Goal: Information Seeking & Learning: Learn about a topic

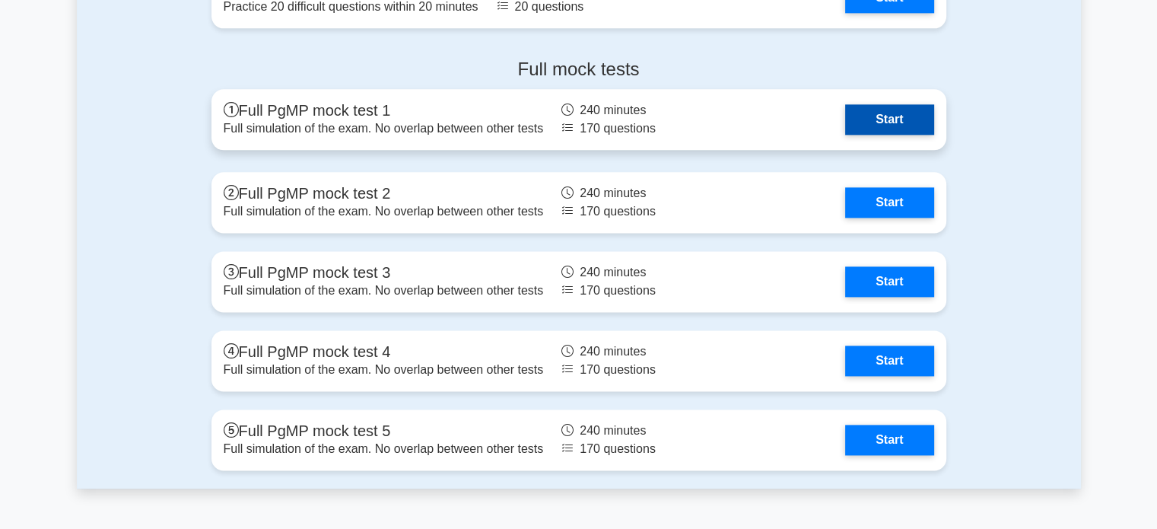
click at [865, 115] on link "Start" at bounding box center [889, 119] width 88 height 30
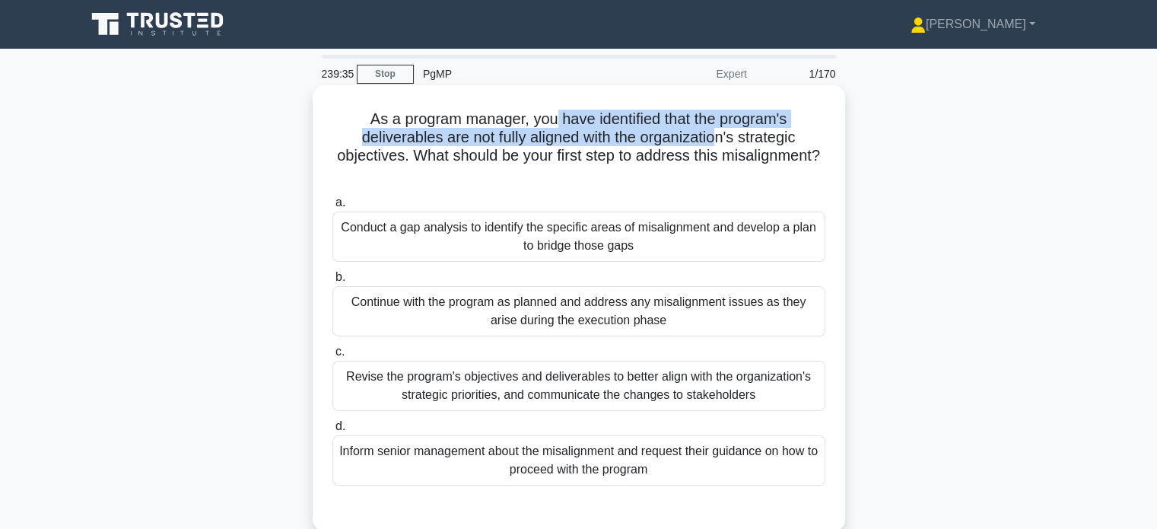
drag, startPoint x: 551, startPoint y: 122, endPoint x: 719, endPoint y: 129, distance: 168.2
click at [719, 129] on h5 "As a program manager, you have identified that the program's deliverables are n…" at bounding box center [579, 147] width 496 height 75
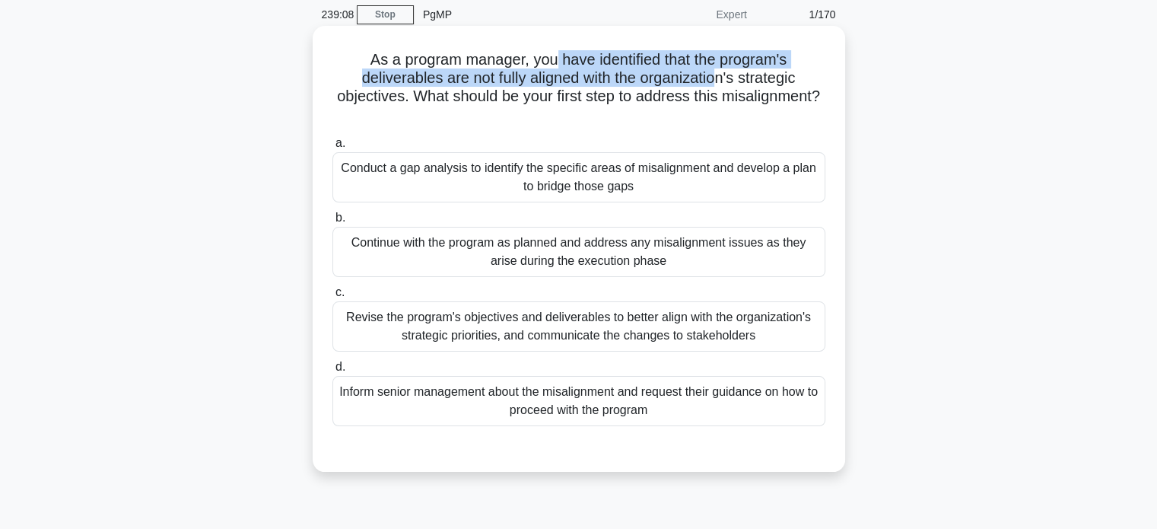
scroll to position [76, 0]
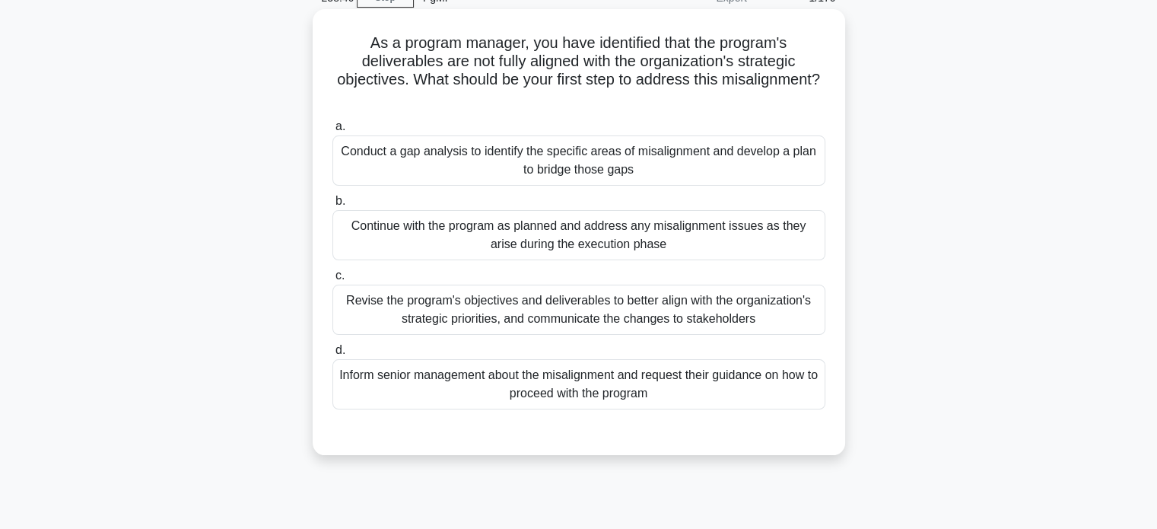
click at [485, 383] on div "Inform senior management about the misalignment and request their guidance on h…" at bounding box center [578, 384] width 493 height 50
click at [332, 355] on input "d. Inform senior management about the misalignment and request their guidance o…" at bounding box center [332, 350] width 0 height 10
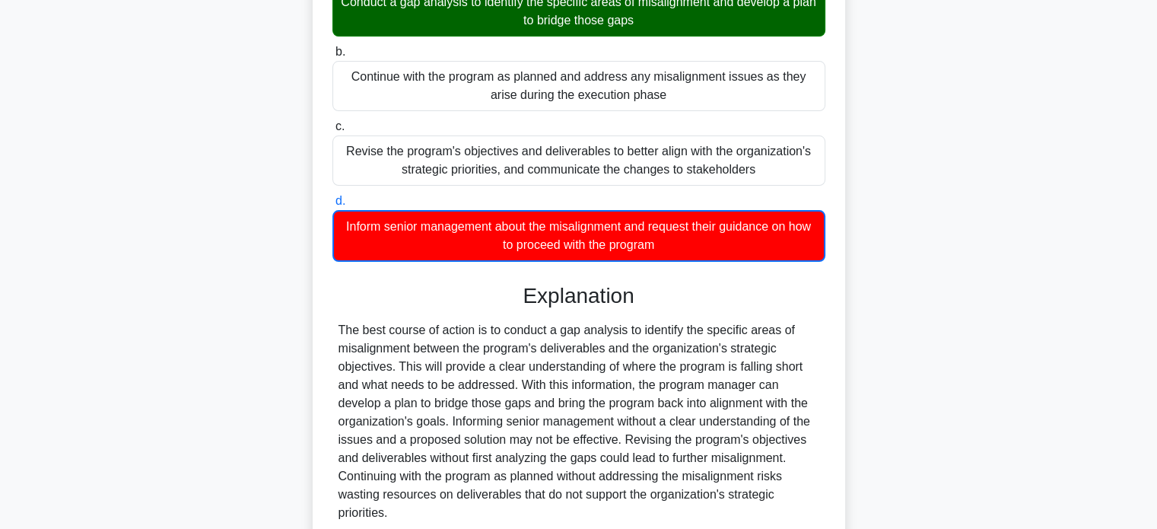
scroll to position [228, 0]
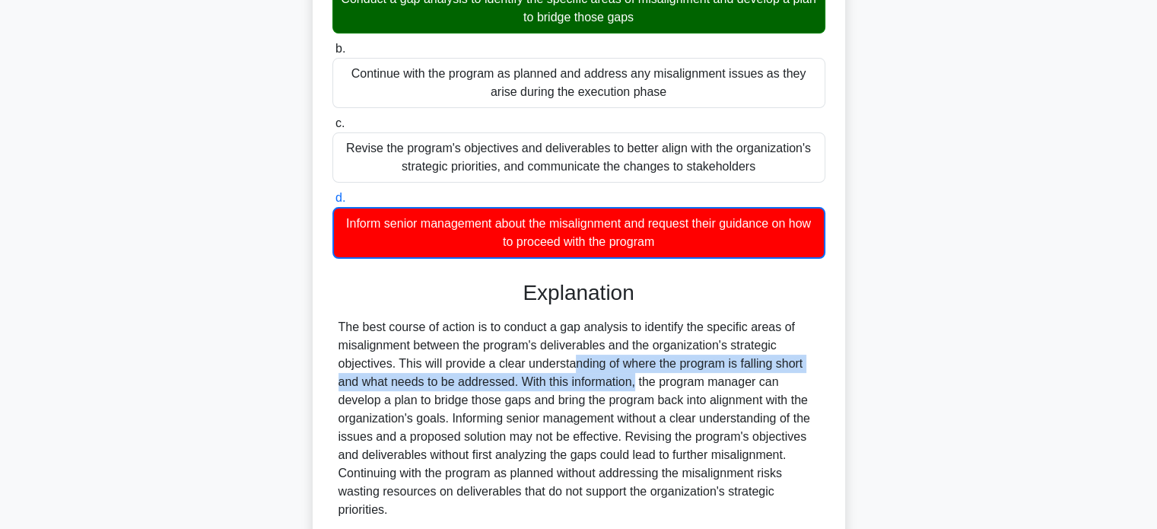
drag, startPoint x: 485, startPoint y: 363, endPoint x: 548, endPoint y: 389, distance: 67.5
click at [548, 389] on div "The best course of action is to conduct a gap analysis to identify the specific…" at bounding box center [578, 418] width 481 height 201
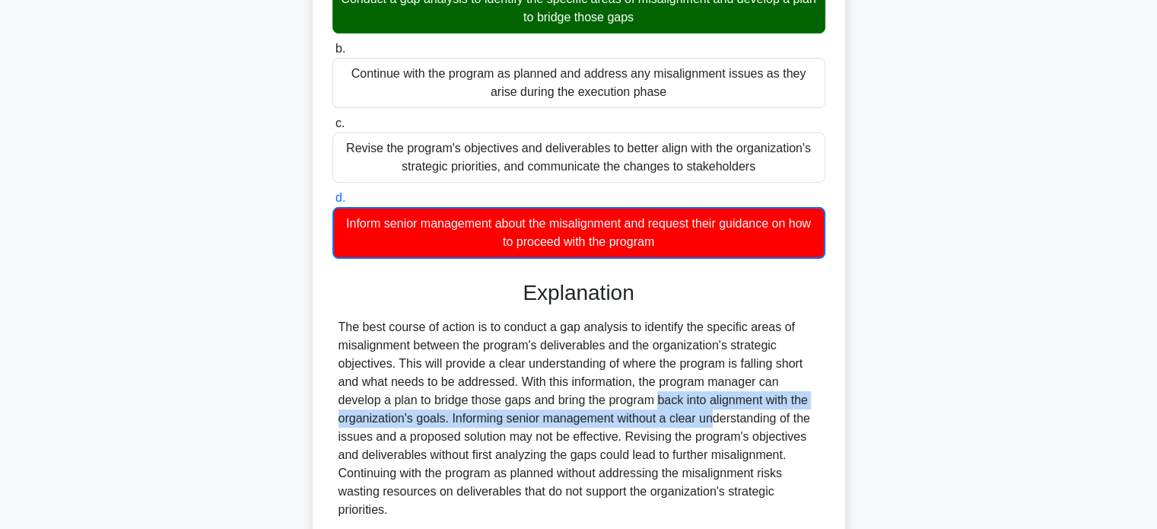
drag, startPoint x: 567, startPoint y: 400, endPoint x: 627, endPoint y: 411, distance: 60.3
click at [627, 411] on div "The best course of action is to conduct a gap analysis to identify the specific…" at bounding box center [578, 418] width 481 height 201
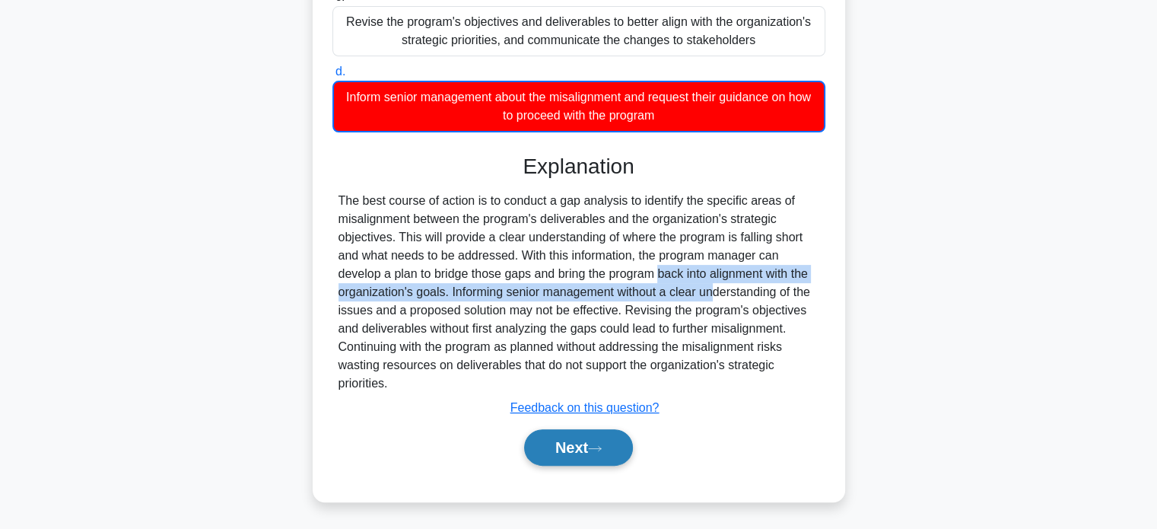
click at [575, 459] on button "Next" at bounding box center [578, 447] width 109 height 37
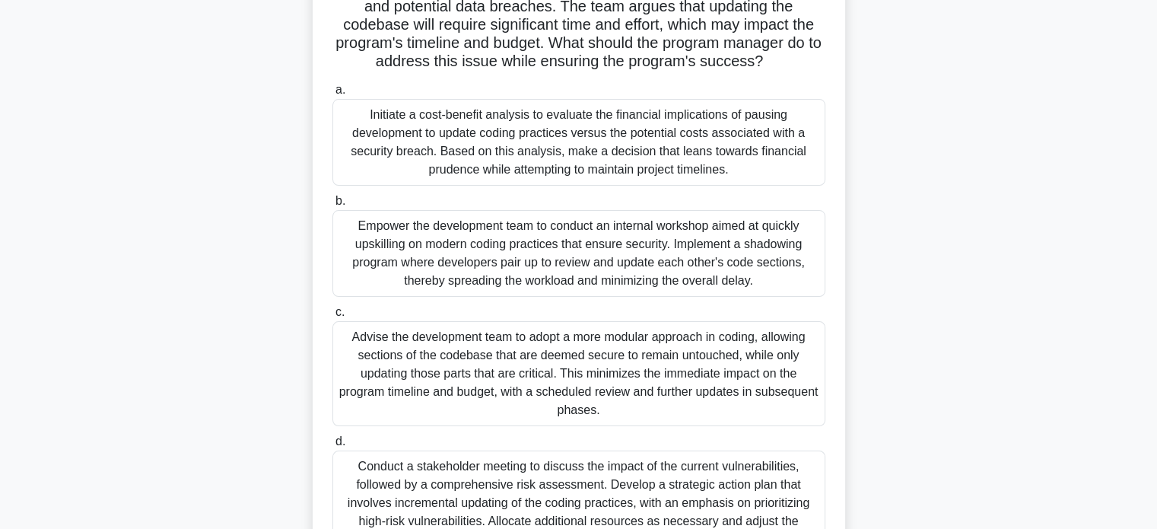
scroll to position [0, 0]
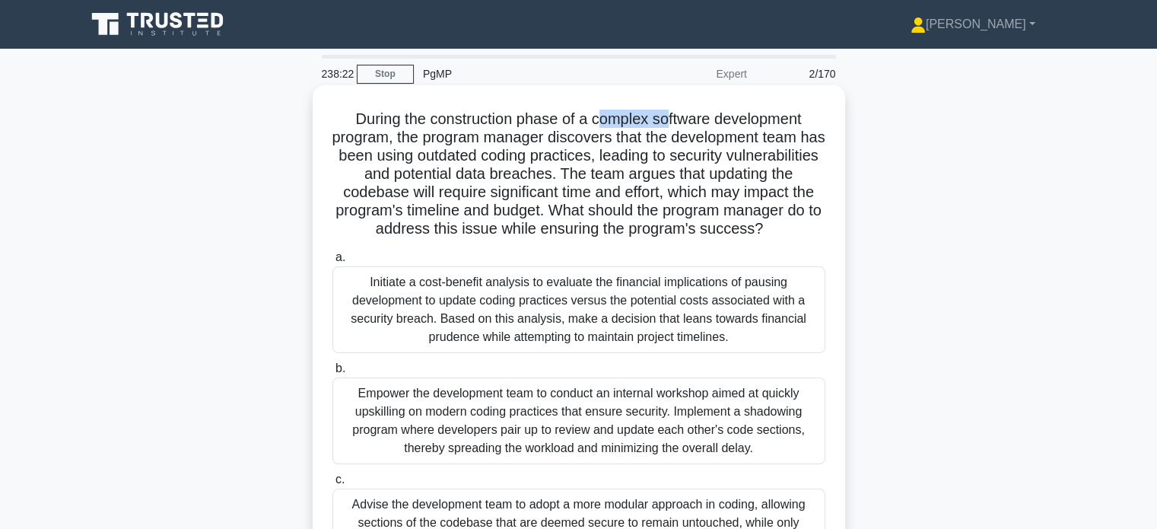
drag, startPoint x: 596, startPoint y: 120, endPoint x: 669, endPoint y: 120, distance: 73.0
click at [669, 120] on h5 "During the construction phase of a complex software development program, the pr…" at bounding box center [579, 174] width 496 height 129
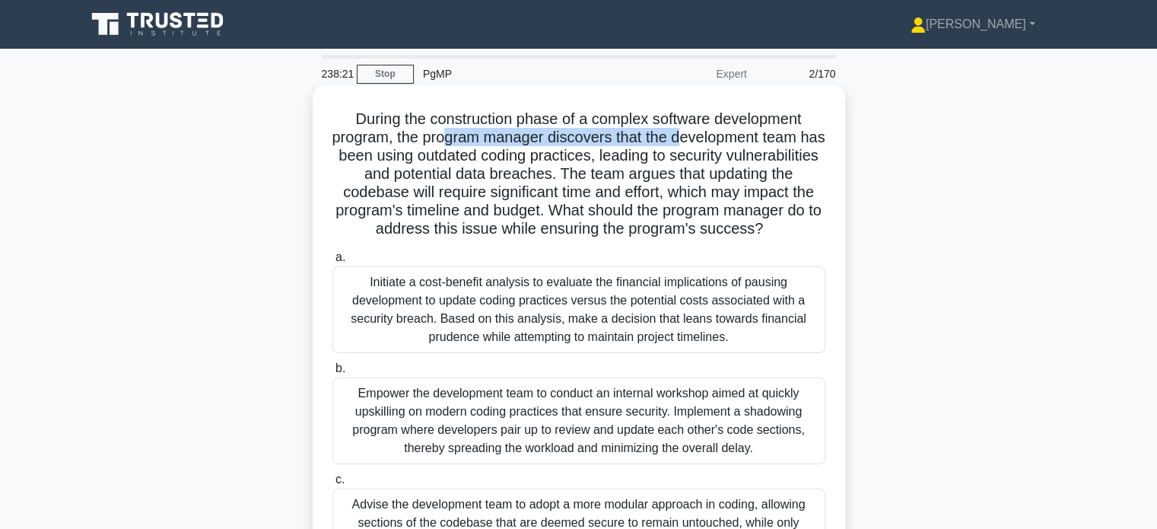
drag, startPoint x: 453, startPoint y: 137, endPoint x: 695, endPoint y: 137, distance: 241.8
click at [695, 137] on h5 "During the construction phase of a complex software development program, the pr…" at bounding box center [579, 174] width 496 height 129
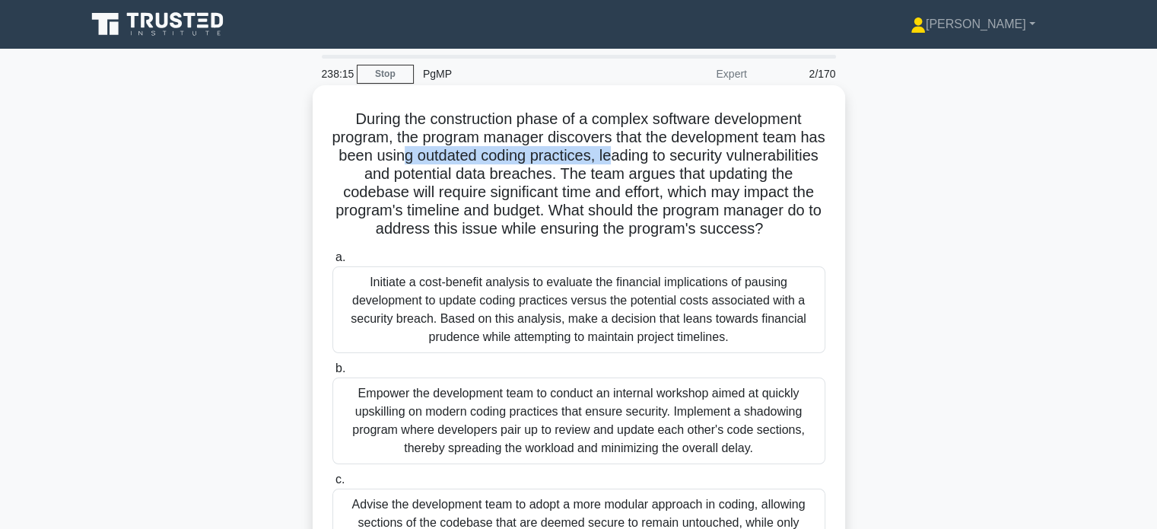
drag, startPoint x: 459, startPoint y: 161, endPoint x: 675, endPoint y: 153, distance: 216.1
click at [675, 153] on h5 "During the construction phase of a complex software development program, the pr…" at bounding box center [579, 174] width 496 height 129
drag, startPoint x: 460, startPoint y: 181, endPoint x: 599, endPoint y: 176, distance: 139.3
click at [599, 176] on h5 "During the construction phase of a complex software development program, the pr…" at bounding box center [579, 174] width 496 height 129
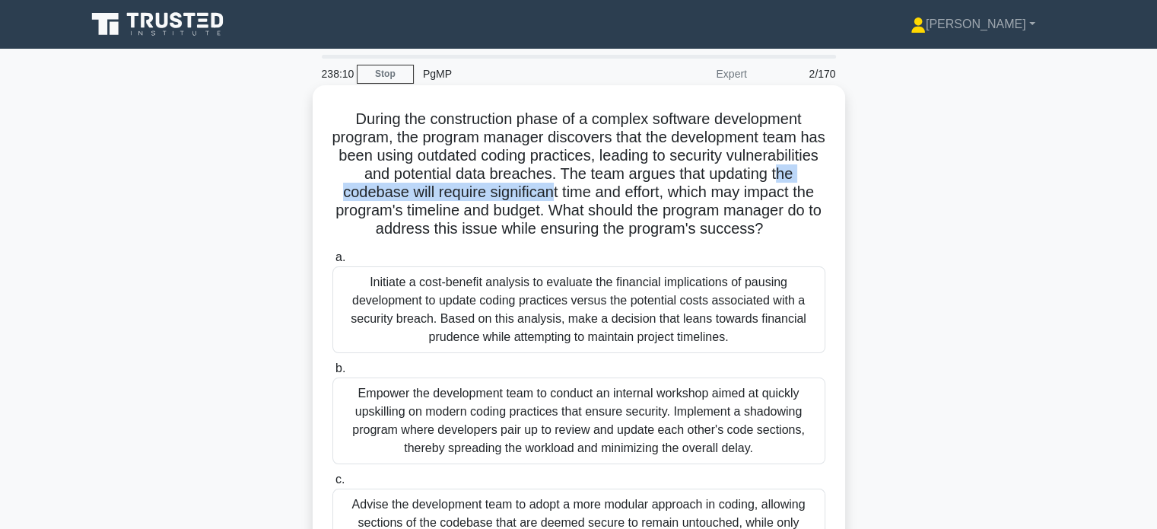
drag, startPoint x: 414, startPoint y: 199, endPoint x: 649, endPoint y: 196, distance: 235.8
click at [649, 196] on h5 "During the construction phase of a complex software development program, the pr…" at bounding box center [579, 174] width 496 height 129
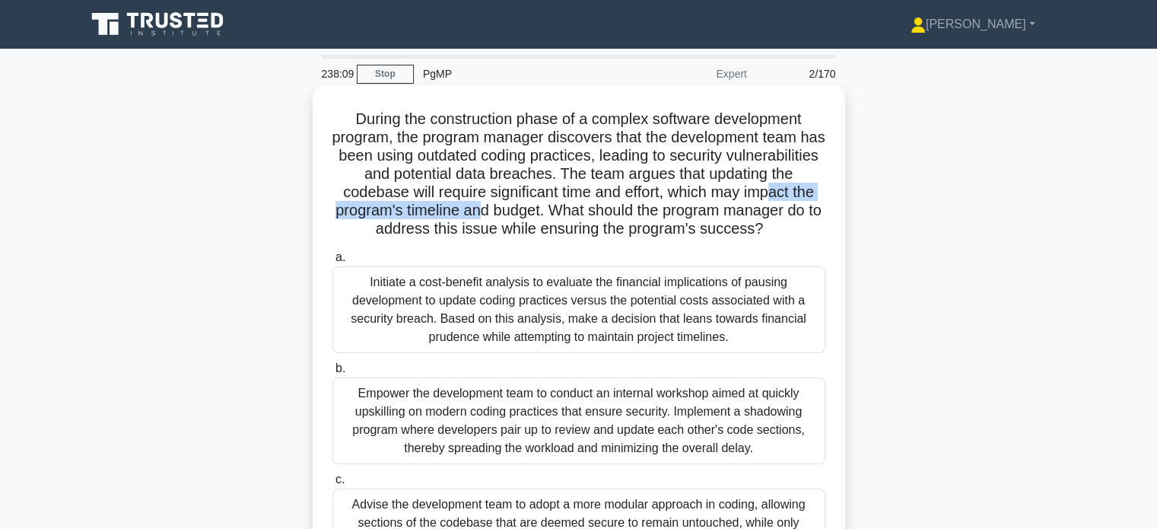
drag, startPoint x: 413, startPoint y: 209, endPoint x: 621, endPoint y: 205, distance: 207.6
click at [621, 205] on h5 "During the construction phase of a complex software development program, the pr…" at bounding box center [579, 174] width 496 height 129
drag, startPoint x: 399, startPoint y: 300, endPoint x: 697, endPoint y: 349, distance: 302.0
click at [697, 349] on div "Initiate a cost-benefit analysis to evaluate the financial implications of paus…" at bounding box center [578, 309] width 493 height 87
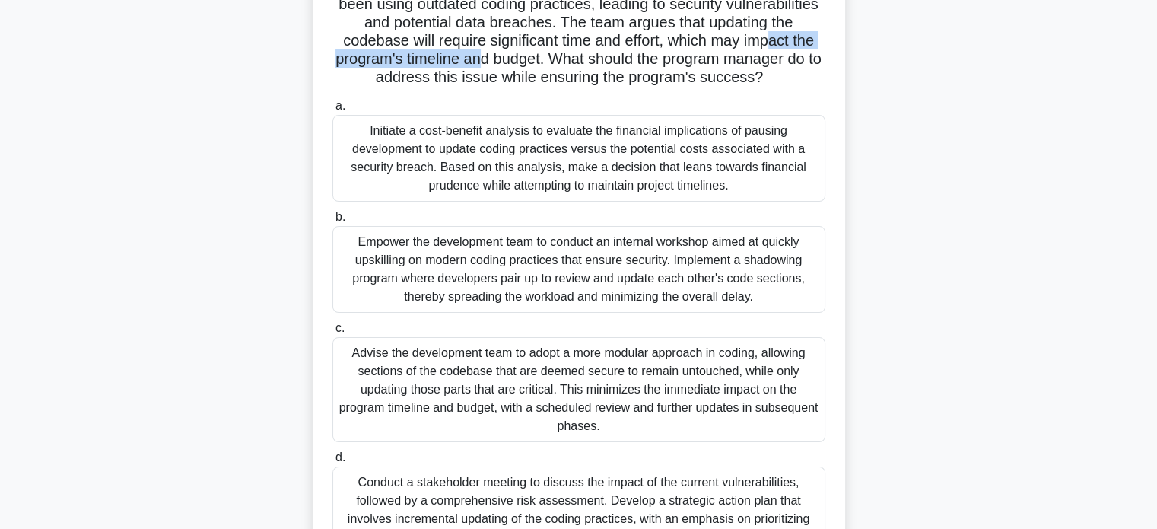
scroll to position [152, 0]
drag, startPoint x: 462, startPoint y: 264, endPoint x: 707, endPoint y: 295, distance: 246.8
click at [707, 295] on div "Empower the development team to conduct an internal workshop aimed at quickly u…" at bounding box center [578, 268] width 493 height 87
drag, startPoint x: 423, startPoint y: 370, endPoint x: 660, endPoint y: 419, distance: 242.2
click at [660, 419] on div "Advise the development team to adopt a more modular approach in coding, allowin…" at bounding box center [578, 388] width 493 height 105
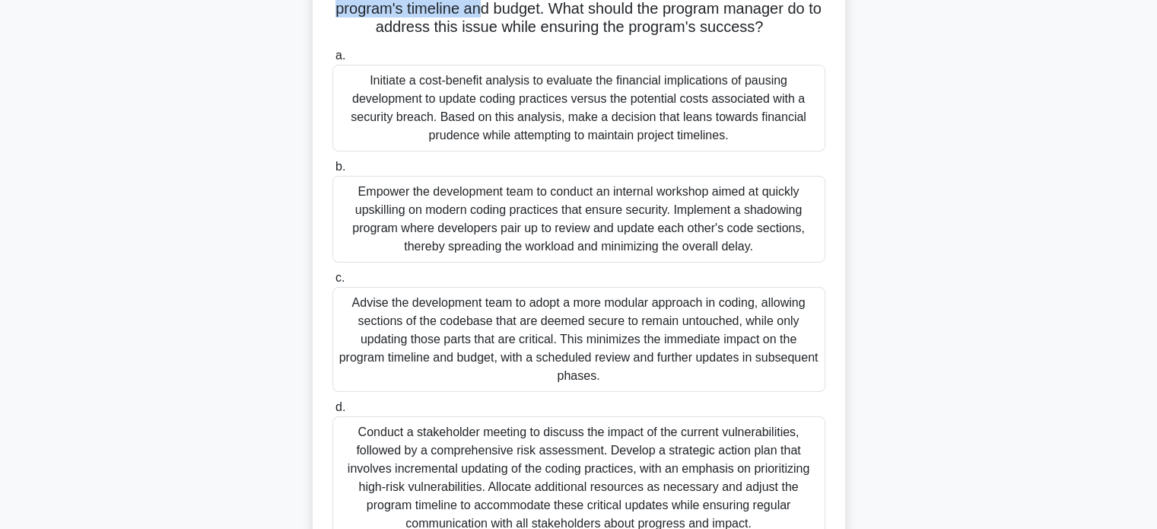
scroll to position [228, 0]
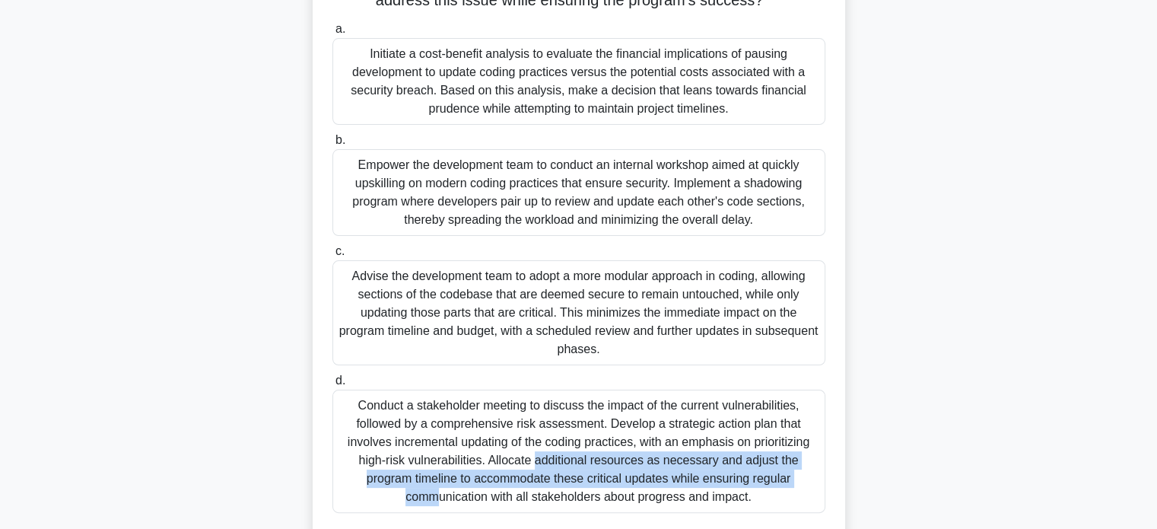
drag, startPoint x: 411, startPoint y: 455, endPoint x: 643, endPoint y: 474, distance: 233.5
click at [643, 474] on div "Conduct a stakeholder meeting to discuss the impact of the current vulnerabilit…" at bounding box center [578, 450] width 493 height 123
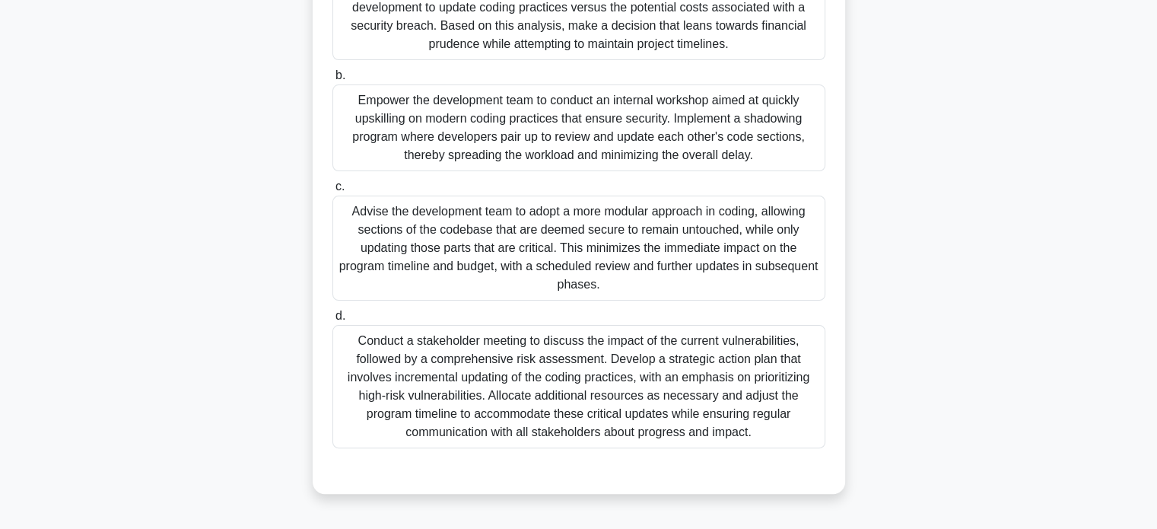
click at [647, 440] on div "Conduct a stakeholder meeting to discuss the impact of the current vulnerabilit…" at bounding box center [578, 386] width 493 height 123
click at [332, 321] on input "d. Conduct a stakeholder meeting to discuss the impact of the current vulnerabi…" at bounding box center [332, 316] width 0 height 10
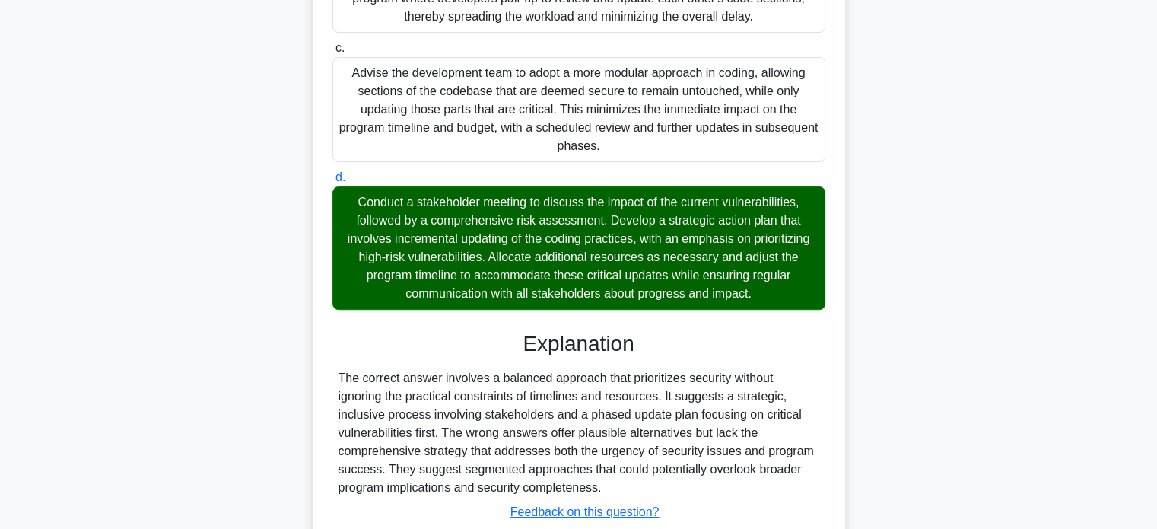
scroll to position [554, 0]
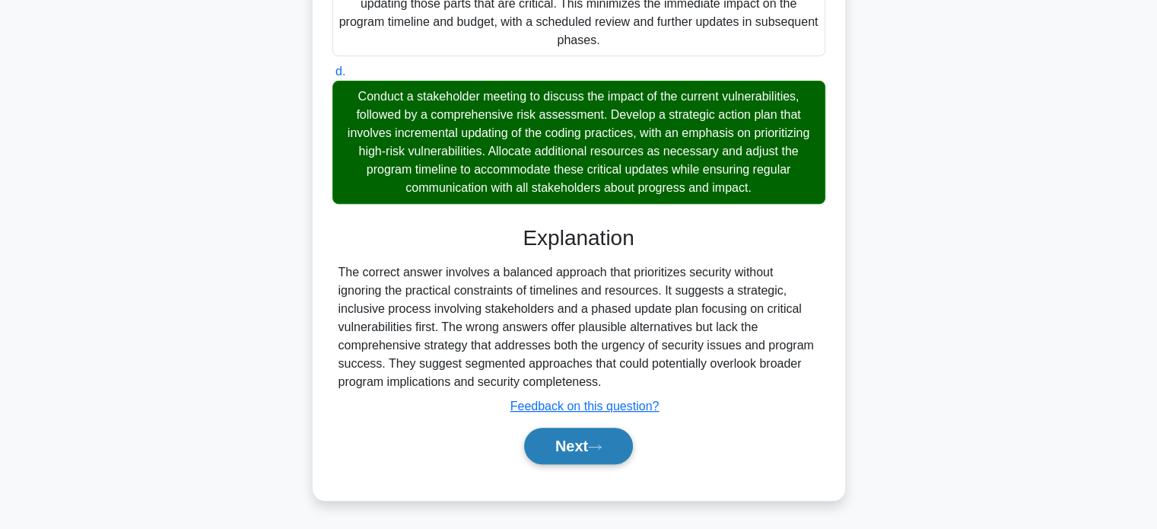
click at [608, 457] on button "Next" at bounding box center [578, 445] width 109 height 37
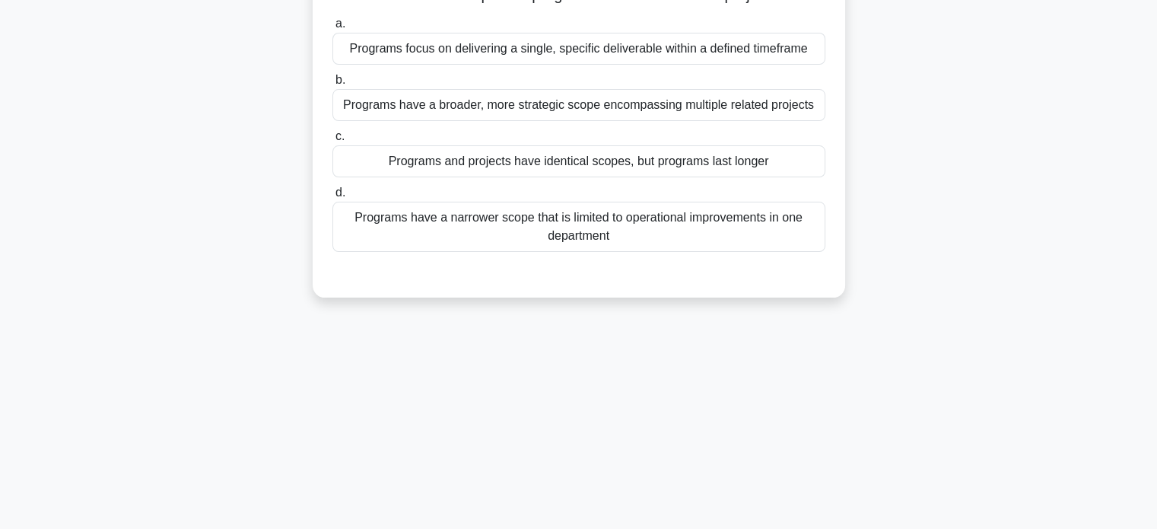
scroll to position [0, 0]
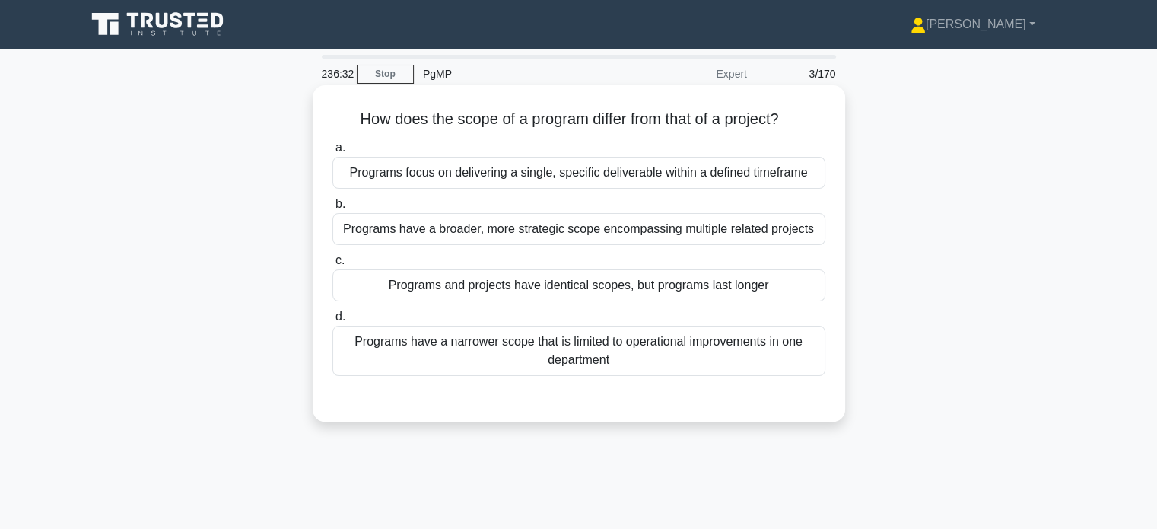
click at [633, 230] on div "Programs have a broader, more strategic scope encompassing multiple related pro…" at bounding box center [578, 229] width 493 height 32
click at [332, 209] on input "b. Programs have a broader, more strategic scope encompassing multiple related …" at bounding box center [332, 204] width 0 height 10
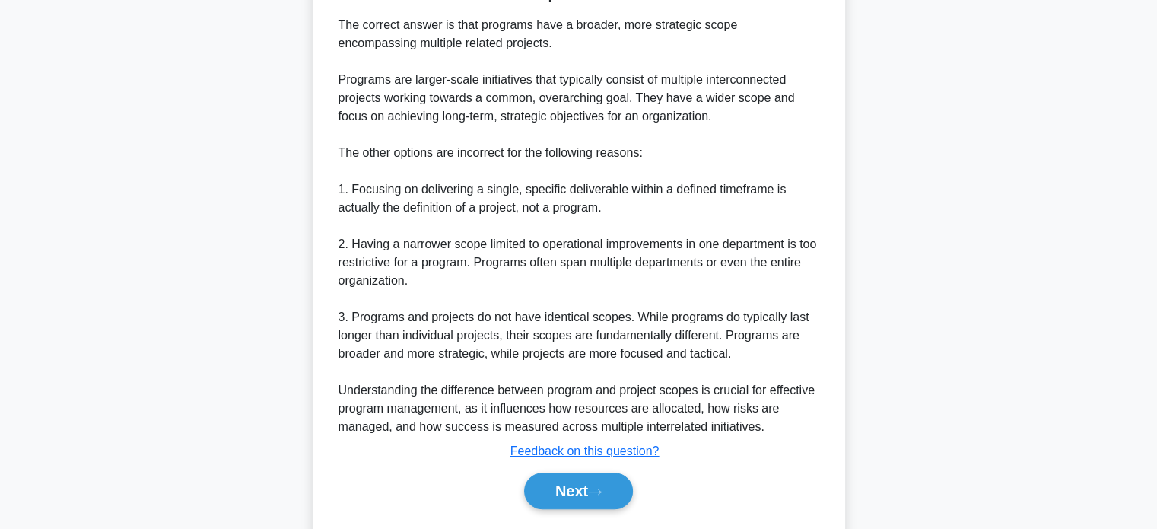
scroll to position [481, 0]
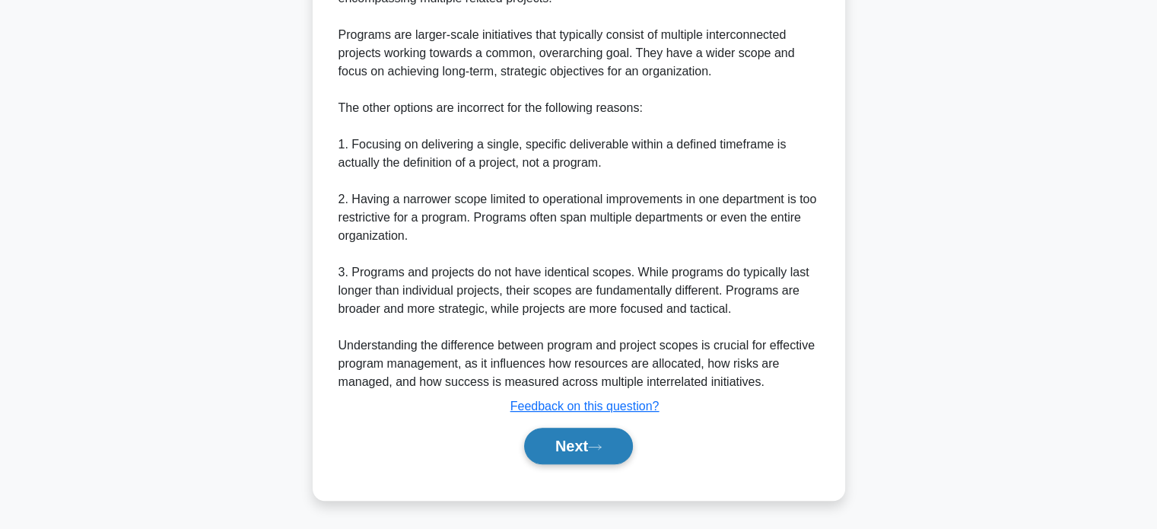
click at [580, 445] on button "Next" at bounding box center [578, 445] width 109 height 37
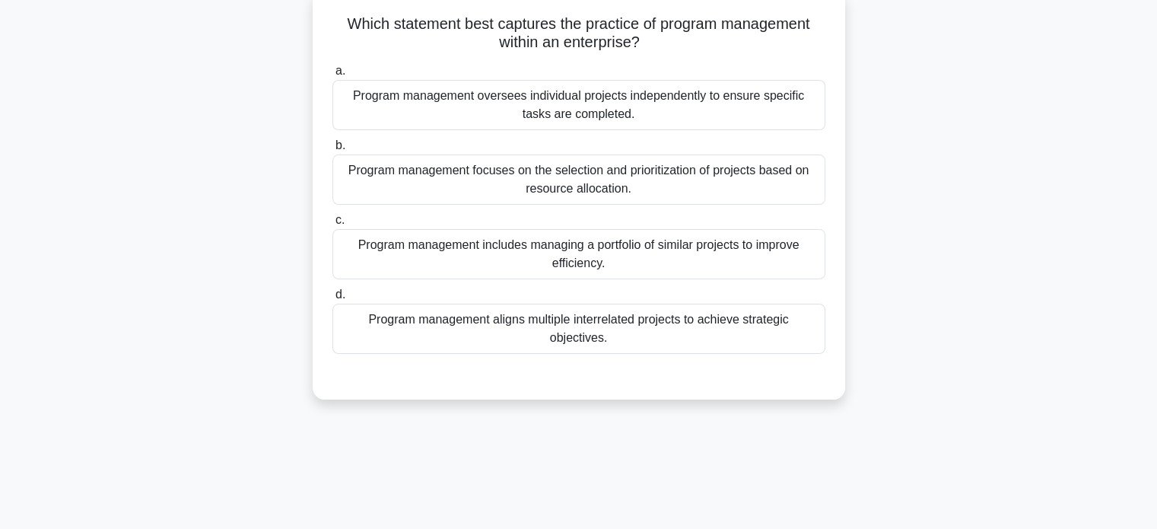
scroll to position [0, 0]
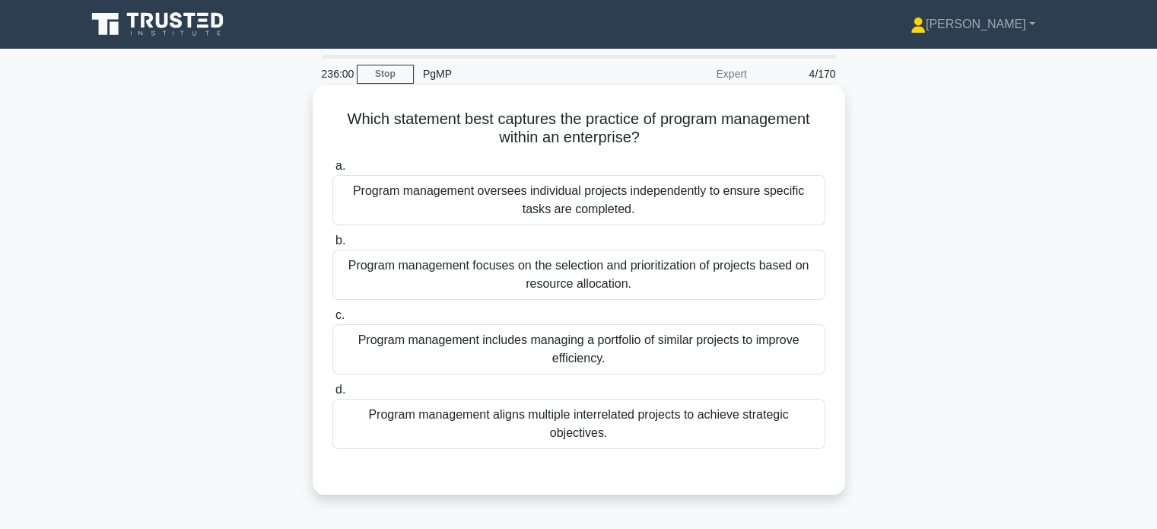
click at [643, 419] on div "Program management aligns multiple interrelated projects to achieve strategic o…" at bounding box center [578, 423] width 493 height 50
click at [332, 395] on input "d. Program management aligns multiple interrelated projects to achieve strategi…" at bounding box center [332, 390] width 0 height 10
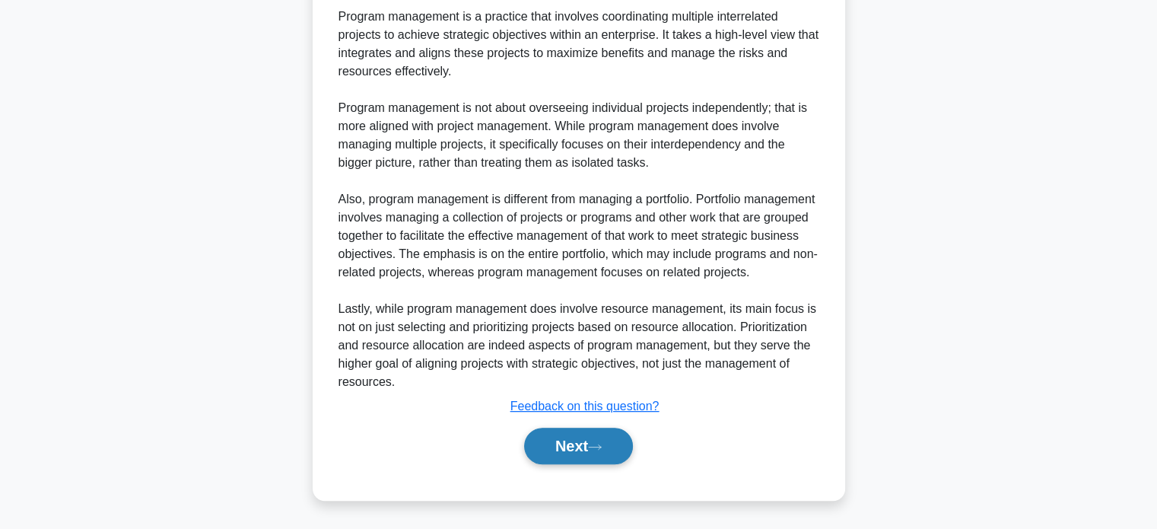
click at [586, 446] on button "Next" at bounding box center [578, 445] width 109 height 37
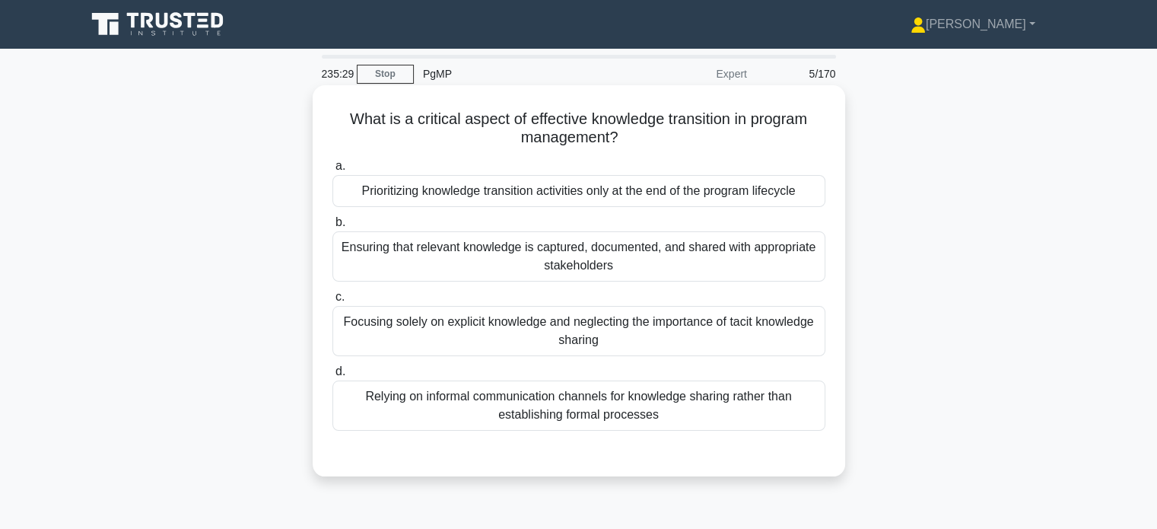
click at [475, 262] on div "Ensuring that relevant knowledge is captured, documented, and shared with appro…" at bounding box center [578, 256] width 493 height 50
click at [332, 227] on input "b. Ensuring that relevant knowledge is captured, documented, and shared with ap…" at bounding box center [332, 222] width 0 height 10
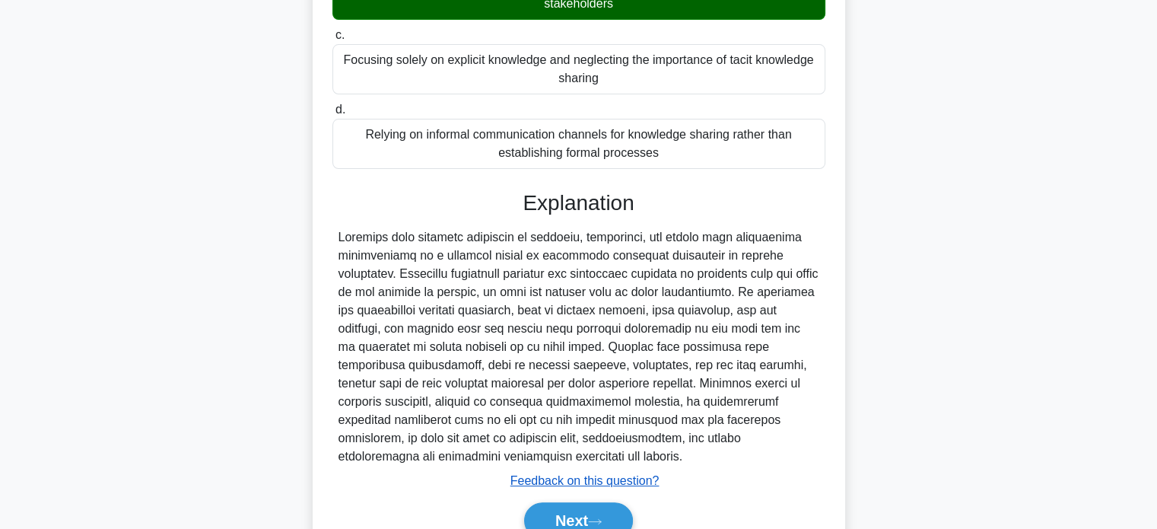
scroll to position [335, 0]
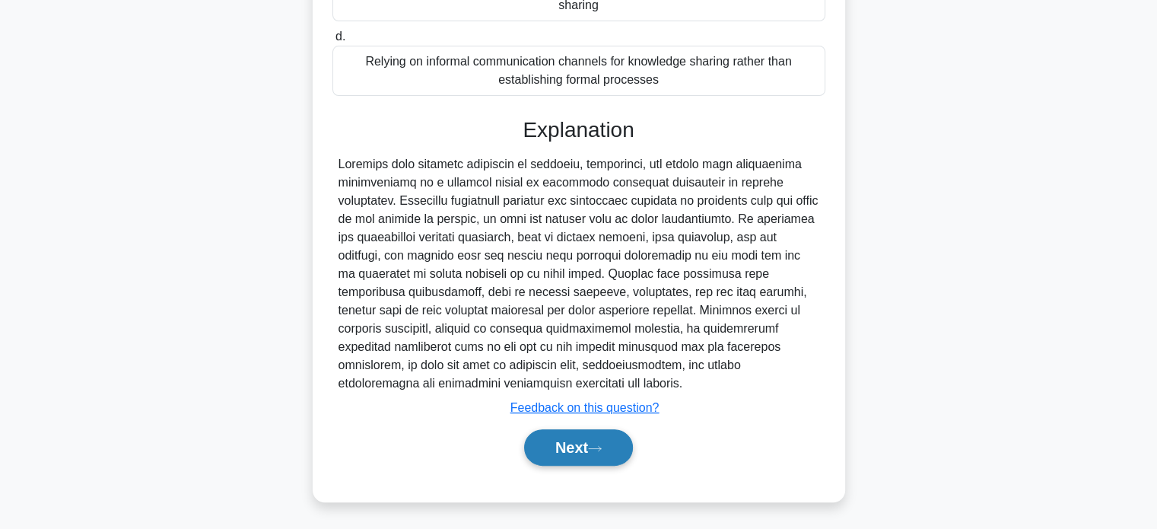
click at [597, 457] on button "Next" at bounding box center [578, 447] width 109 height 37
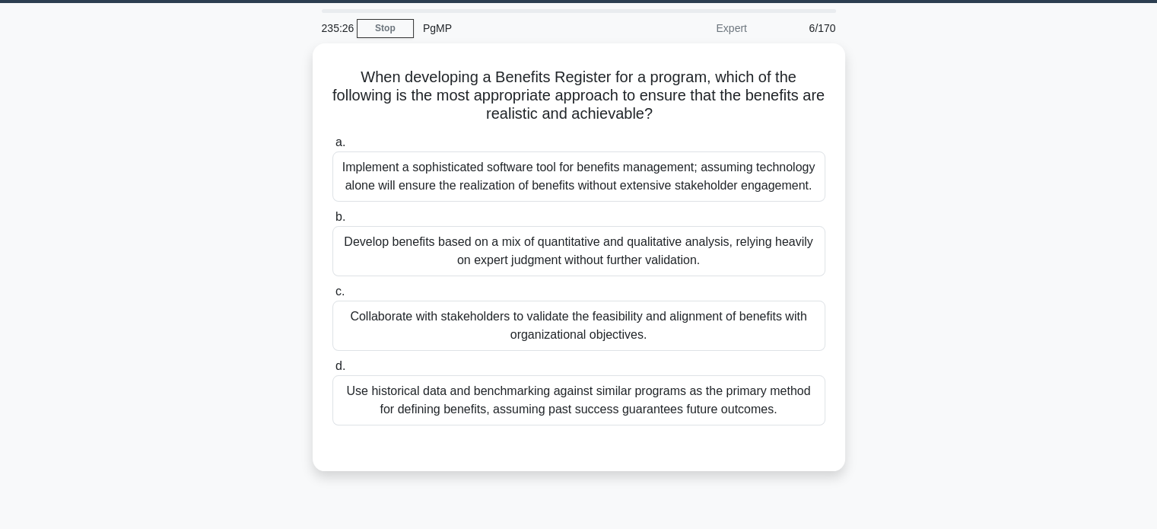
scroll to position [0, 0]
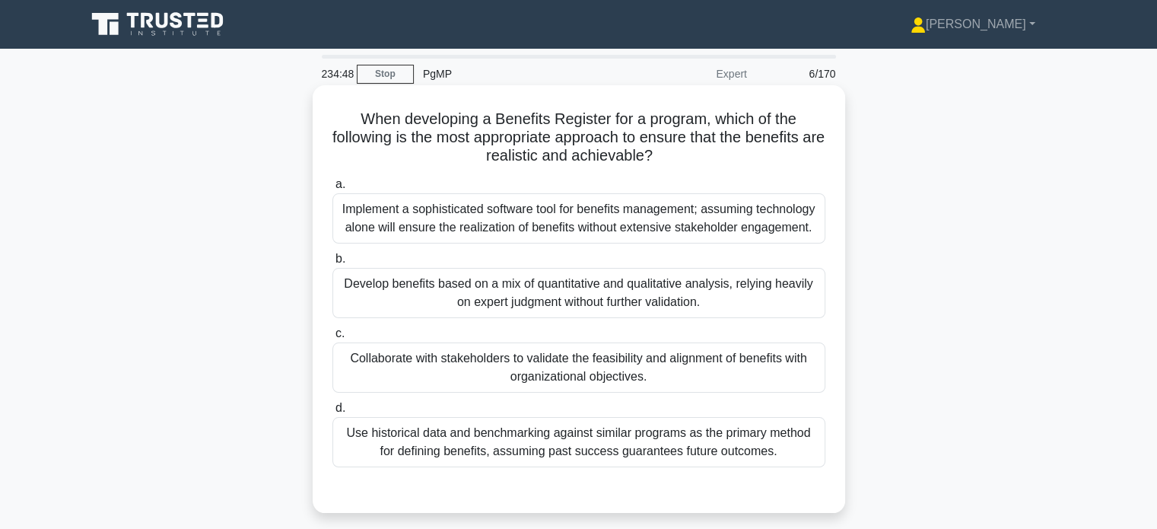
click at [554, 380] on div "Collaborate with stakeholders to validate the feasibility and alignment of bene…" at bounding box center [578, 367] width 493 height 50
click at [332, 338] on input "c. Collaborate with stakeholders to validate the feasibility and alignment of b…" at bounding box center [332, 334] width 0 height 10
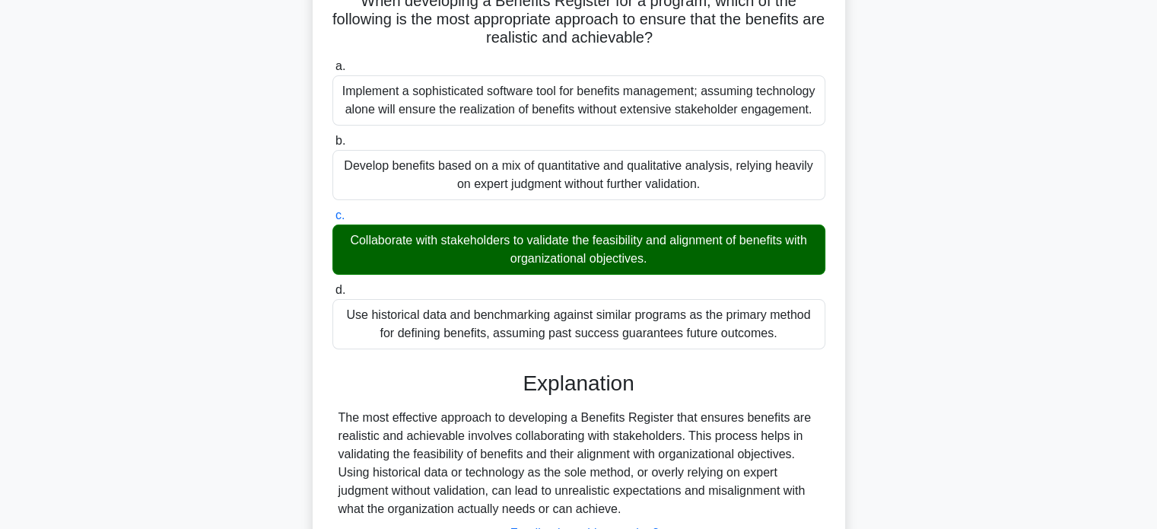
scroll to position [293, 0]
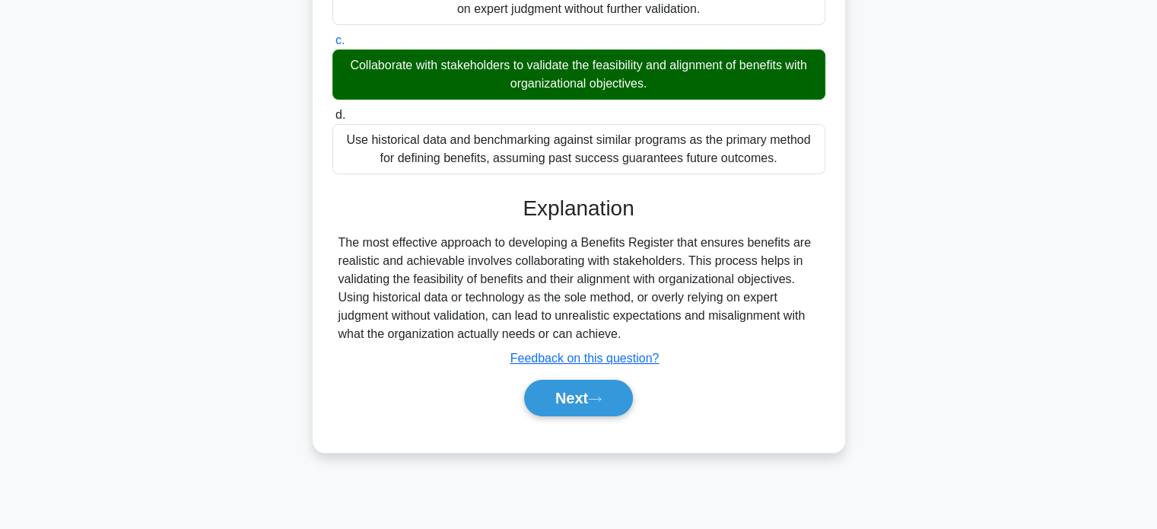
click at [561, 424] on div "a. Implement a sophisticated software tool for benefits management; assuming te…" at bounding box center [579, 156] width 496 height 555
click at [572, 411] on button "Next" at bounding box center [578, 397] width 109 height 37
click at [573, 407] on button "Next" at bounding box center [578, 397] width 109 height 37
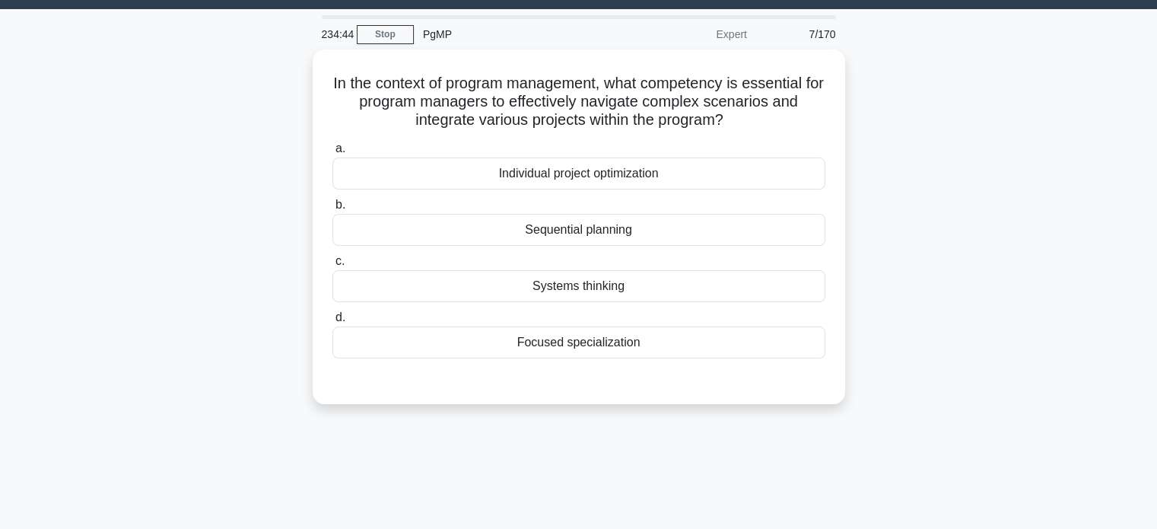
scroll to position [0, 0]
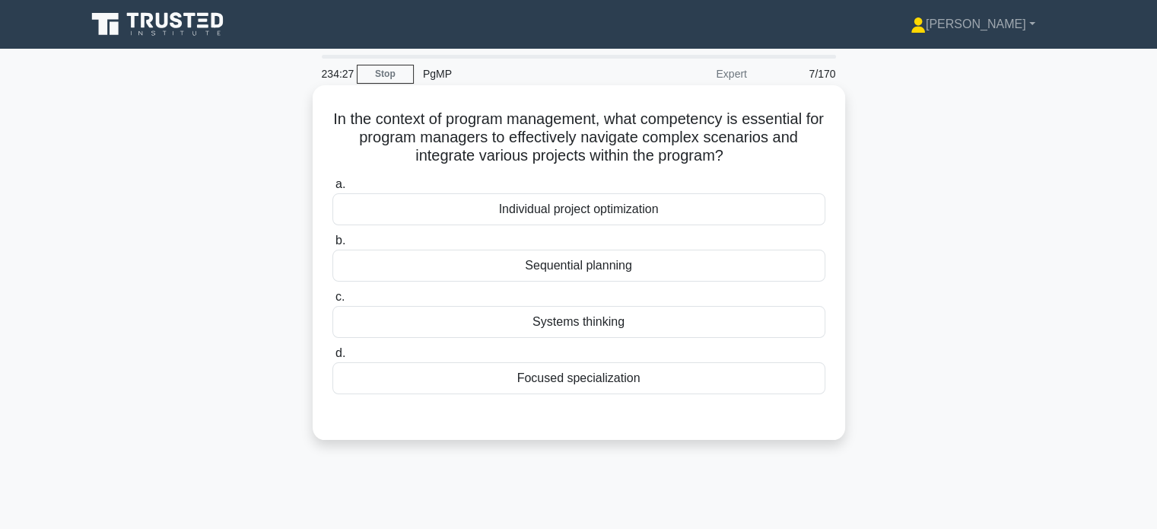
click at [563, 325] on div "Systems thinking" at bounding box center [578, 322] width 493 height 32
click at [332, 302] on input "c. Systems thinking" at bounding box center [332, 297] width 0 height 10
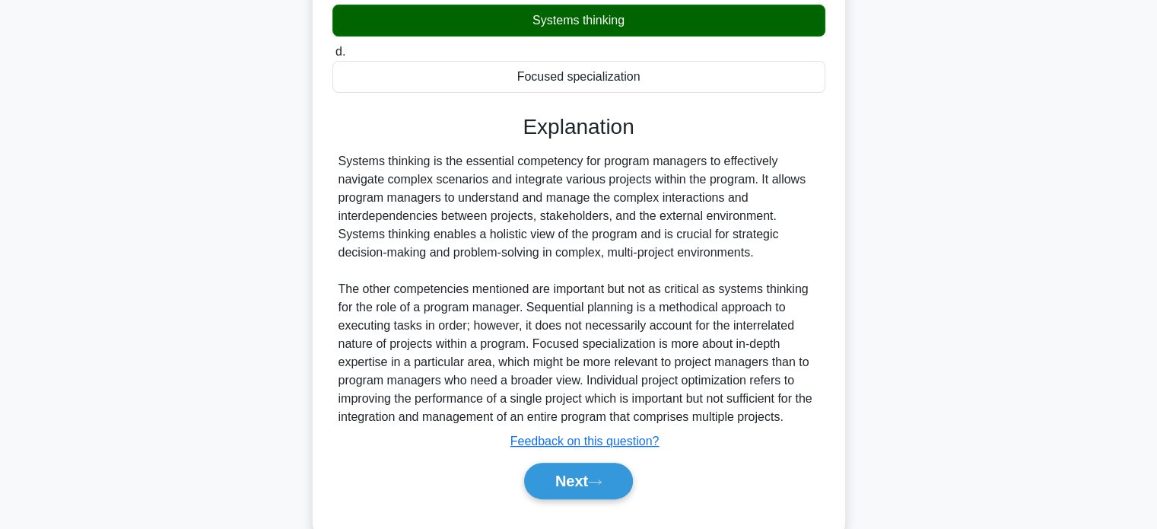
scroll to position [335, 0]
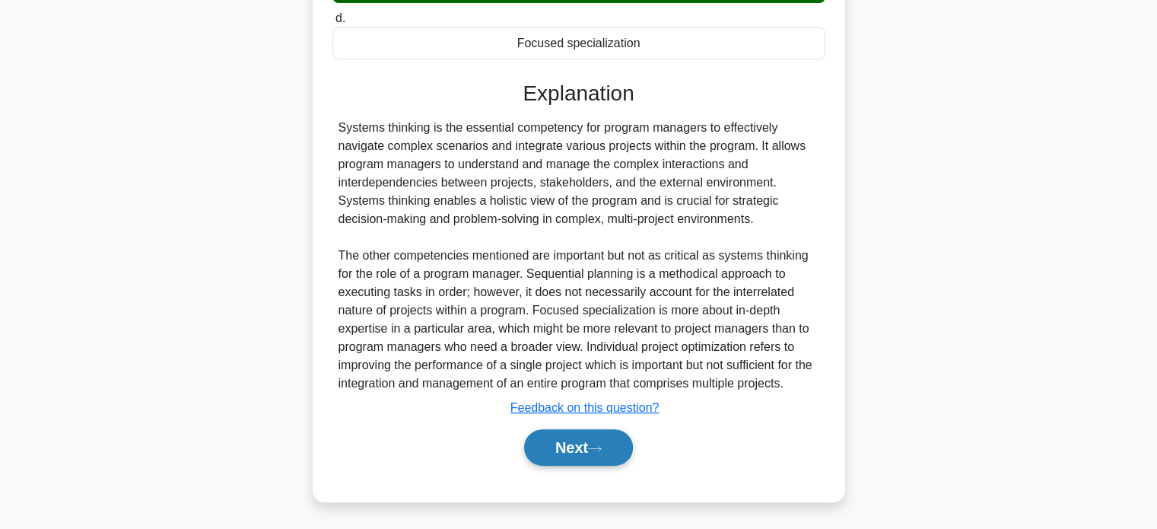
click at [597, 441] on button "Next" at bounding box center [578, 447] width 109 height 37
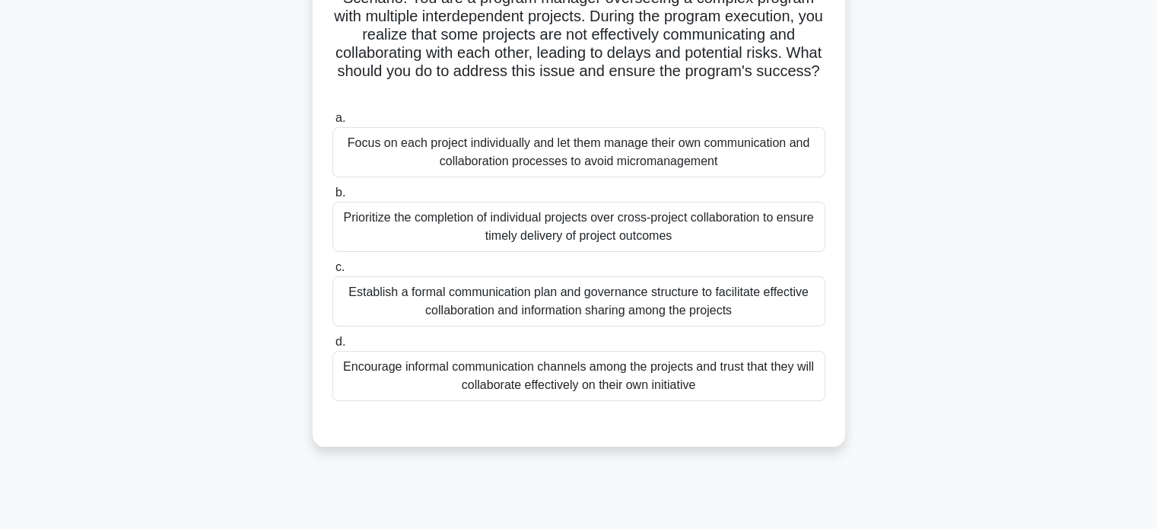
scroll to position [0, 0]
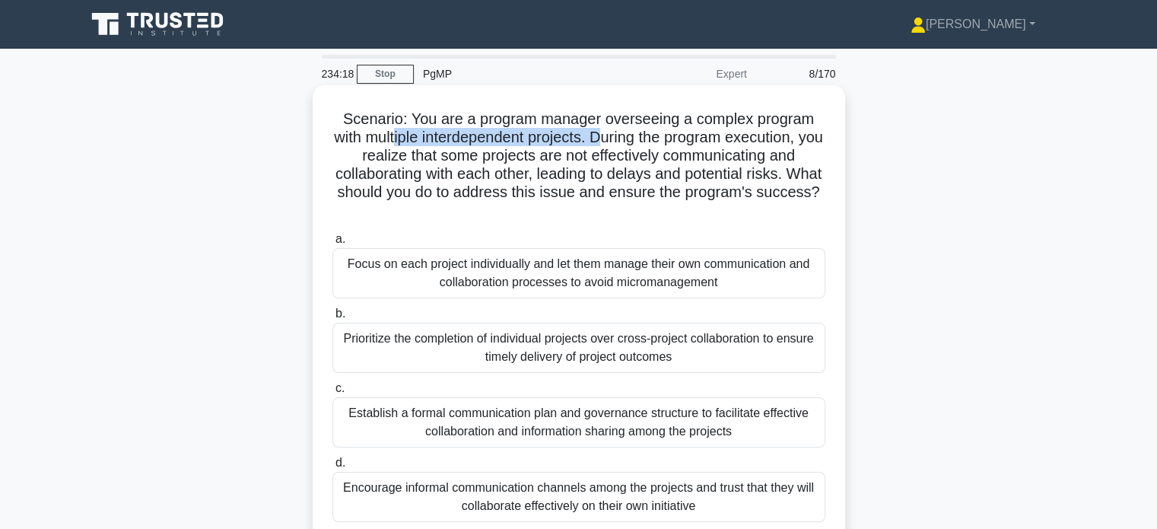
drag, startPoint x: 484, startPoint y: 133, endPoint x: 619, endPoint y: 133, distance: 134.6
click at [619, 133] on h5 "Scenario: You are a program manager overseeing a complex program with multiple …" at bounding box center [579, 165] width 496 height 111
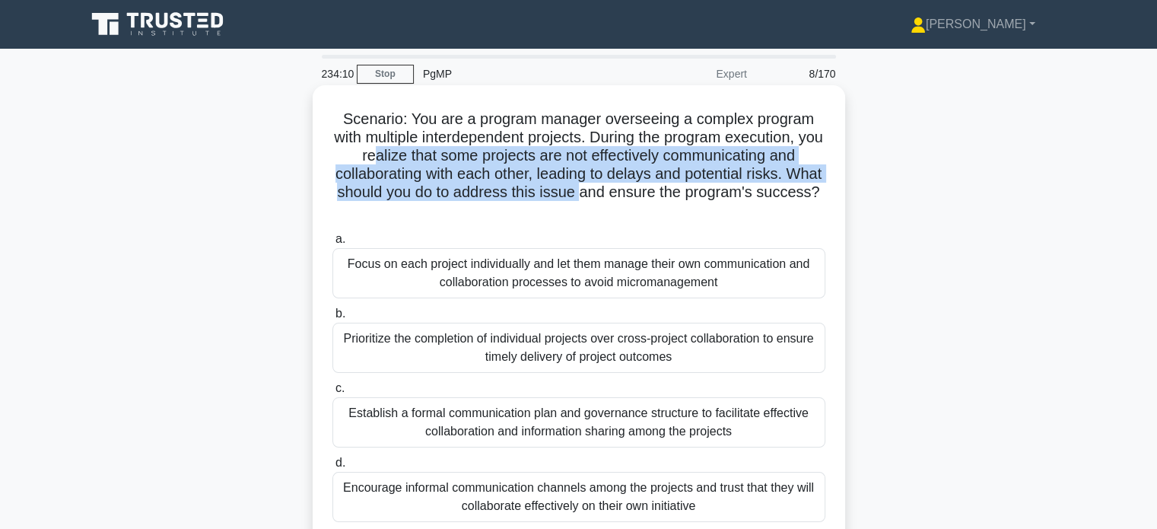
drag, startPoint x: 383, startPoint y: 163, endPoint x: 631, endPoint y: 189, distance: 250.1
click at [631, 189] on h5 "Scenario: You are a program manager overseeing a complex program with multiple …" at bounding box center [579, 165] width 496 height 111
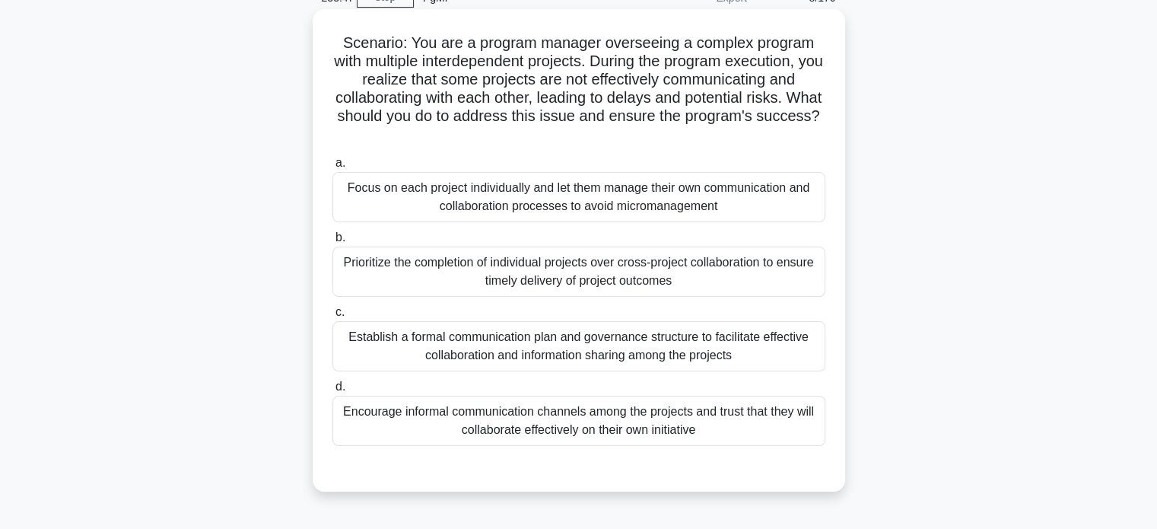
click at [483, 359] on div "Establish a formal communication plan and governance structure to facilitate ef…" at bounding box center [578, 346] width 493 height 50
click at [332, 317] on input "c. Establish a formal communication plan and governance structure to facilitate…" at bounding box center [332, 312] width 0 height 10
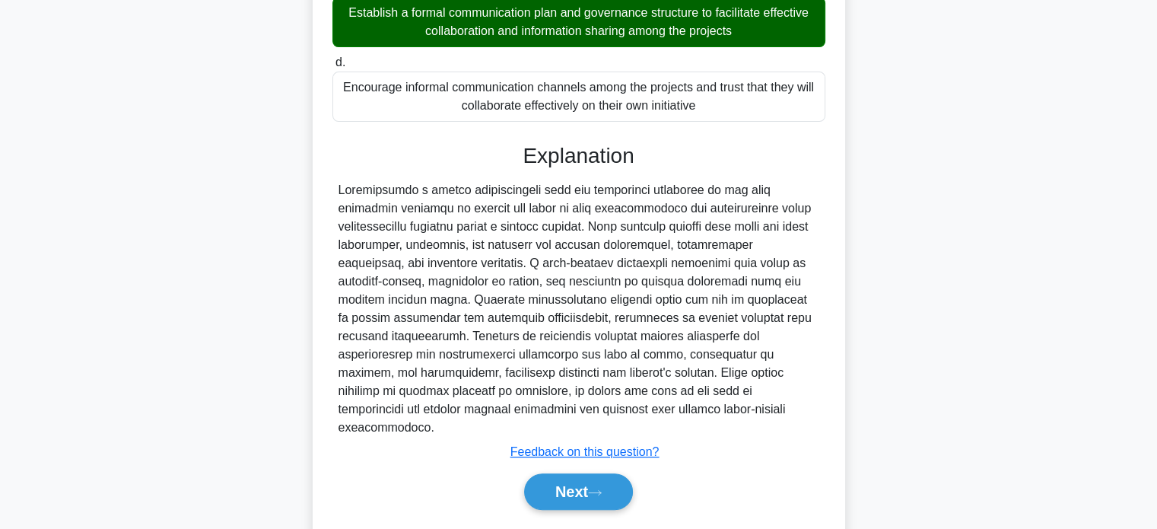
scroll to position [426, 0]
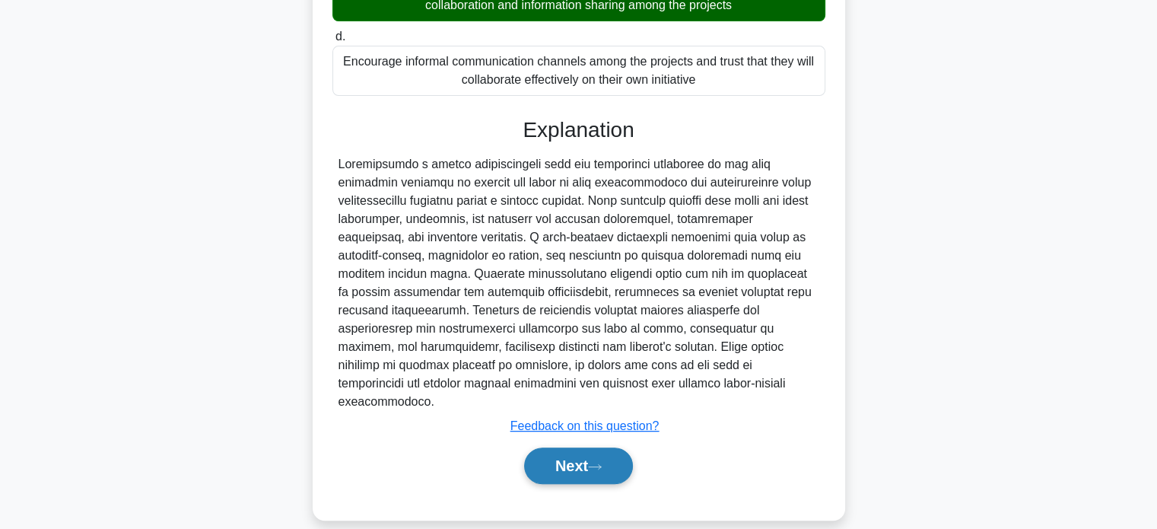
click at [596, 455] on button "Next" at bounding box center [578, 465] width 109 height 37
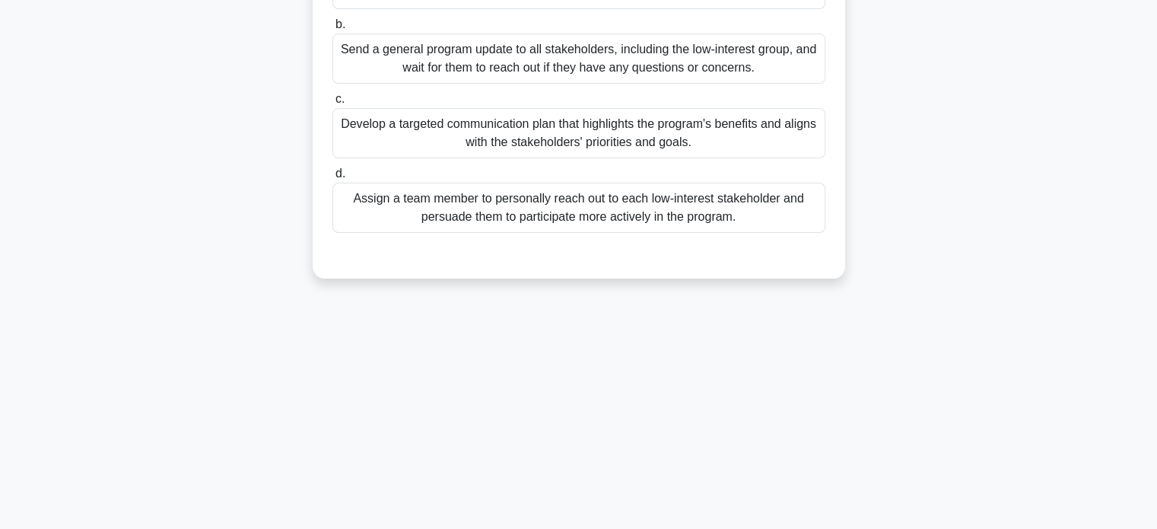
scroll to position [65, 0]
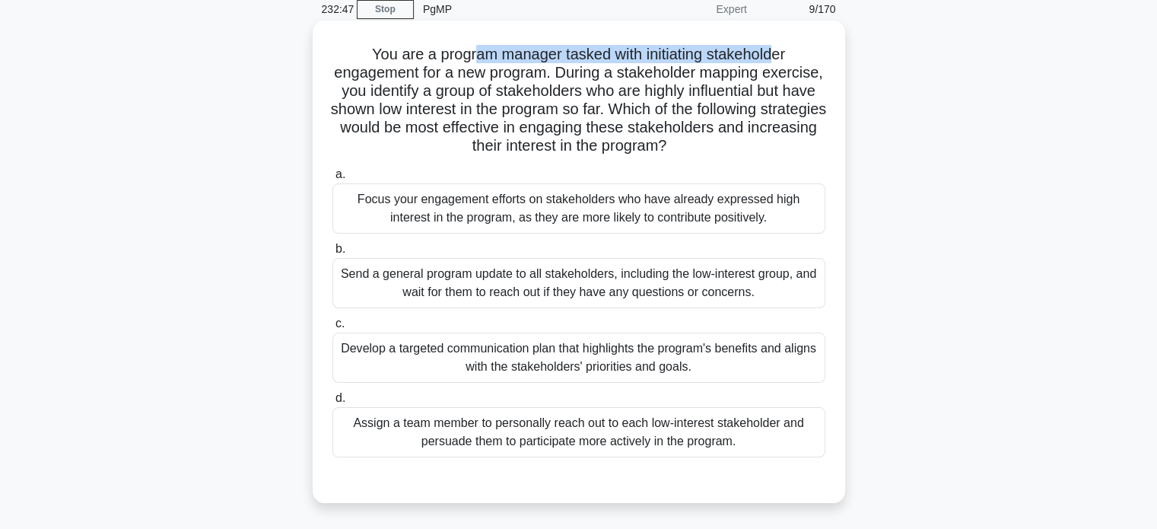
drag, startPoint x: 481, startPoint y: 61, endPoint x: 779, endPoint y: 54, distance: 298.9
click at [779, 54] on h5 "You are a program manager tasked with initiating stakeholder engagement for a n…" at bounding box center [579, 100] width 496 height 111
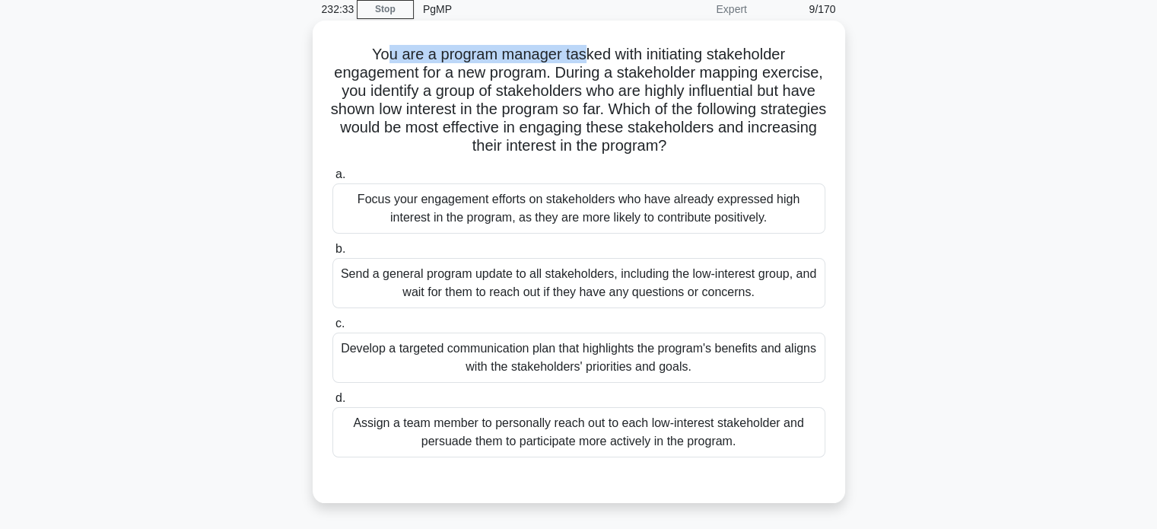
drag, startPoint x: 379, startPoint y: 60, endPoint x: 583, endPoint y: 60, distance: 203.0
click at [583, 60] on h5 "You are a program manager tasked with initiating stakeholder engagement for a n…" at bounding box center [579, 100] width 496 height 111
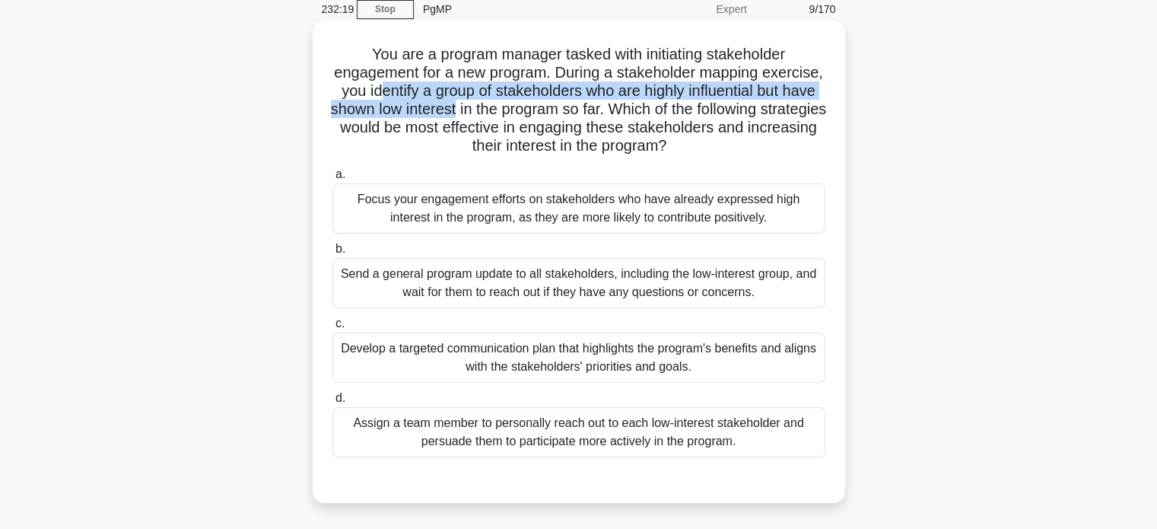
drag, startPoint x: 435, startPoint y: 98, endPoint x: 554, endPoint y: 100, distance: 118.7
click at [554, 100] on h5 "You are a program manager tasked with initiating stakeholder engagement for a n…" at bounding box center [579, 100] width 496 height 111
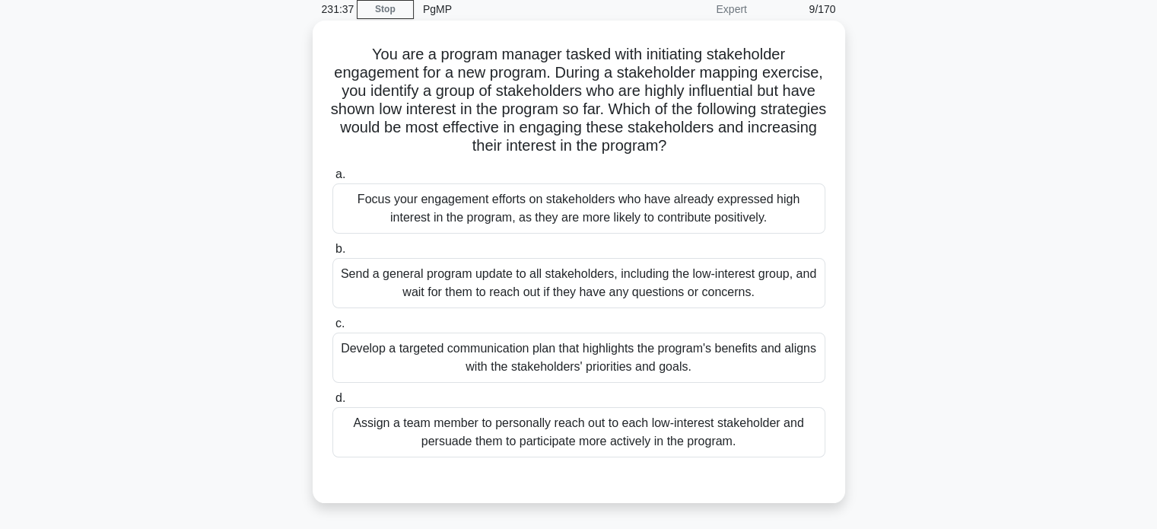
click at [486, 354] on div "Develop a targeted communication plan that highlights the program's benefits an…" at bounding box center [578, 357] width 493 height 50
click at [332, 329] on input "c. Develop a targeted communication plan that highlights the program's benefits…" at bounding box center [332, 324] width 0 height 10
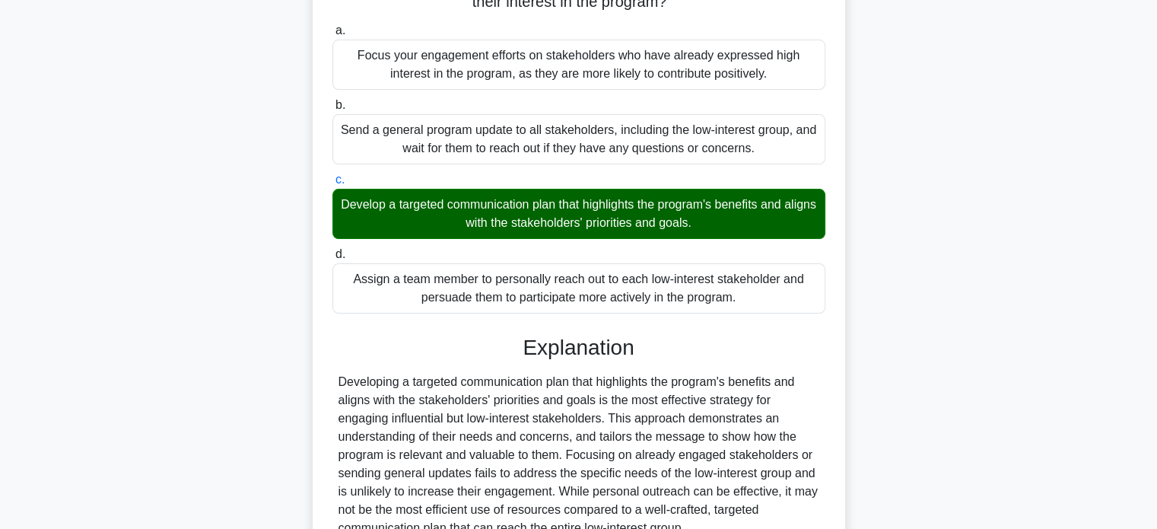
scroll to position [353, 0]
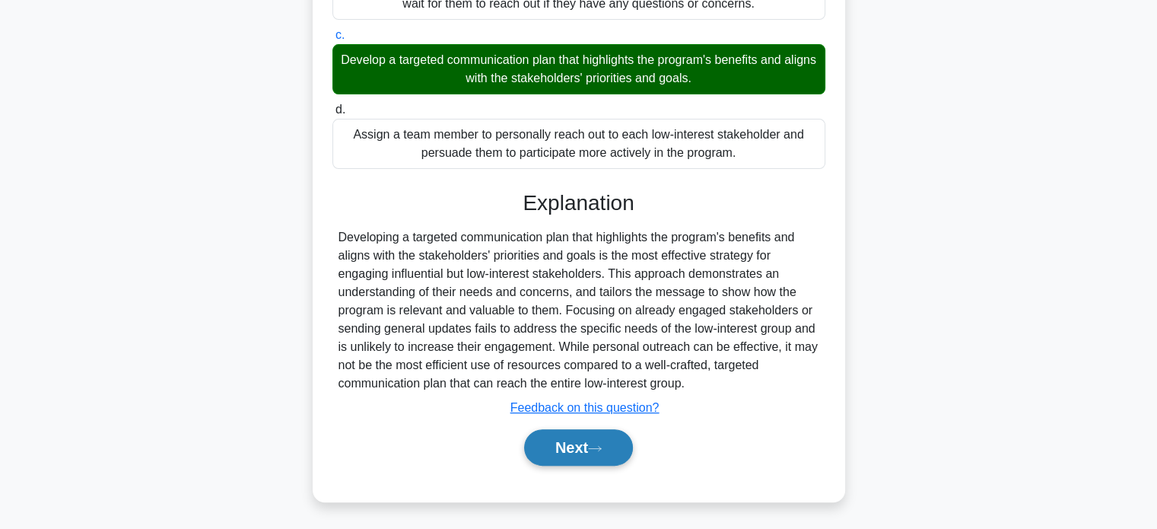
click at [566, 450] on button "Next" at bounding box center [578, 447] width 109 height 37
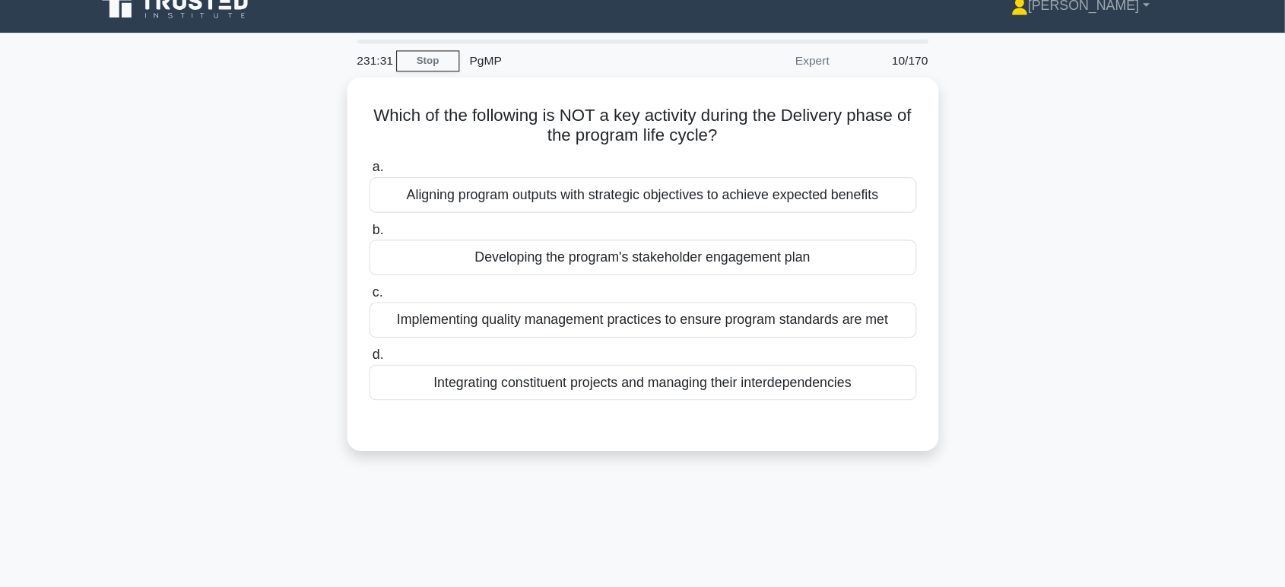
scroll to position [0, 0]
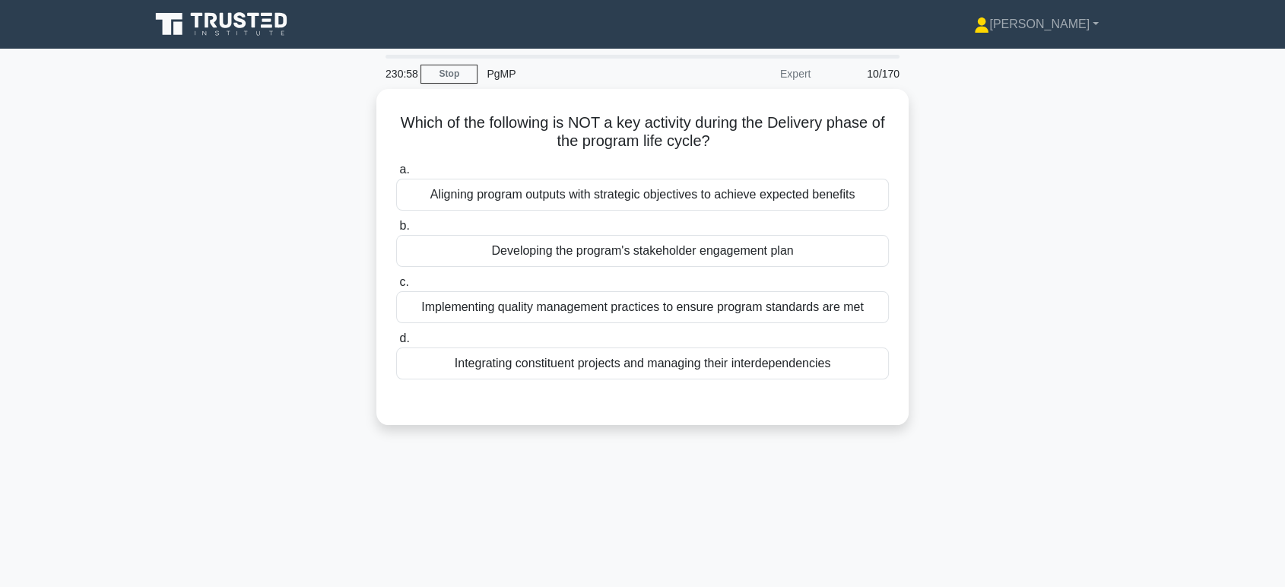
drag, startPoint x: 383, startPoint y: 75, endPoint x: 414, endPoint y: 74, distance: 31.2
click at [414, 74] on div "230:58" at bounding box center [398, 74] width 44 height 30
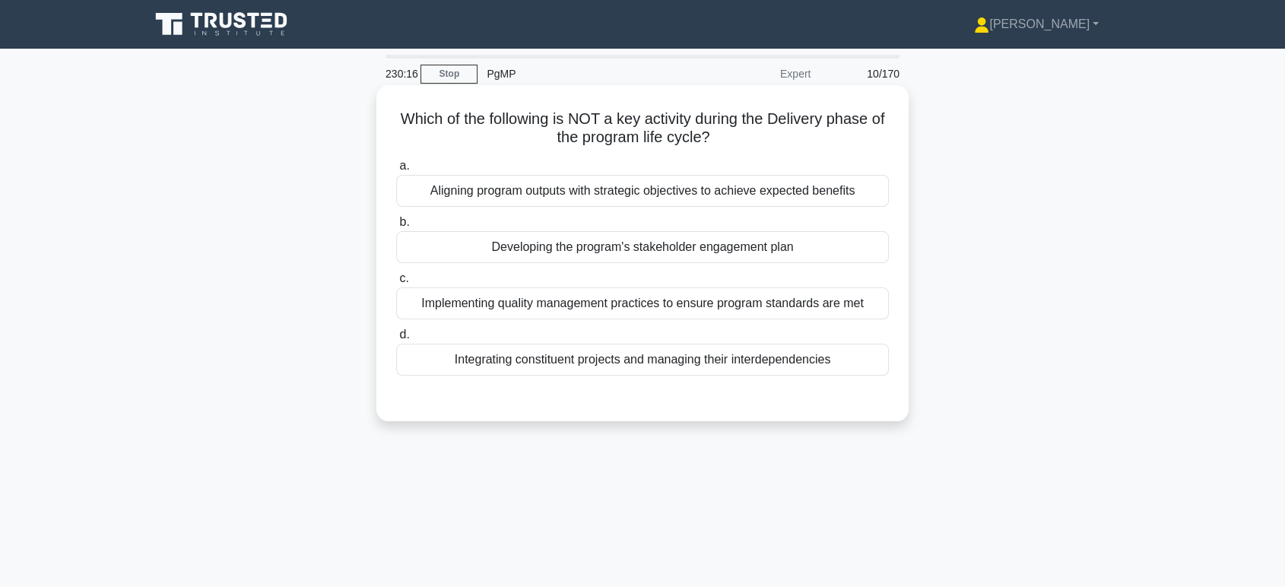
click at [605, 244] on div "Developing the program's stakeholder engagement plan" at bounding box center [642, 247] width 493 height 32
click at [396, 227] on input "b. Developing the program's stakeholder engagement plan" at bounding box center [396, 222] width 0 height 10
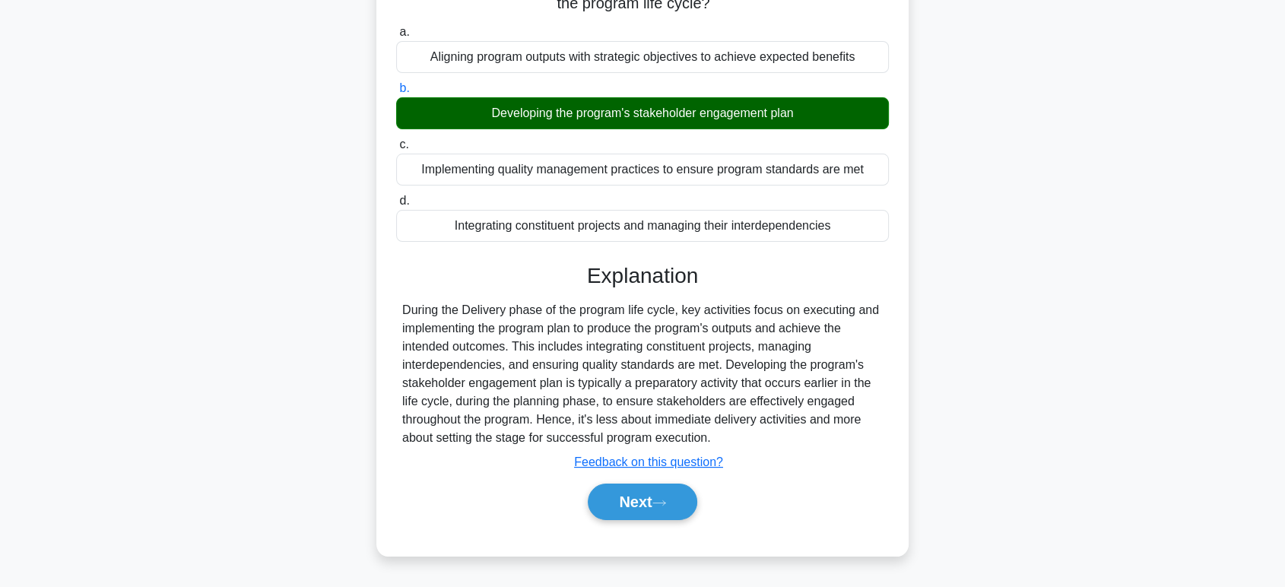
scroll to position [234, 0]
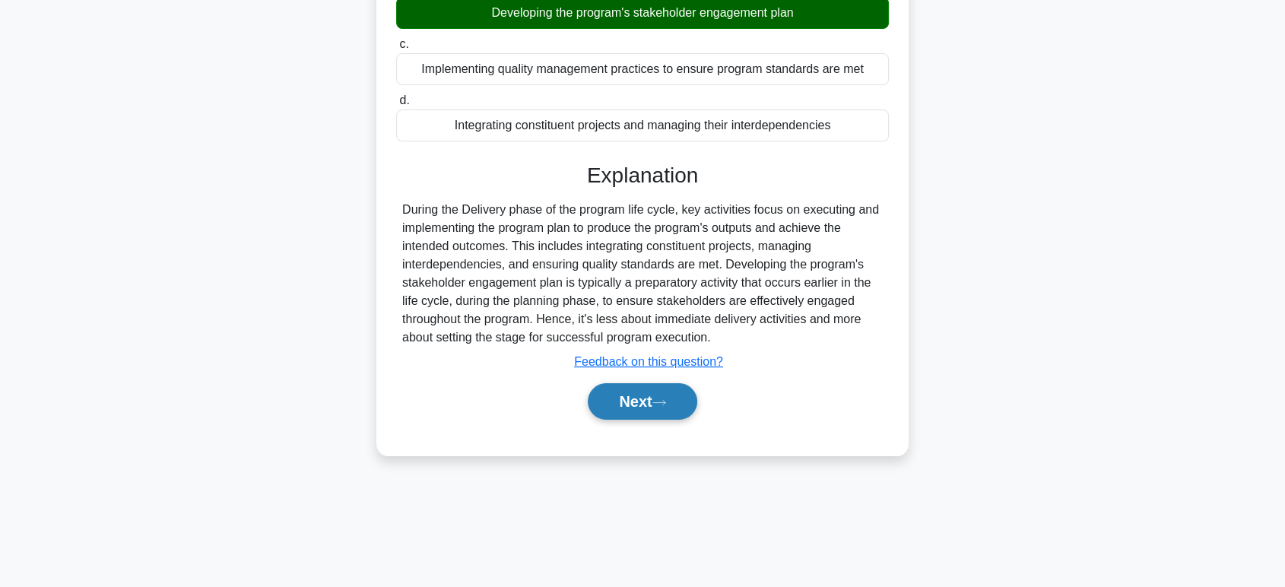
click at [649, 403] on button "Next" at bounding box center [642, 401] width 109 height 37
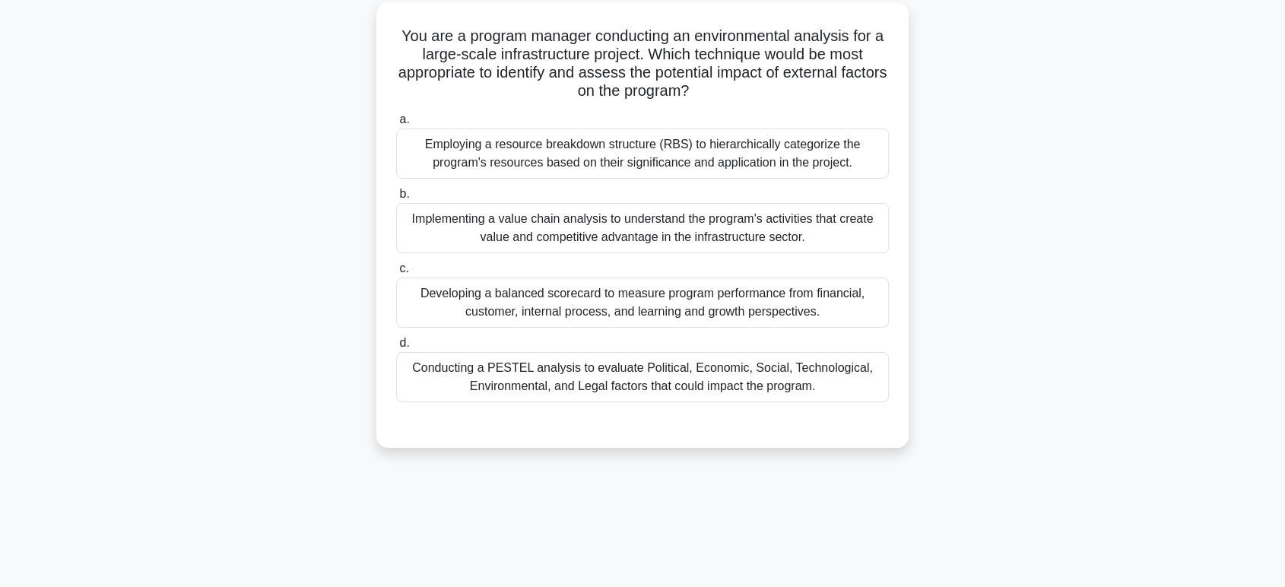
scroll to position [0, 0]
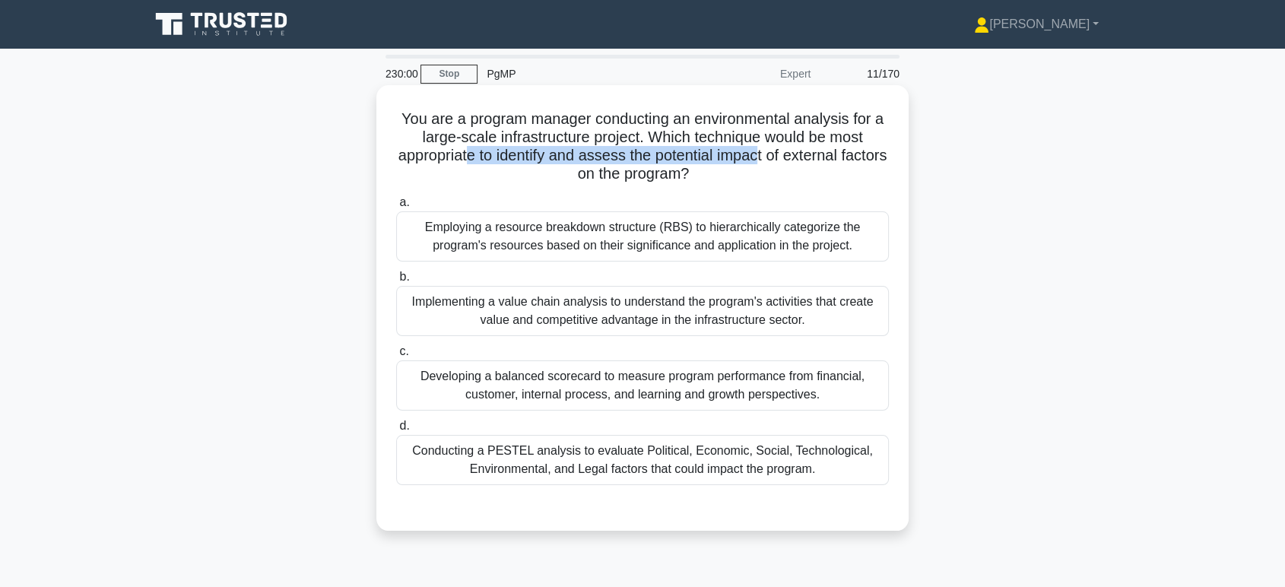
drag, startPoint x: 490, startPoint y: 158, endPoint x: 785, endPoint y: 157, distance: 295.1
click at [785, 157] on h5 "You are a program manager conducting an environmental analysis for a large-scal…" at bounding box center [643, 147] width 496 height 75
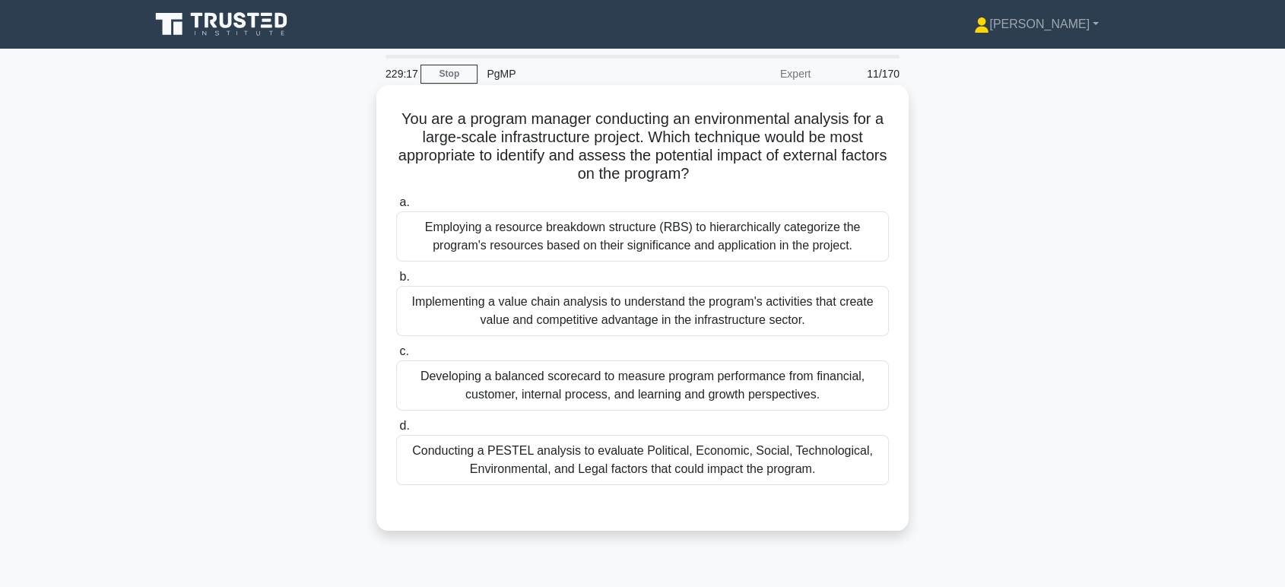
click at [513, 462] on div "Conducting a PESTEL analysis to evaluate Political, Economic, Social, Technolog…" at bounding box center [642, 460] width 493 height 50
click at [396, 431] on input "d. Conducting a PESTEL analysis to evaluate Political, Economic, Social, Techno…" at bounding box center [396, 426] width 0 height 10
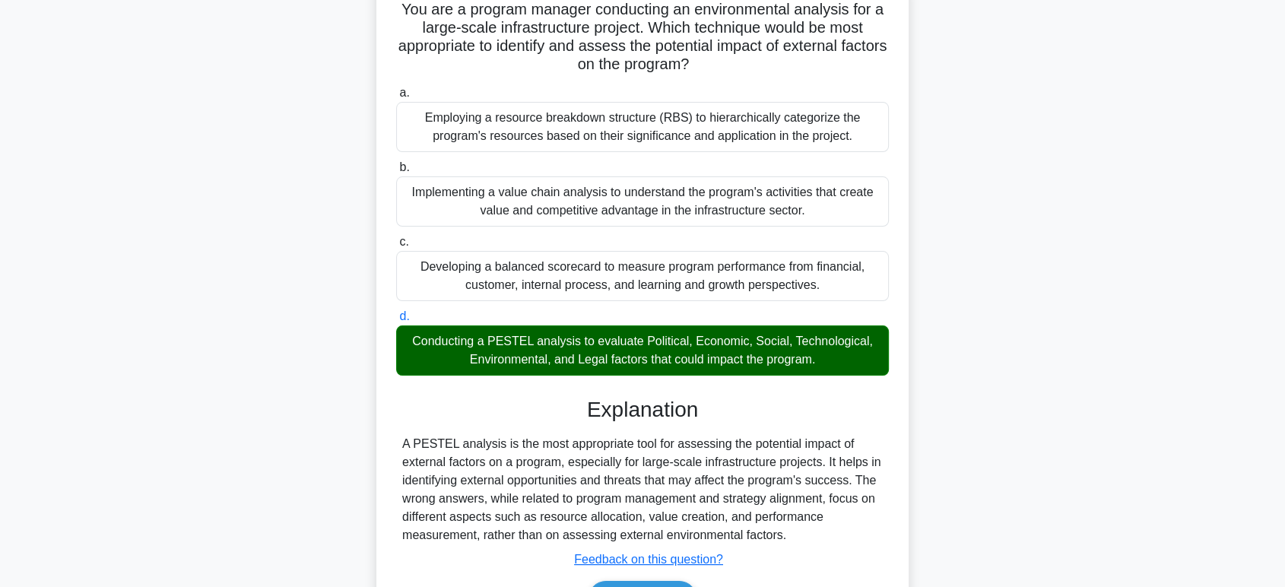
scroll to position [234, 0]
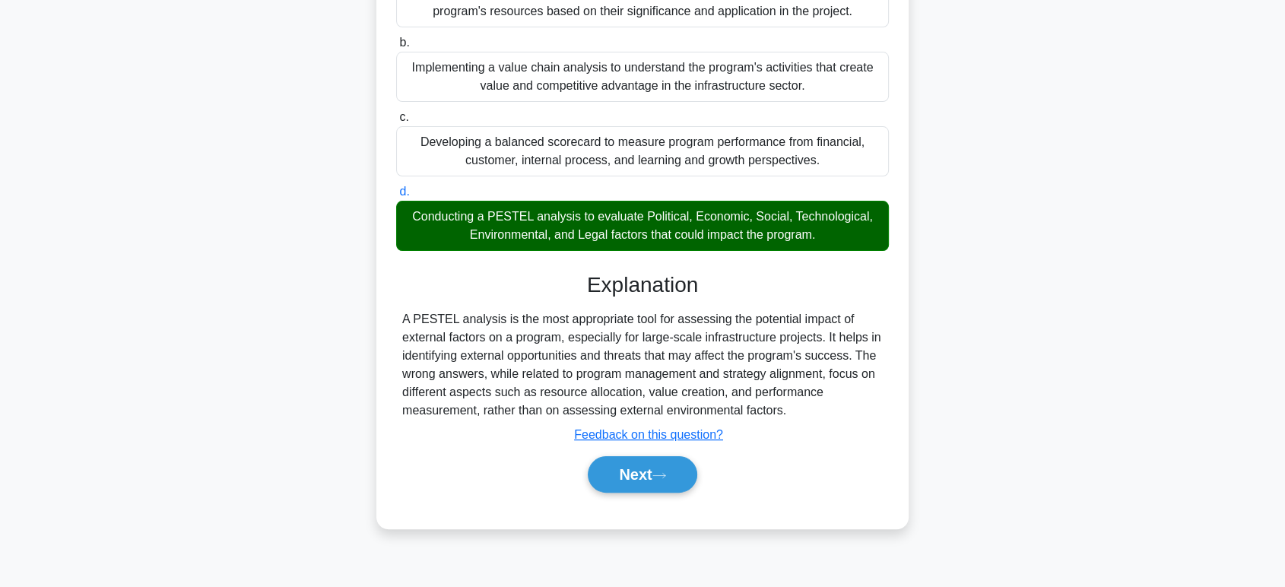
click at [659, 497] on div "Next" at bounding box center [642, 474] width 493 height 49
click at [653, 477] on button "Next" at bounding box center [642, 474] width 109 height 37
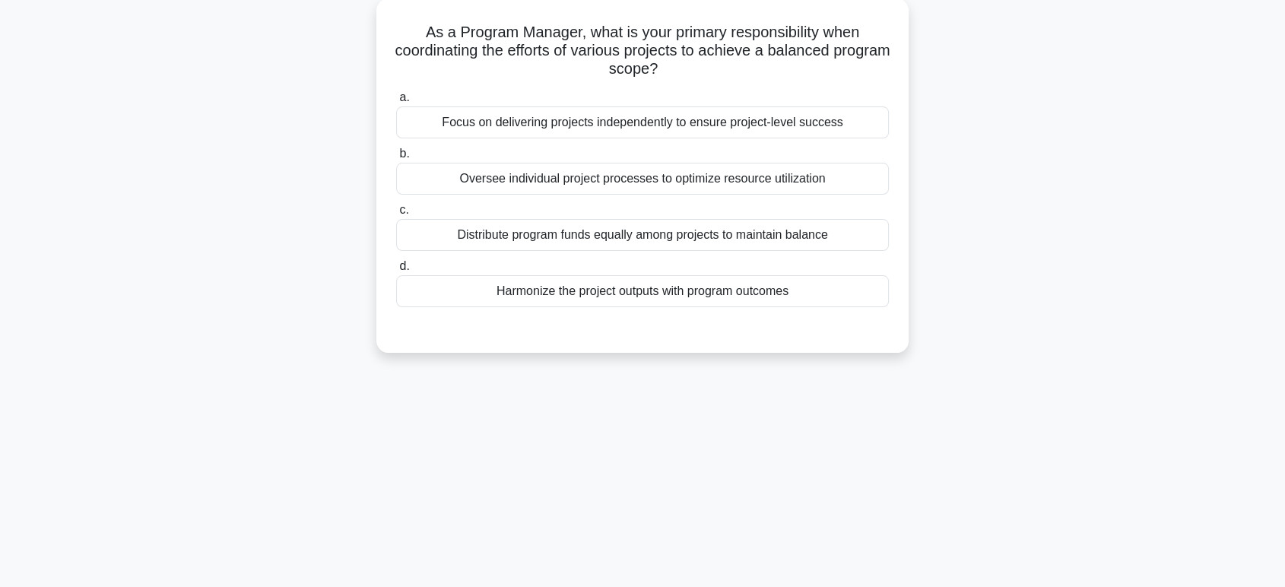
scroll to position [0, 0]
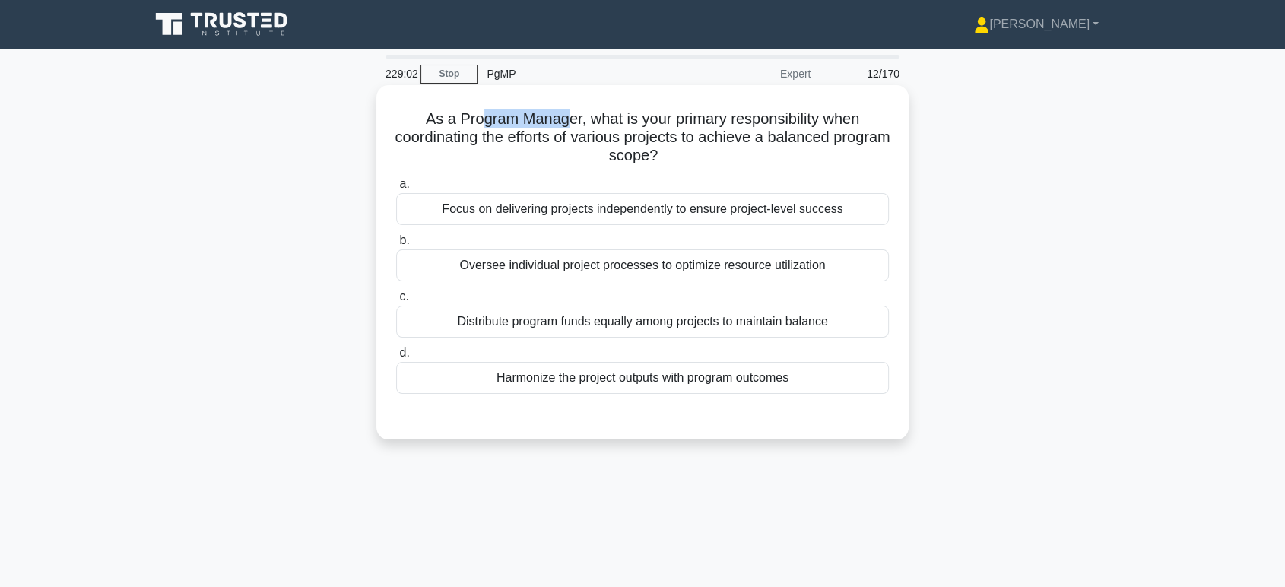
drag, startPoint x: 472, startPoint y: 118, endPoint x: 563, endPoint y: 114, distance: 91.3
click at [563, 114] on h5 "As a Program Manager, what is your primary responsibility when coordinating the…" at bounding box center [643, 138] width 496 height 56
click at [667, 381] on div "Harmonize the project outputs with program outcomes" at bounding box center [642, 378] width 493 height 32
click at [396, 358] on input "d. Harmonize the project outputs with program outcomes" at bounding box center [396, 353] width 0 height 10
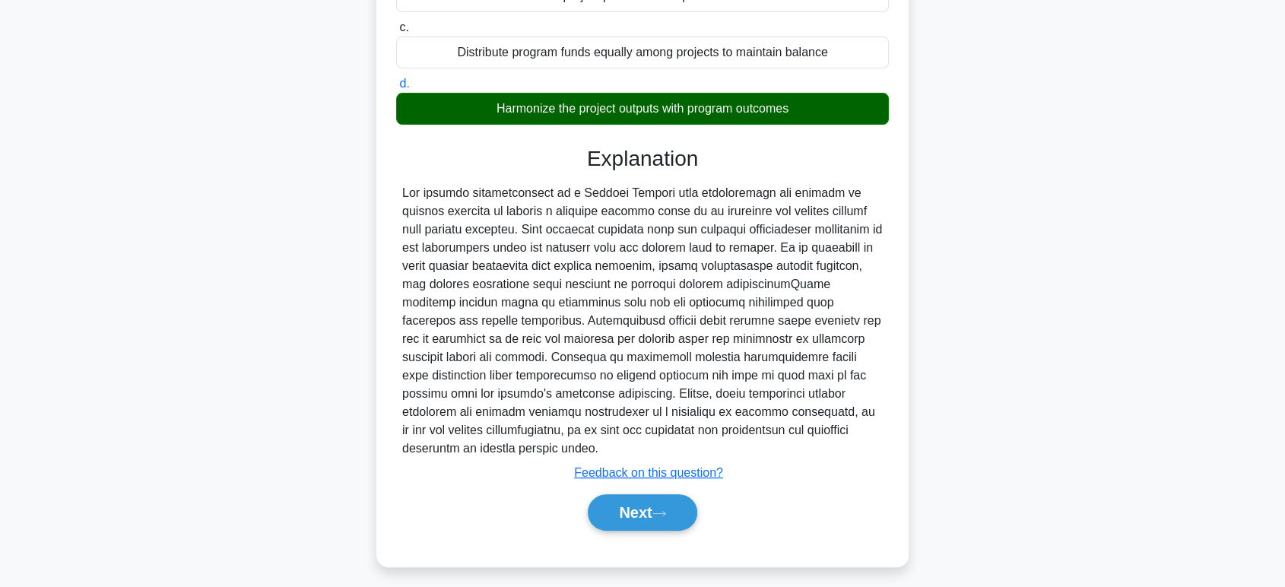
scroll to position [277, 0]
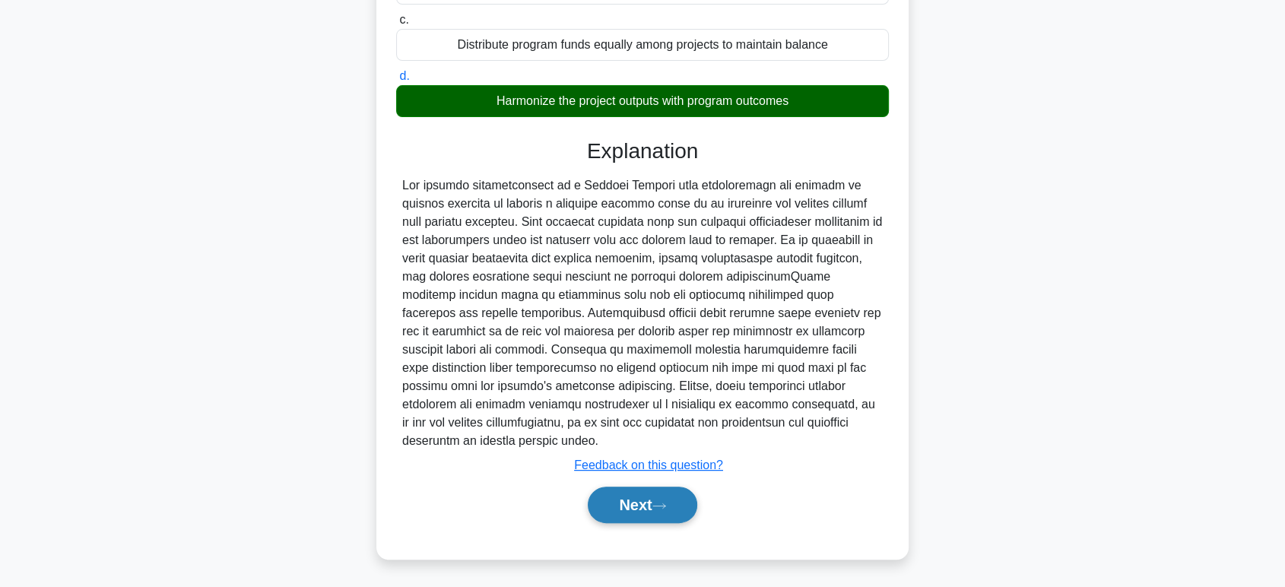
click at [646, 496] on button "Next" at bounding box center [642, 505] width 109 height 37
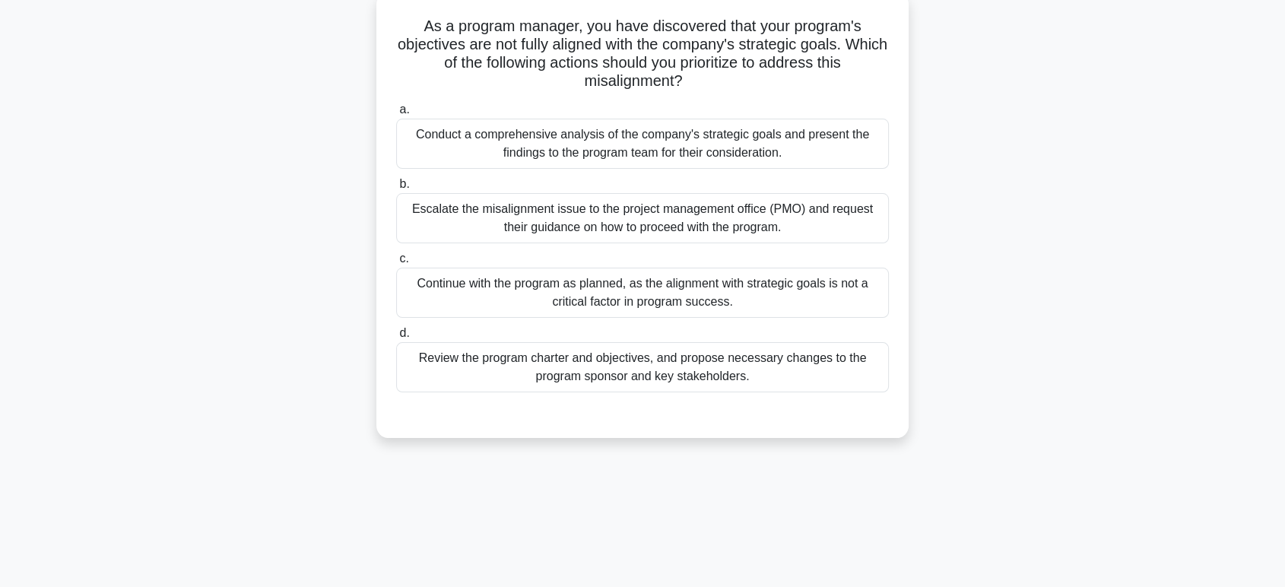
scroll to position [0, 0]
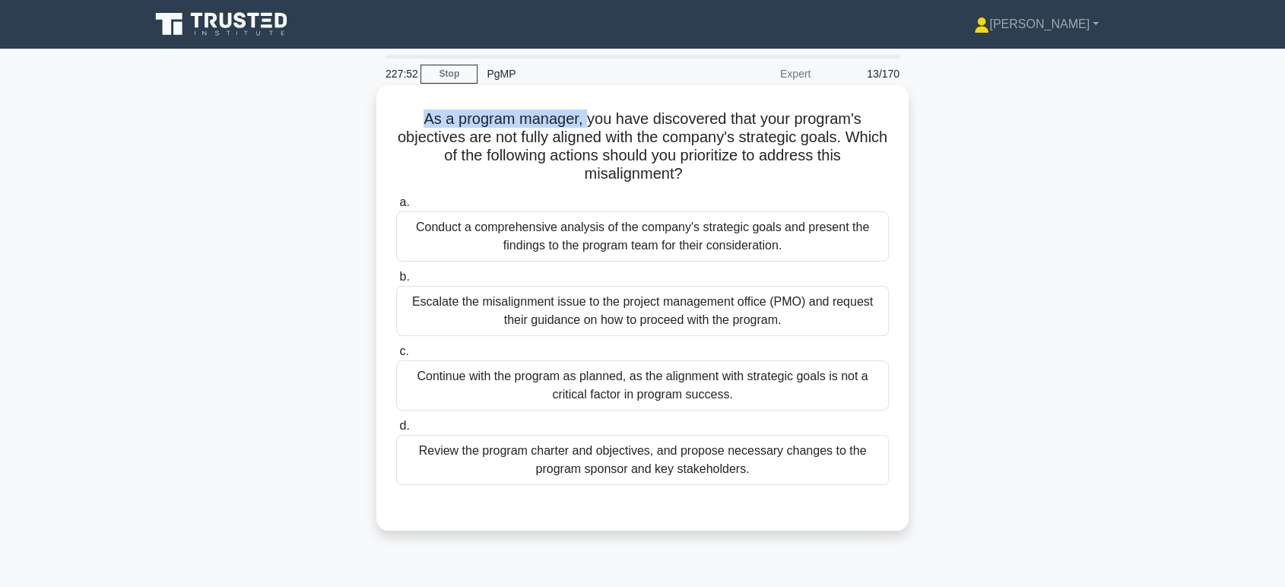
drag, startPoint x: 424, startPoint y: 118, endPoint x: 583, endPoint y: 121, distance: 159.0
click at [583, 121] on h5 "As a program manager, you have discovered that your program's objectives are no…" at bounding box center [643, 147] width 496 height 75
drag, startPoint x: 649, startPoint y: 170, endPoint x: 712, endPoint y: 178, distance: 62.8
click at [712, 178] on h5 "As a program manager, you have discovered that your program's objectives are no…" at bounding box center [643, 147] width 496 height 75
click at [585, 242] on div "Conduct a comprehensive analysis of the company's strategic goals and present t…" at bounding box center [642, 236] width 493 height 50
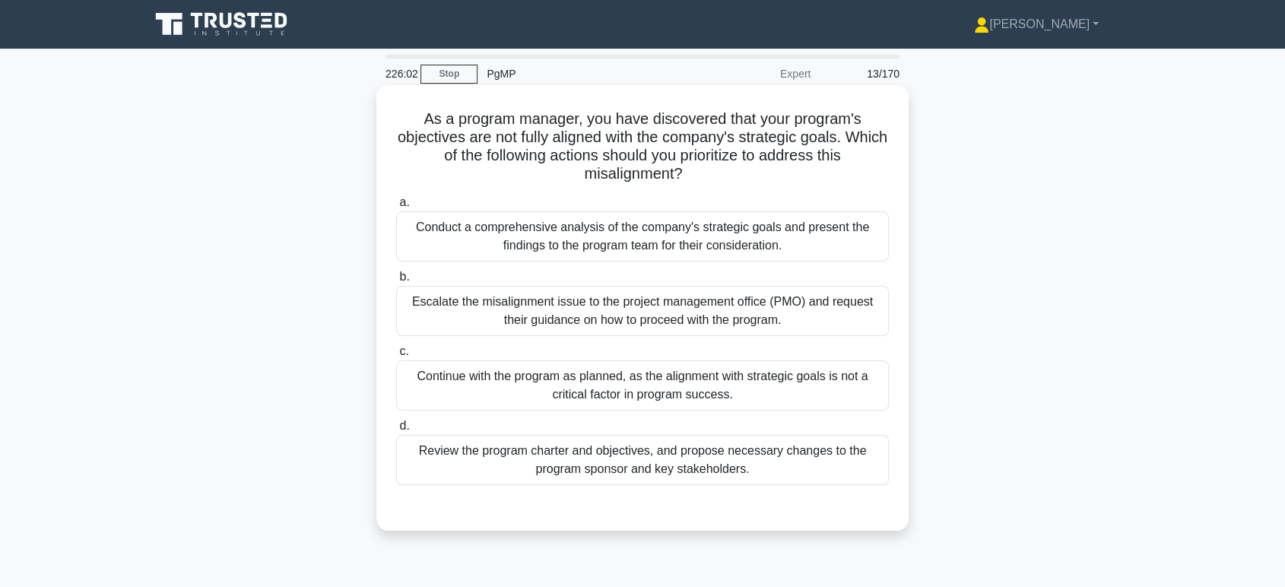
click at [396, 208] on input "a. Conduct a comprehensive analysis of the company's strategic goals and presen…" at bounding box center [396, 203] width 0 height 10
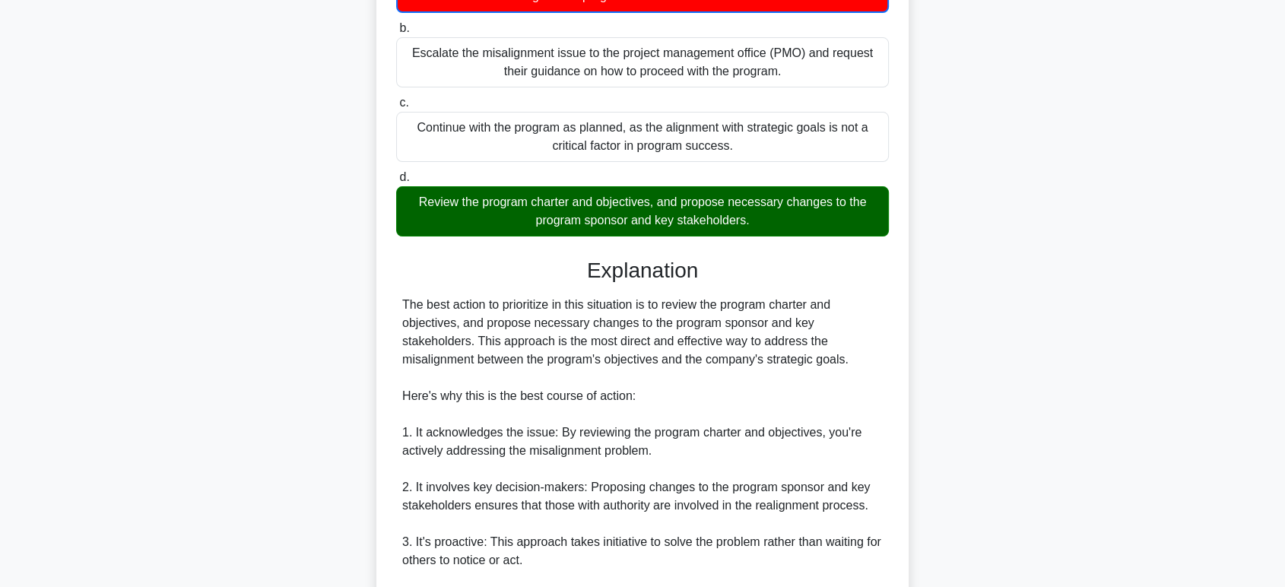
scroll to position [253, 0]
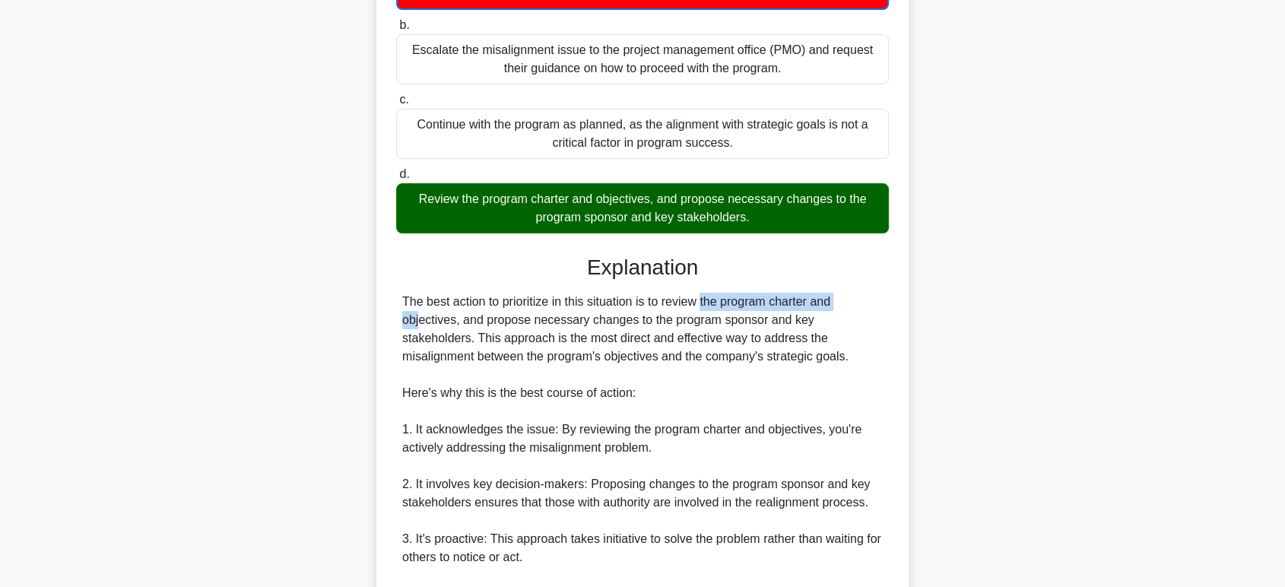
drag, startPoint x: 654, startPoint y: 305, endPoint x: 709, endPoint y: 316, distance: 55.9
drag, startPoint x: 522, startPoint y: 320, endPoint x: 732, endPoint y: 322, distance: 210.7
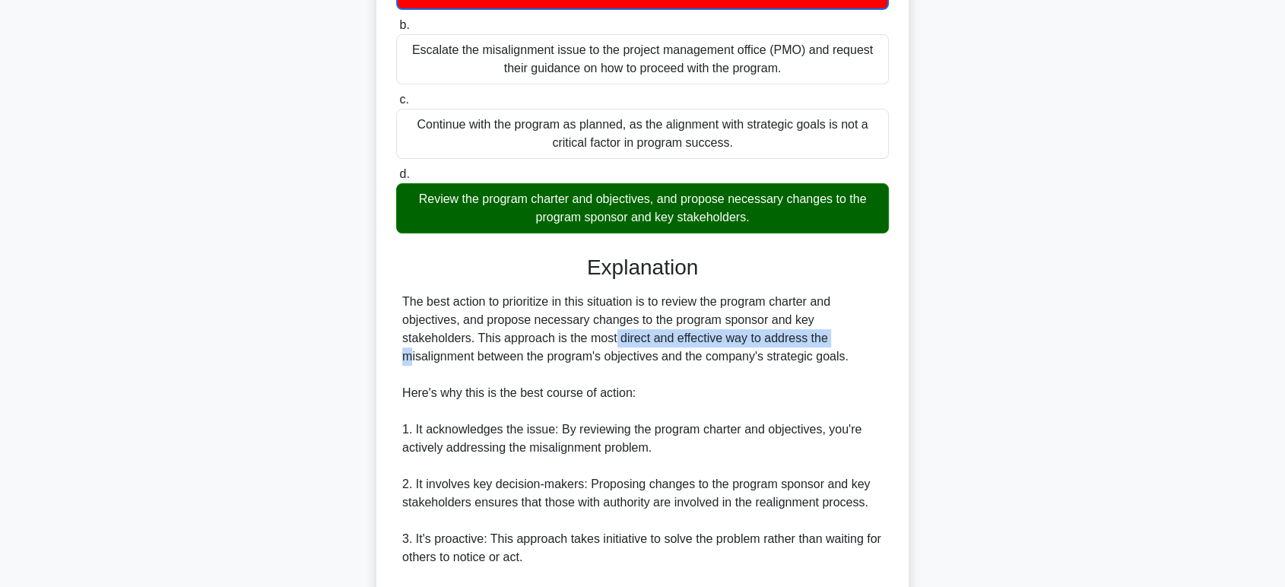
drag, startPoint x: 517, startPoint y: 338, endPoint x: 741, endPoint y: 333, distance: 224.4
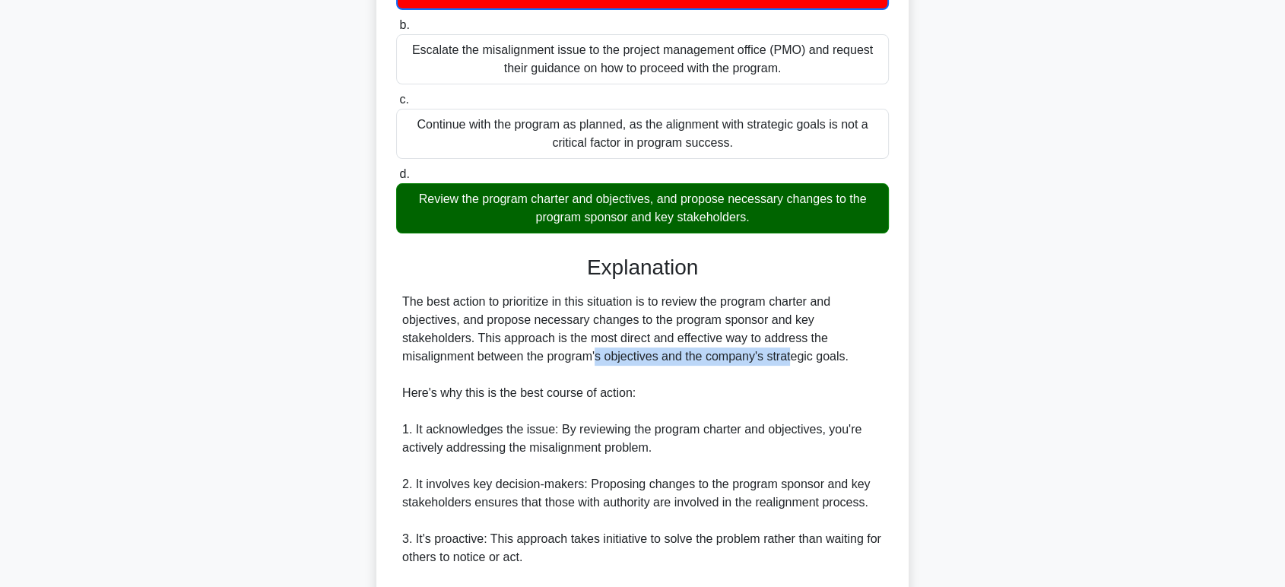
drag, startPoint x: 498, startPoint y: 353, endPoint x: 699, endPoint y: 352, distance: 200.8
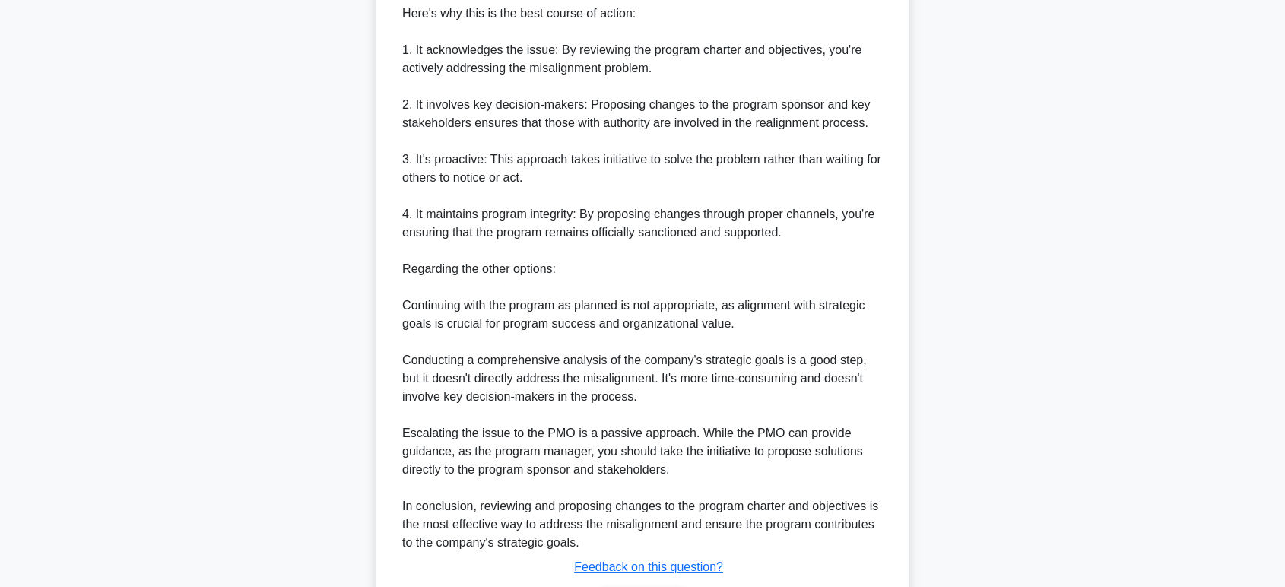
scroll to position [481, 0]
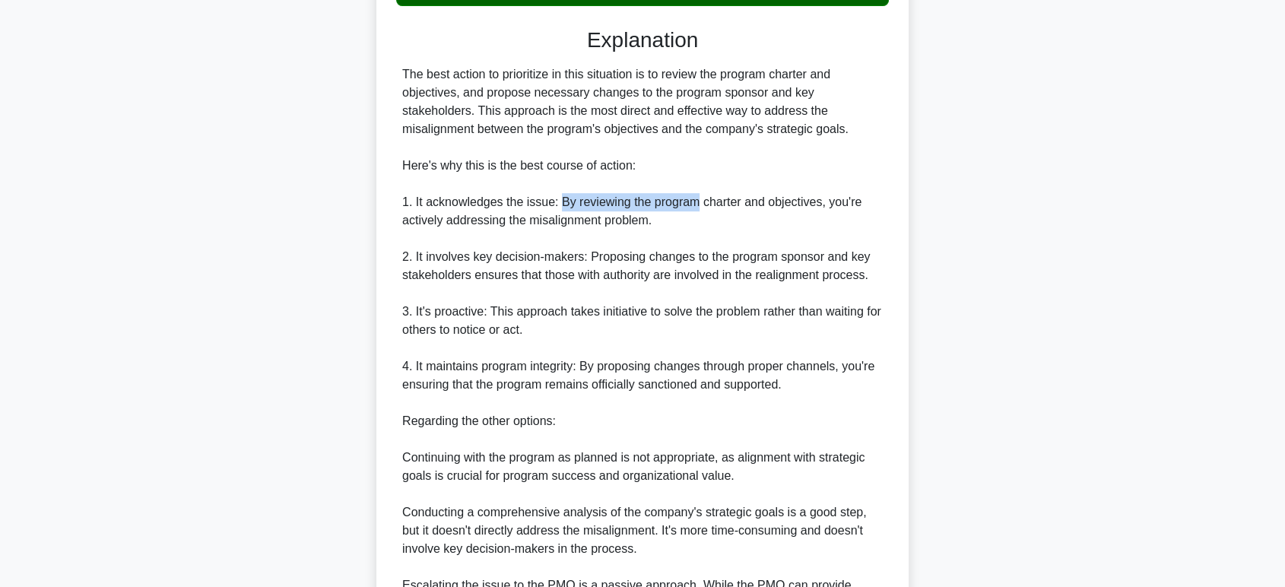
drag, startPoint x: 556, startPoint y: 202, endPoint x: 694, endPoint y: 202, distance: 137.6
click at [694, 202] on div "The best action to prioritize in this situation is to review the program charte…" at bounding box center [642, 384] width 481 height 639
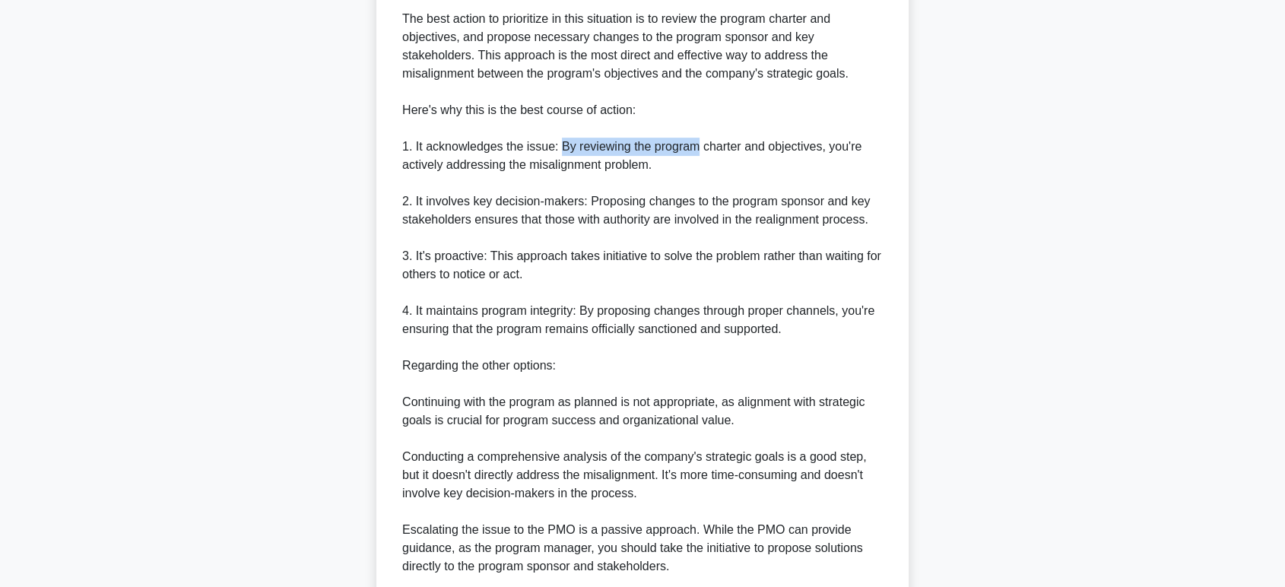
scroll to position [566, 0]
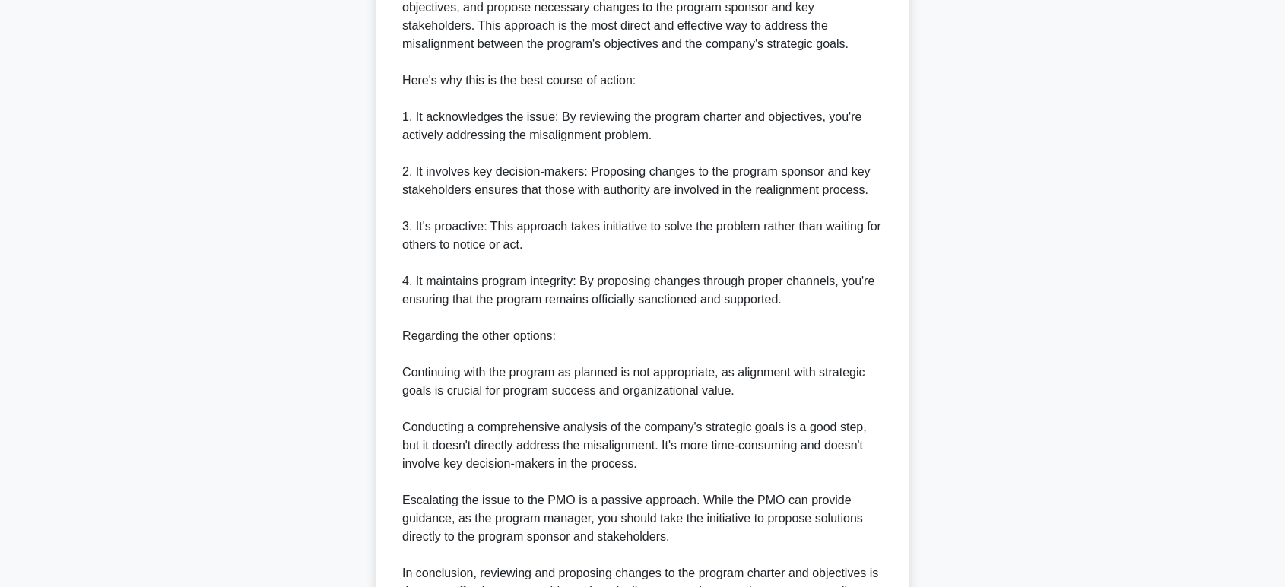
click at [503, 372] on div "The best action to prioritize in this situation is to review the program charte…" at bounding box center [642, 299] width 481 height 639
drag, startPoint x: 497, startPoint y: 432, endPoint x: 641, endPoint y: 433, distance: 144.5
click at [641, 433] on div "The best action to prioritize in this situation is to review the program charte…" at bounding box center [642, 299] width 481 height 639
drag, startPoint x: 676, startPoint y: 441, endPoint x: 789, endPoint y: 444, distance: 113.3
click at [789, 444] on div "The best action to prioritize in this situation is to review the program charte…" at bounding box center [642, 299] width 481 height 639
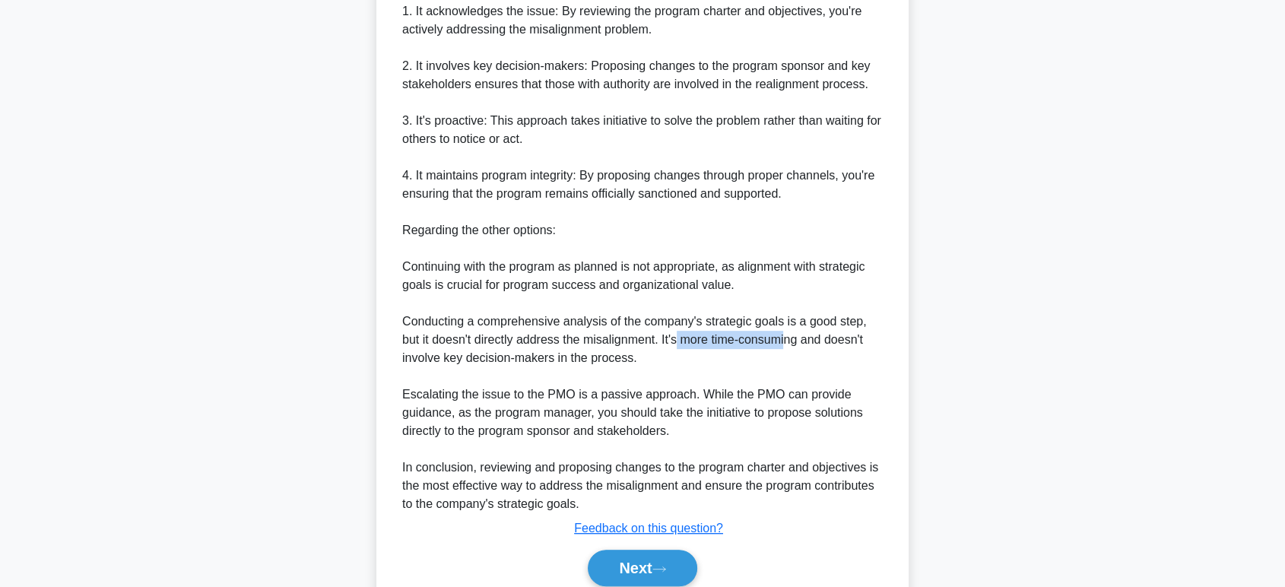
scroll to position [735, 0]
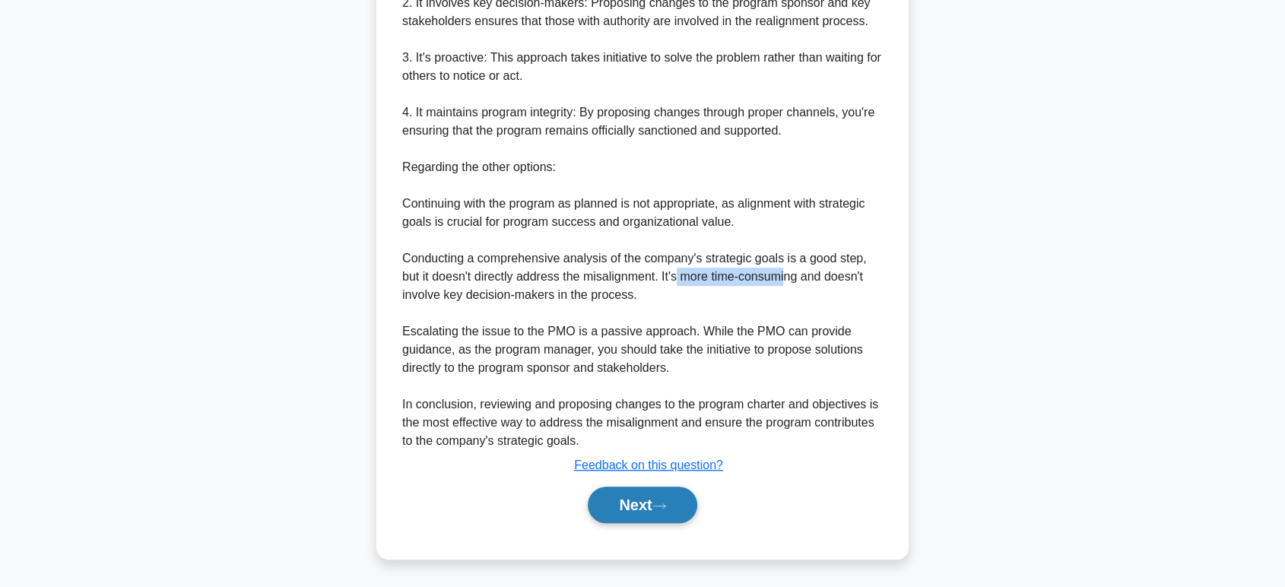
click at [645, 500] on button "Next" at bounding box center [642, 505] width 109 height 37
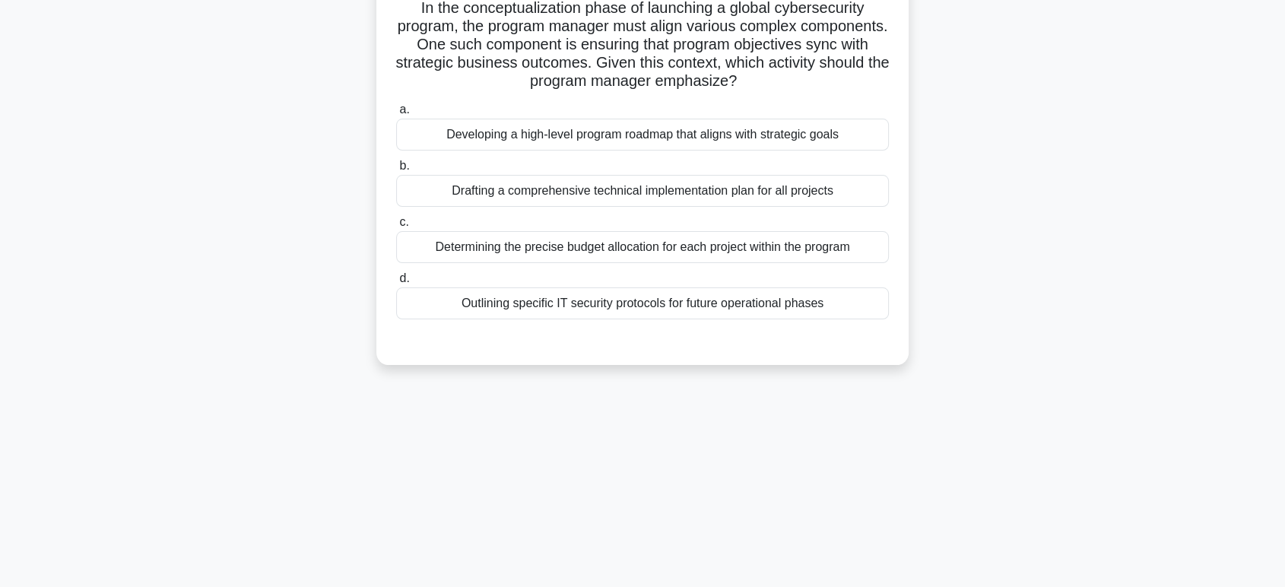
scroll to position [0, 0]
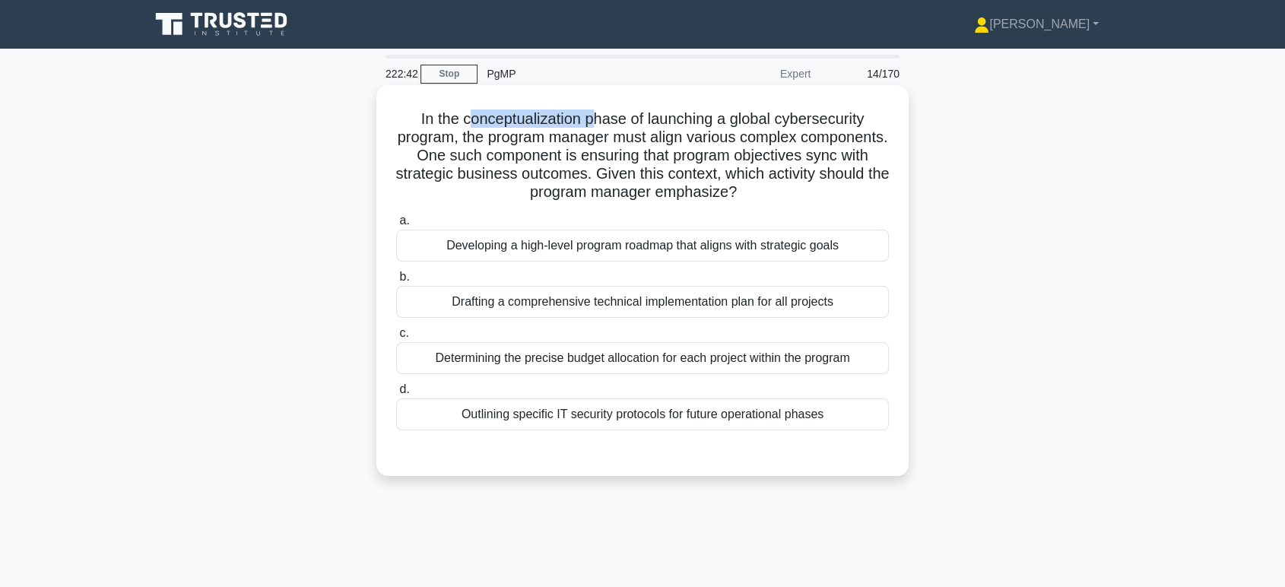
drag, startPoint x: 468, startPoint y: 119, endPoint x: 596, endPoint y: 121, distance: 127.8
click at [596, 121] on h5 "In the conceptualization phase of launching a global cybersecurity program, the…" at bounding box center [643, 156] width 496 height 93
drag, startPoint x: 650, startPoint y: 125, endPoint x: 775, endPoint y: 124, distance: 124.7
click at [775, 124] on h5 "In the conceptualization phase of launching a global cybersecurity program, the…" at bounding box center [643, 156] width 496 height 93
drag, startPoint x: 648, startPoint y: 192, endPoint x: 754, endPoint y: 198, distance: 106.6
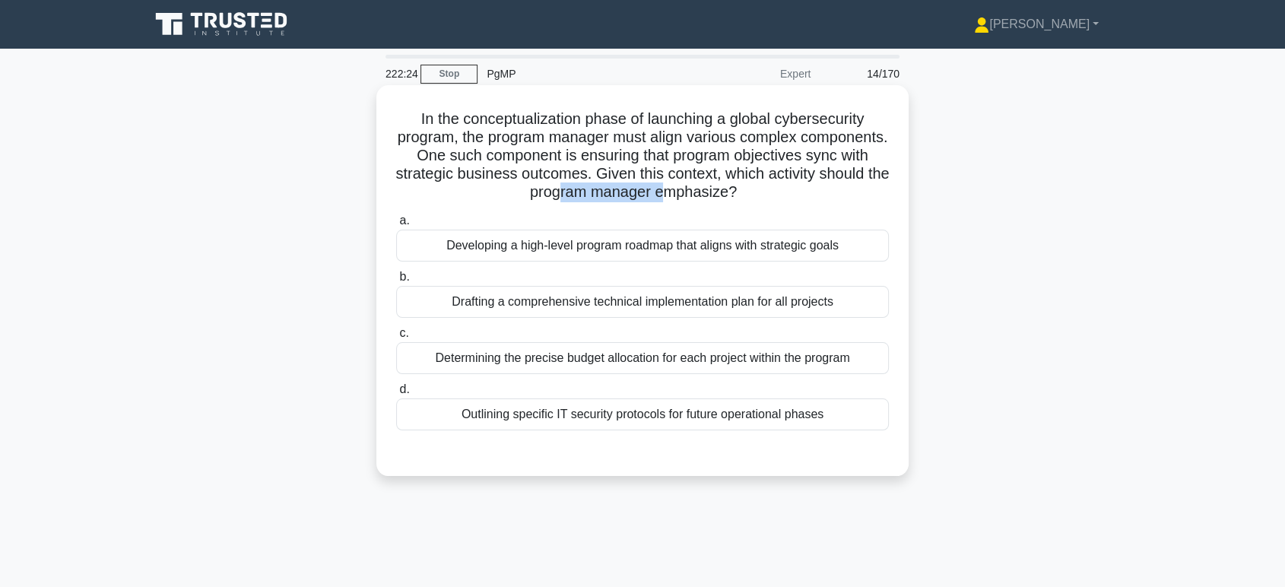
click at [754, 198] on h5 "In the conceptualization phase of launching a global cybersecurity program, the…" at bounding box center [643, 156] width 496 height 93
click at [523, 240] on div "Developing a high-level program roadmap that aligns with strategic goals" at bounding box center [642, 246] width 493 height 32
click at [396, 226] on input "a. Developing a high-level program roadmap that aligns with strategic goals" at bounding box center [396, 221] width 0 height 10
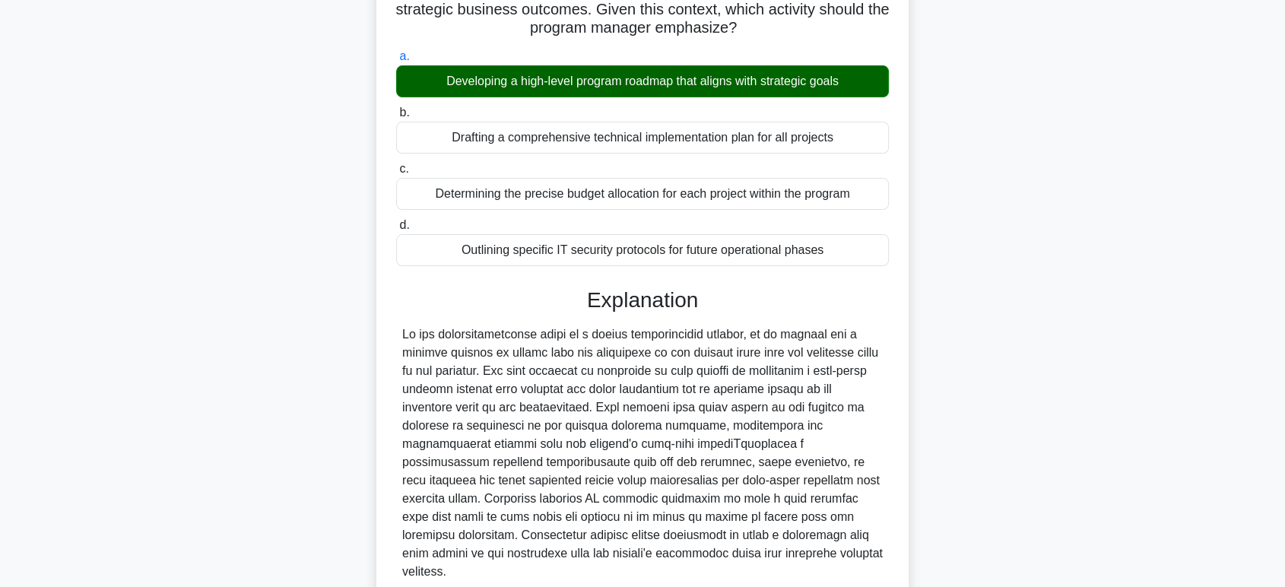
scroll to position [277, 0]
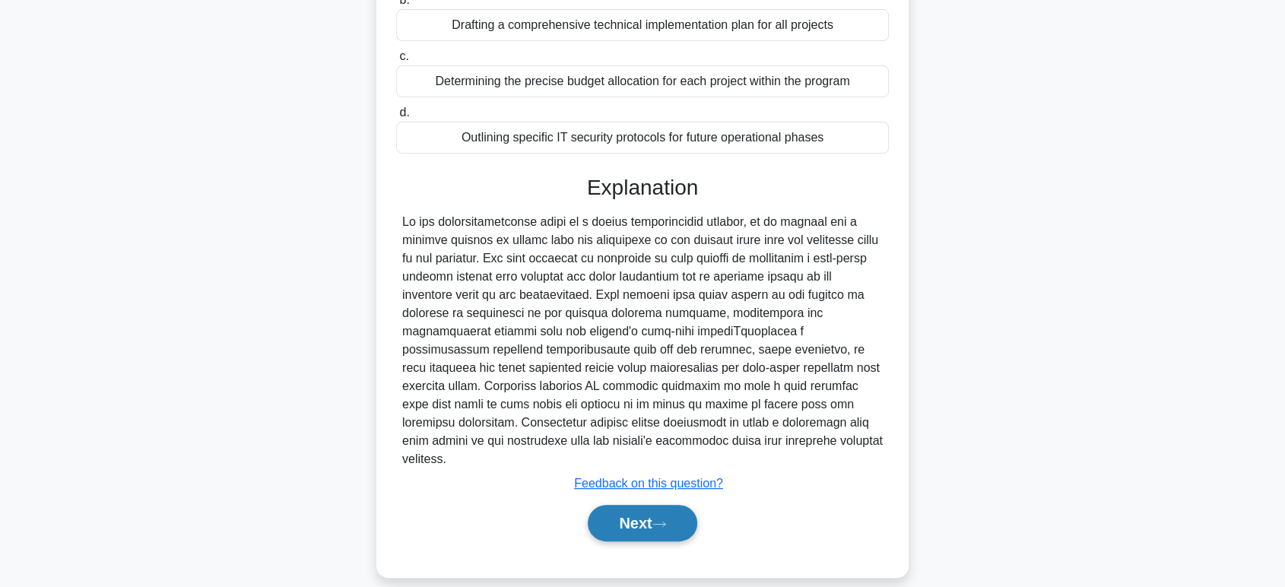
click at [639, 505] on button "Next" at bounding box center [642, 523] width 109 height 37
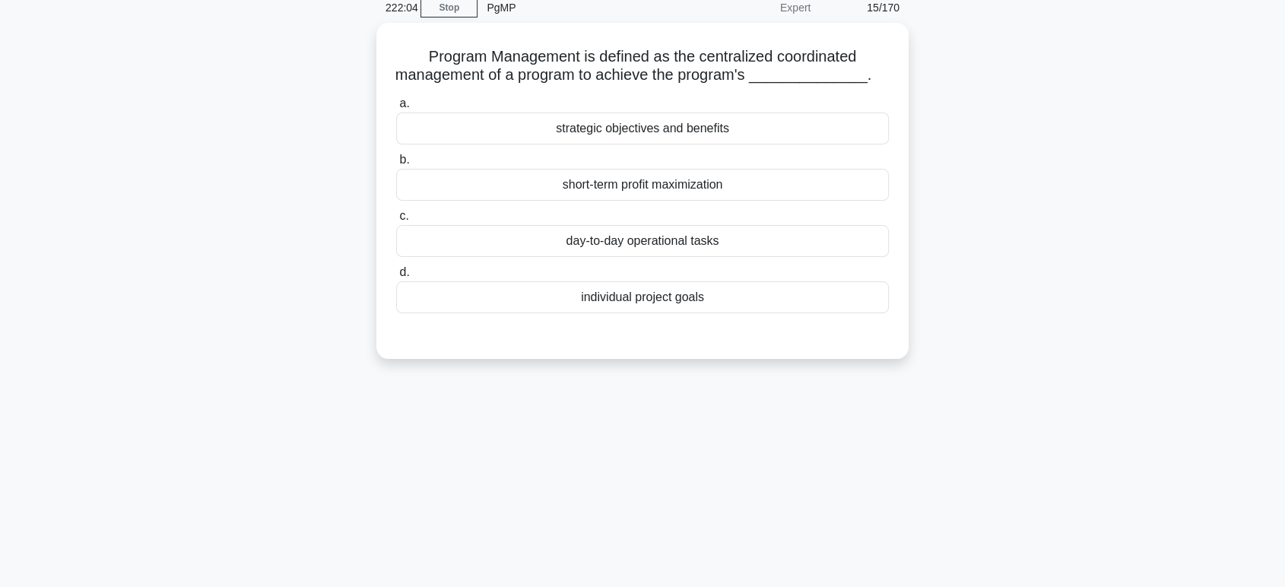
scroll to position [0, 0]
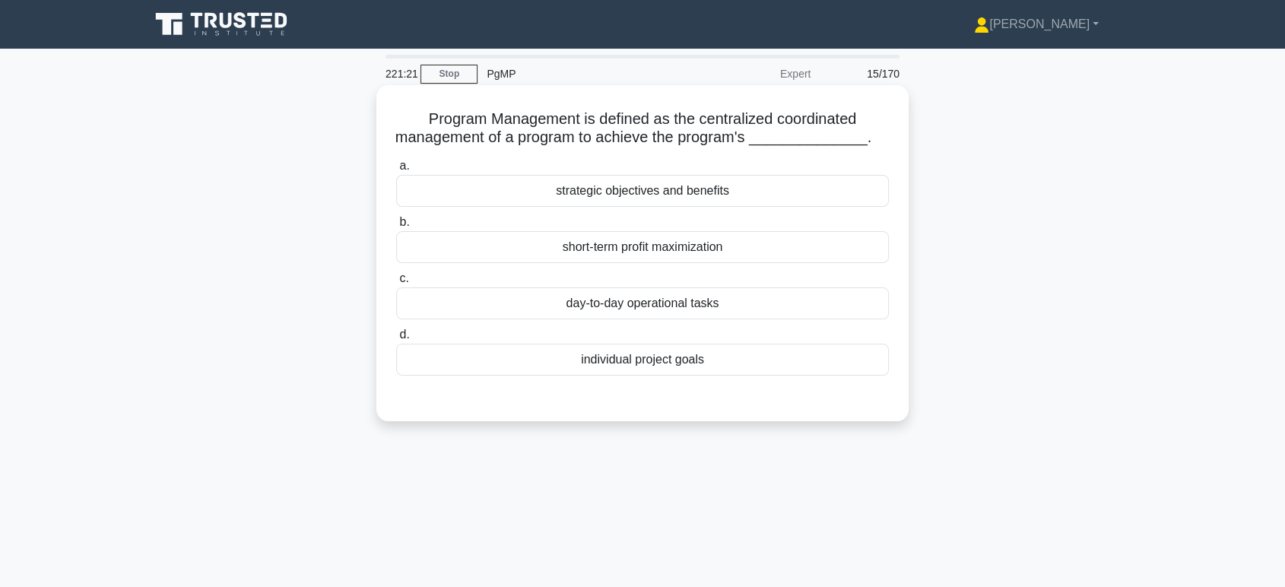
click at [703, 187] on div "strategic objectives and benefits" at bounding box center [642, 191] width 493 height 32
click at [396, 171] on input "a. strategic objectives and benefits" at bounding box center [396, 166] width 0 height 10
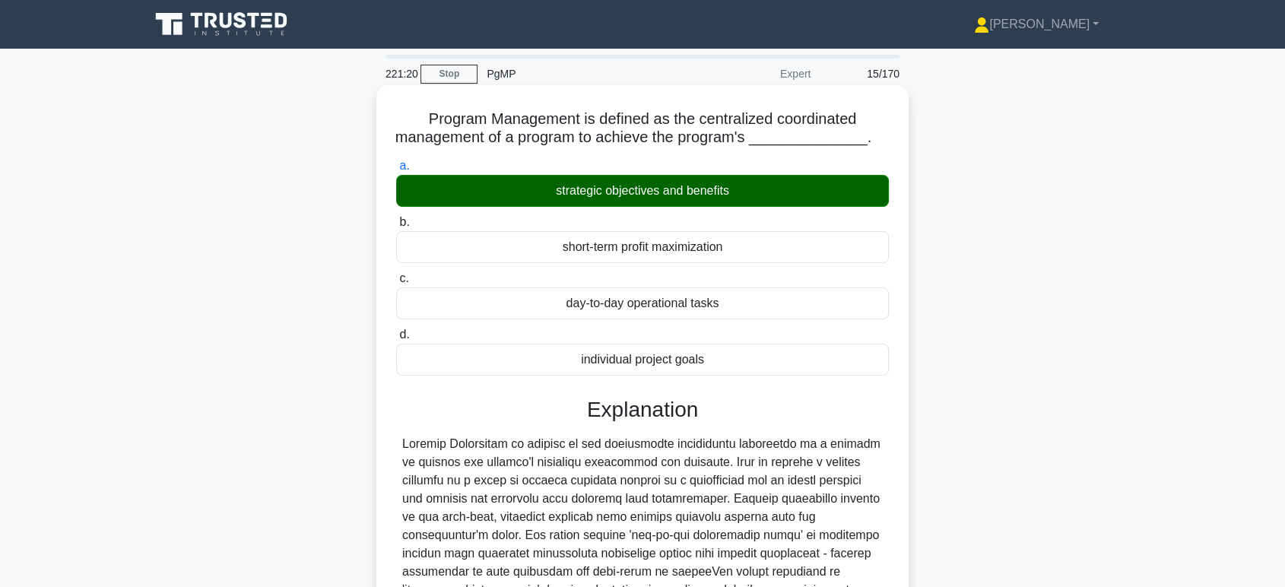
scroll to position [240, 0]
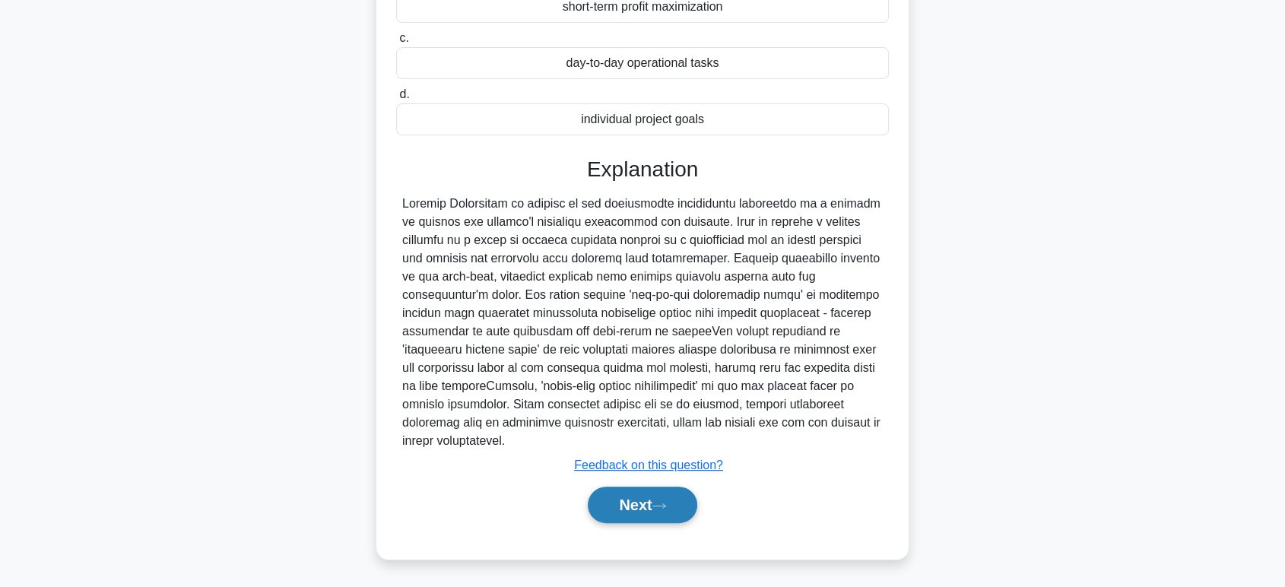
click at [641, 505] on button "Next" at bounding box center [642, 505] width 109 height 37
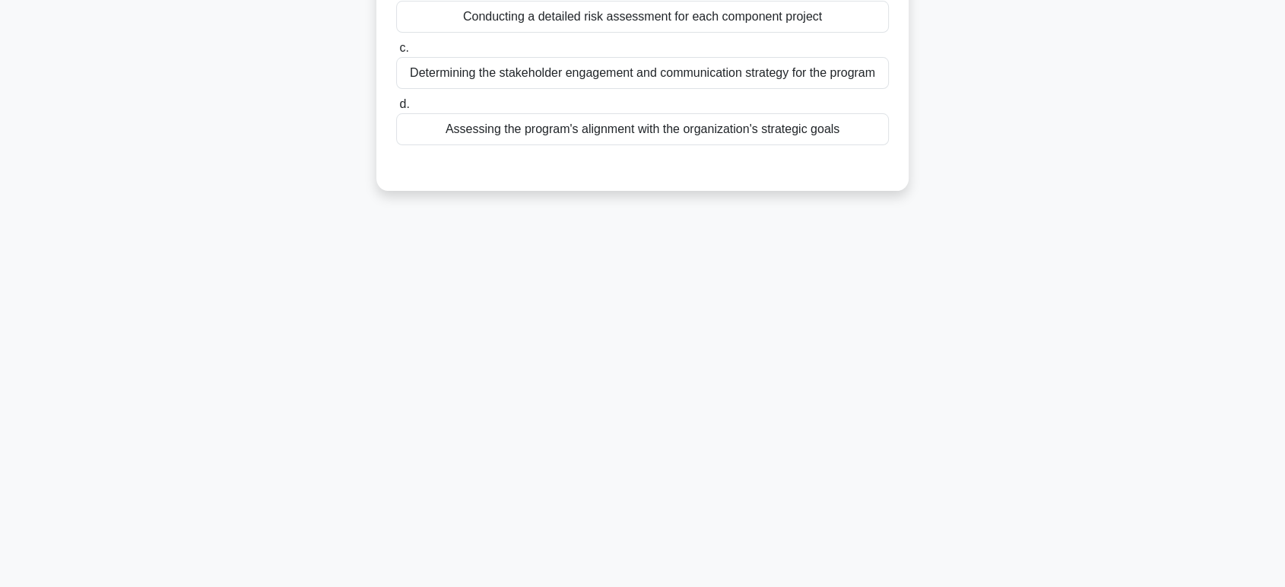
scroll to position [0, 0]
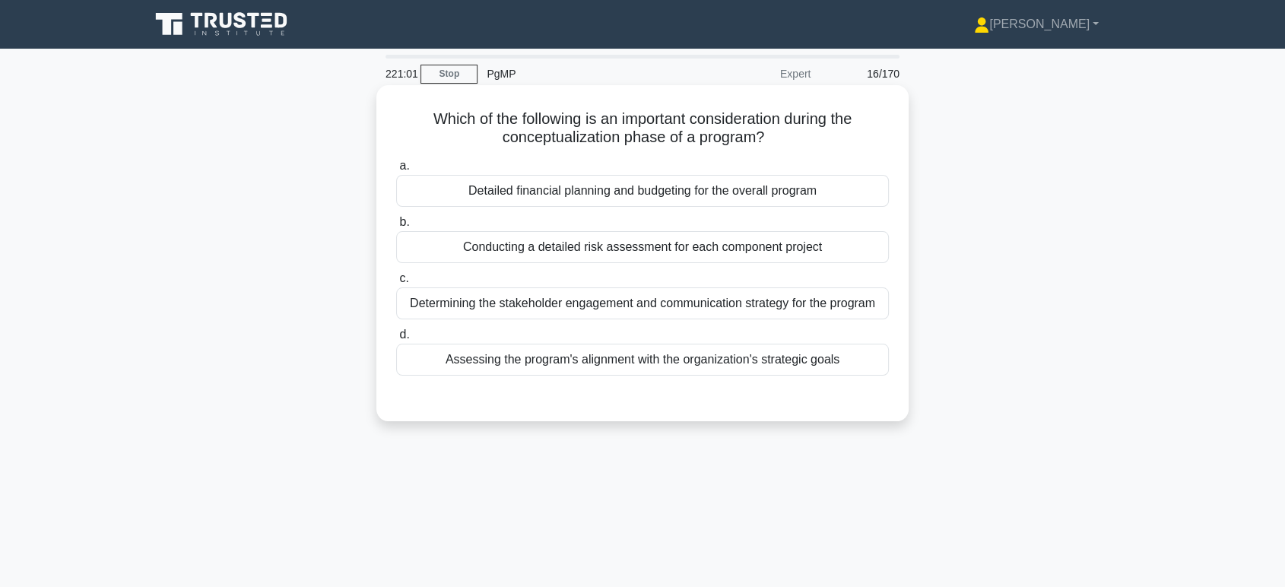
click at [645, 363] on div "Assessing the program's alignment with the organization's strategic goals" at bounding box center [642, 360] width 493 height 32
click at [396, 340] on input "d. Assessing the program's alignment with the organization's strategic goals" at bounding box center [396, 335] width 0 height 10
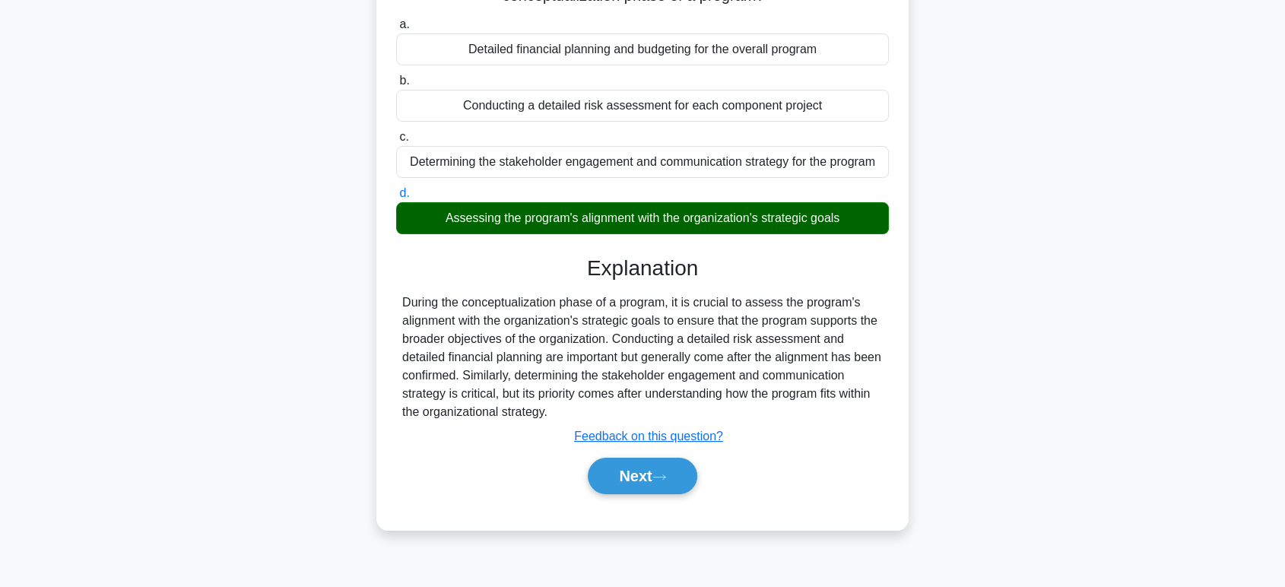
scroll to position [234, 0]
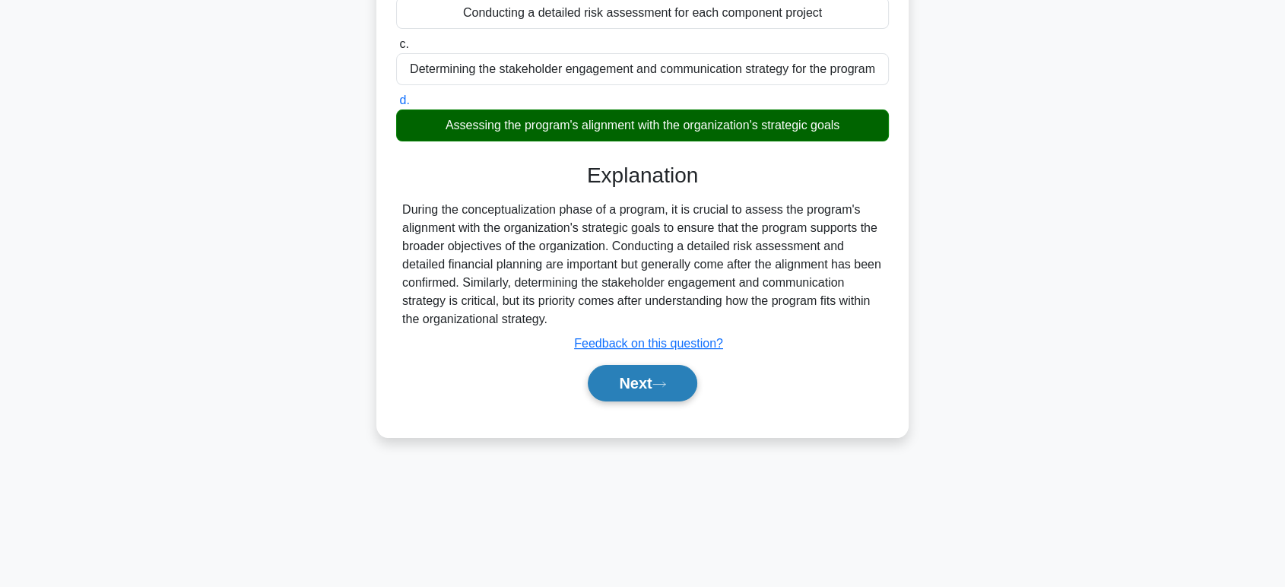
click at [643, 380] on button "Next" at bounding box center [642, 383] width 109 height 37
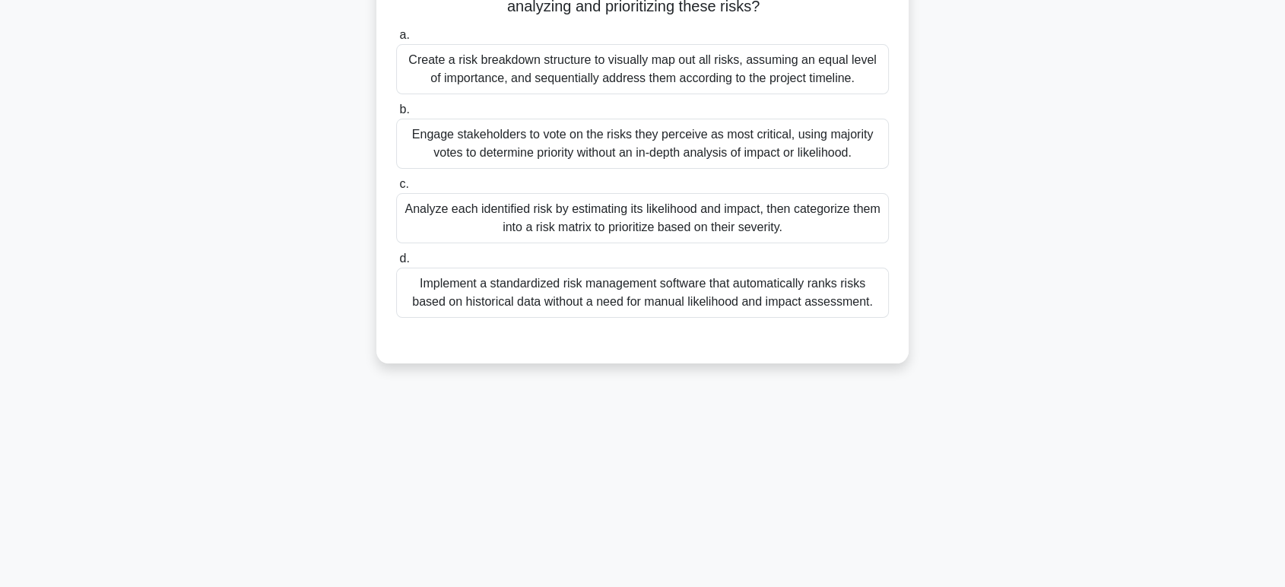
scroll to position [0, 0]
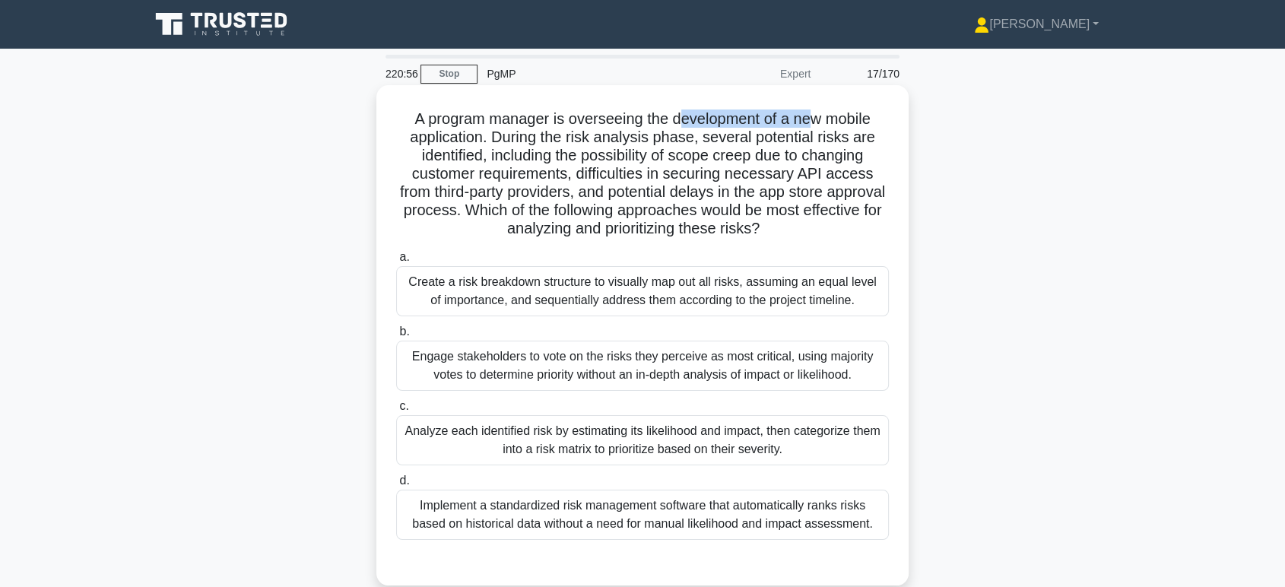
drag, startPoint x: 684, startPoint y: 114, endPoint x: 816, endPoint y: 114, distance: 131.6
click at [816, 114] on h5 "A program manager is overseeing the development of a new mobile application. Du…" at bounding box center [643, 174] width 496 height 129
drag, startPoint x: 567, startPoint y: 135, endPoint x: 671, endPoint y: 132, distance: 104.3
click at [671, 132] on h5 "A program manager is overseeing the development of a new mobile application. Du…" at bounding box center [643, 174] width 496 height 129
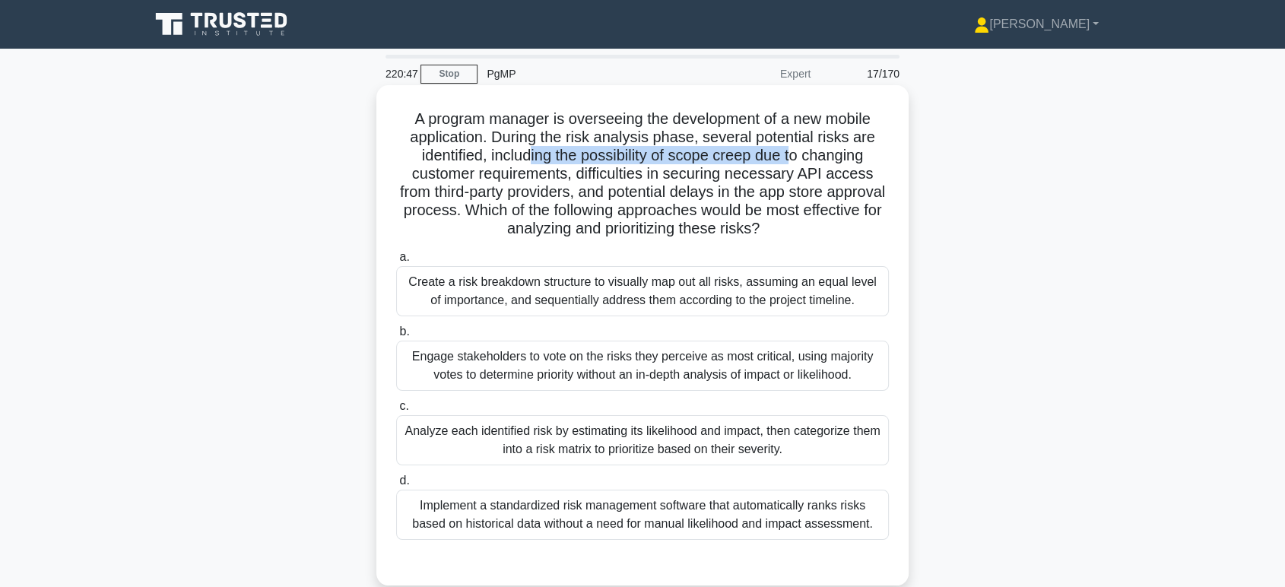
drag, startPoint x: 523, startPoint y: 156, endPoint x: 798, endPoint y: 158, distance: 275.3
click at [798, 158] on h5 "A program manager is overseeing the development of a new mobile application. Du…" at bounding box center [643, 174] width 496 height 129
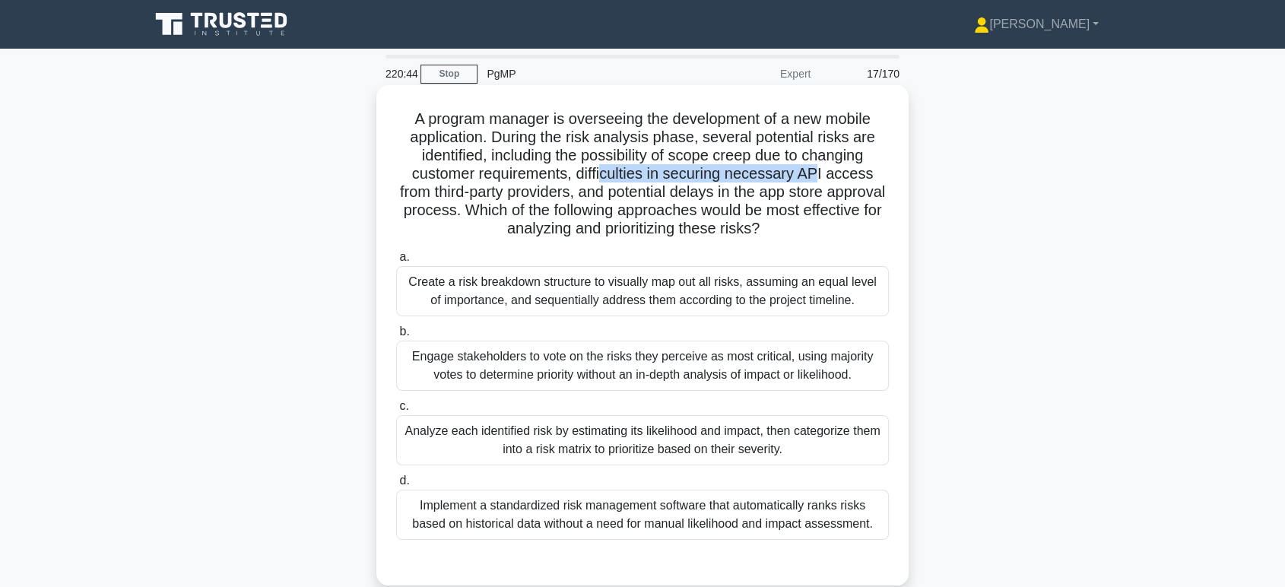
drag, startPoint x: 603, startPoint y: 172, endPoint x: 819, endPoint y: 173, distance: 216.0
click at [819, 173] on h5 "A program manager is overseeing the development of a new mobile application. Du…" at bounding box center [643, 174] width 496 height 129
drag, startPoint x: 637, startPoint y: 192, endPoint x: 858, endPoint y: 192, distance: 220.5
click at [858, 192] on h5 "A program manager is overseeing the development of a new mobile application. Du…" at bounding box center [643, 174] width 496 height 129
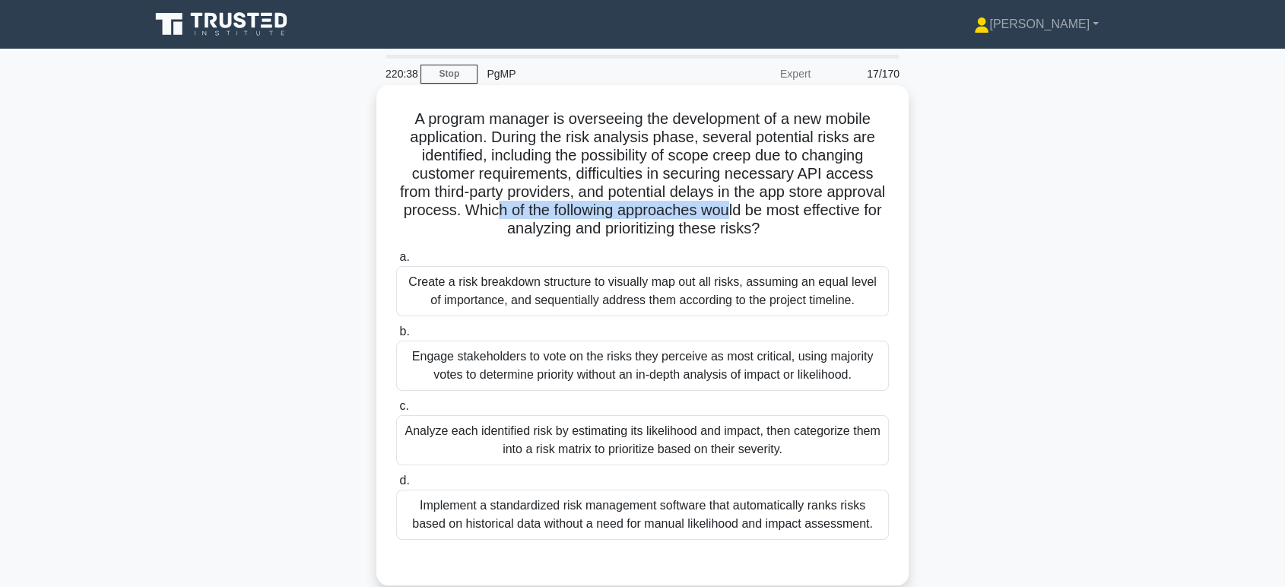
drag, startPoint x: 563, startPoint y: 210, endPoint x: 805, endPoint y: 208, distance: 241.1
click at [805, 208] on h5 "A program manager is overseeing the development of a new mobile application. Du…" at bounding box center [643, 174] width 496 height 129
drag, startPoint x: 505, startPoint y: 231, endPoint x: 801, endPoint y: 230, distance: 295.8
click at [801, 230] on h5 "A program manager is overseeing the development of a new mobile application. Du…" at bounding box center [643, 174] width 496 height 129
click at [576, 444] on div "Analyze each identified risk by estimating its likelihood and impact, then cate…" at bounding box center [642, 440] width 493 height 50
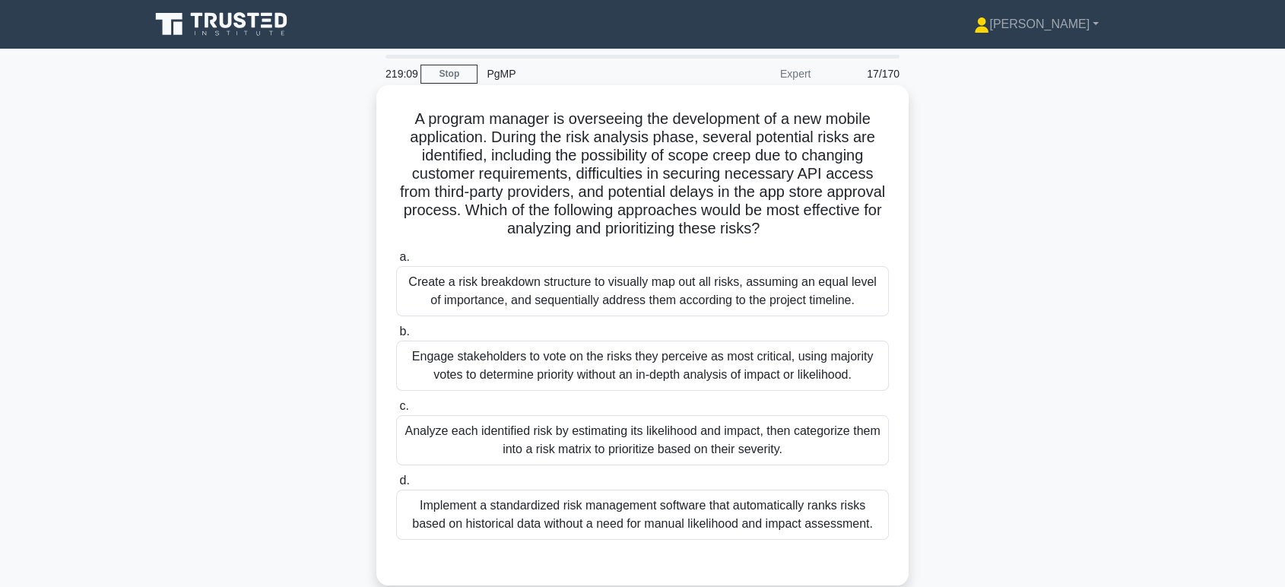
click at [396, 411] on input "c. Analyze each identified risk by estimating its likelihood and impact, then c…" at bounding box center [396, 407] width 0 height 10
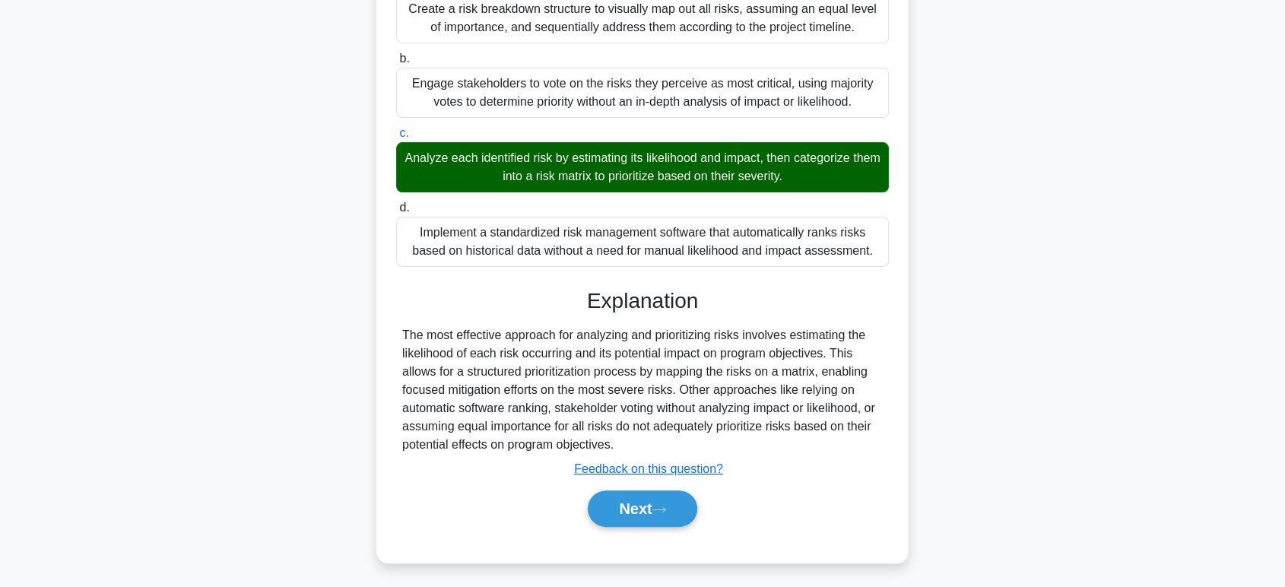
scroll to position [277, 0]
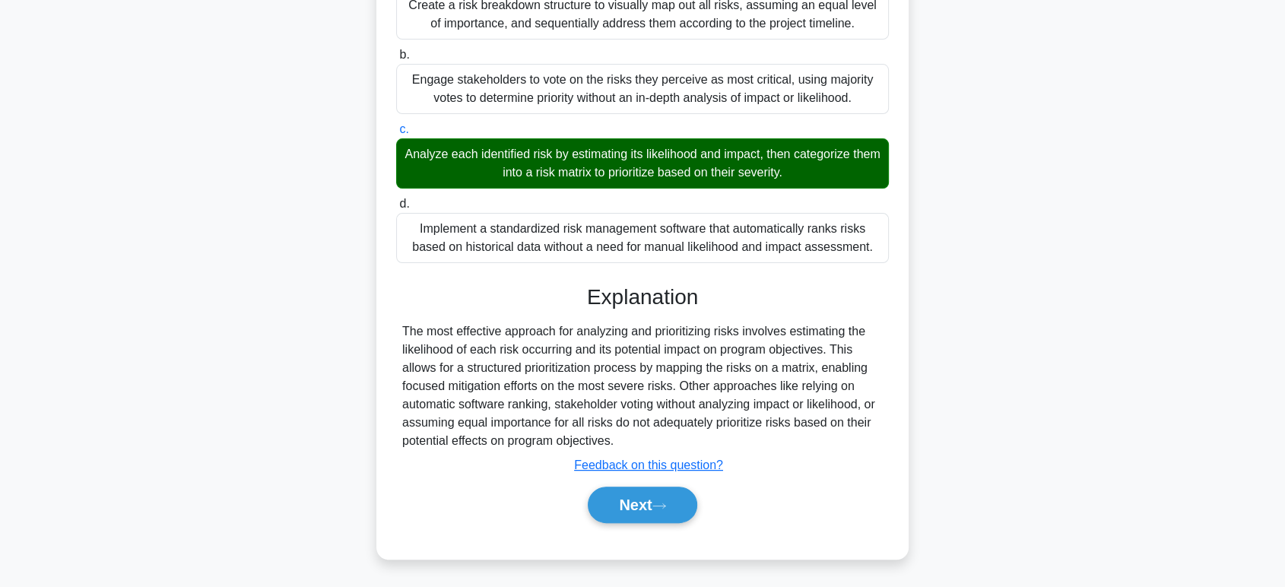
click at [623, 522] on div "Next" at bounding box center [642, 505] width 493 height 49
click at [633, 508] on button "Next" at bounding box center [642, 505] width 109 height 37
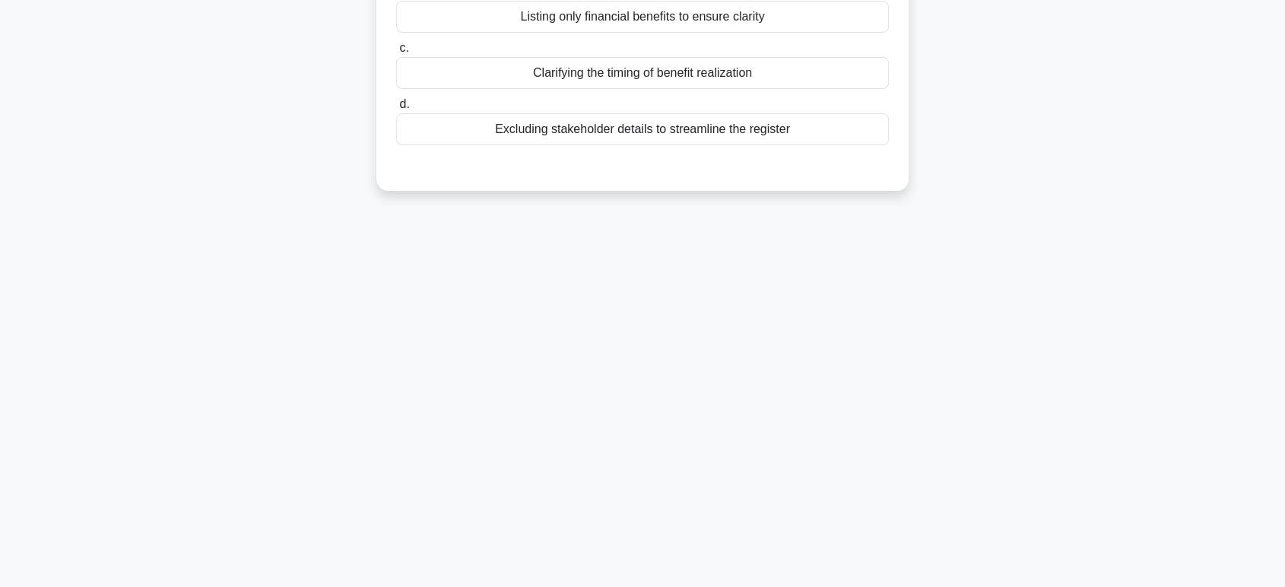
scroll to position [0, 0]
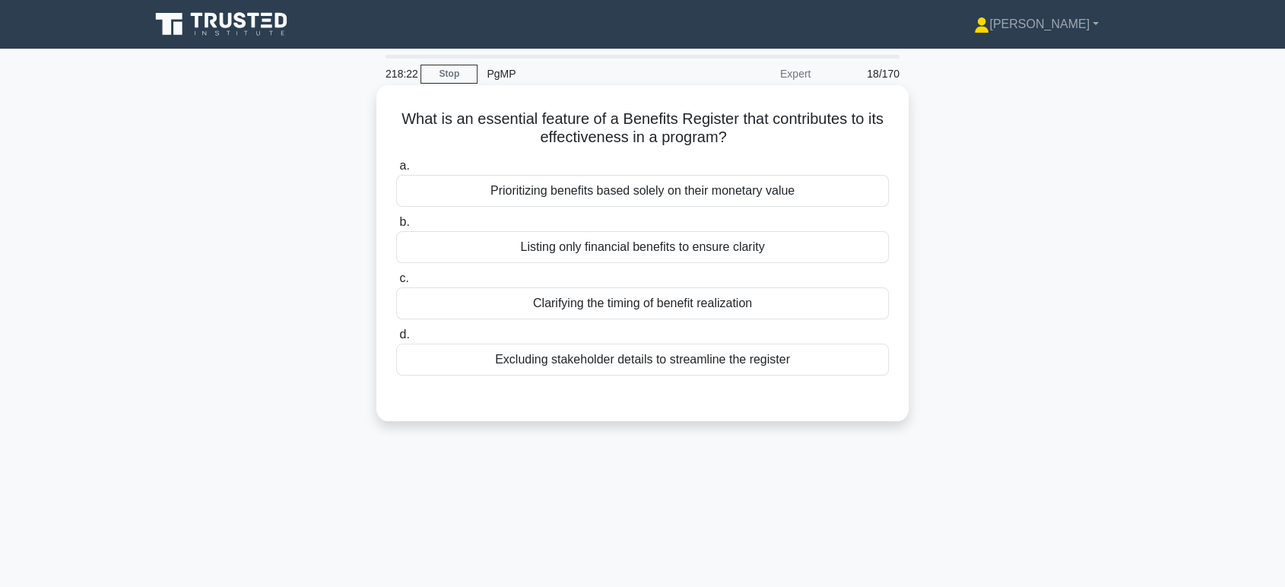
click at [733, 306] on div "Clarifying the timing of benefit realization" at bounding box center [642, 303] width 493 height 32
click at [396, 284] on input "c. Clarifying the timing of benefit realization" at bounding box center [396, 279] width 0 height 10
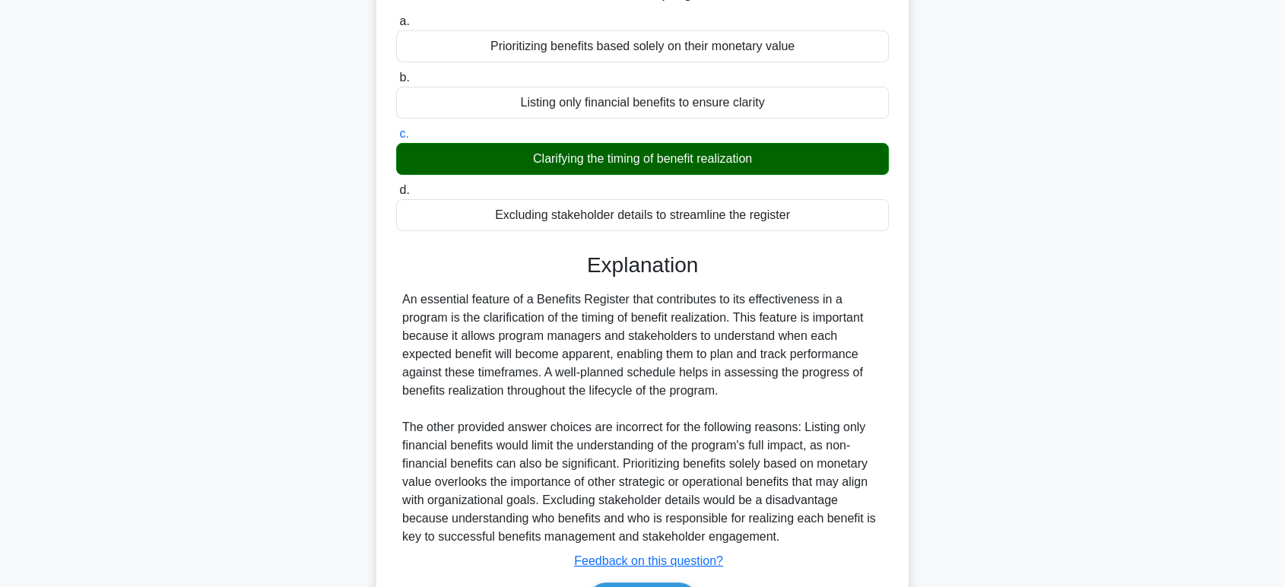
scroll to position [240, 0]
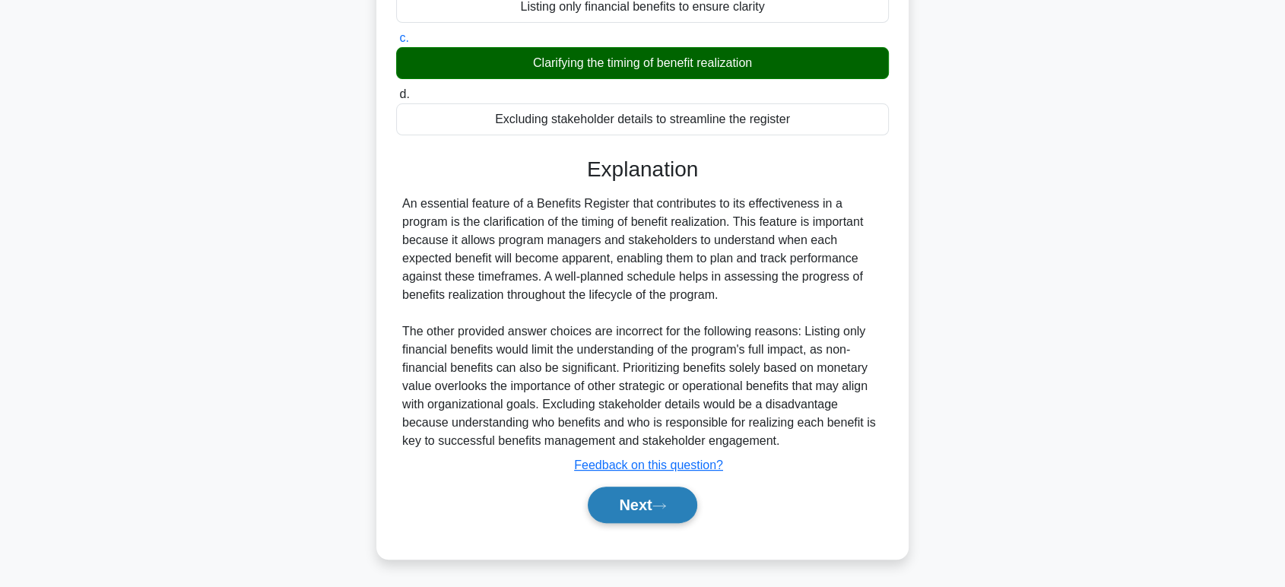
click at [673, 502] on button "Next" at bounding box center [642, 505] width 109 height 37
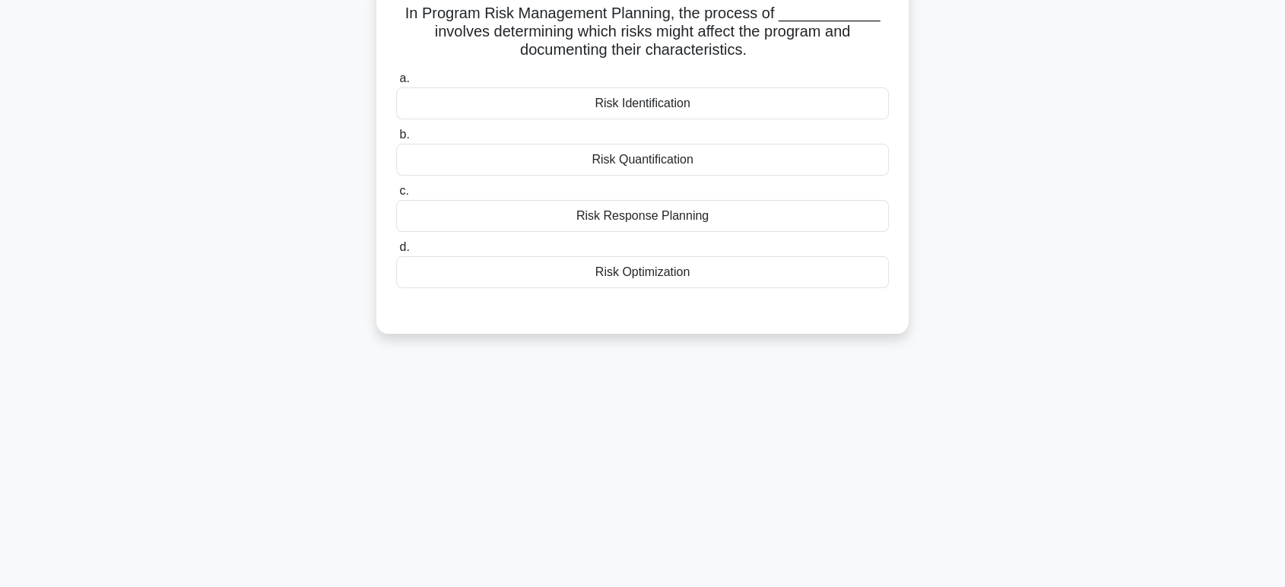
scroll to position [0, 0]
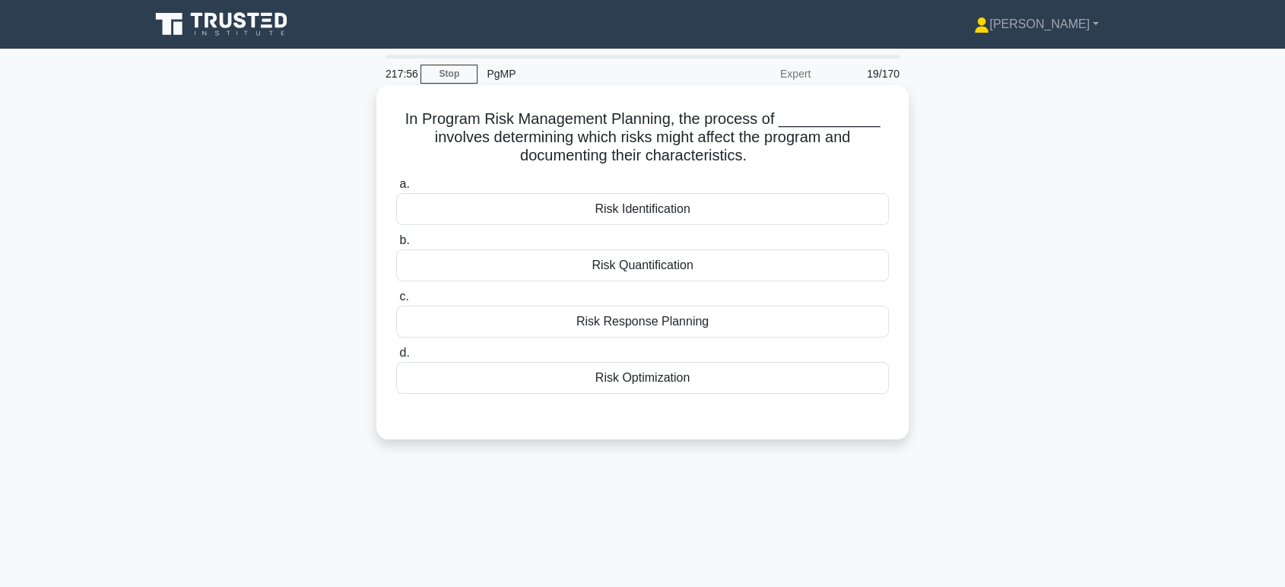
click at [647, 216] on div "Risk Identification" at bounding box center [642, 209] width 493 height 32
click at [396, 189] on input "a. Risk Identification" at bounding box center [396, 184] width 0 height 10
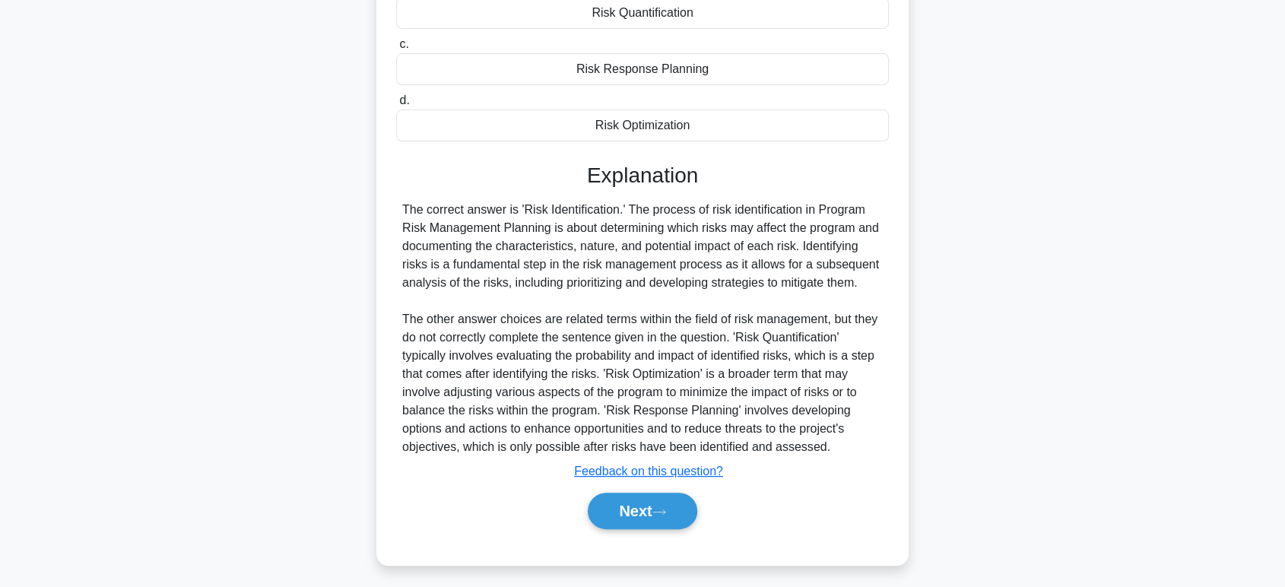
scroll to position [259, 0]
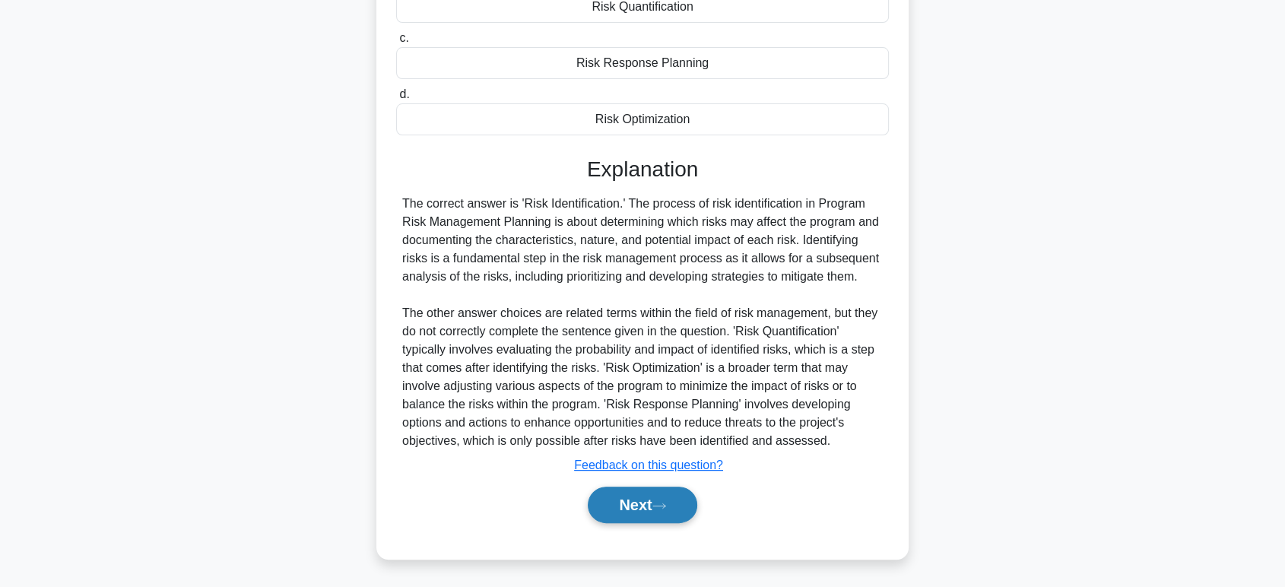
click at [645, 497] on button "Next" at bounding box center [642, 505] width 109 height 37
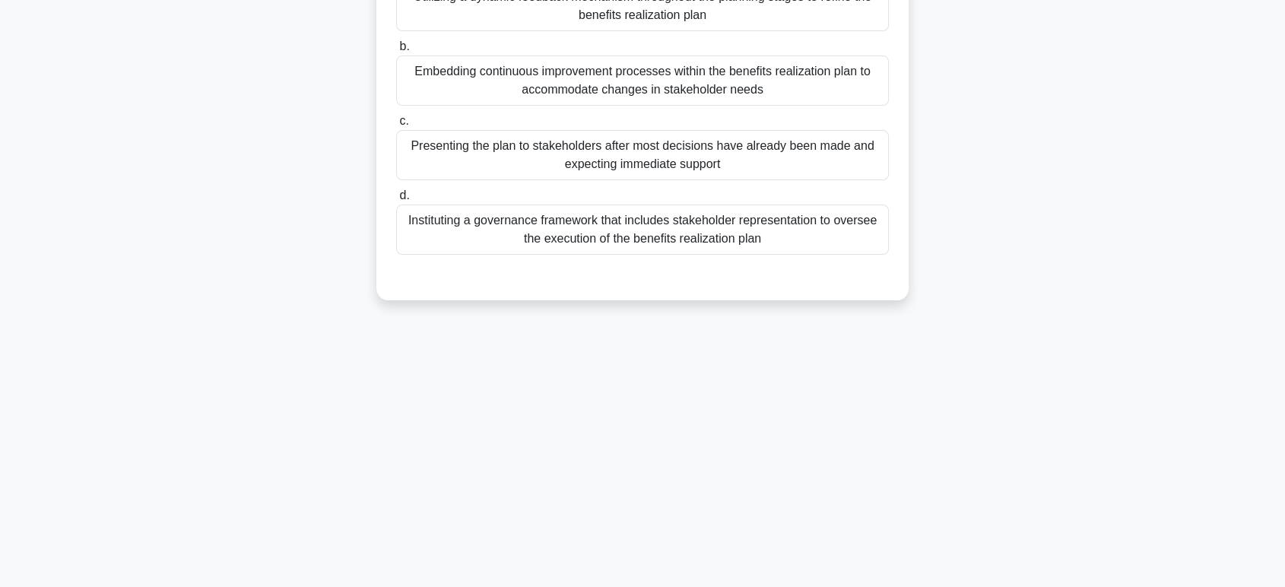
scroll to position [0, 0]
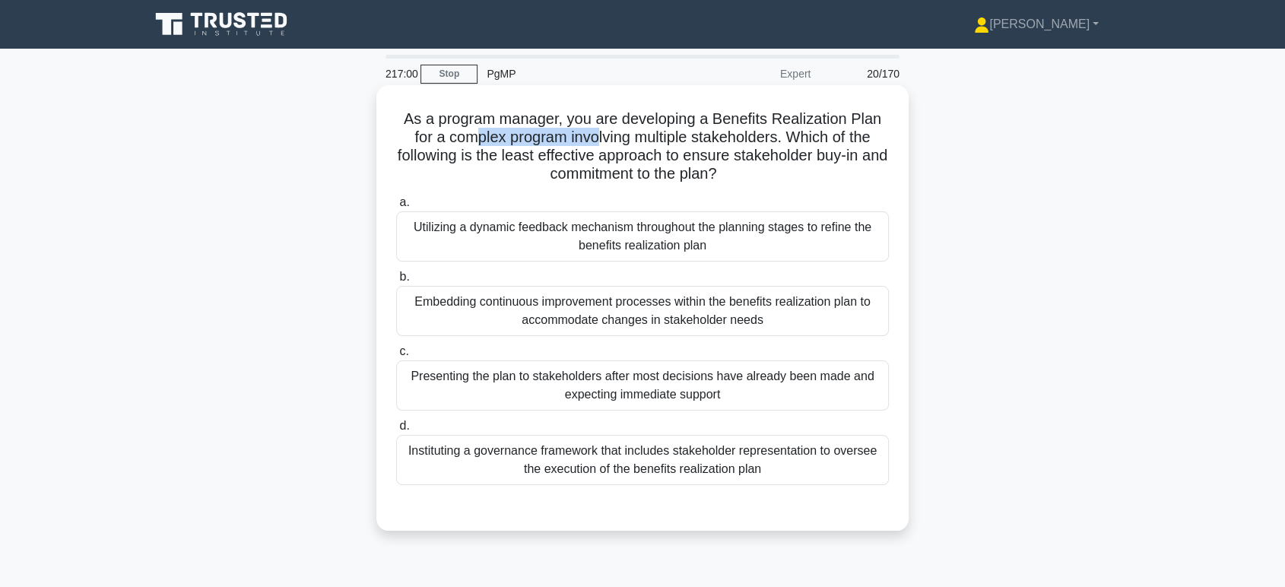
drag, startPoint x: 547, startPoint y: 134, endPoint x: 596, endPoint y: 132, distance: 49.5
click at [596, 132] on h5 "As a program manager, you are developing a Benefits Realization Plan for a comp…" at bounding box center [643, 147] width 496 height 75
click at [665, 132] on h5 "As a program manager, you are developing a Benefits Realization Plan for a comp…" at bounding box center [643, 147] width 496 height 75
drag, startPoint x: 584, startPoint y: 132, endPoint x: 747, endPoint y: 137, distance: 162.8
click at [747, 137] on h5 "As a program manager, you are developing a Benefits Realization Plan for a comp…" at bounding box center [643, 147] width 496 height 75
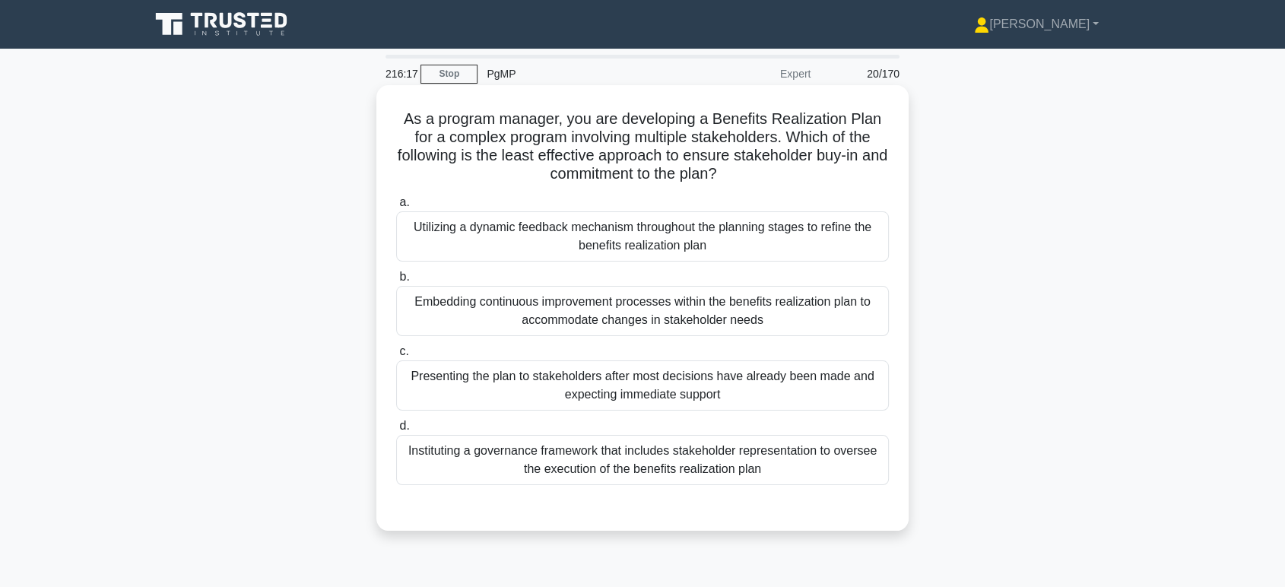
click at [670, 392] on div "Presenting the plan to stakeholders after most decisions have already been made…" at bounding box center [642, 385] width 493 height 50
click at [396, 357] on input "c. Presenting the plan to stakeholders after most decisions have already been m…" at bounding box center [396, 352] width 0 height 10
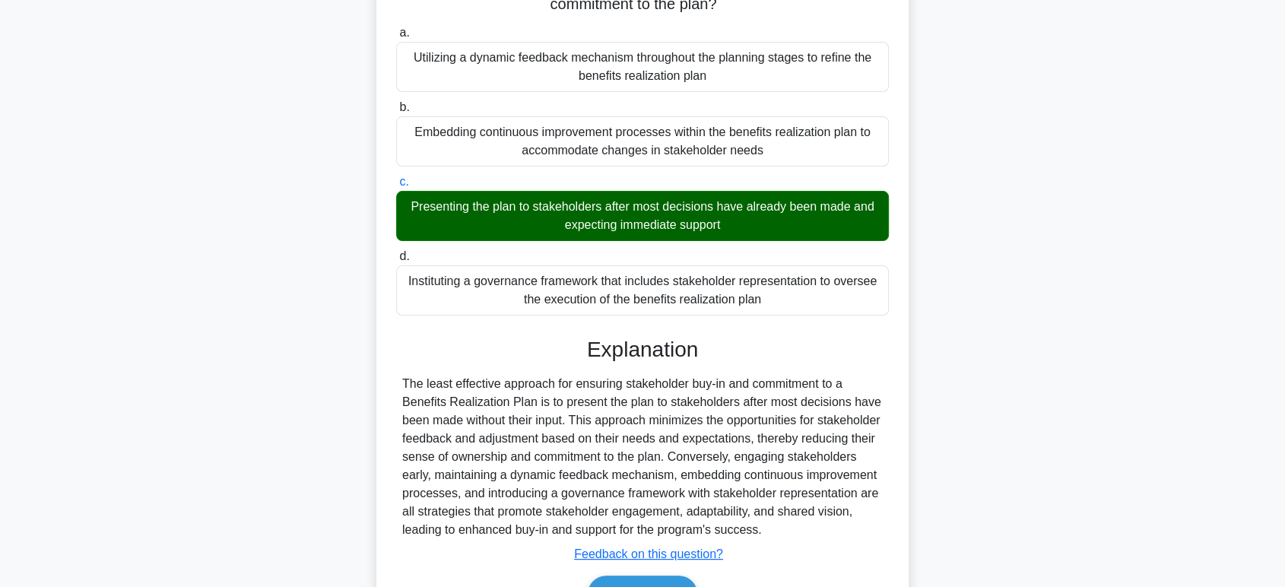
scroll to position [259, 0]
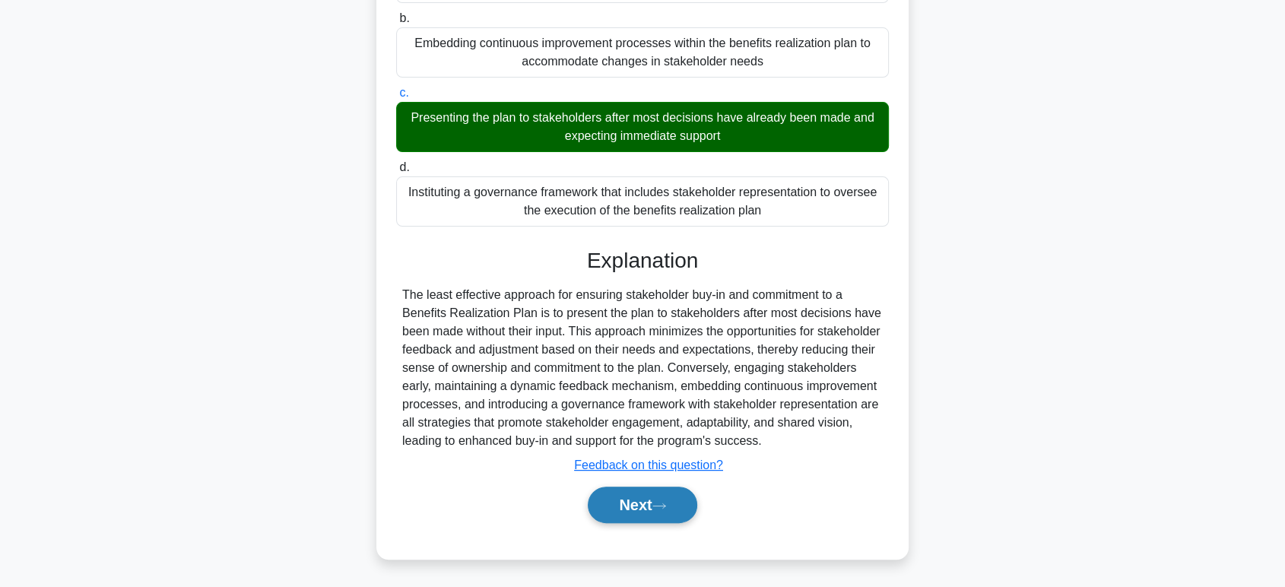
click at [636, 501] on button "Next" at bounding box center [642, 505] width 109 height 37
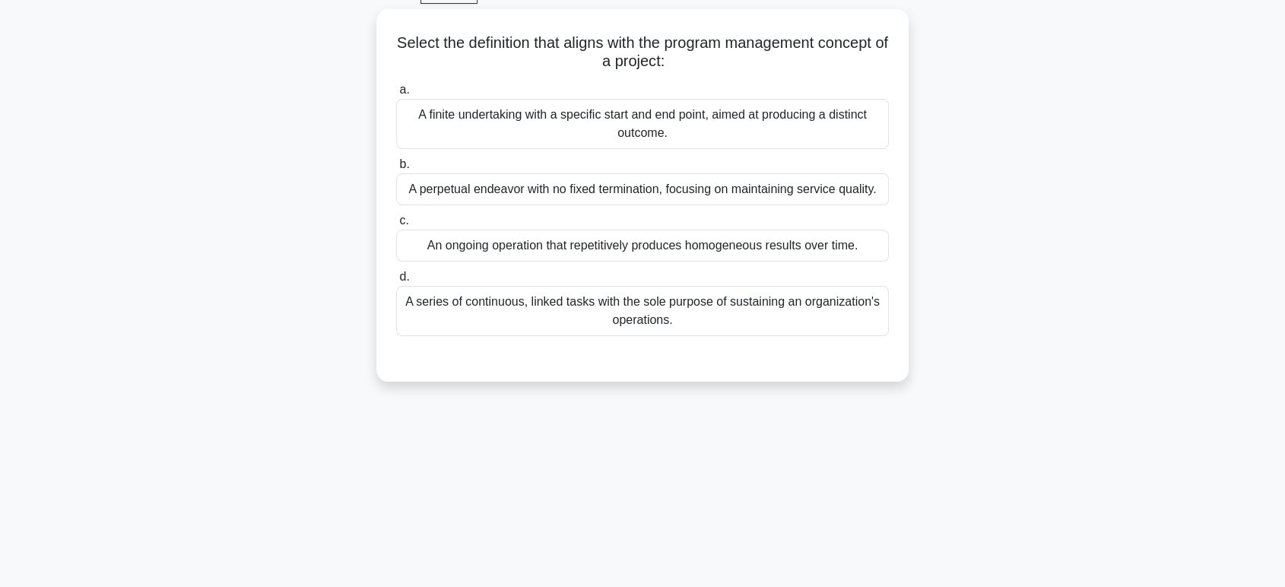
scroll to position [0, 0]
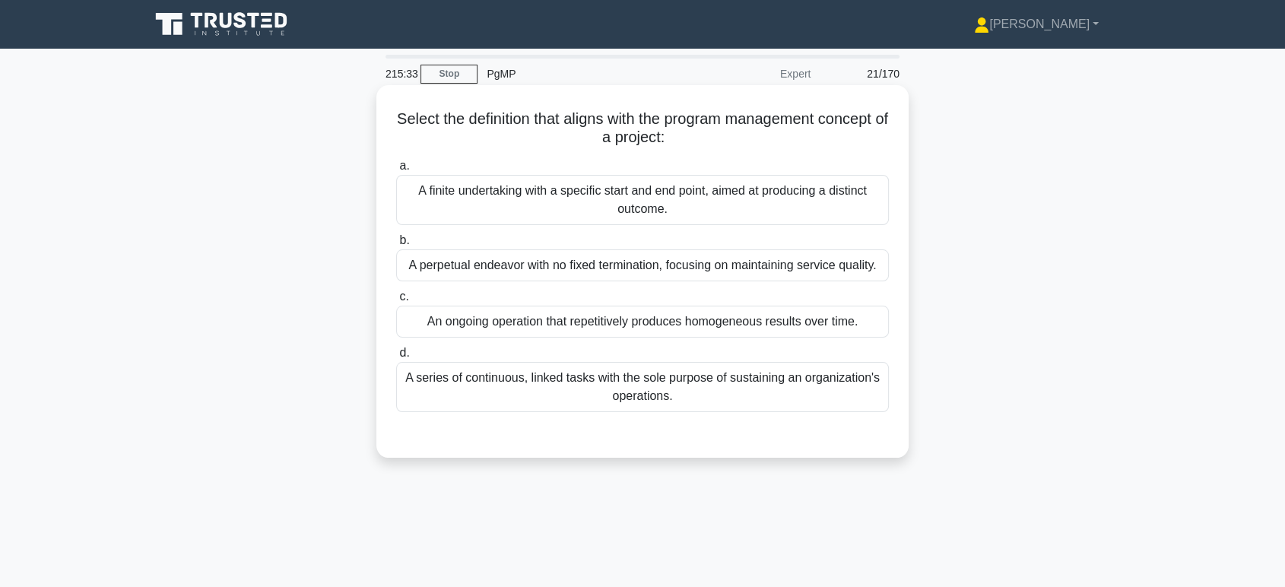
click at [773, 386] on div "A series of continuous, linked tasks with the sole purpose of sustaining an org…" at bounding box center [642, 387] width 493 height 50
click at [396, 358] on input "d. A series of continuous, linked tasks with the sole purpose of sustaining an …" at bounding box center [396, 353] width 0 height 10
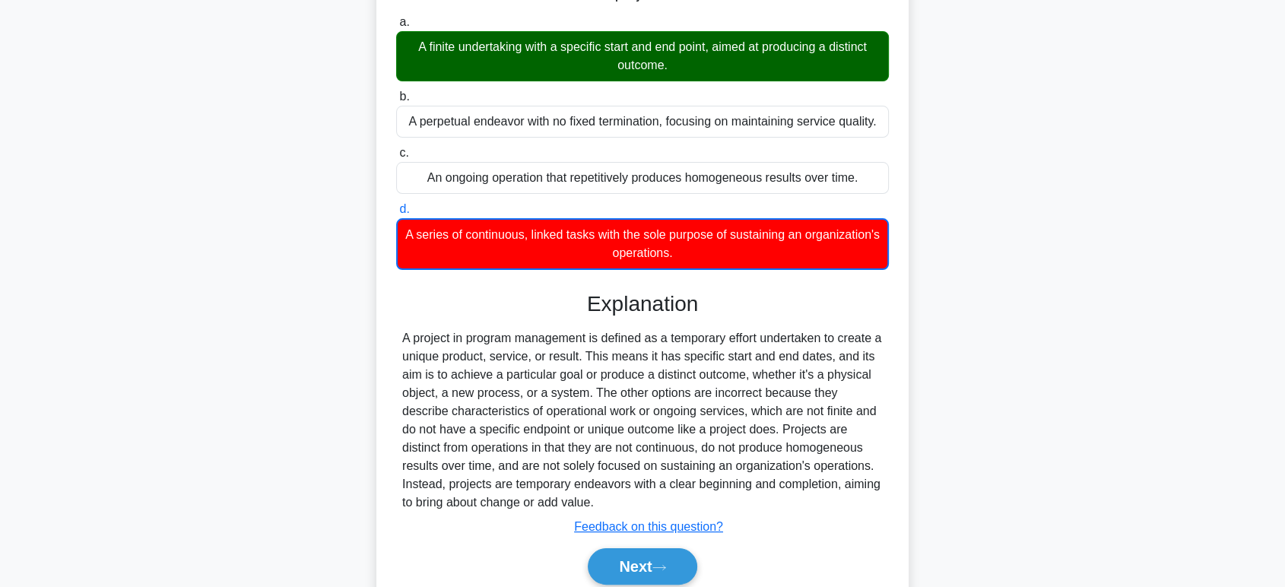
scroll to position [234, 0]
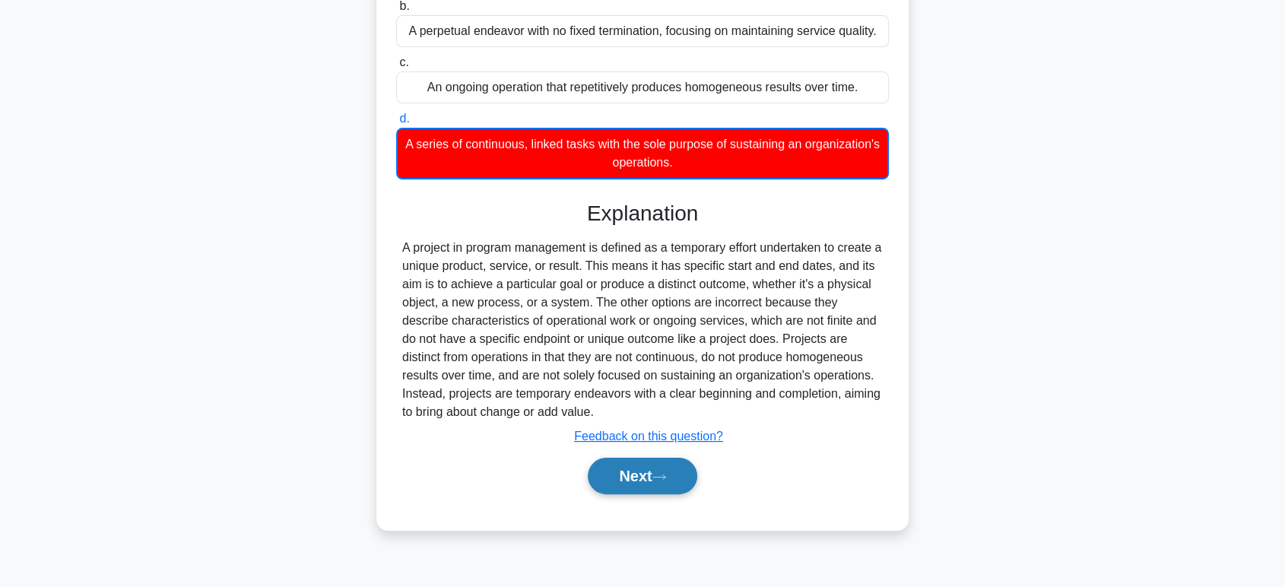
click at [633, 473] on button "Next" at bounding box center [642, 476] width 109 height 37
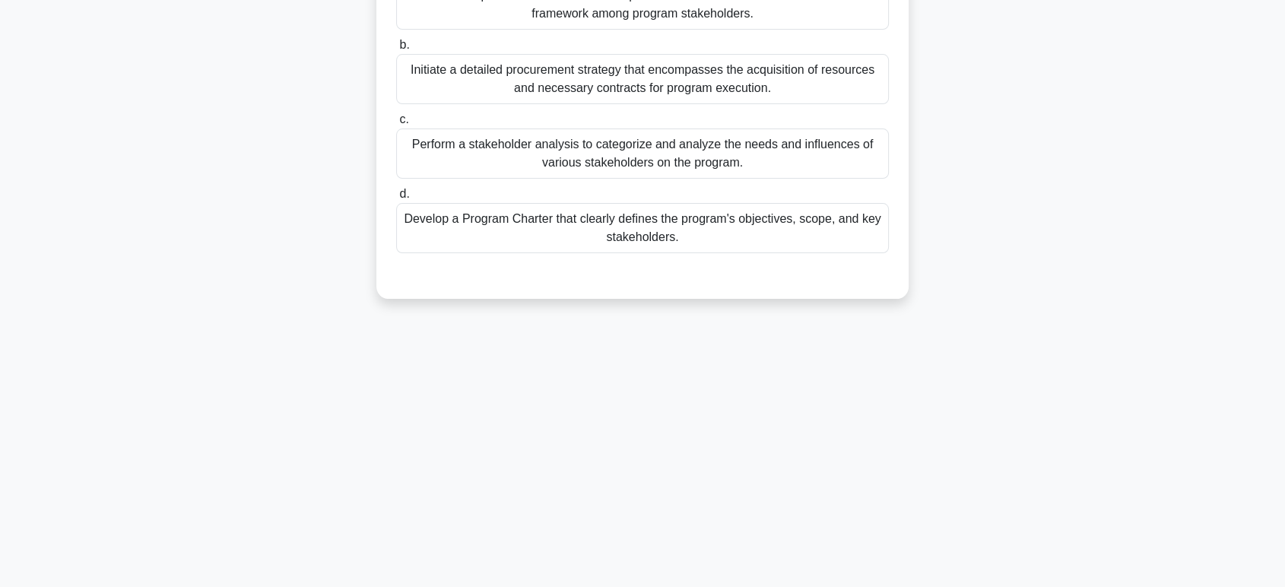
scroll to position [0, 0]
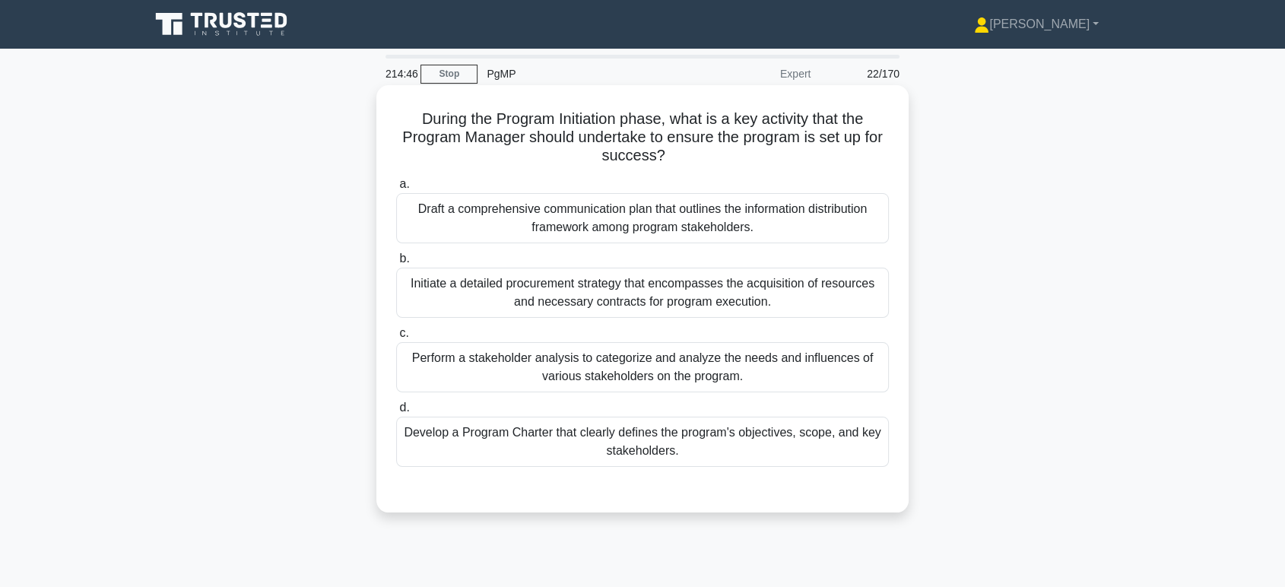
click at [646, 445] on div "Develop a Program Charter that clearly defines the program's objectives, scope,…" at bounding box center [642, 442] width 493 height 50
click at [396, 413] on input "d. Develop a Program Charter that clearly defines the program's objectives, sco…" at bounding box center [396, 408] width 0 height 10
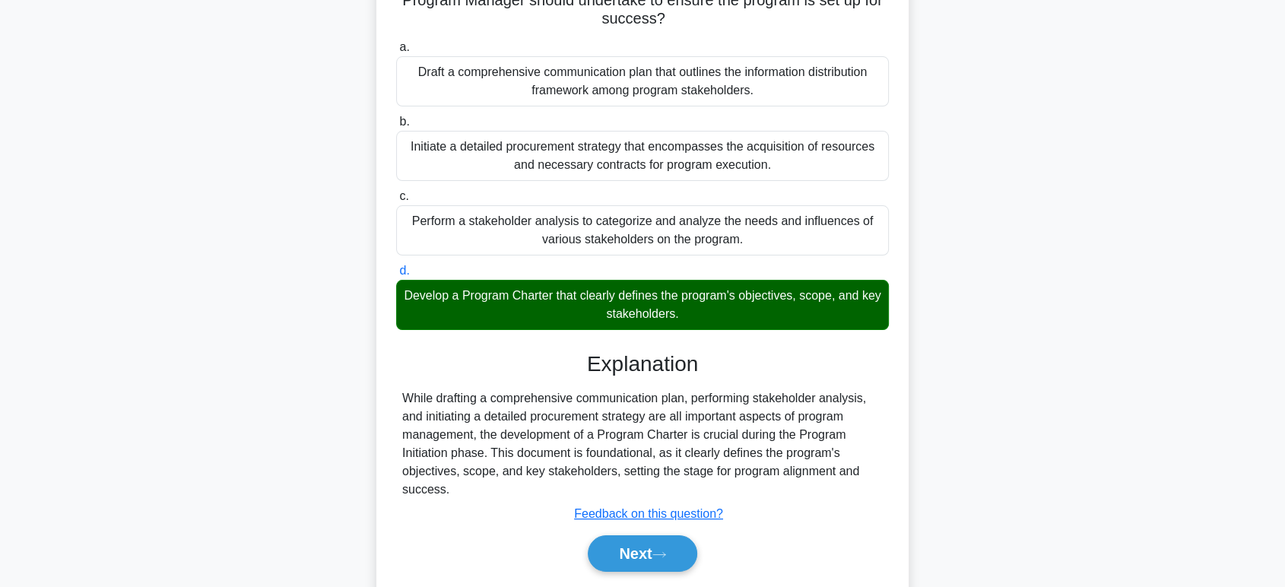
scroll to position [234, 0]
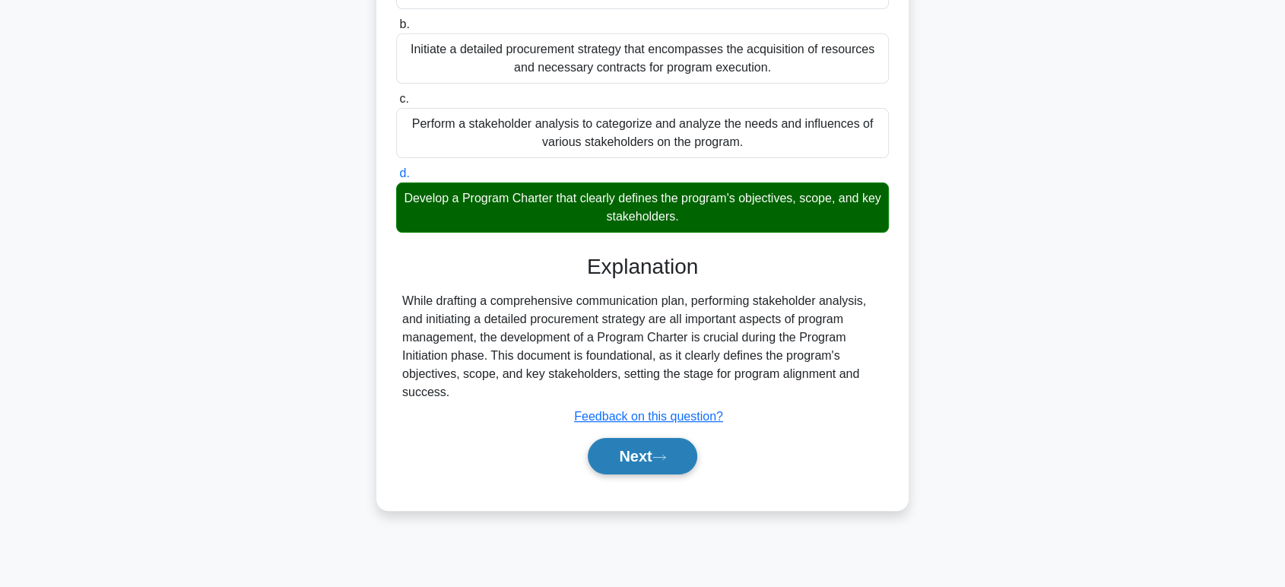
click at [647, 453] on button "Next" at bounding box center [642, 456] width 109 height 37
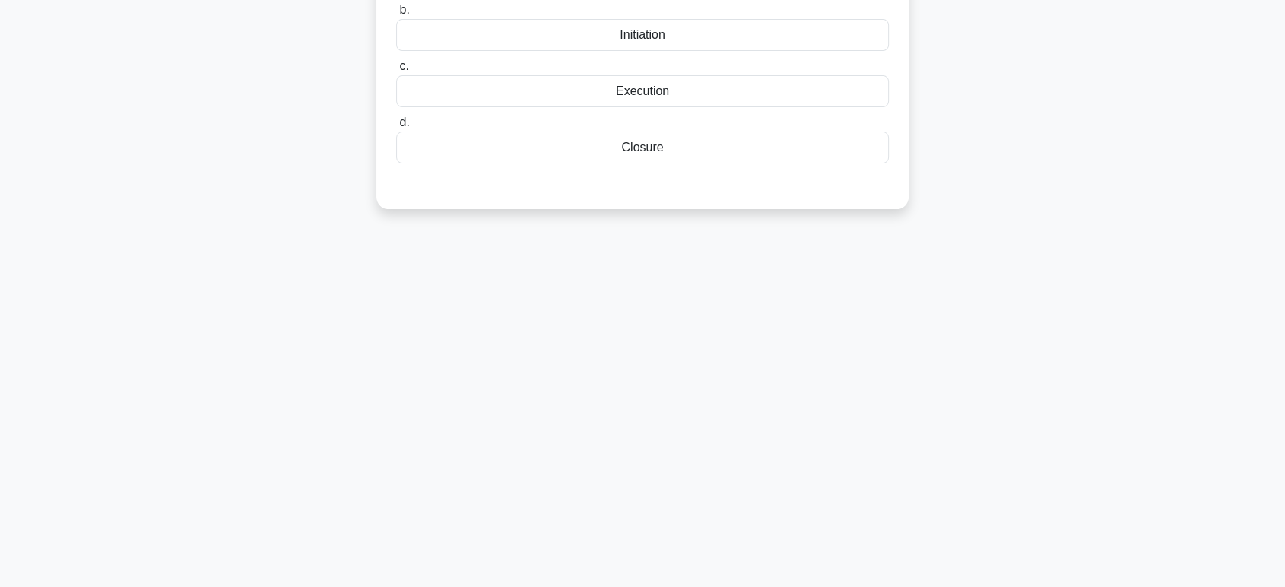
scroll to position [0, 0]
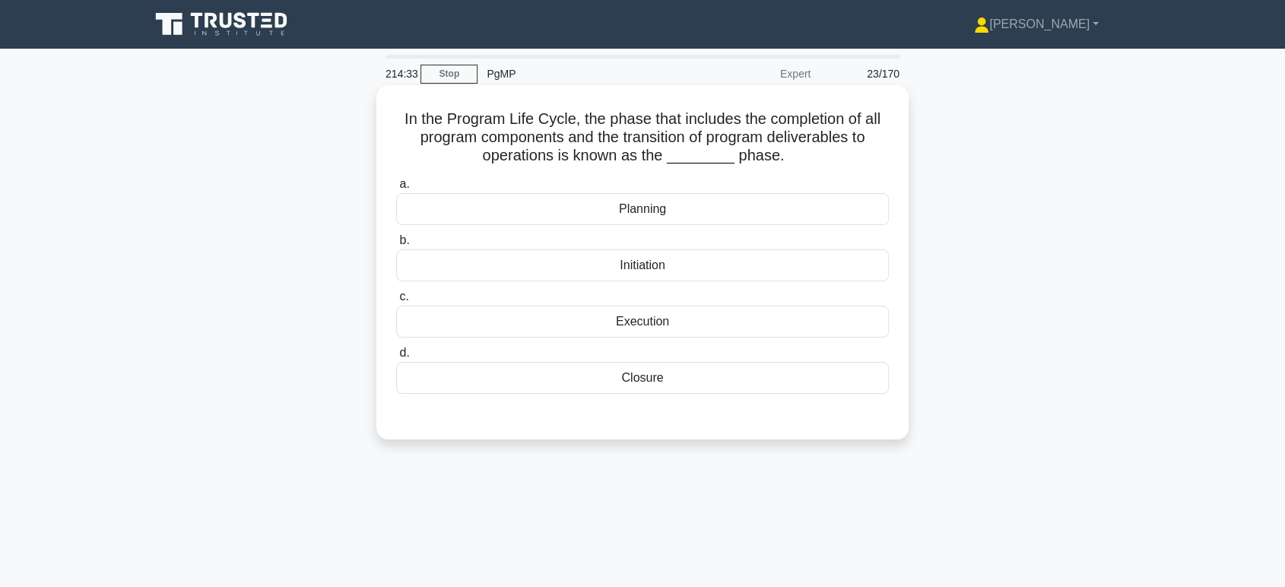
click at [649, 322] on div "Execution" at bounding box center [642, 322] width 493 height 32
click at [396, 302] on input "c. Execution" at bounding box center [396, 297] width 0 height 10
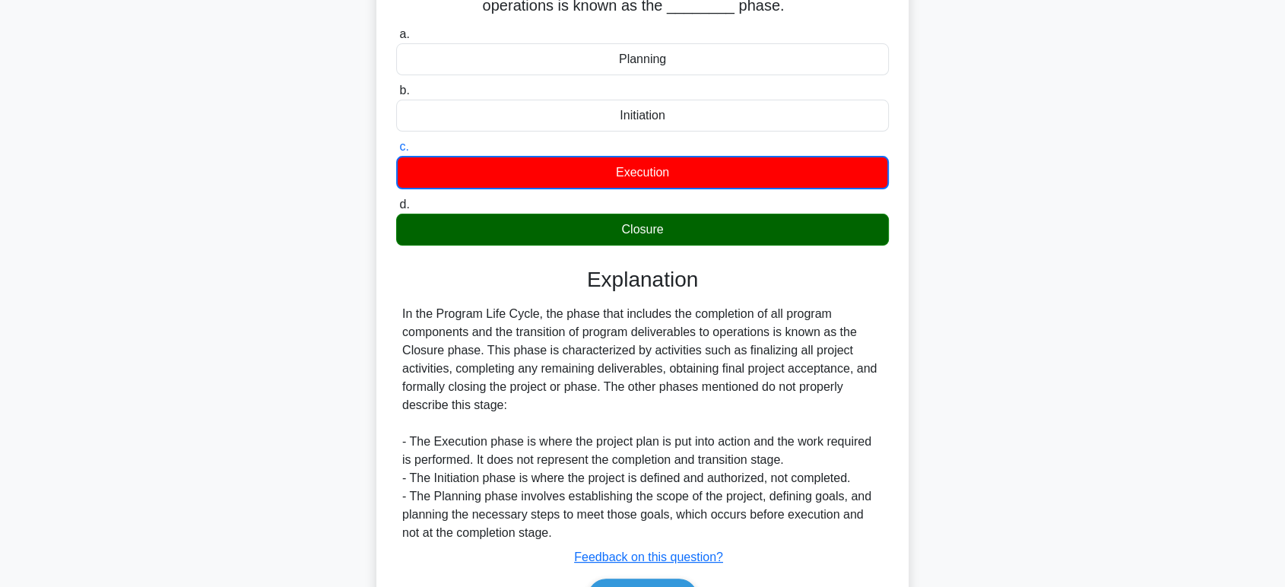
scroll to position [242, 0]
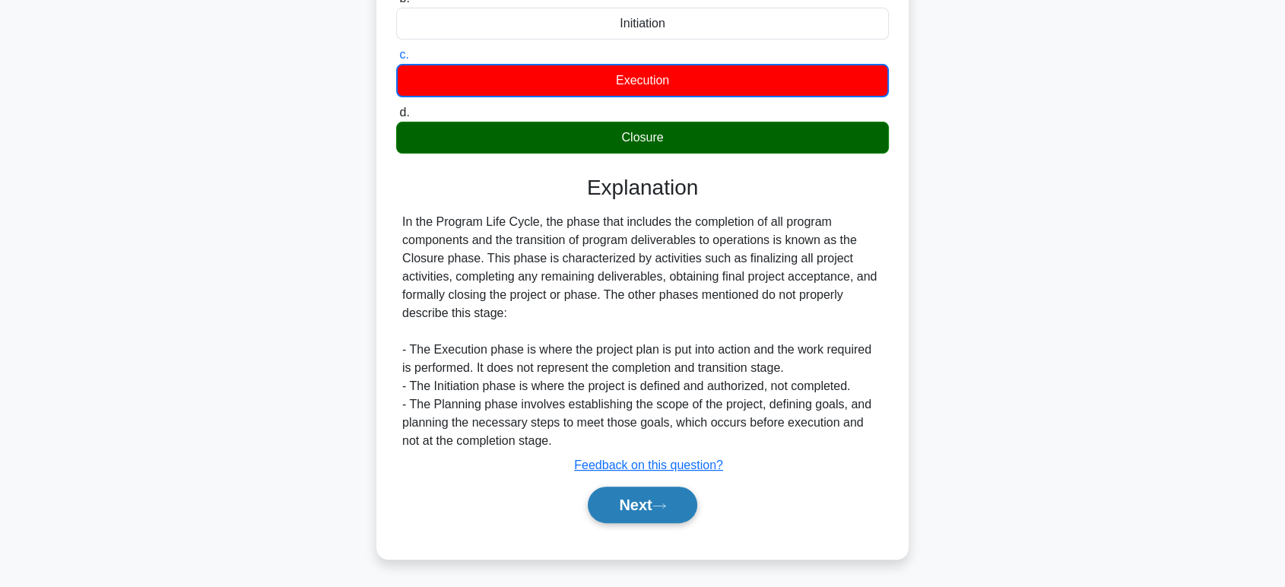
click at [648, 511] on button "Next" at bounding box center [642, 505] width 109 height 37
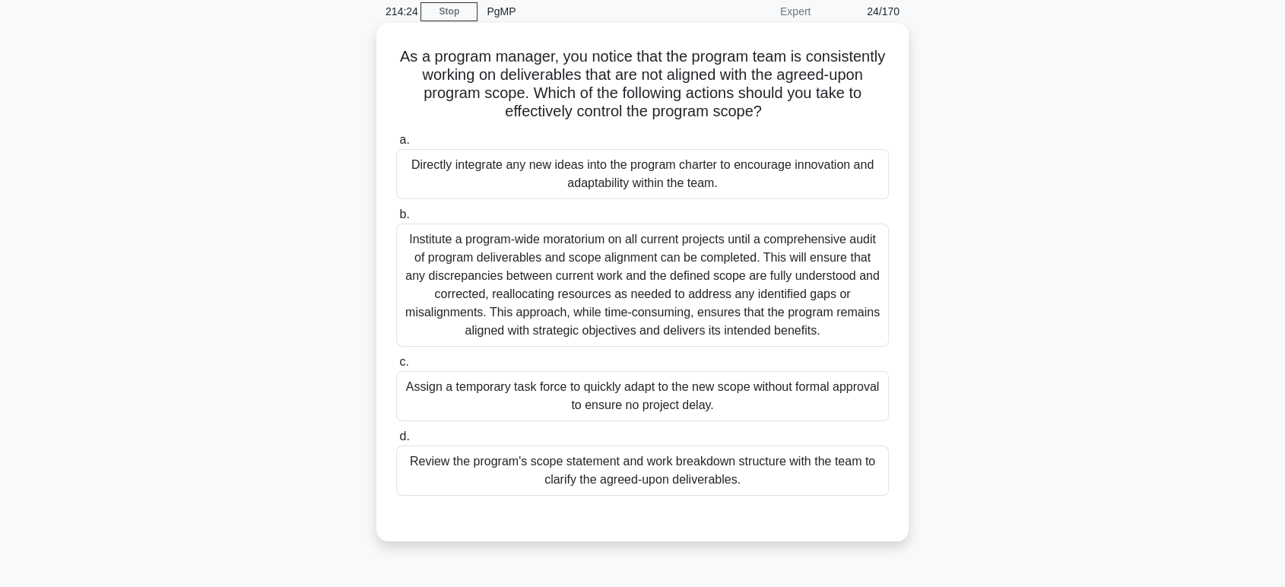
scroll to position [0, 0]
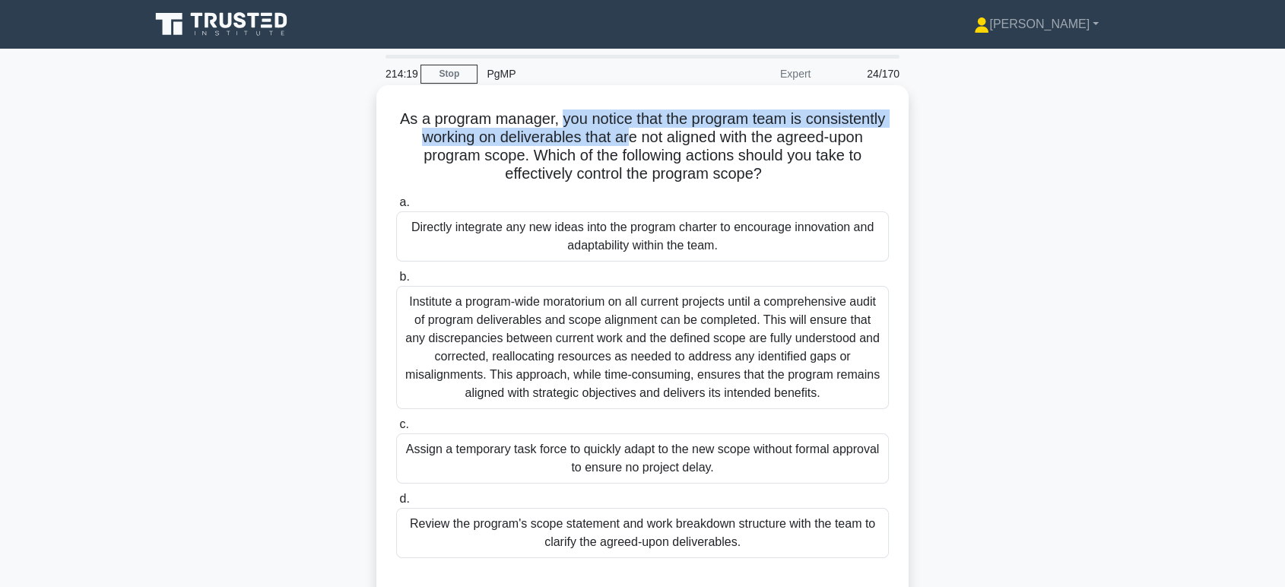
drag, startPoint x: 602, startPoint y: 122, endPoint x: 720, endPoint y: 129, distance: 118.9
click at [720, 129] on h5 "As a program manager, you notice that the program team is consistently working …" at bounding box center [643, 147] width 496 height 75
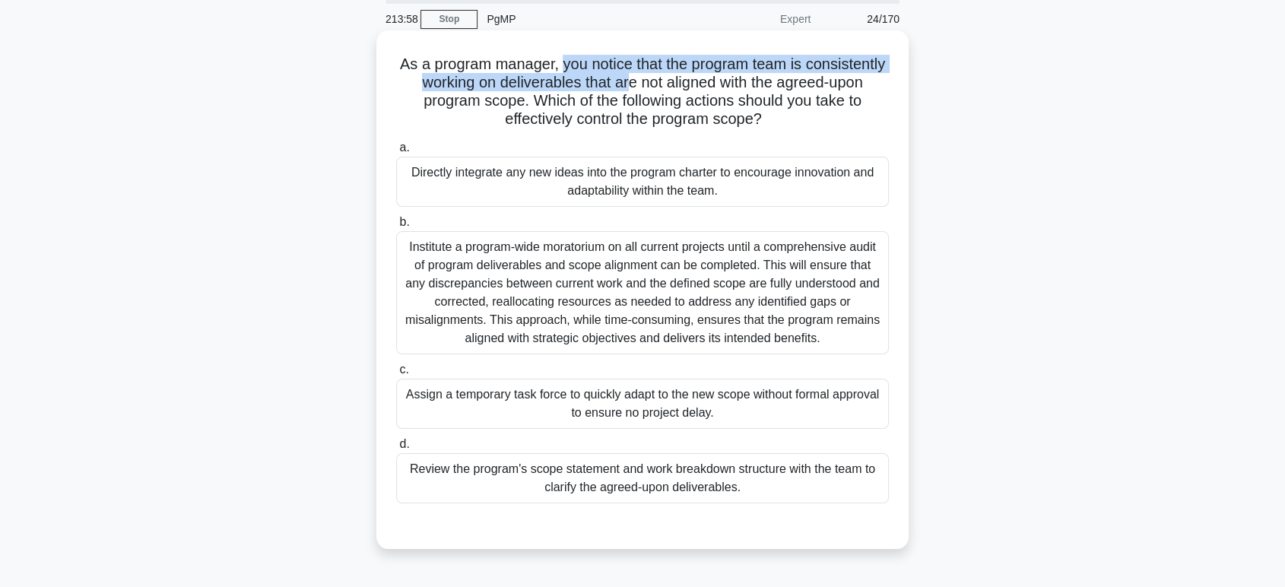
scroll to position [84, 0]
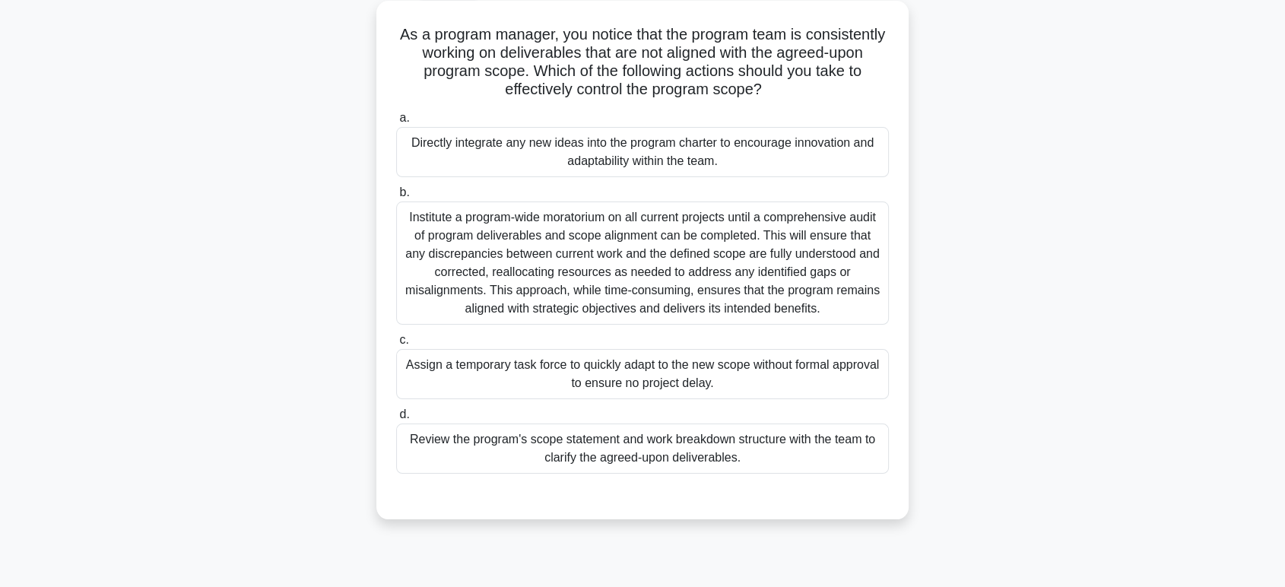
click at [700, 443] on div "Review the program's scope statement and work breakdown structure with the team…" at bounding box center [642, 449] width 493 height 50
click at [396, 420] on input "d. Review the program's scope statement and work breakdown structure with the t…" at bounding box center [396, 415] width 0 height 10
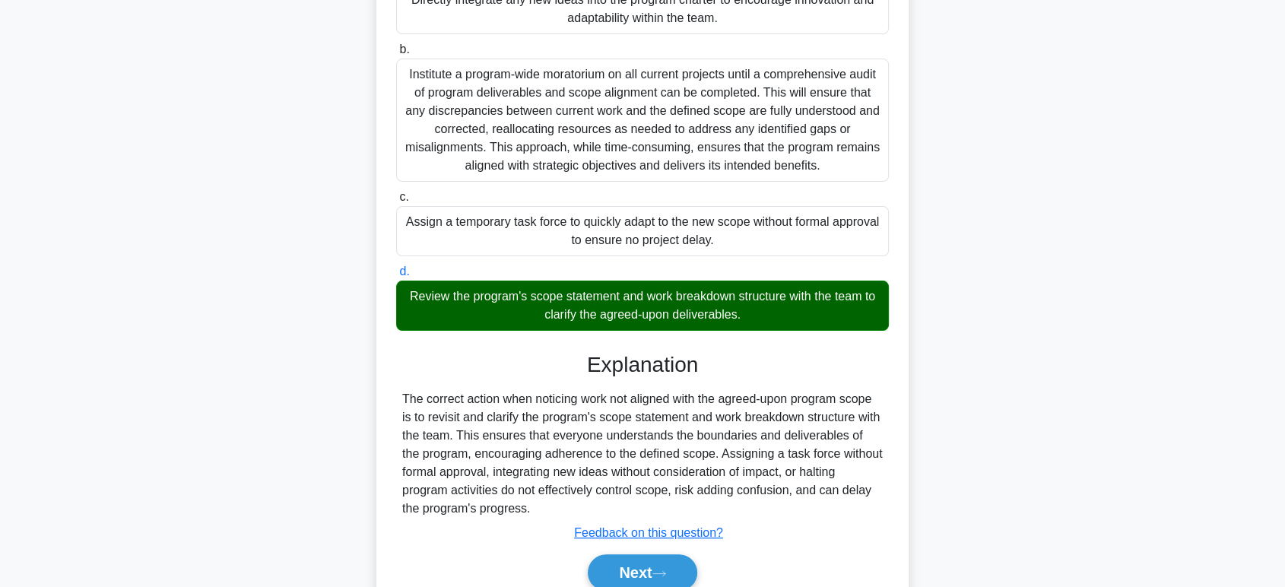
scroll to position [295, 0]
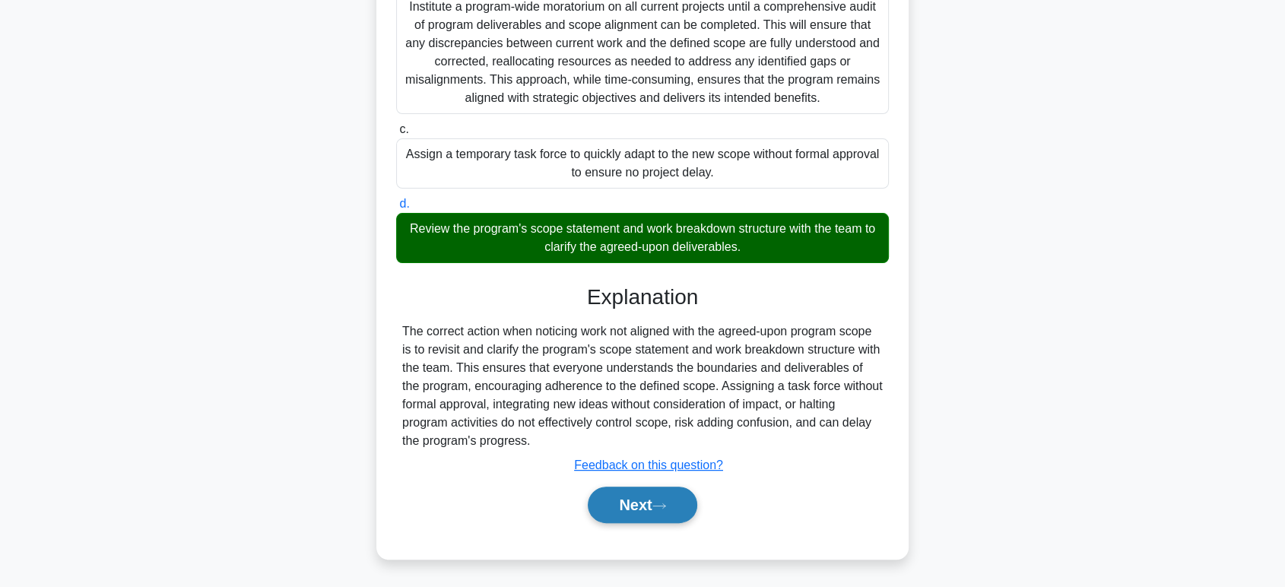
click at [640, 513] on button "Next" at bounding box center [642, 505] width 109 height 37
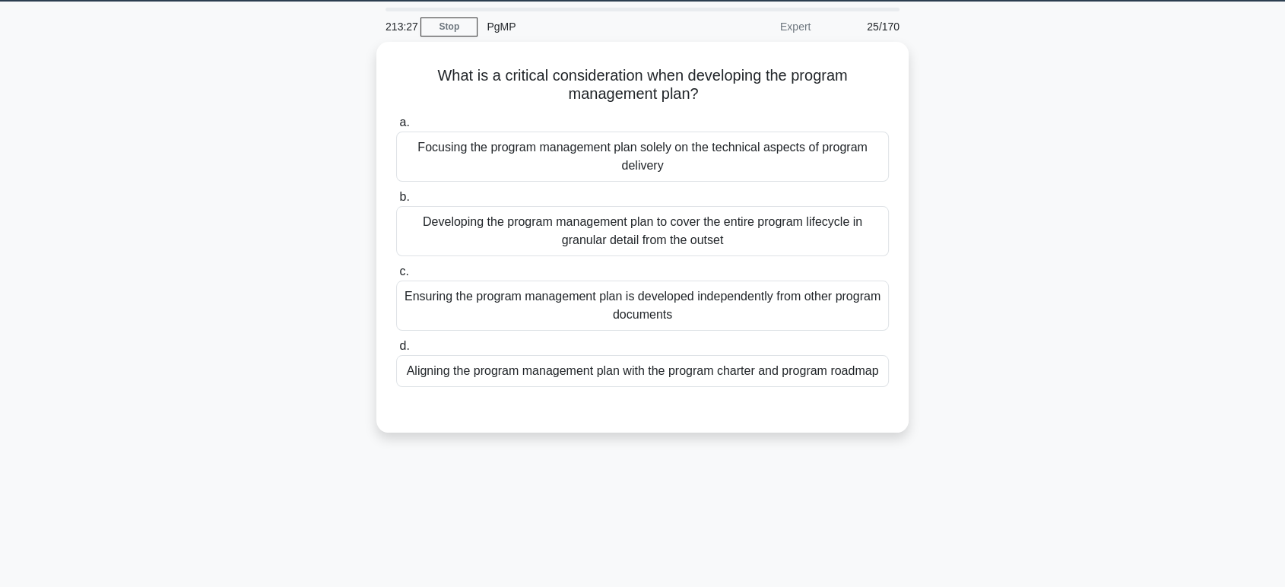
scroll to position [0, 0]
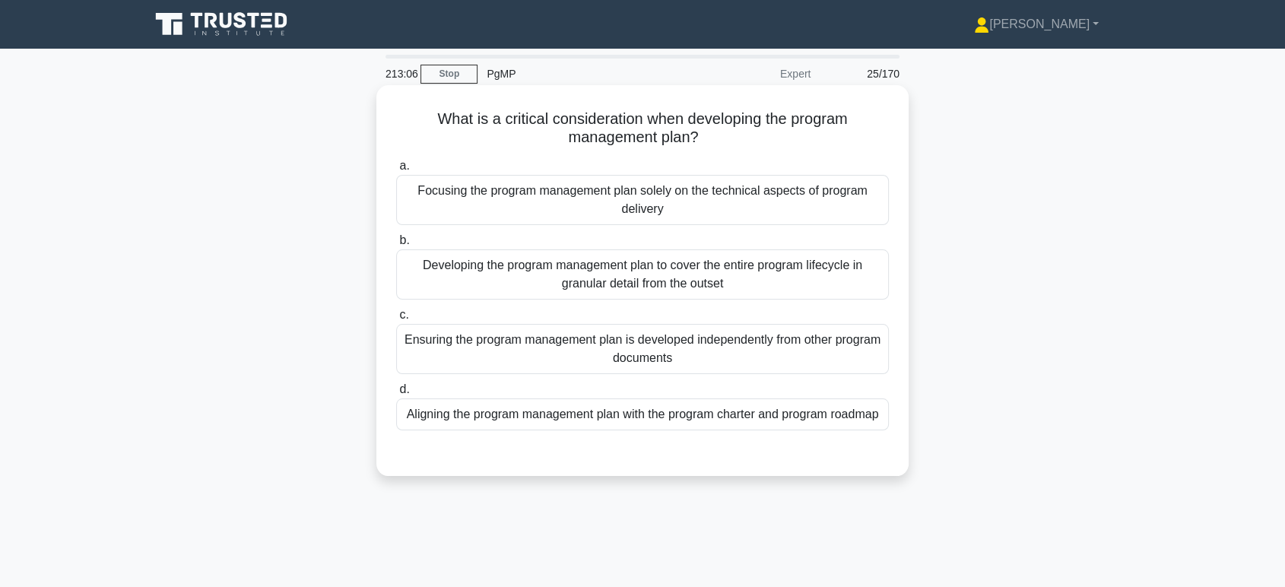
click at [640, 430] on div "Aligning the program management plan with the program charter and program roadm…" at bounding box center [642, 414] width 493 height 32
click at [396, 395] on input "d. Aligning the program management plan with the program charter and program ro…" at bounding box center [396, 390] width 0 height 10
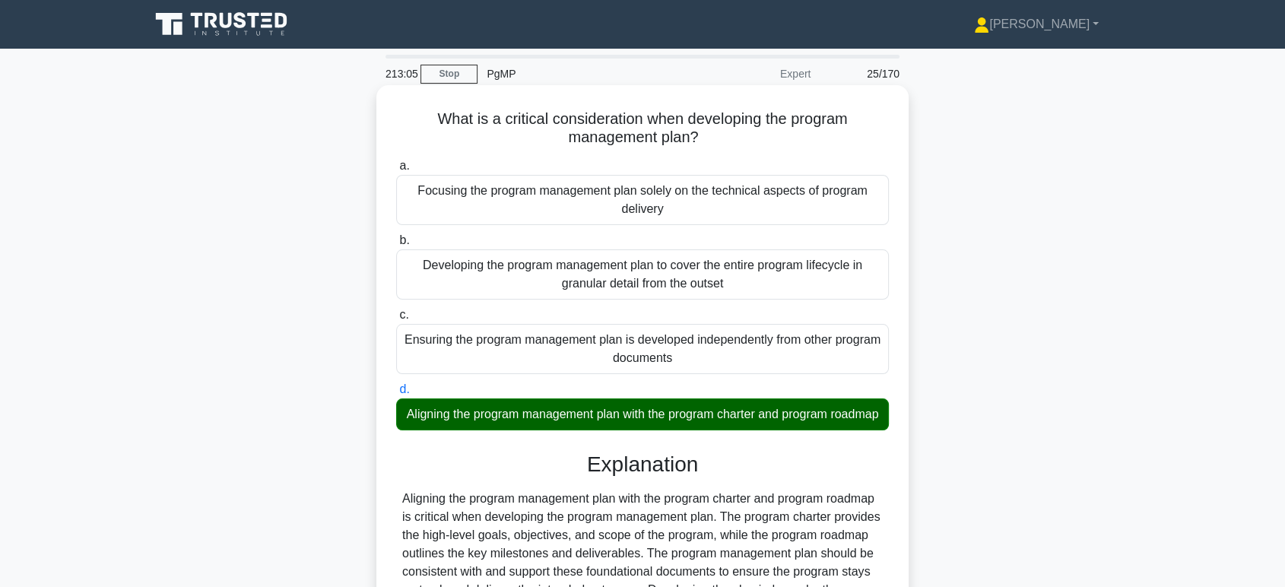
scroll to position [234, 0]
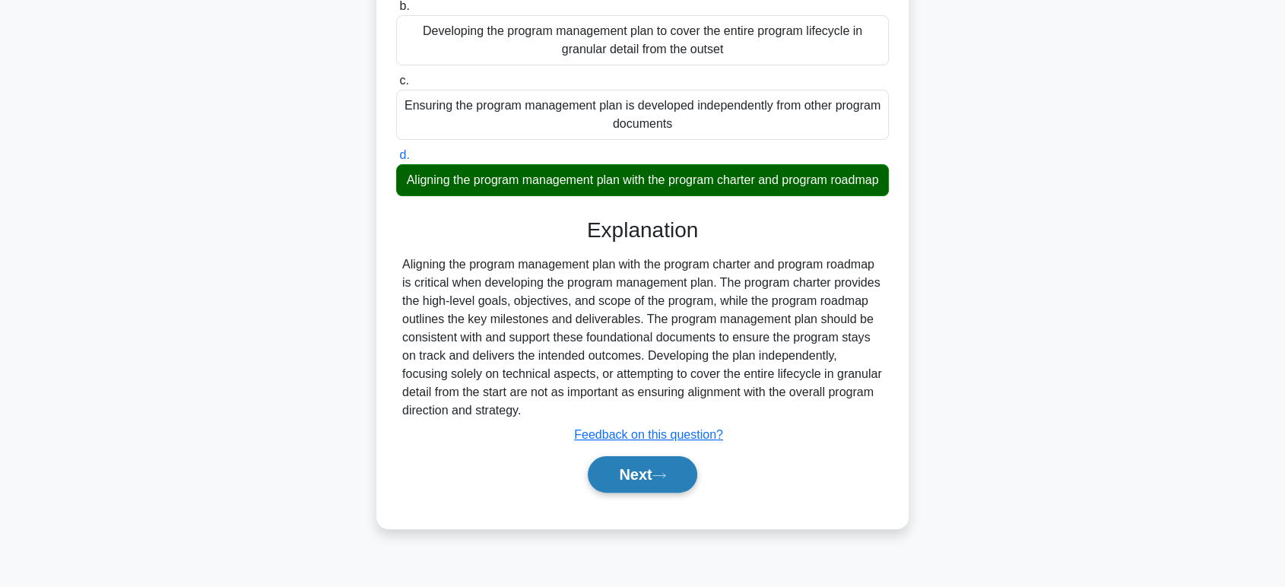
click at [640, 484] on button "Next" at bounding box center [642, 474] width 109 height 37
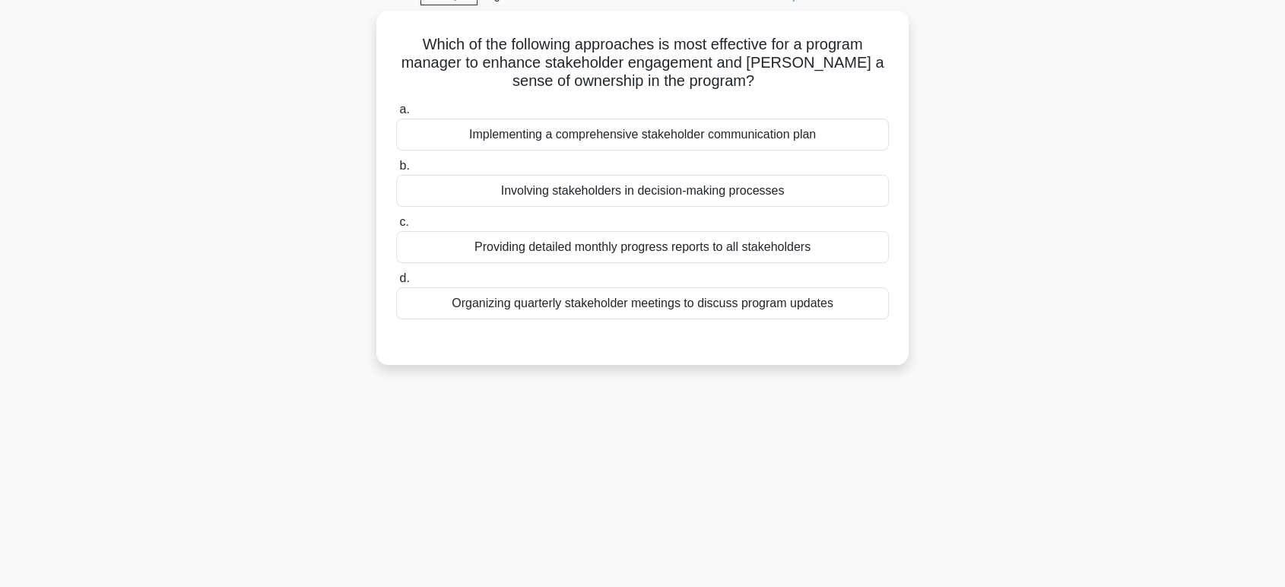
scroll to position [0, 0]
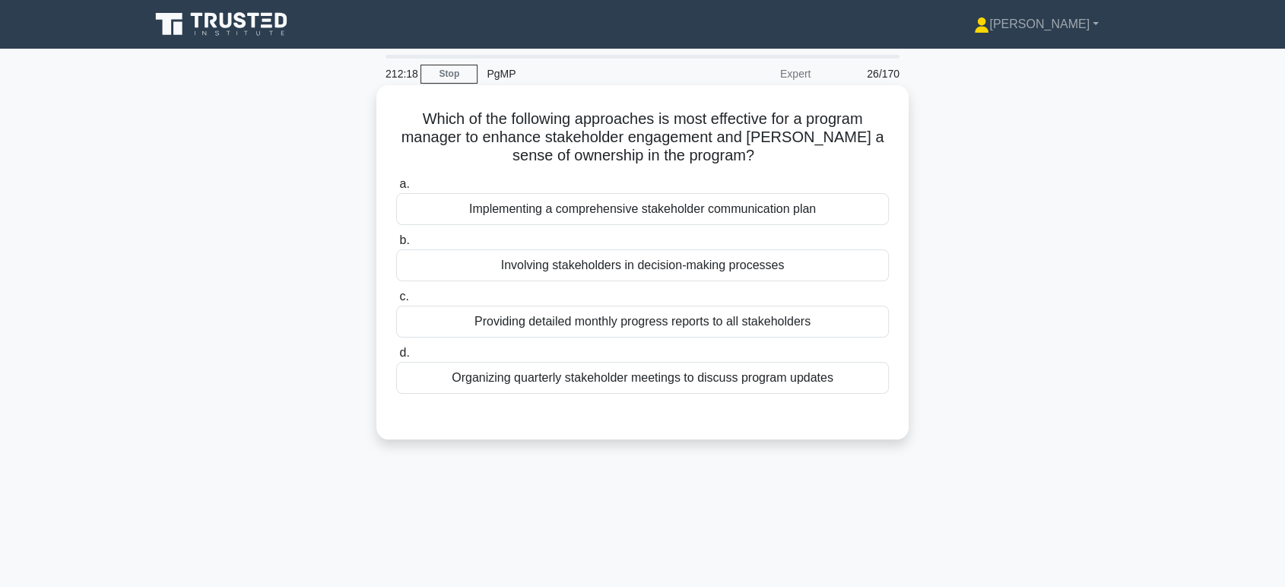
click at [621, 216] on div "Implementing a comprehensive stakeholder communication plan" at bounding box center [642, 209] width 493 height 32
click at [396, 189] on input "a. Implementing a comprehensive stakeholder communication plan" at bounding box center [396, 184] width 0 height 10
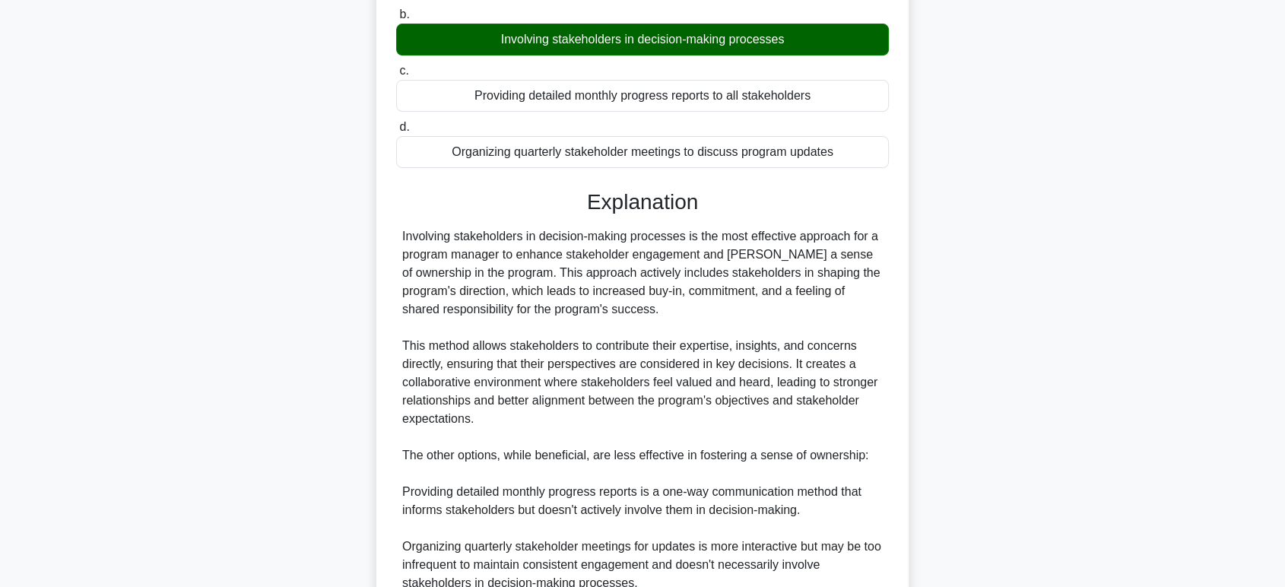
scroll to position [422, 0]
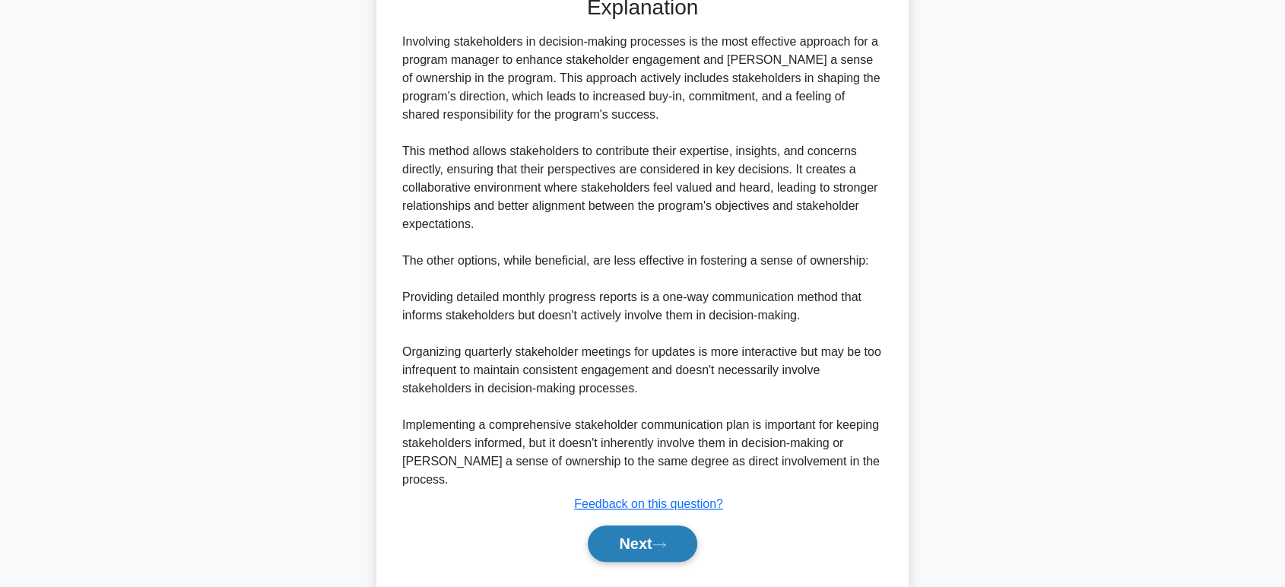
click at [632, 528] on button "Next" at bounding box center [642, 543] width 109 height 37
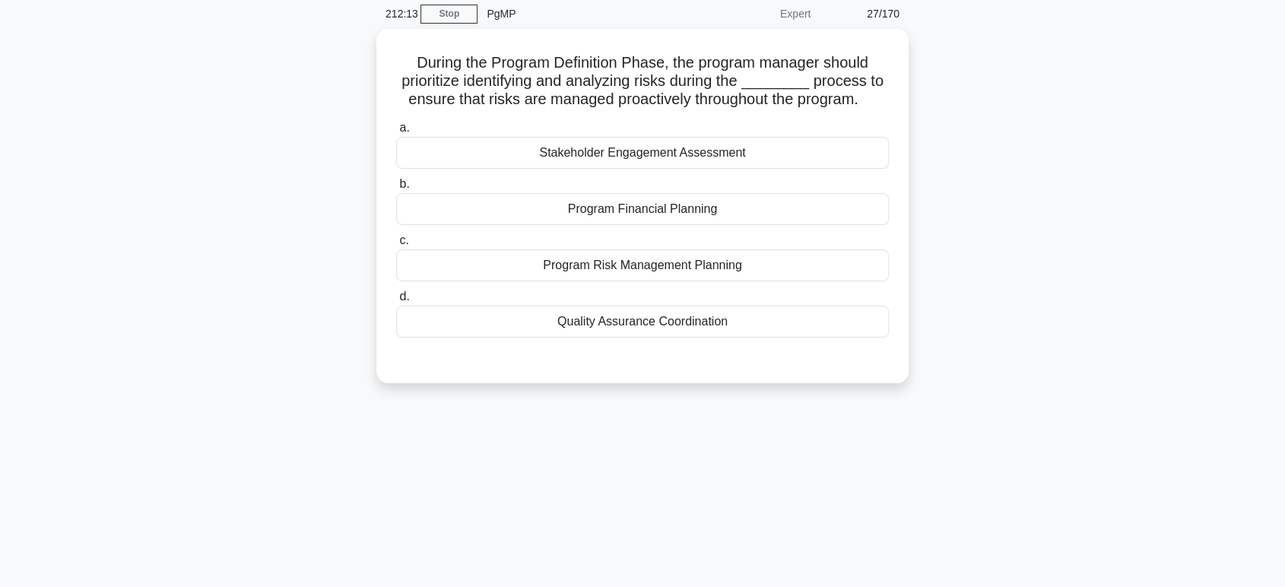
scroll to position [0, 0]
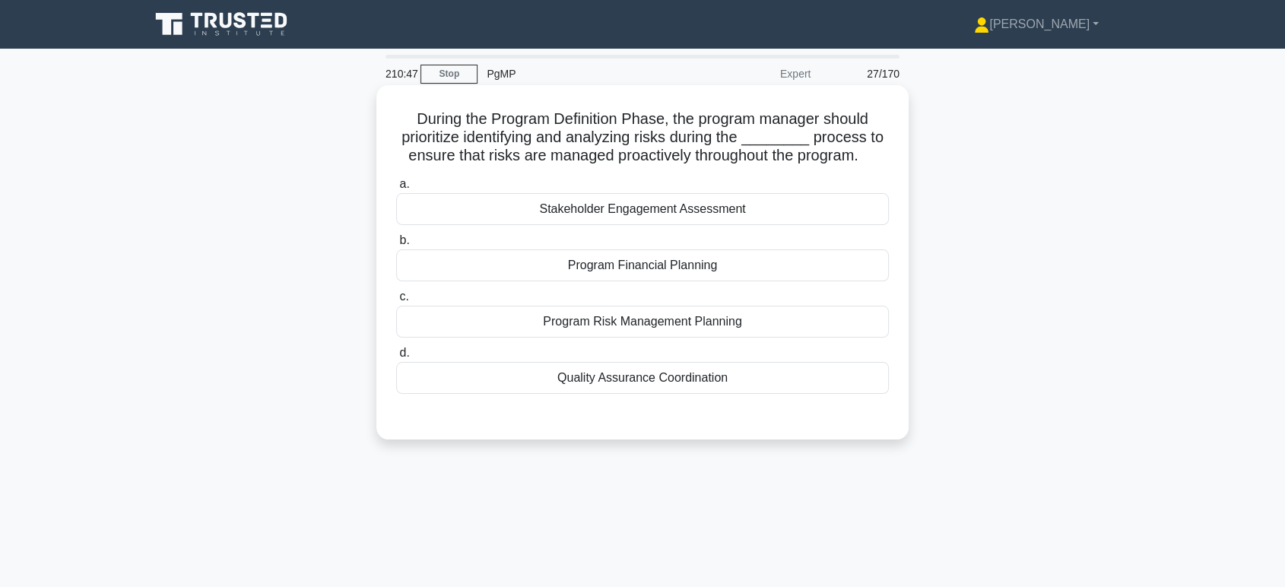
click at [667, 329] on div "Program Risk Management Planning" at bounding box center [642, 322] width 493 height 32
click at [396, 302] on input "c. Program Risk Management Planning" at bounding box center [396, 297] width 0 height 10
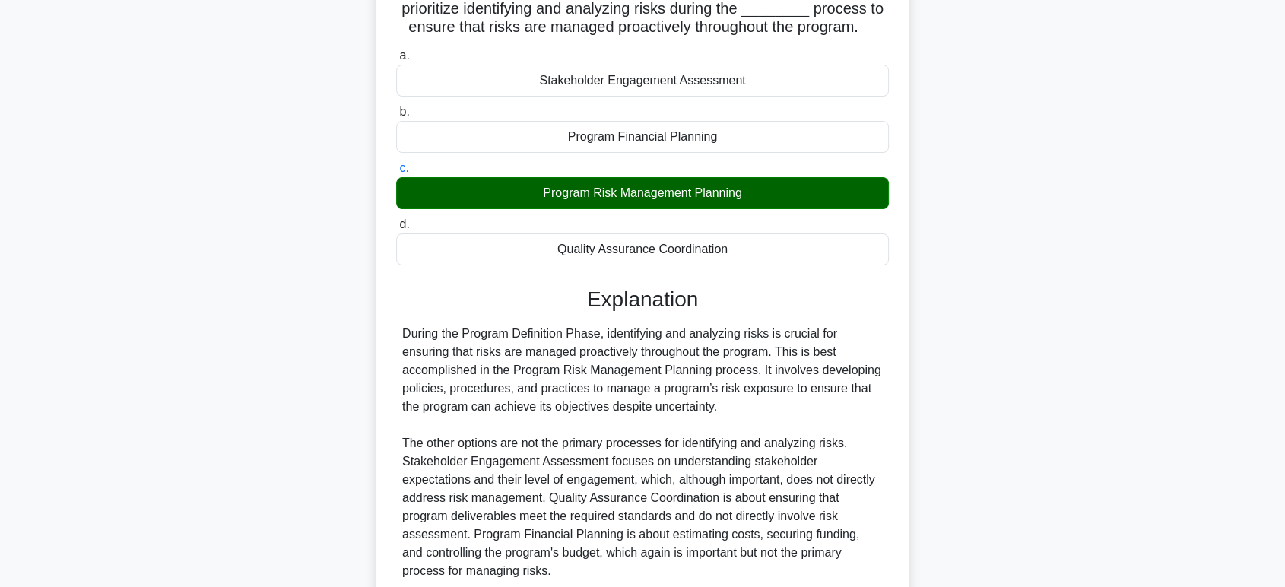
scroll to position [259, 0]
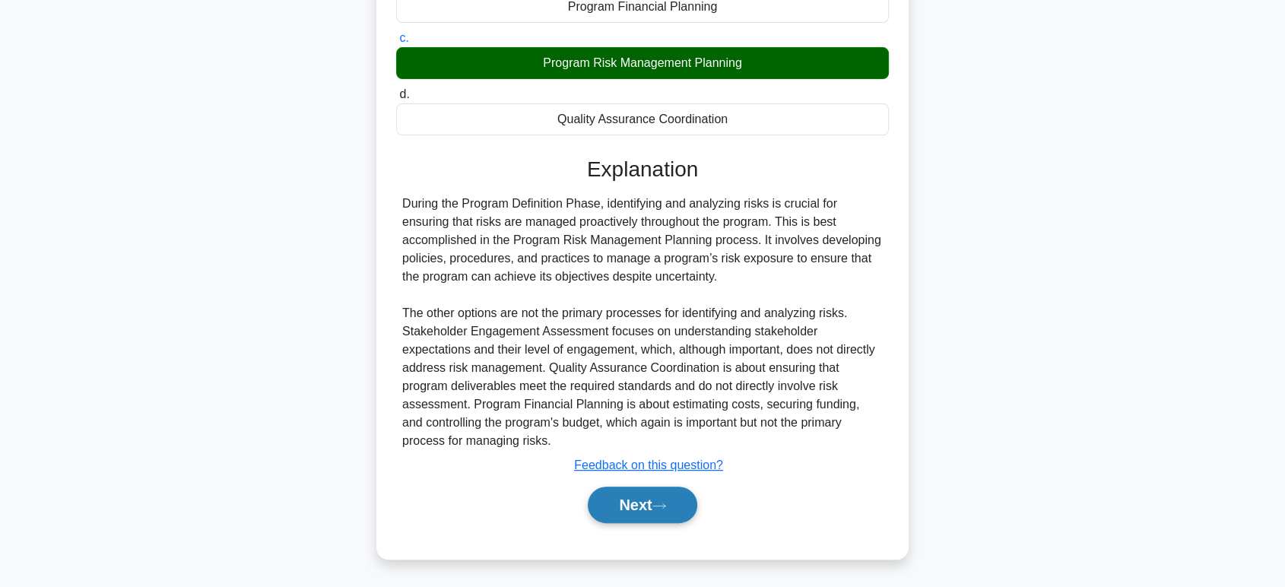
click at [631, 506] on button "Next" at bounding box center [642, 505] width 109 height 37
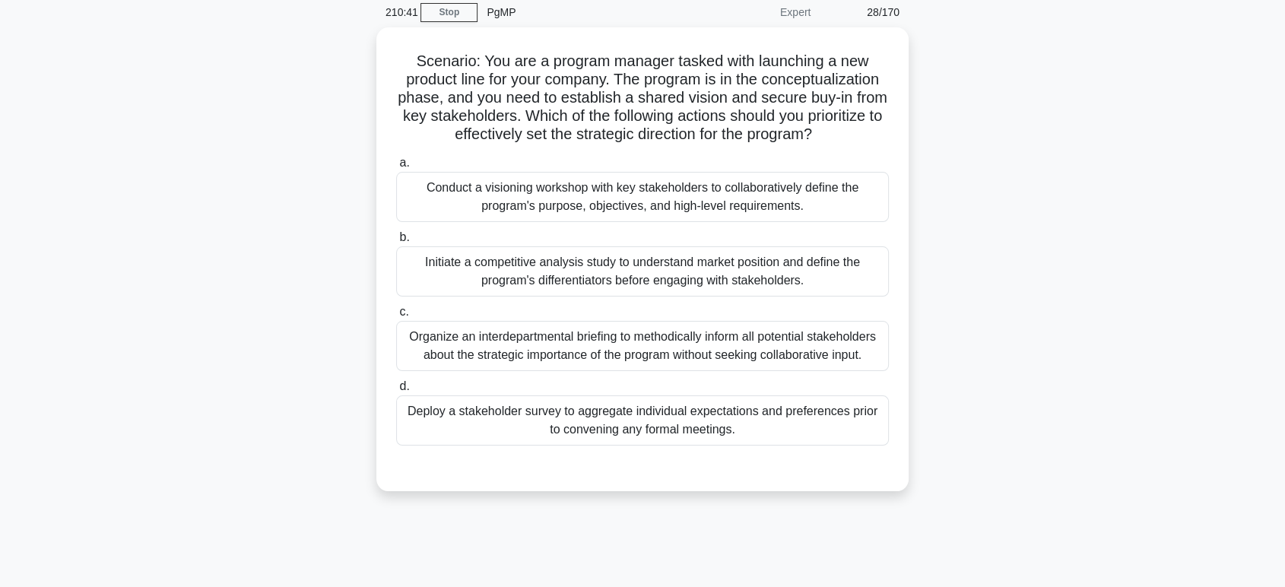
scroll to position [0, 0]
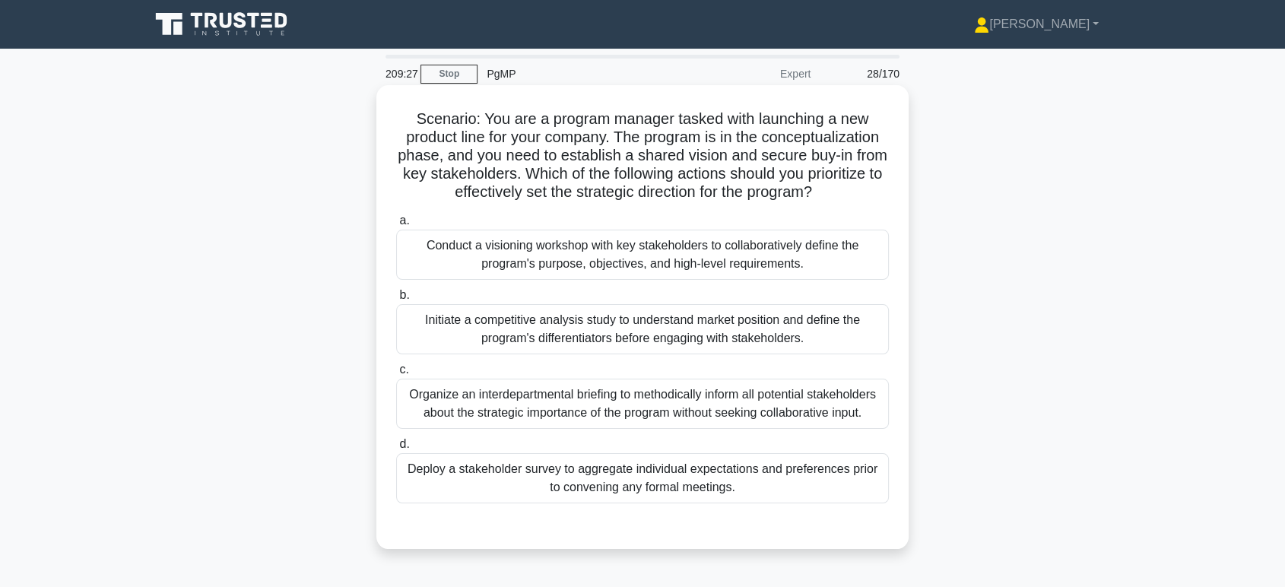
click at [584, 267] on div "Conduct a visioning workshop with key stakeholders to collaboratively define th…" at bounding box center [642, 255] width 493 height 50
click at [396, 226] on input "a. Conduct a visioning workshop with key stakeholders to collaboratively define…" at bounding box center [396, 221] width 0 height 10
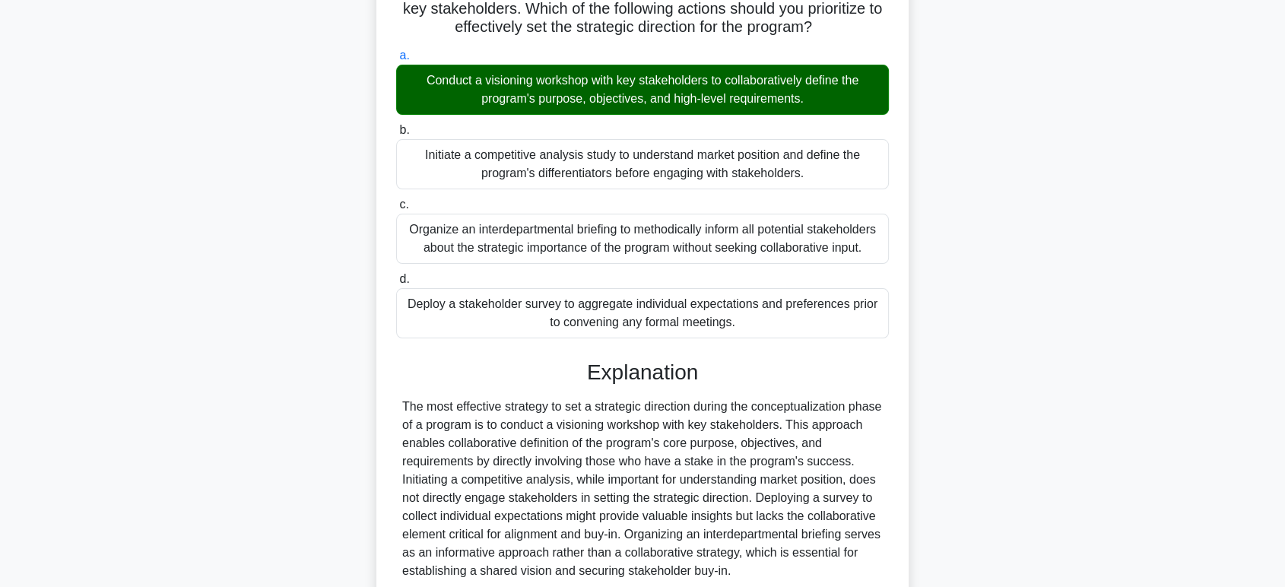
scroll to position [295, 0]
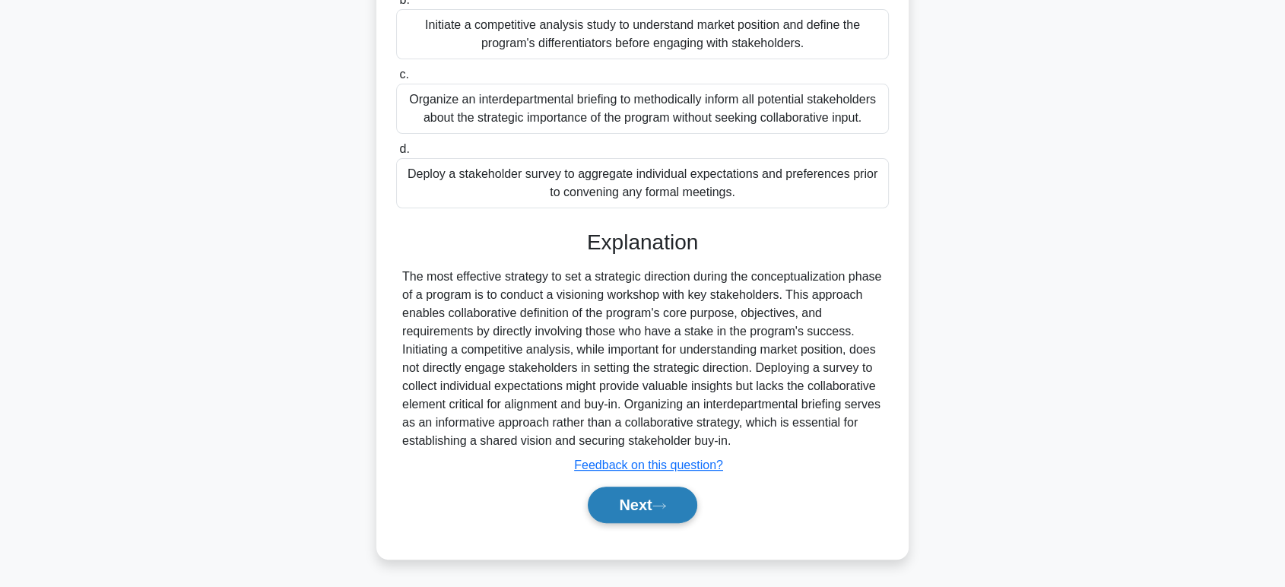
click at [620, 510] on button "Next" at bounding box center [642, 505] width 109 height 37
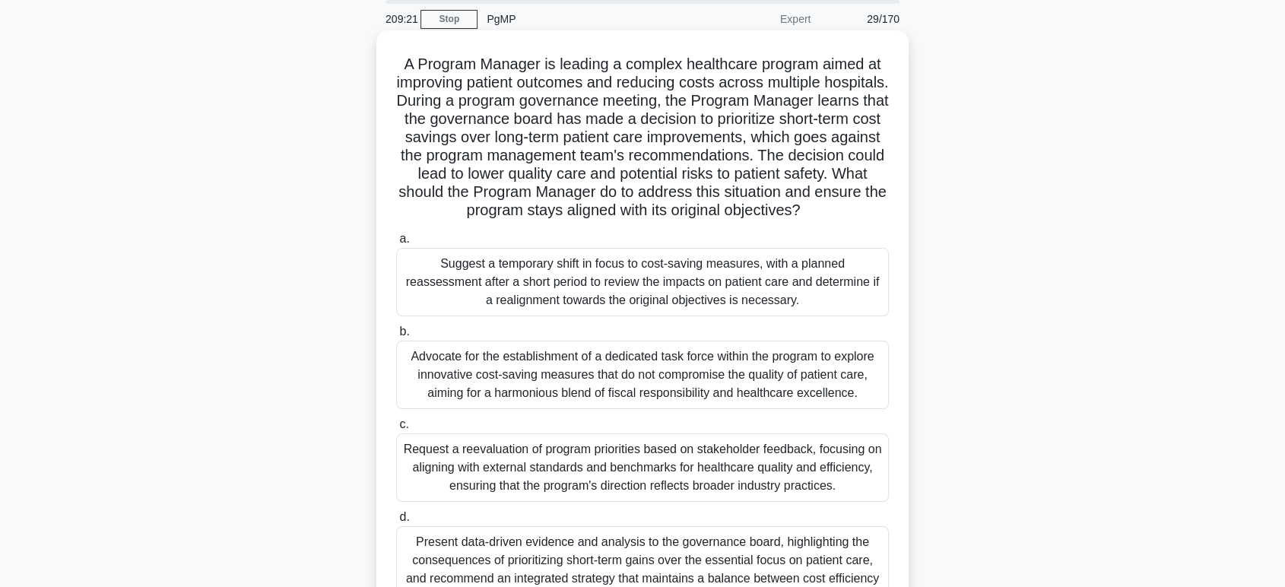
scroll to position [84, 0]
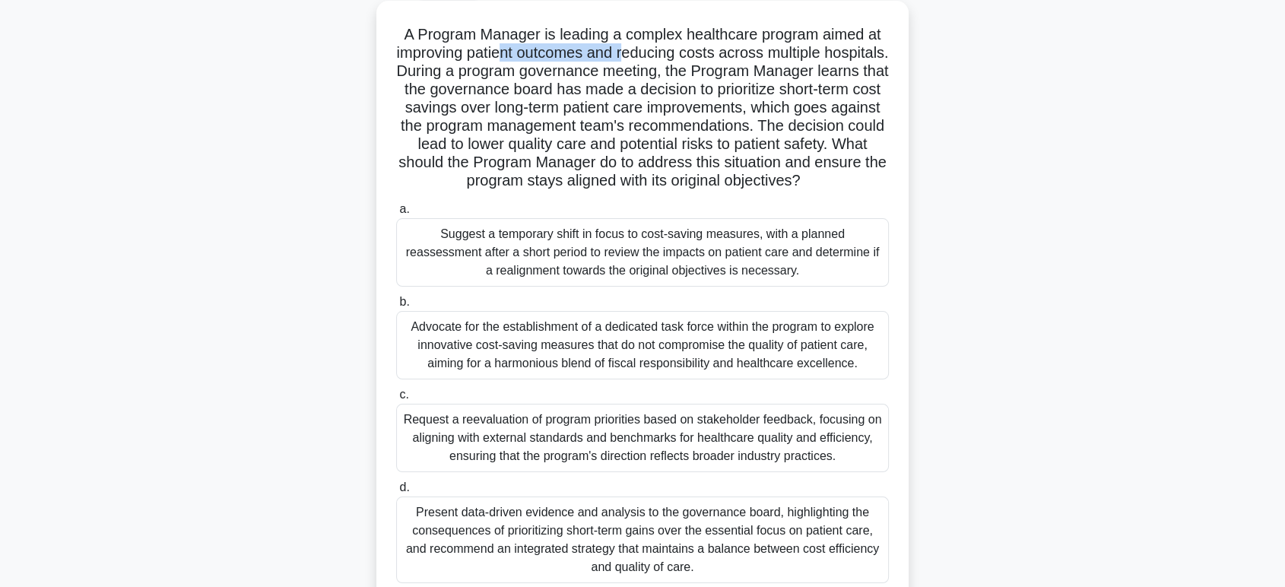
drag, startPoint x: 530, startPoint y: 53, endPoint x: 662, endPoint y: 51, distance: 131.6
click at [662, 51] on h5 "A Program Manager is leading a complex healthcare program aimed at improving pa…" at bounding box center [643, 108] width 496 height 166
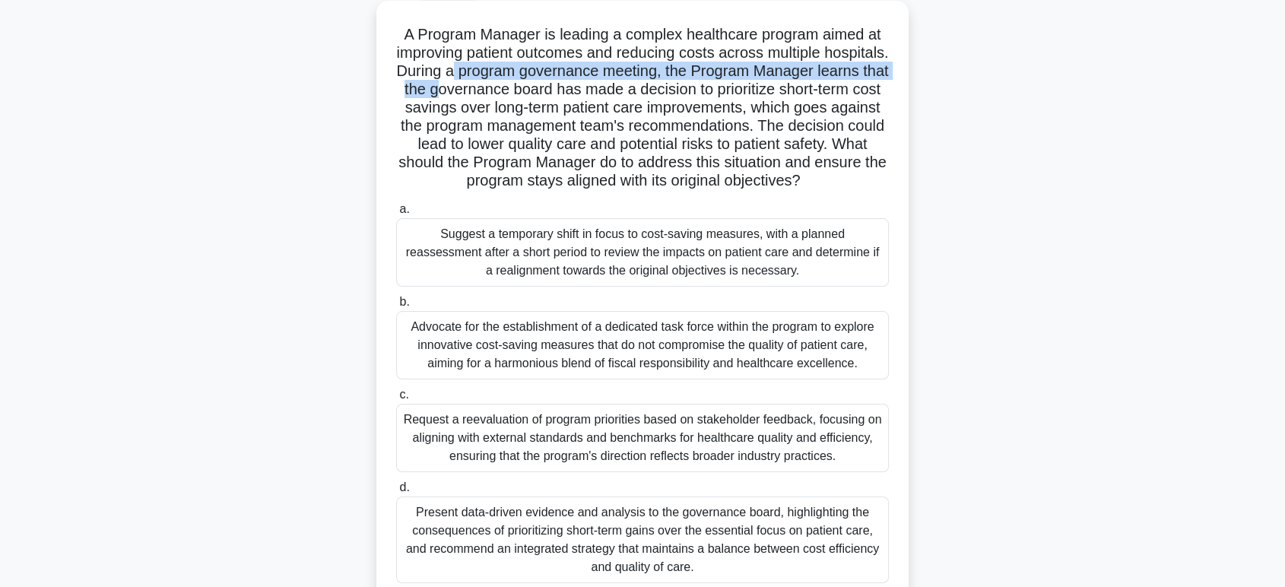
drag, startPoint x: 554, startPoint y: 73, endPoint x: 589, endPoint y: 92, distance: 39.8
click at [589, 92] on h5 "A Program Manager is leading a complex healthcare program aimed at improving pa…" at bounding box center [643, 108] width 496 height 166
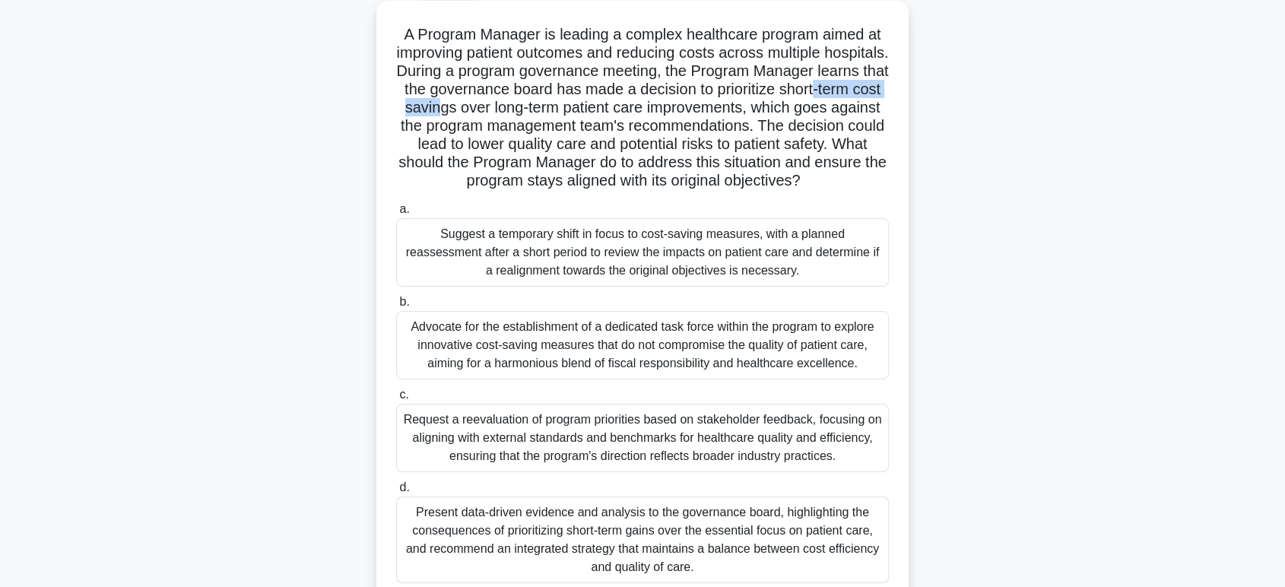
drag, startPoint x: 533, startPoint y: 108, endPoint x: 647, endPoint y: 108, distance: 114.1
click at [647, 108] on h5 "A Program Manager is leading a complex healthcare program aimed at improving pa…" at bounding box center [643, 108] width 496 height 166
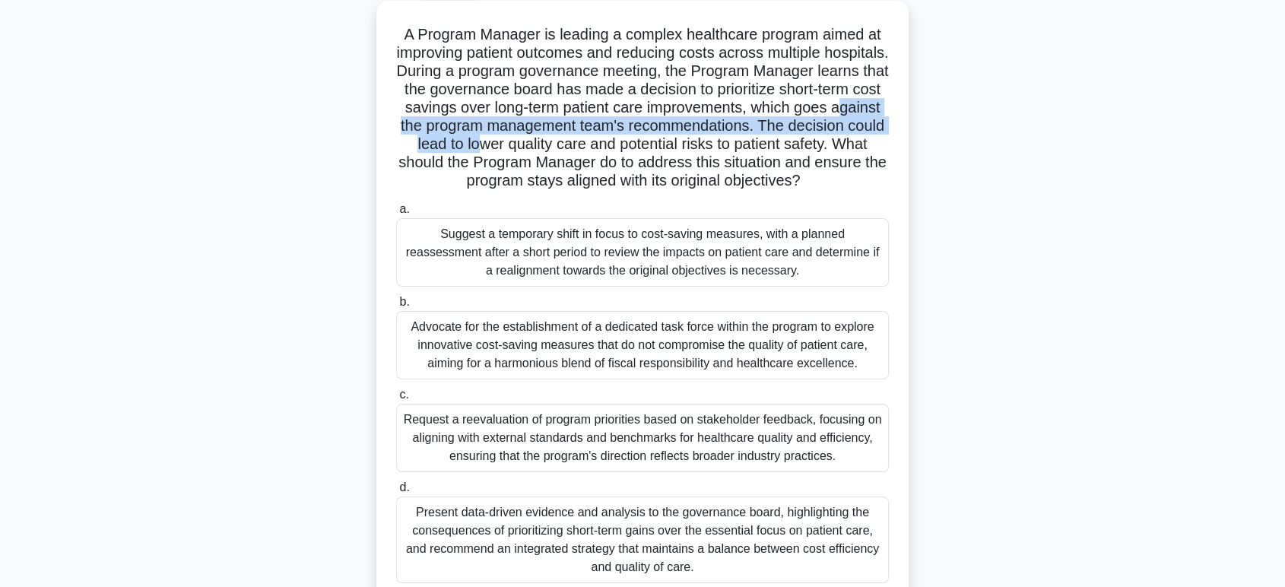
drag, startPoint x: 614, startPoint y: 128, endPoint x: 736, endPoint y: 149, distance: 123.5
click at [736, 149] on h5 "A Program Manager is leading a complex healthcare program aimed at improving pa…" at bounding box center [643, 108] width 496 height 166
click at [614, 148] on h5 "A Program Manager is leading a complex healthcare program aimed at improving pa…" at bounding box center [643, 108] width 496 height 166
click at [579, 148] on h5 "A Program Manager is leading a complex healthcare program aimed at improving pa…" at bounding box center [643, 108] width 496 height 166
click at [578, 144] on h5 "A Program Manager is leading a complex healthcare program aimed at improving pa…" at bounding box center [643, 108] width 496 height 166
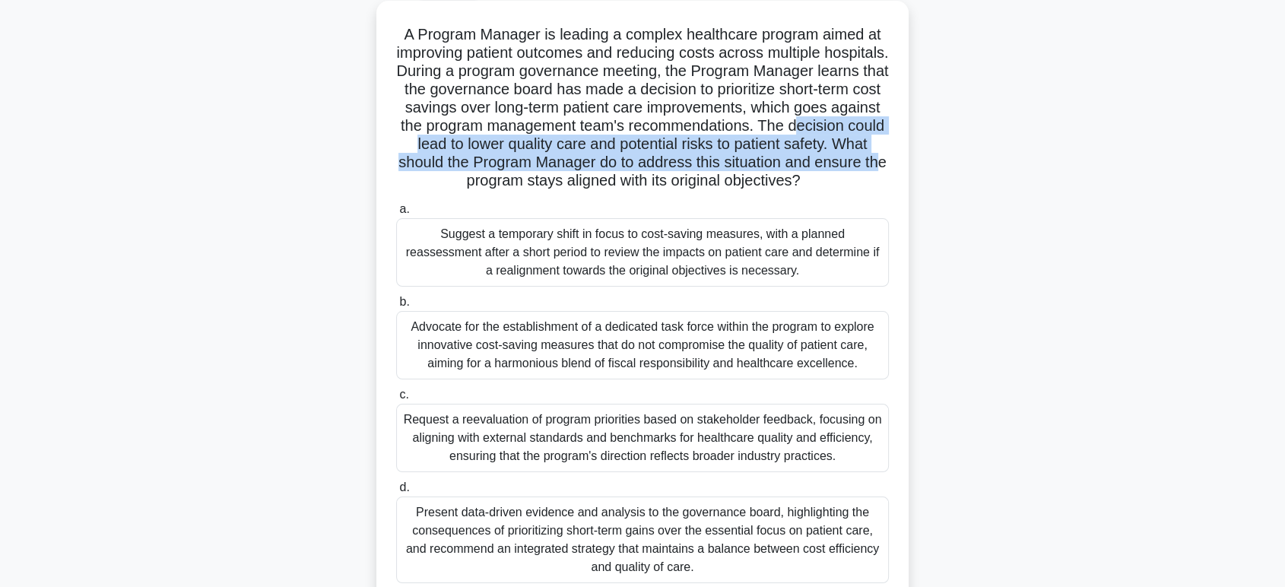
drag, startPoint x: 578, startPoint y: 144, endPoint x: 656, endPoint y: 179, distance: 85.5
click at [659, 179] on h5 "A Program Manager is leading a complex healthcare program aimed at improving pa…" at bounding box center [643, 108] width 496 height 166
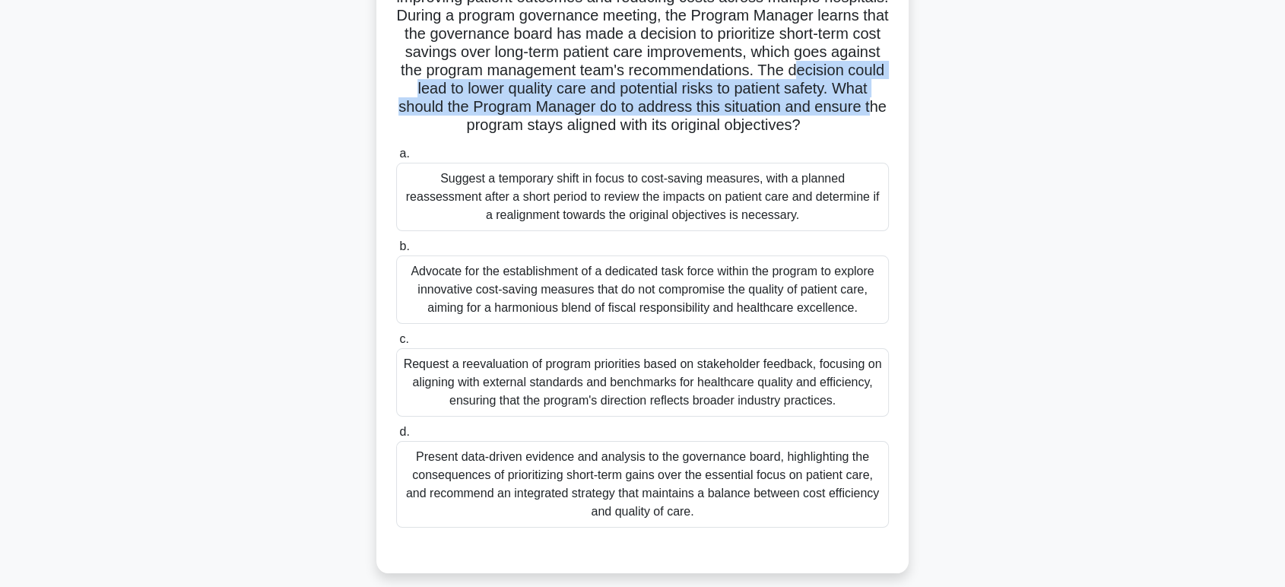
scroll to position [169, 0]
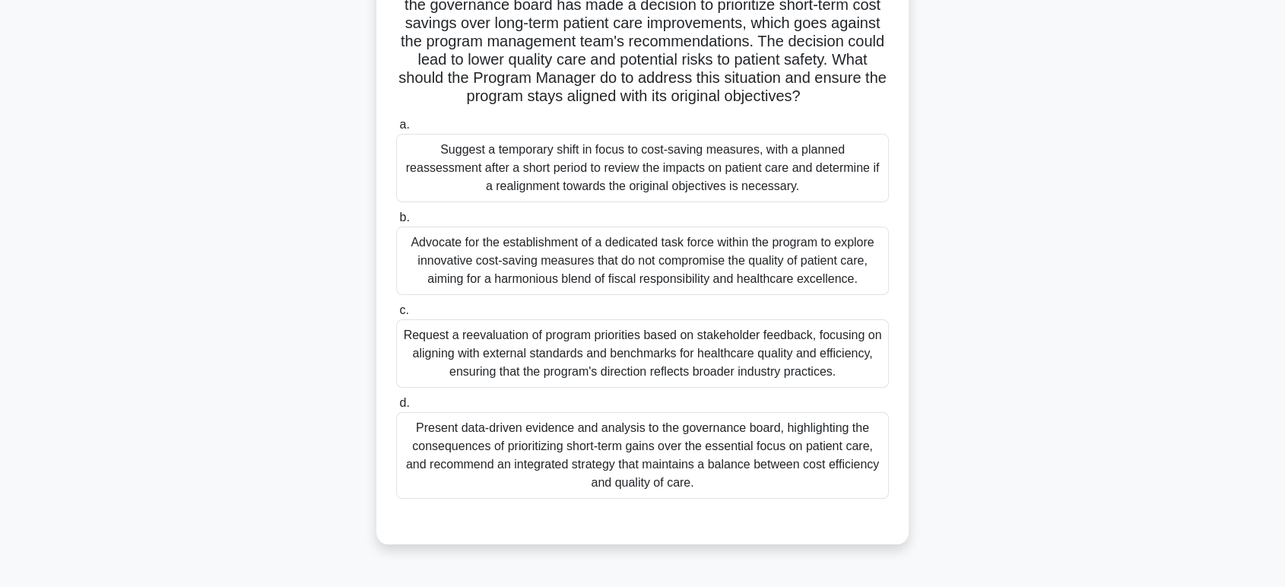
click at [719, 467] on div "Present data-driven evidence and analysis to the governance board, highlighting…" at bounding box center [642, 455] width 493 height 87
click at [396, 408] on input "d. Present data-driven evidence and analysis to the governance board, highlight…" at bounding box center [396, 403] width 0 height 10
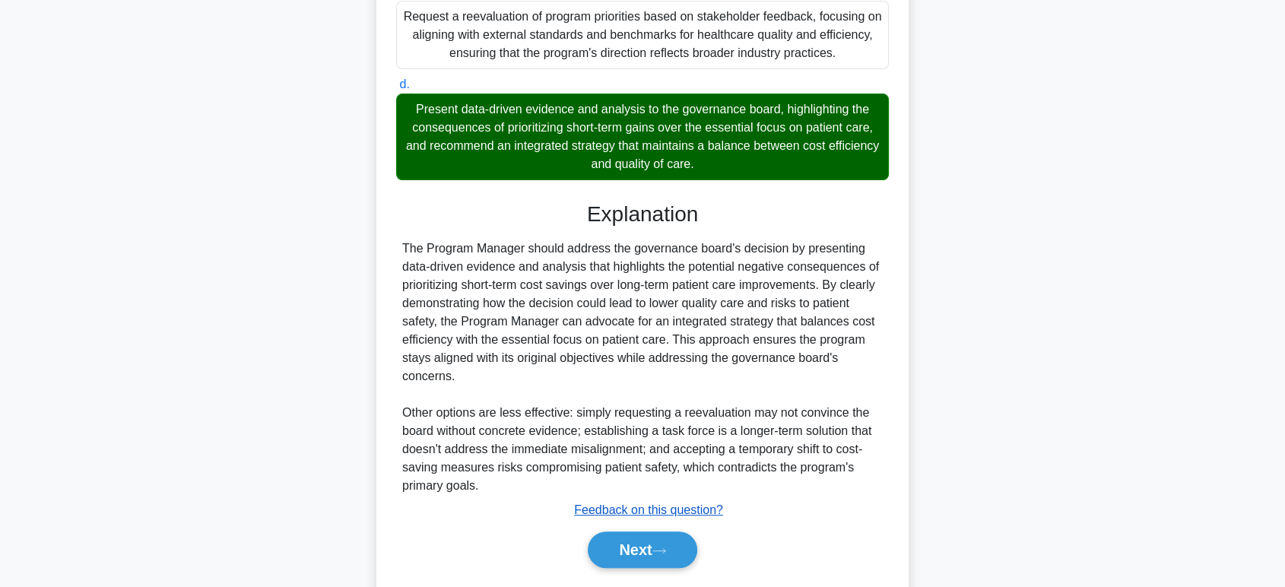
scroll to position [551, 0]
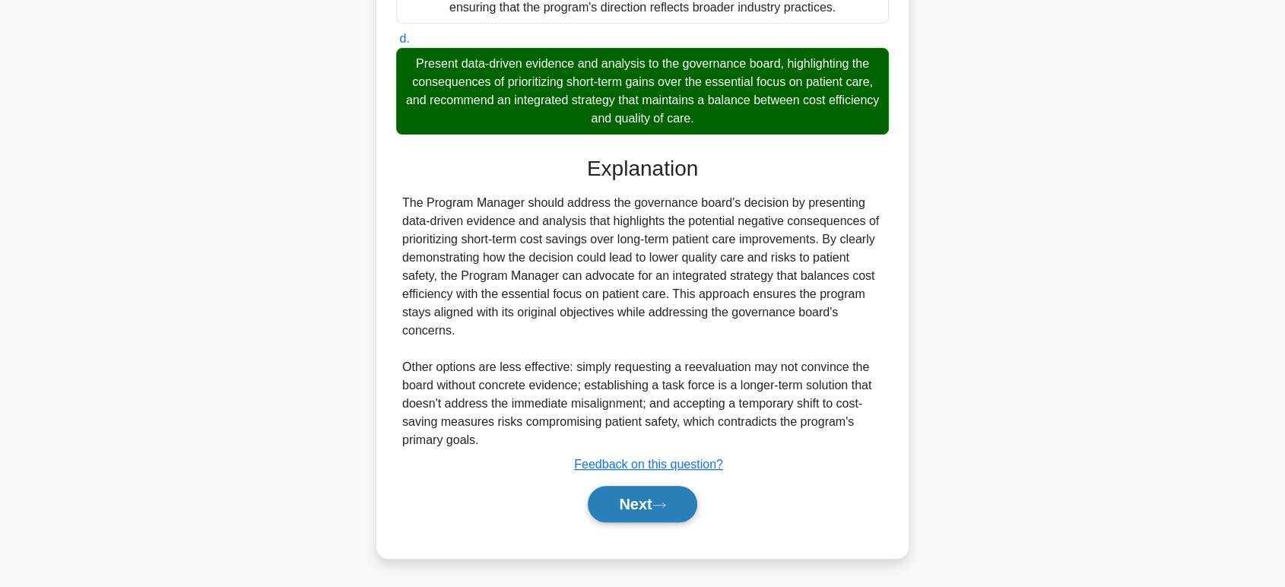
click at [658, 506] on icon at bounding box center [659, 505] width 14 height 8
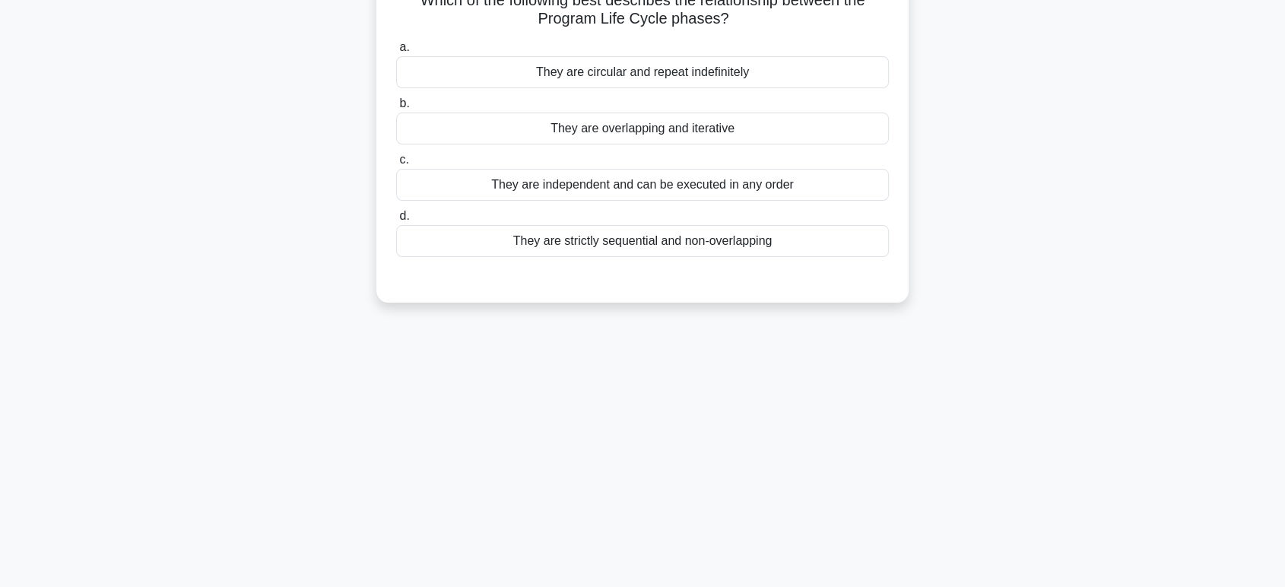
scroll to position [0, 0]
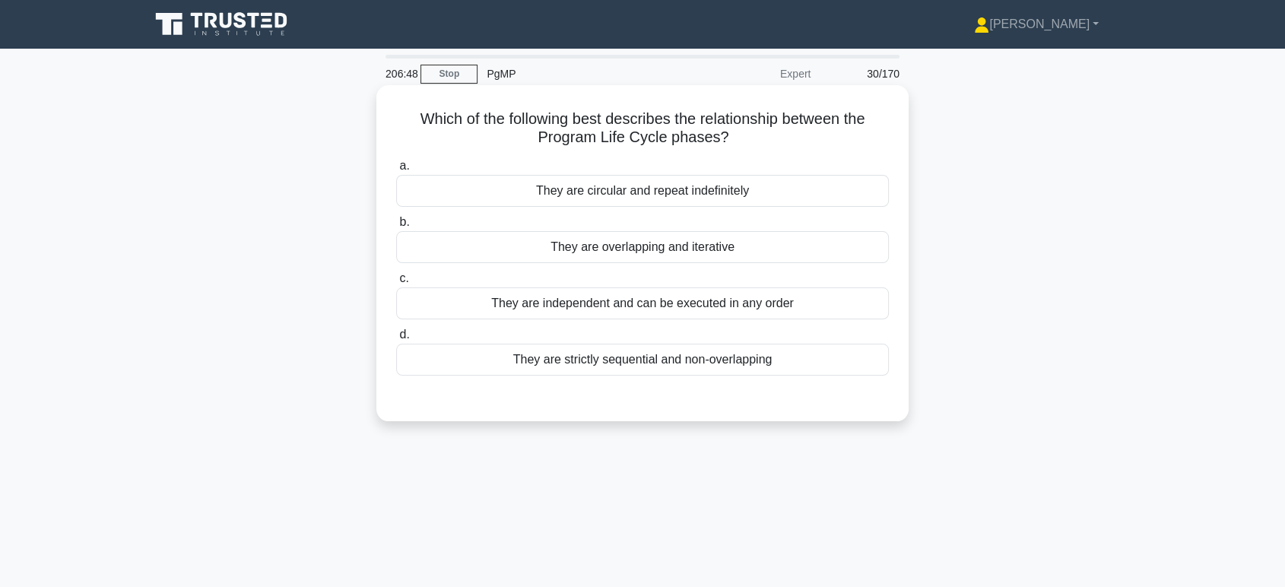
click at [706, 254] on div "They are overlapping and iterative" at bounding box center [642, 247] width 493 height 32
click at [396, 227] on input "b. They are overlapping and iterative" at bounding box center [396, 222] width 0 height 10
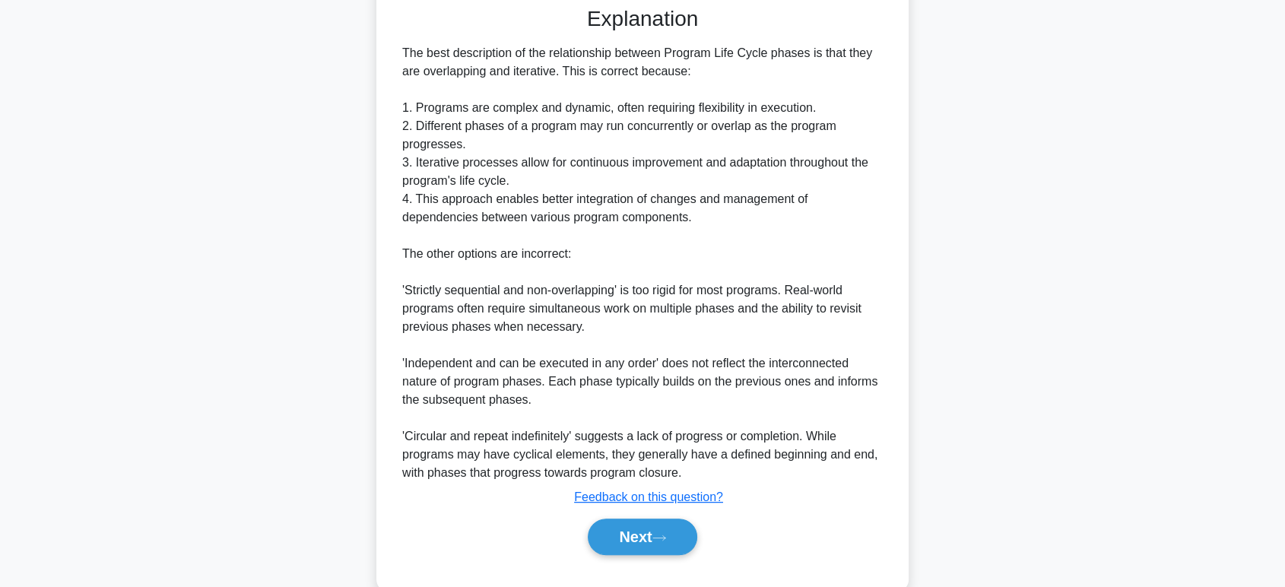
scroll to position [423, 0]
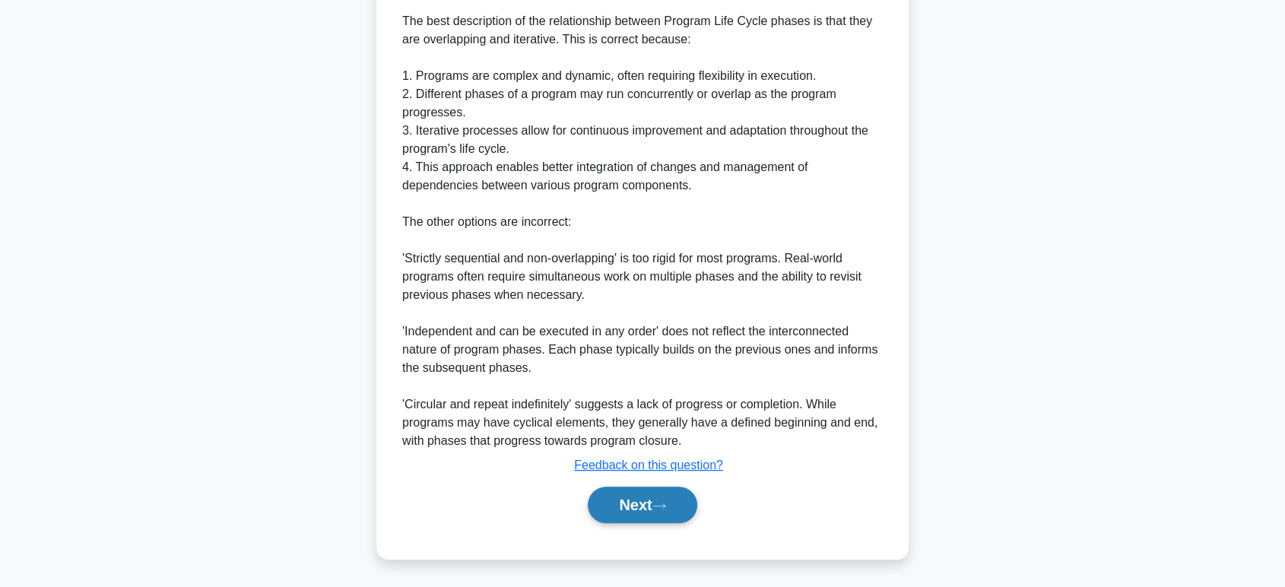
click at [614, 503] on button "Next" at bounding box center [642, 505] width 109 height 37
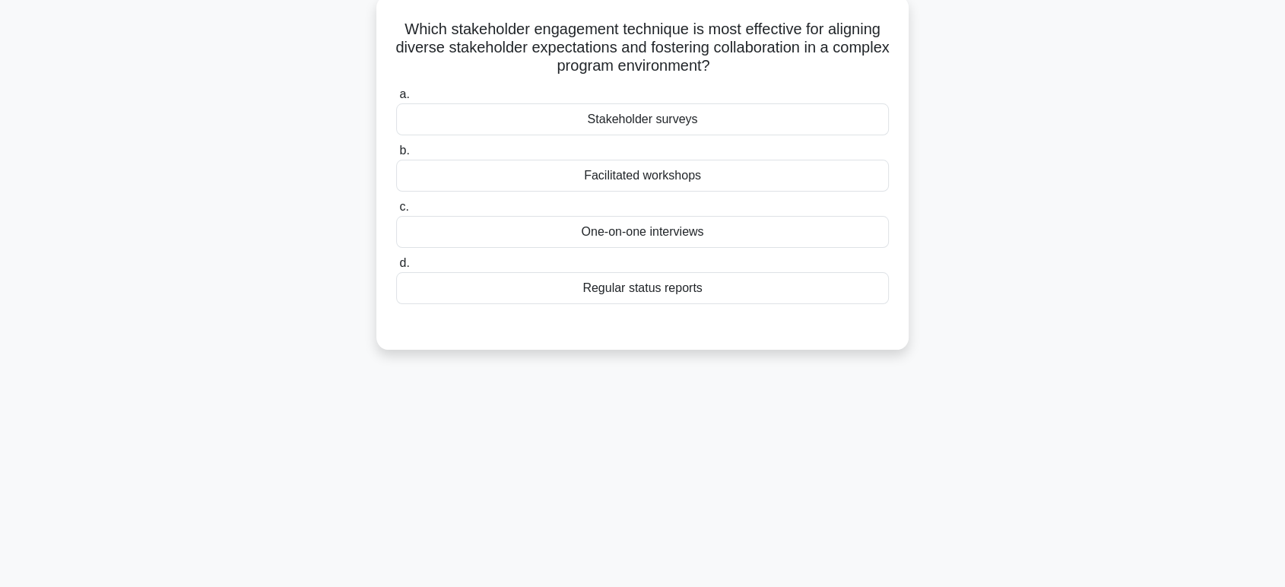
scroll to position [0, 0]
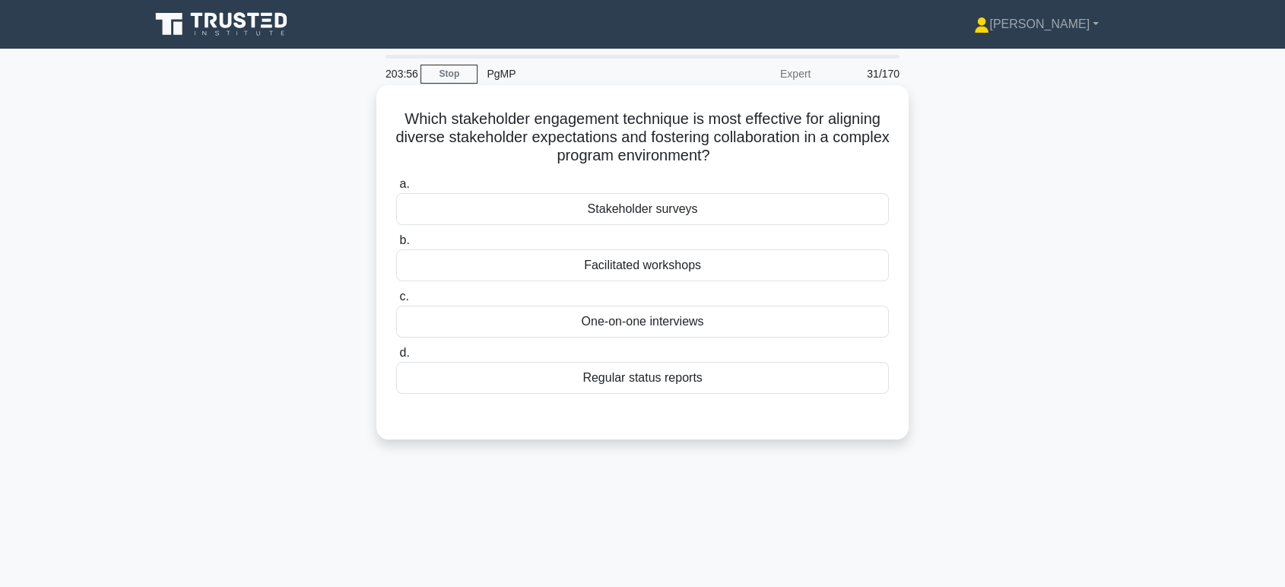
click at [668, 269] on div "Facilitated workshops" at bounding box center [642, 265] width 493 height 32
click at [396, 246] on input "b. Facilitated workshops" at bounding box center [396, 241] width 0 height 10
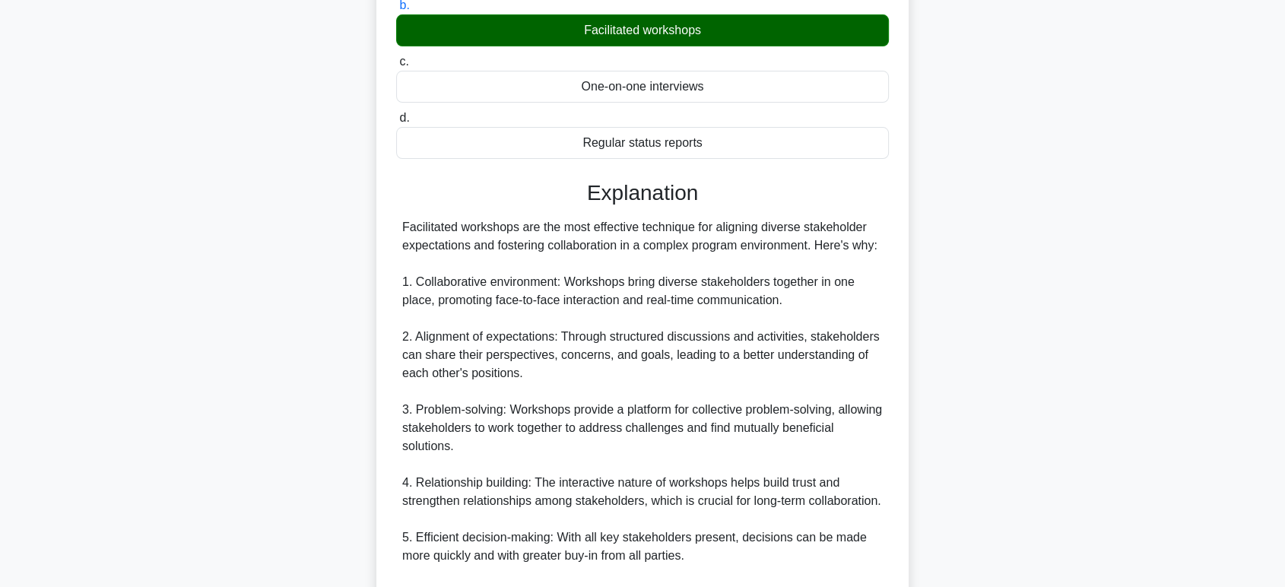
scroll to position [569, 0]
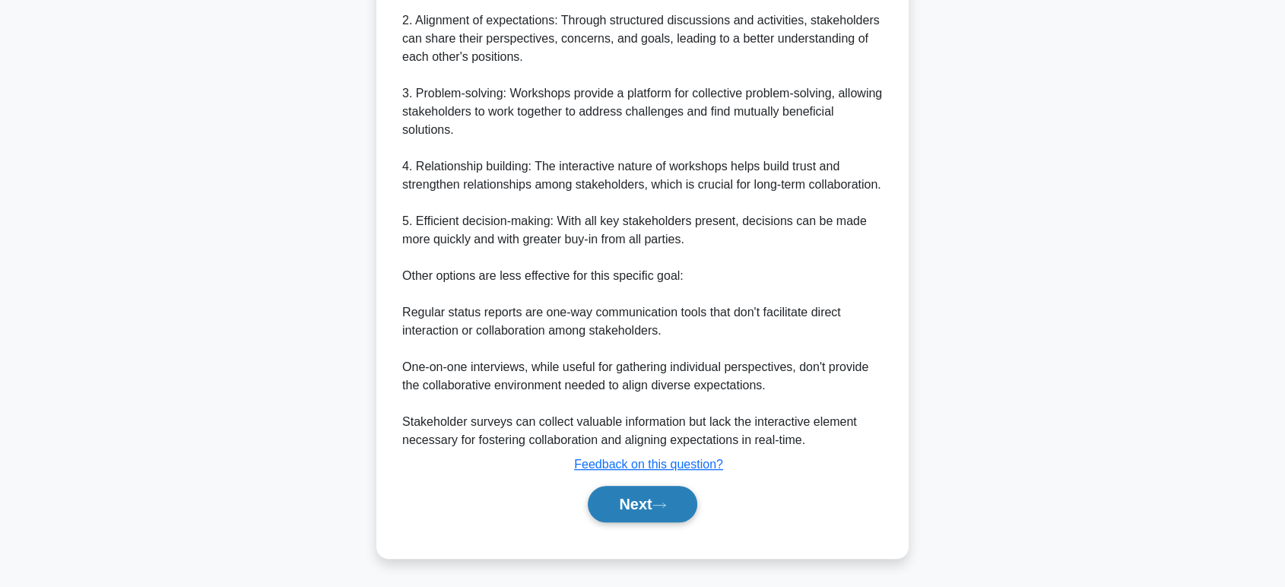
click at [616, 494] on button "Next" at bounding box center [642, 504] width 109 height 37
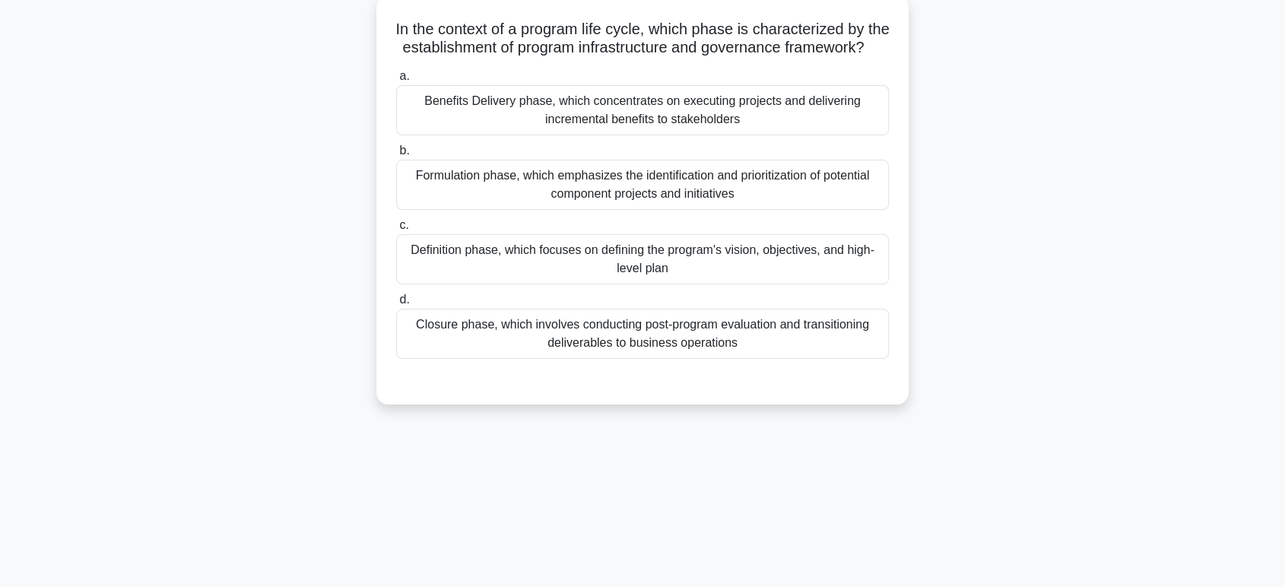
scroll to position [0, 0]
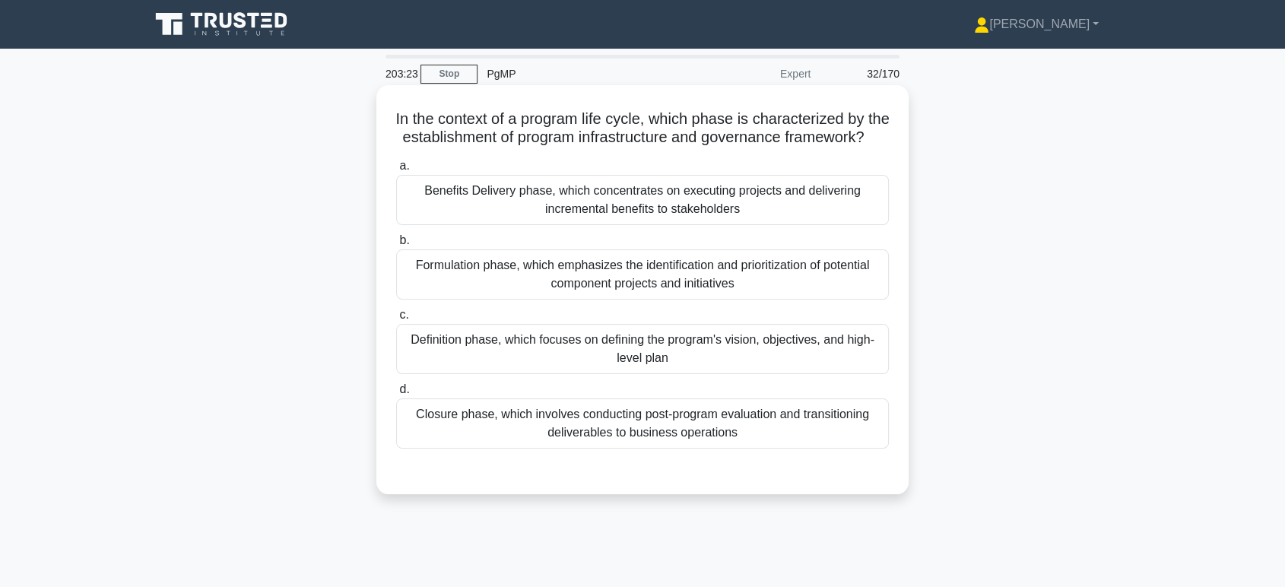
click at [617, 374] on div "Definition phase, which focuses on defining the program's vision, objectives, a…" at bounding box center [642, 349] width 493 height 50
click at [396, 320] on input "c. Definition phase, which focuses on defining the program's vision, objectives…" at bounding box center [396, 315] width 0 height 10
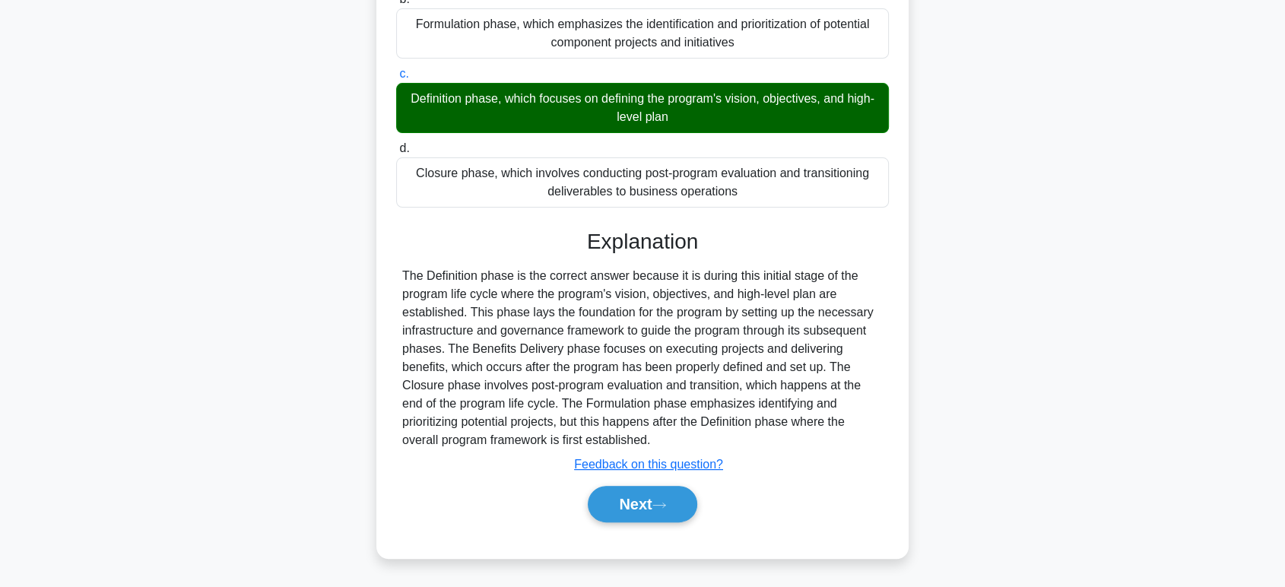
scroll to position [259, 0]
click at [646, 510] on button "Next" at bounding box center [642, 504] width 109 height 37
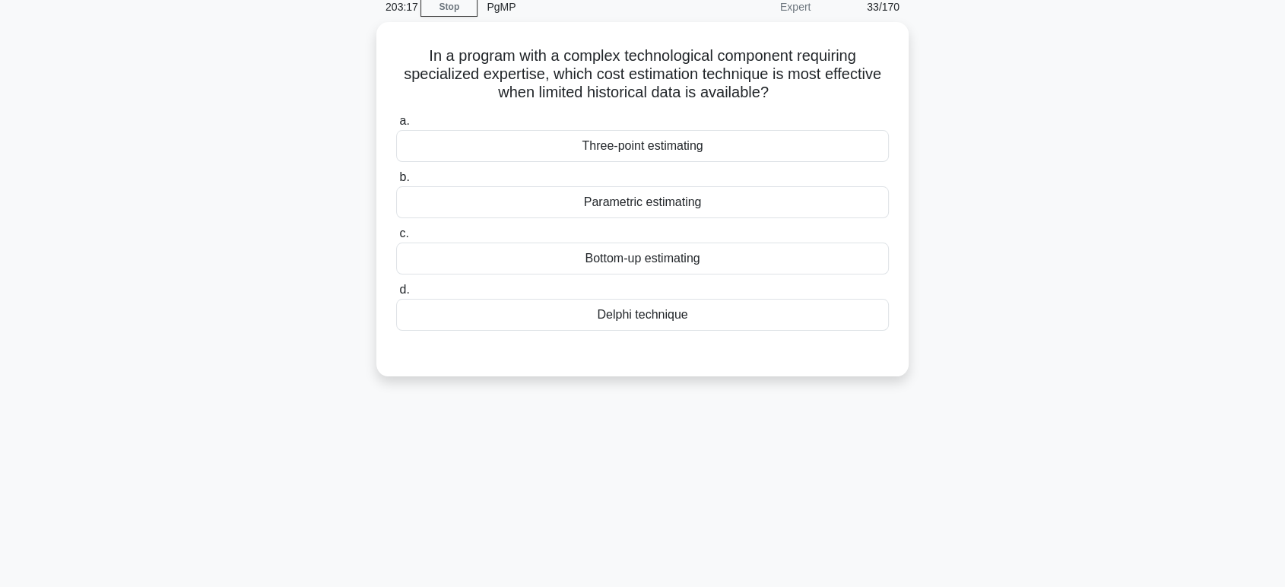
scroll to position [0, 0]
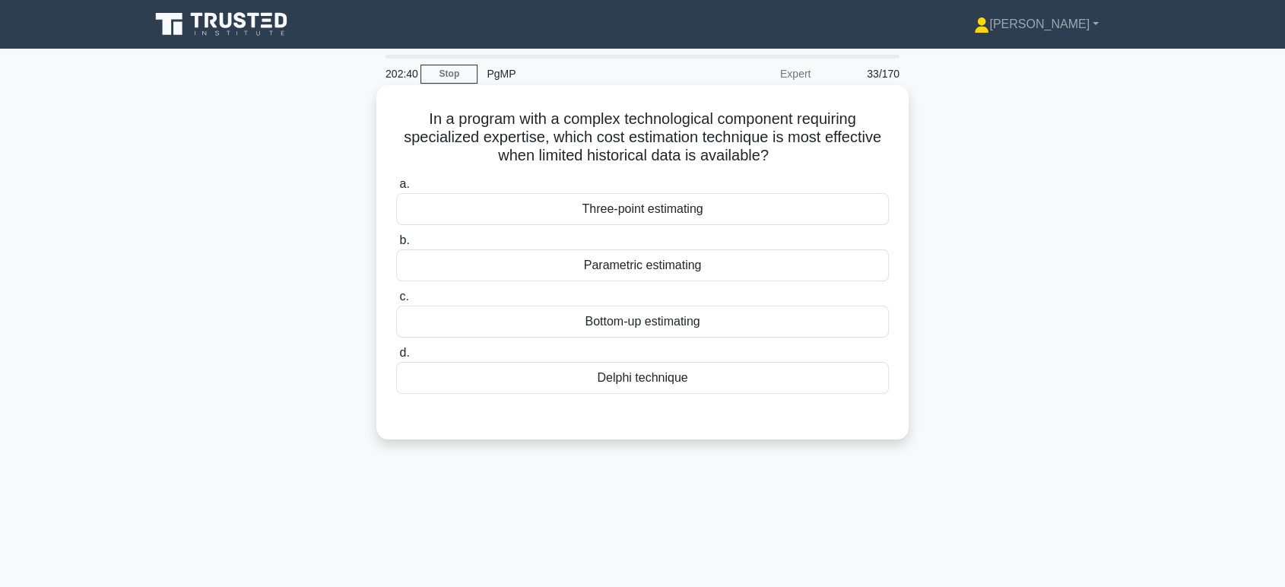
click at [645, 380] on div "Delphi technique" at bounding box center [642, 378] width 493 height 32
click at [396, 358] on input "d. Delphi technique" at bounding box center [396, 353] width 0 height 10
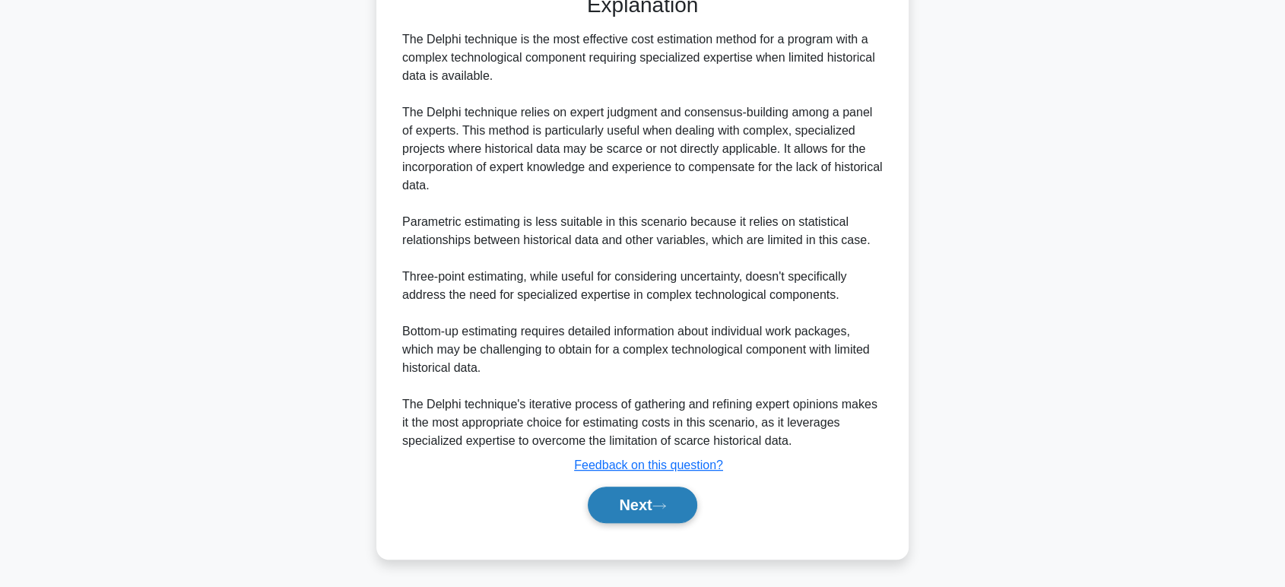
click at [626, 510] on button "Next" at bounding box center [642, 505] width 109 height 37
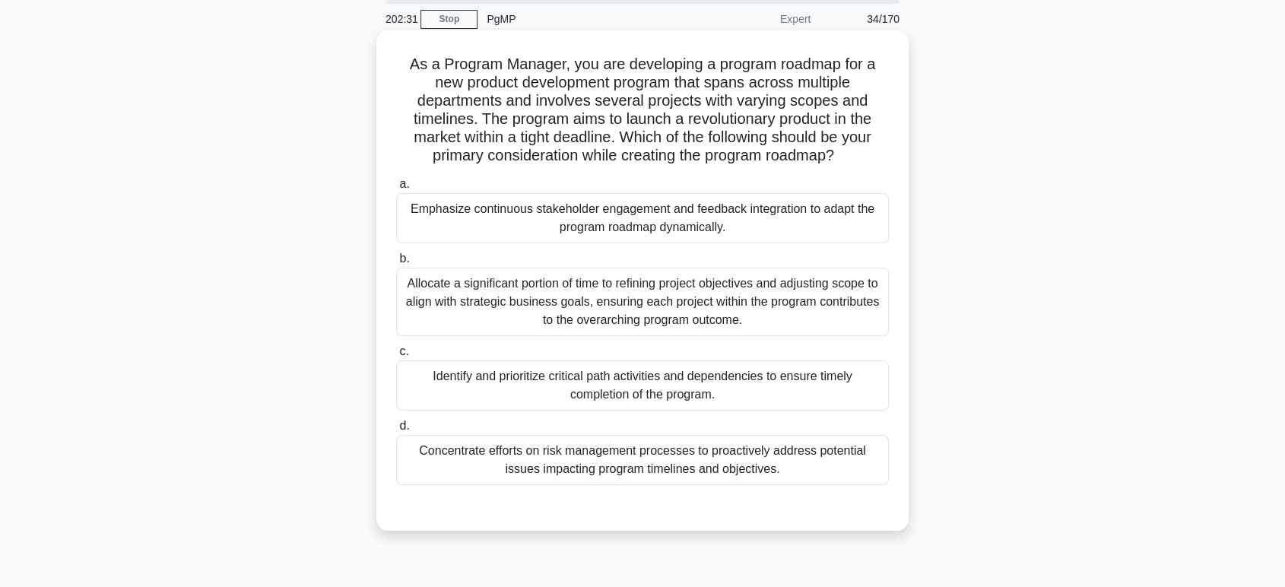
scroll to position [84, 0]
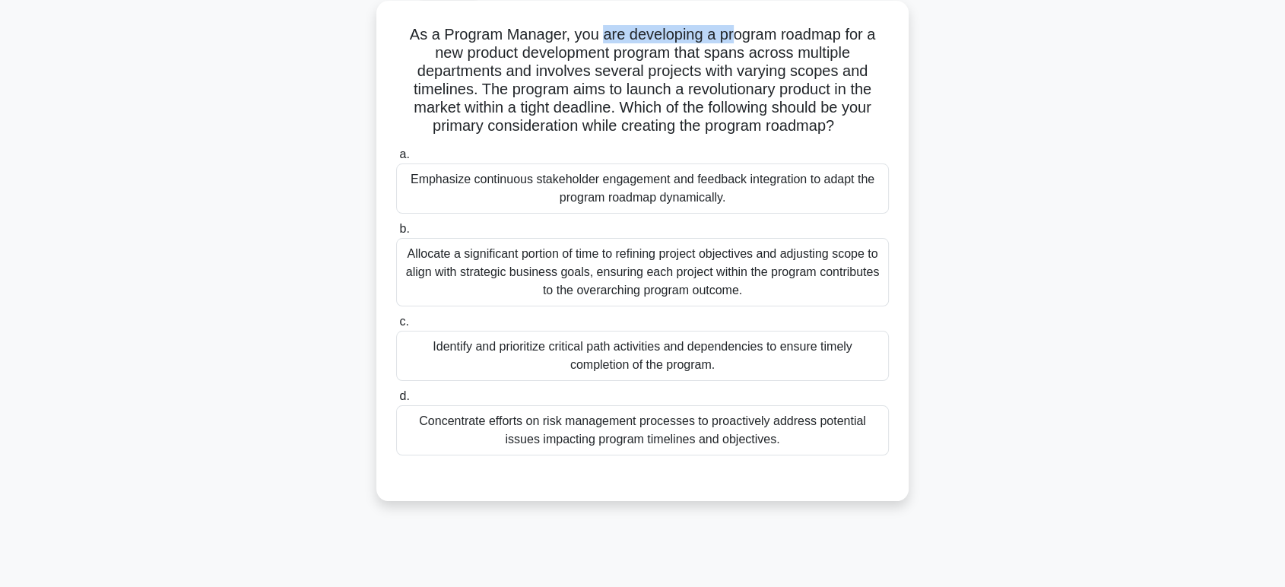
drag, startPoint x: 602, startPoint y: 34, endPoint x: 736, endPoint y: 31, distance: 134.6
click at [736, 31] on h5 "As a Program Manager, you are developing a program roadmap for a new product de…" at bounding box center [643, 80] width 496 height 111
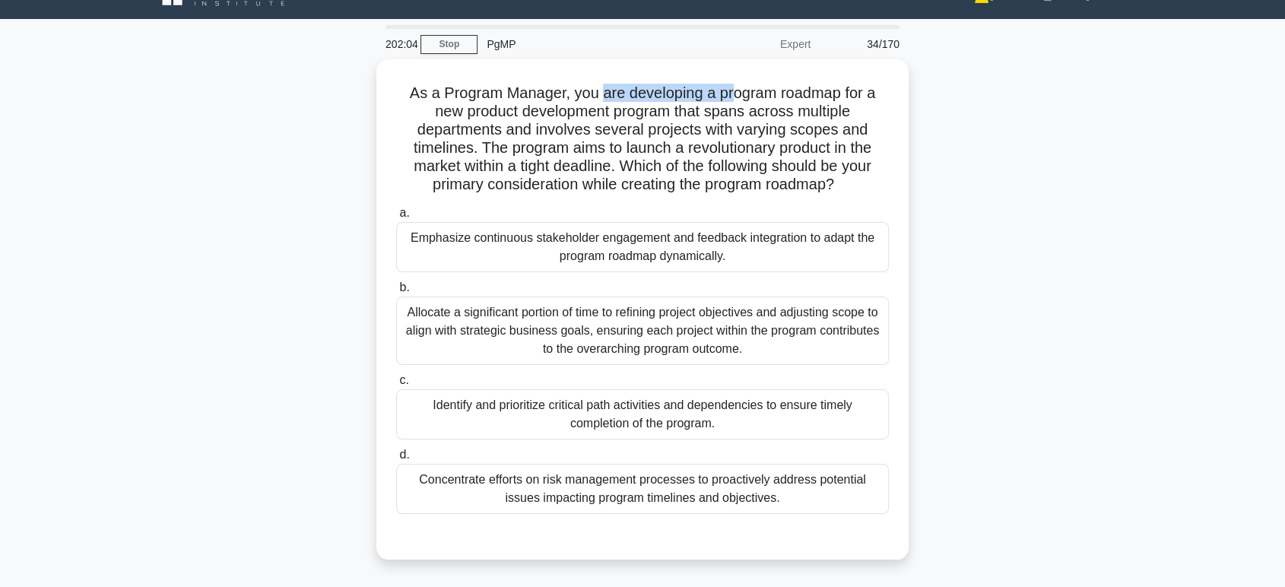
scroll to position [0, 0]
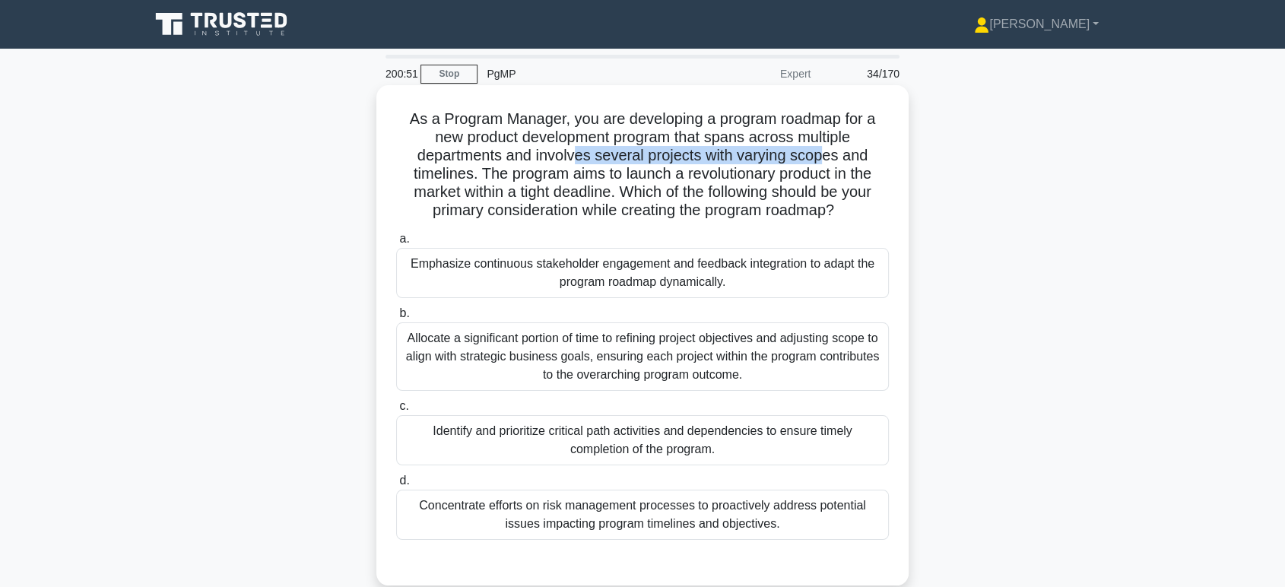
drag, startPoint x: 574, startPoint y: 157, endPoint x: 823, endPoint y: 149, distance: 248.8
click at [823, 149] on h5 "As a Program Manager, you are developing a program roadmap for a new product de…" at bounding box center [643, 165] width 496 height 111
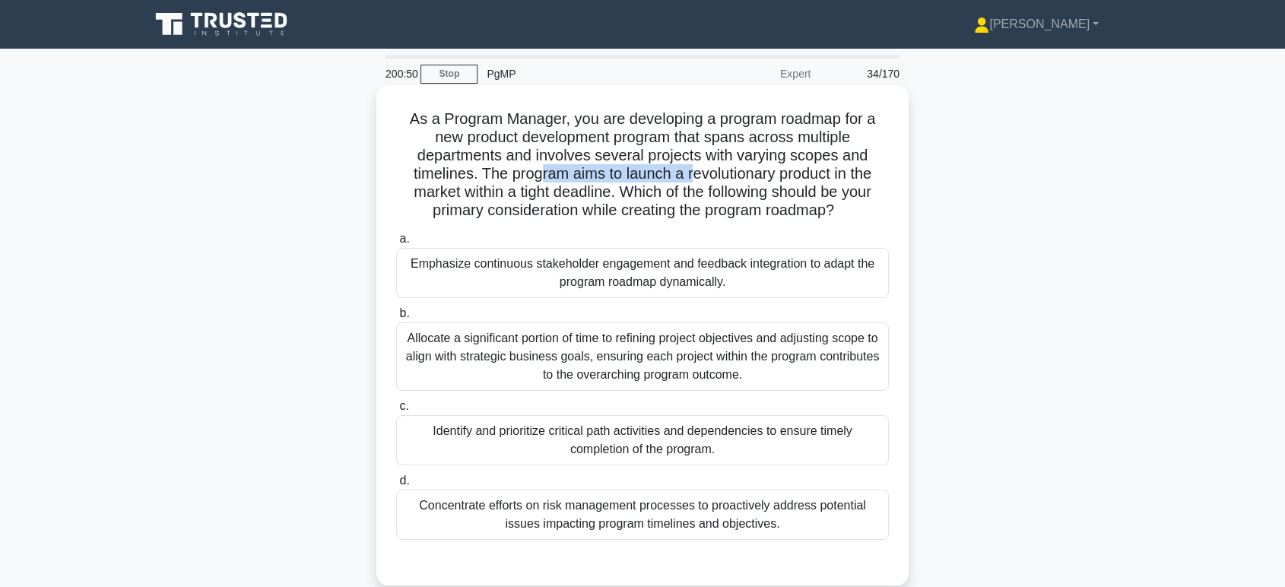
drag, startPoint x: 535, startPoint y: 175, endPoint x: 688, endPoint y: 171, distance: 152.9
click at [688, 171] on h5 "As a Program Manager, you are developing a program roadmap for a new product de…" at bounding box center [643, 165] width 496 height 111
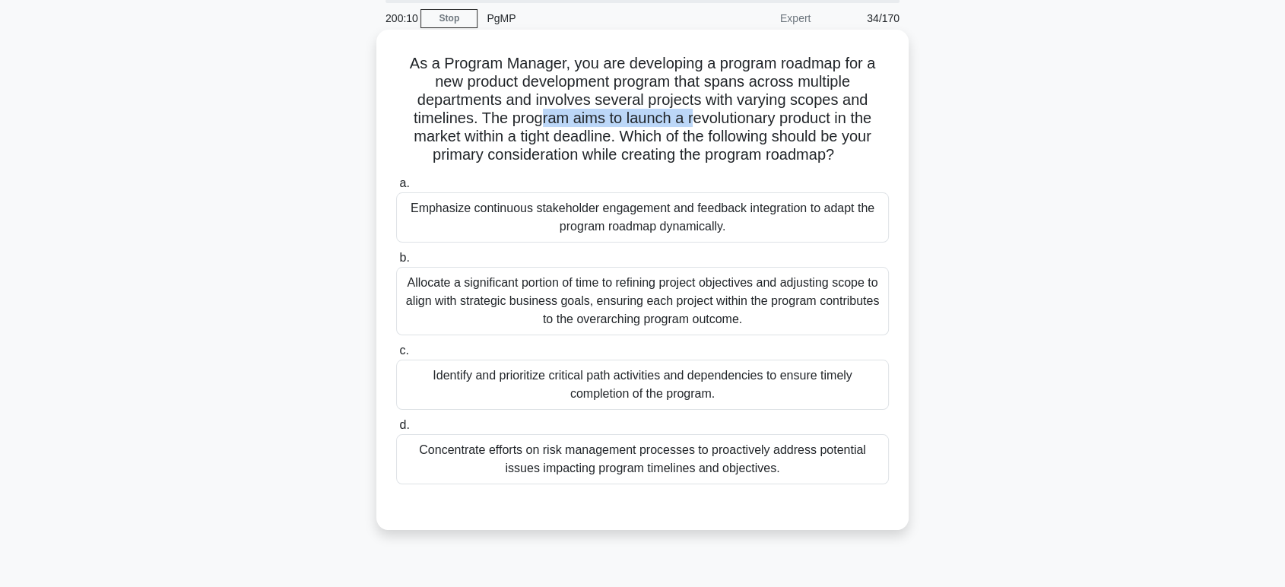
scroll to position [84, 0]
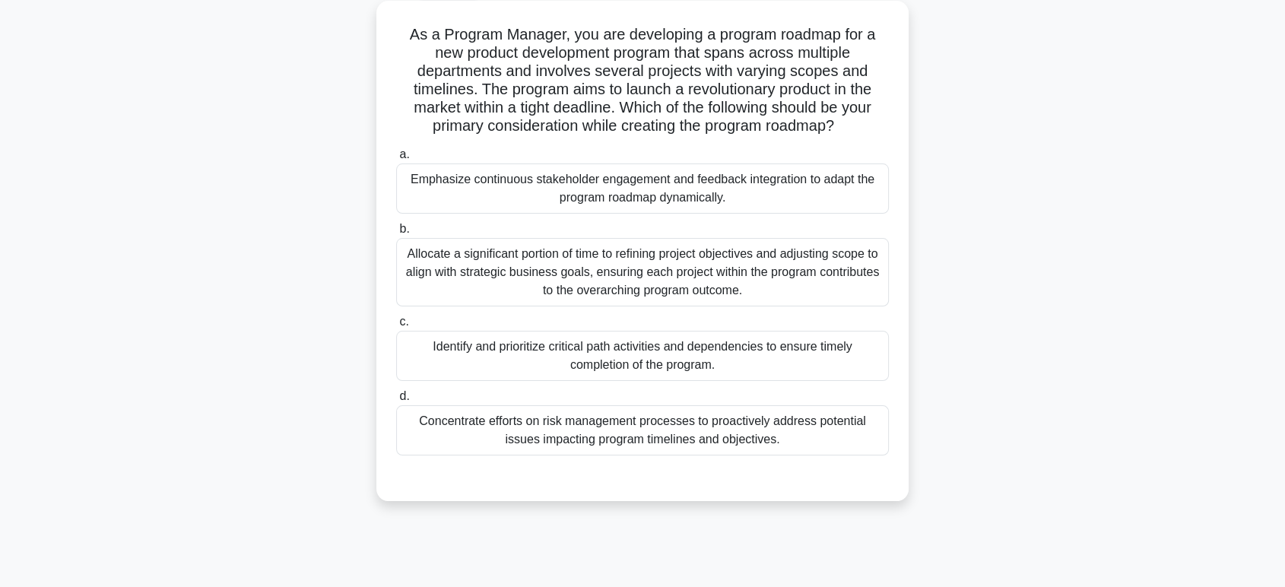
click at [579, 374] on div "Identify and prioritize critical path activities and dependencies to ensure tim…" at bounding box center [642, 356] width 493 height 50
click at [396, 327] on input "c. Identify and prioritize critical path activities and dependencies to ensure …" at bounding box center [396, 322] width 0 height 10
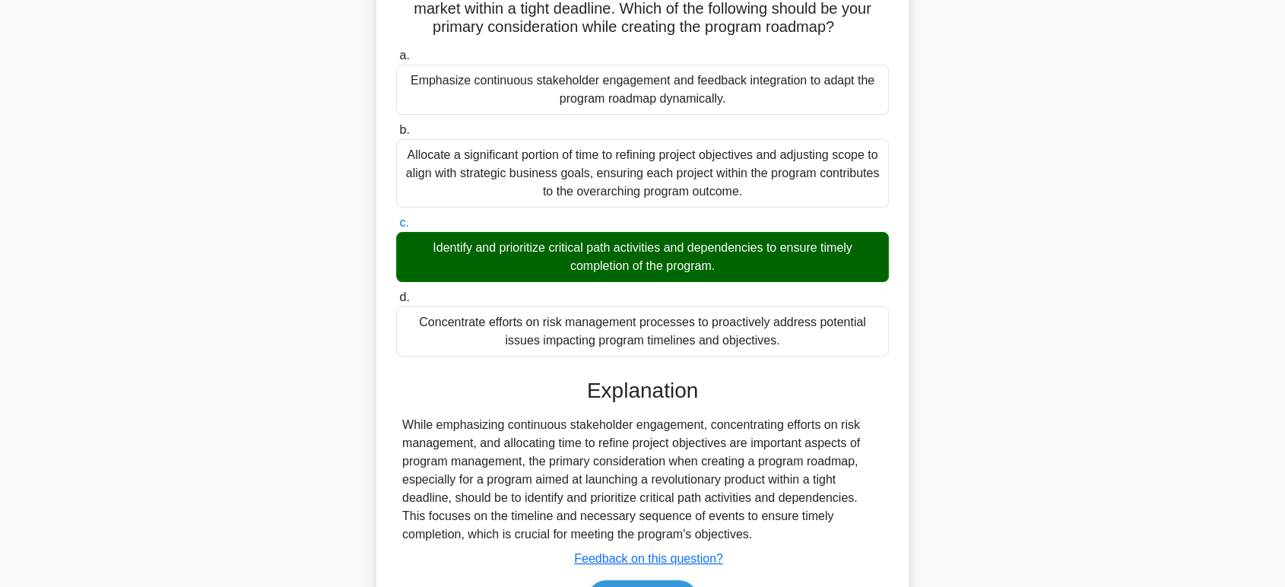
scroll to position [277, 0]
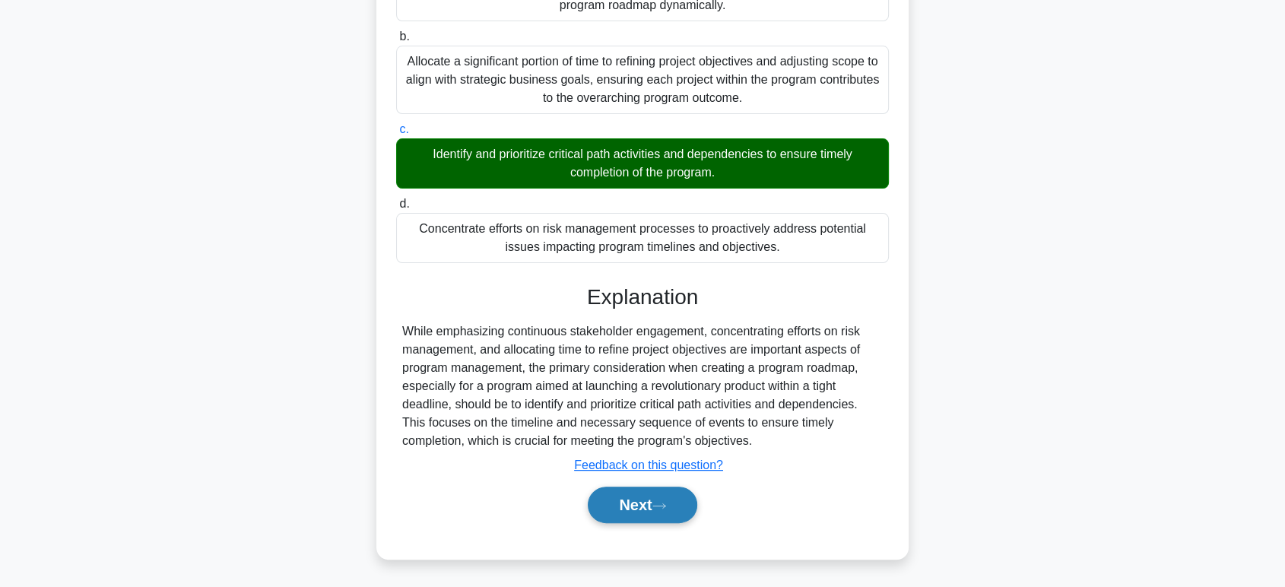
click at [654, 492] on button "Next" at bounding box center [642, 505] width 109 height 37
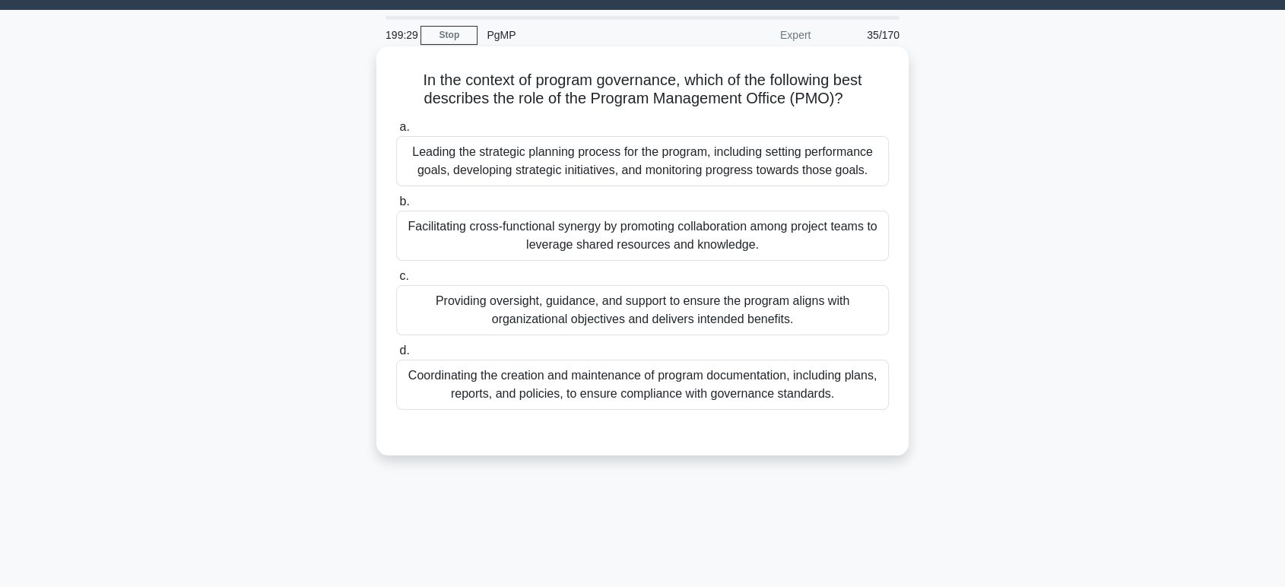
scroll to position [0, 0]
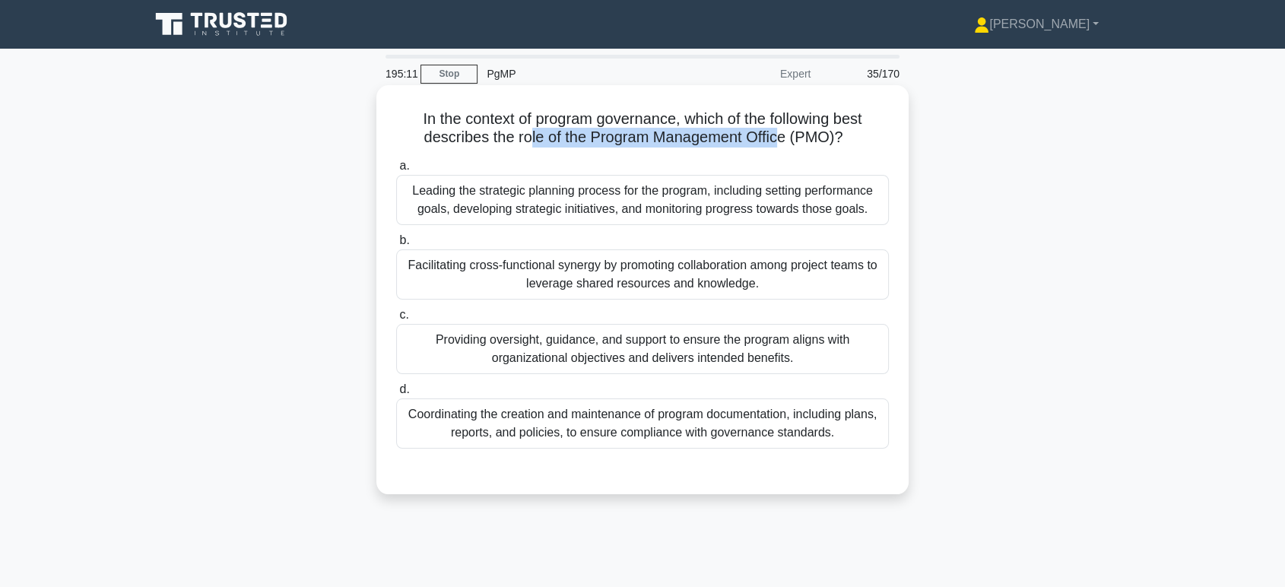
drag, startPoint x: 525, startPoint y: 135, endPoint x: 783, endPoint y: 140, distance: 257.8
click at [783, 140] on h5 "In the context of program governance, which of the following best describes the…" at bounding box center [643, 129] width 496 height 38
click at [769, 278] on div "Facilitating cross-functional synergy by promoting collaboration among project …" at bounding box center [642, 274] width 493 height 50
click at [396, 246] on input "b. Facilitating cross-functional synergy by promoting collaboration among proje…" at bounding box center [396, 241] width 0 height 10
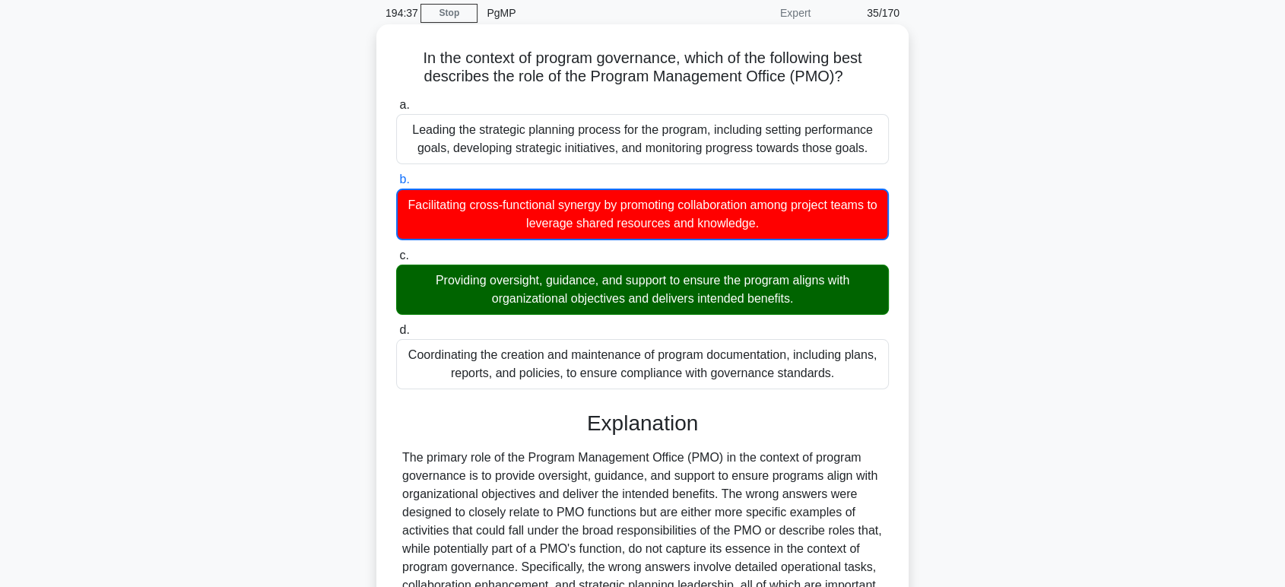
scroll to position [242, 0]
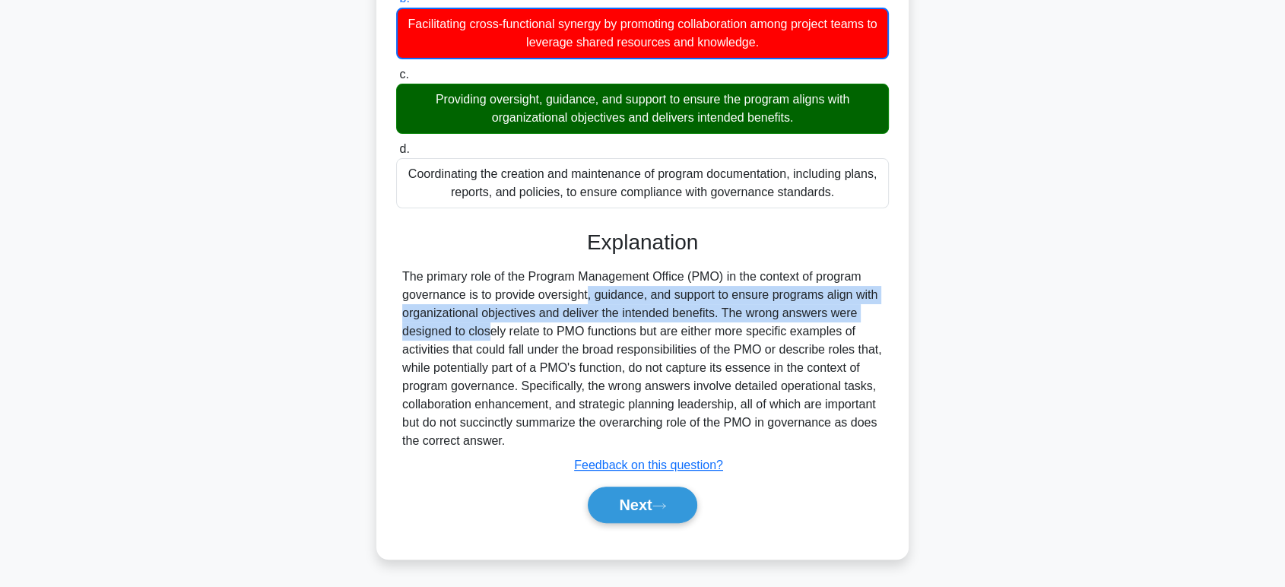
drag, startPoint x: 493, startPoint y: 294, endPoint x: 886, endPoint y: 313, distance: 393.6
click at [886, 313] on div "The primary role of the Program Management Office (PMO) in the context of progr…" at bounding box center [642, 359] width 493 height 183
click at [614, 503] on button "Next" at bounding box center [642, 505] width 109 height 37
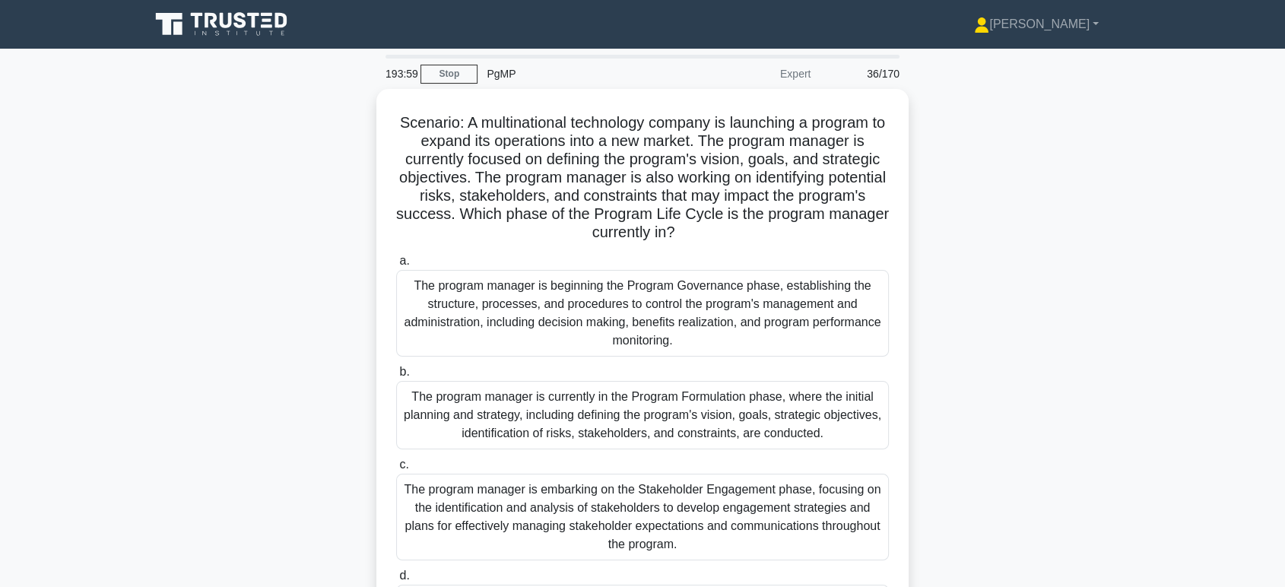
scroll to position [84, 0]
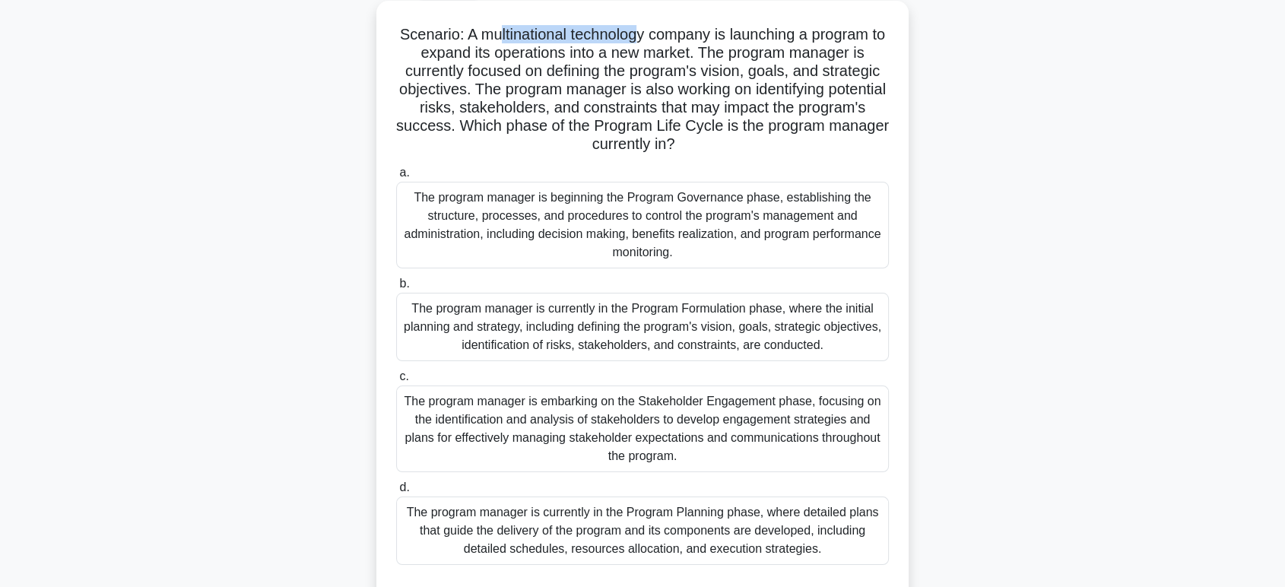
drag, startPoint x: 502, startPoint y: 38, endPoint x: 646, endPoint y: 40, distance: 144.5
click at [646, 40] on h5 "Scenario: A multinational technology company is launching a program to expand i…" at bounding box center [643, 89] width 496 height 129
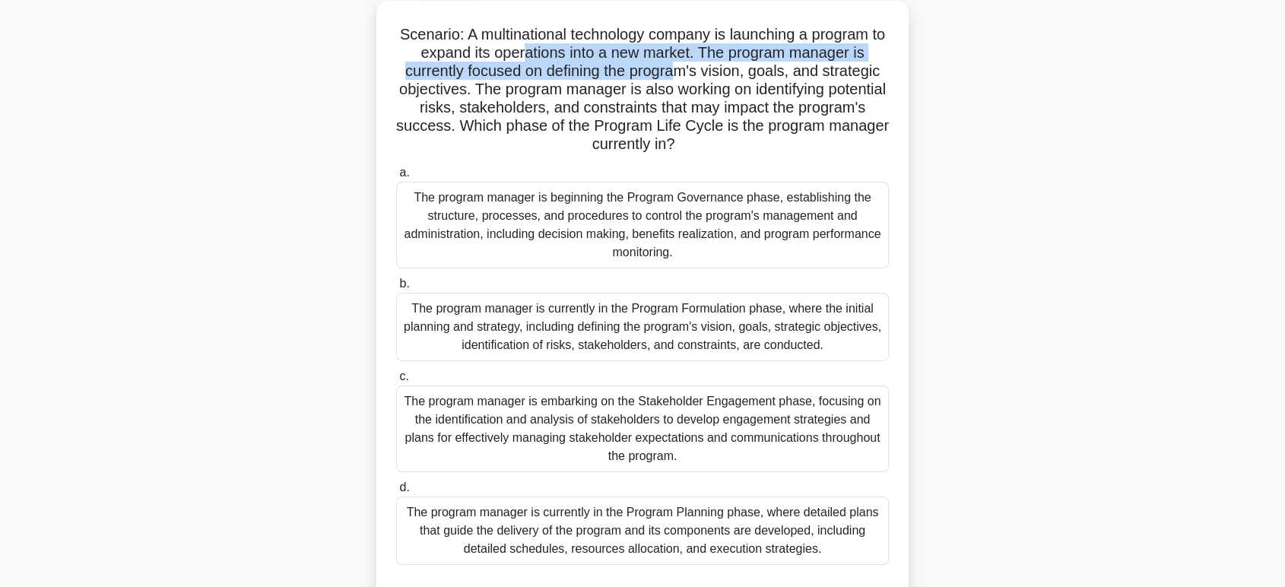
drag, startPoint x: 550, startPoint y: 59, endPoint x: 684, endPoint y: 65, distance: 134.8
click at [684, 65] on h5 "Scenario: A multinational technology company is launching a program to expand i…" at bounding box center [643, 89] width 496 height 129
click at [550, 70] on h5 "Scenario: A multinational technology company is launching a program to expand i…" at bounding box center [643, 89] width 496 height 129
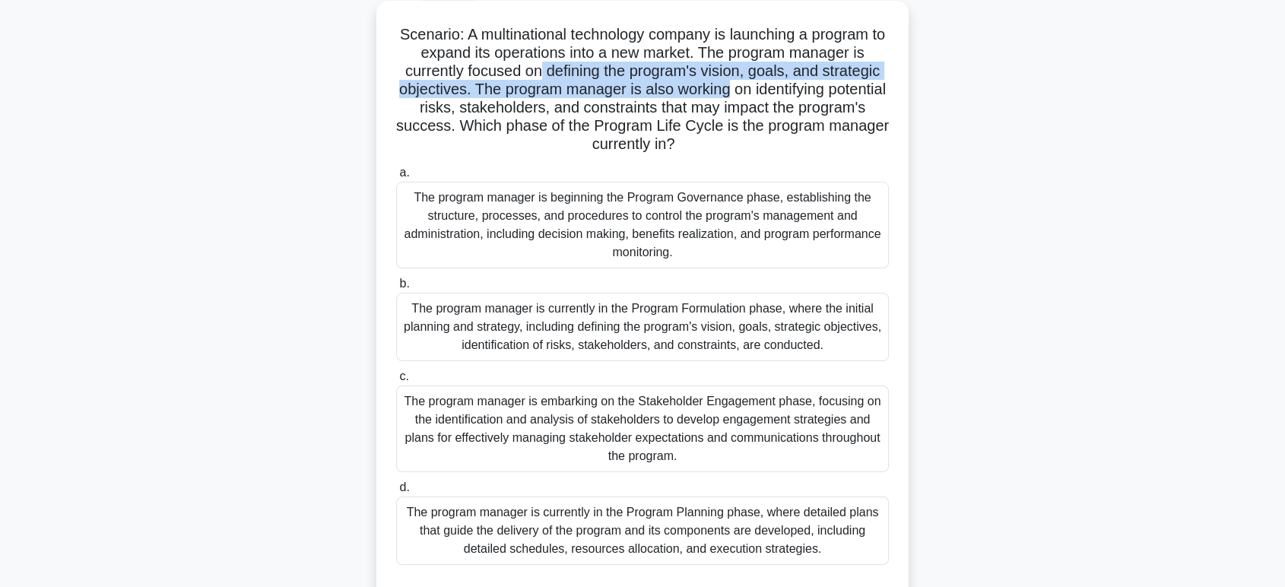
drag, startPoint x: 538, startPoint y: 71, endPoint x: 759, endPoint y: 86, distance: 221.1
click at [759, 86] on h5 "Scenario: A multinational technology company is launching a program to expand i…" at bounding box center [643, 89] width 496 height 129
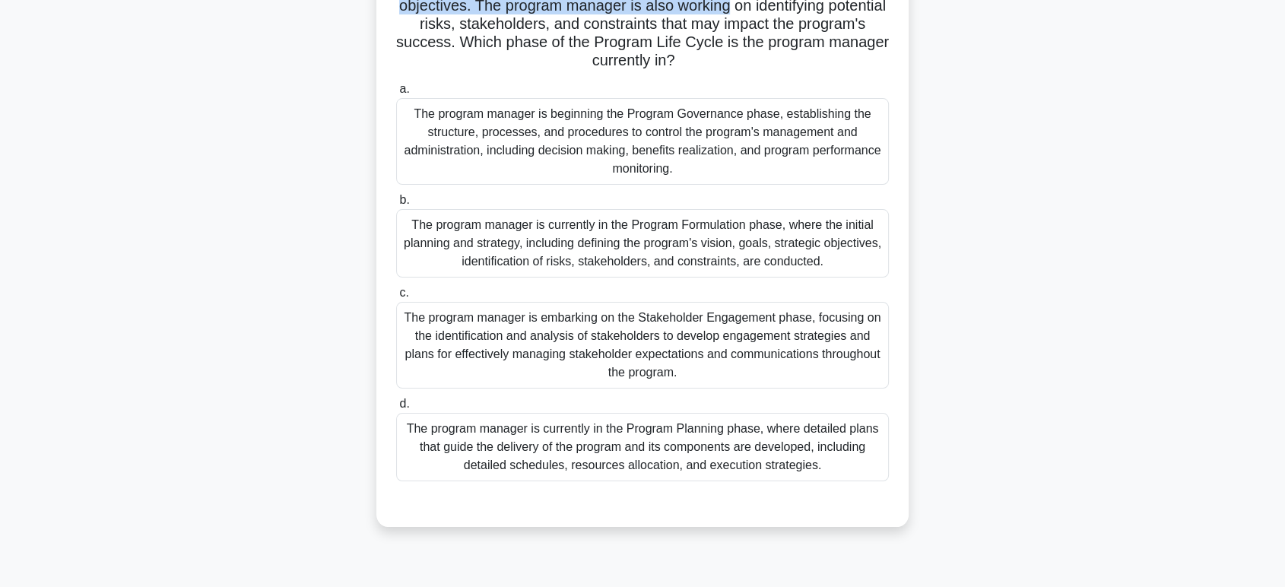
scroll to position [169, 0]
click at [681, 249] on div "The program manager is currently in the Program Formulation phase, where the in…" at bounding box center [642, 242] width 493 height 68
click at [396, 205] on input "b. The program manager is currently in the Program Formulation phase, where the…" at bounding box center [396, 200] width 0 height 10
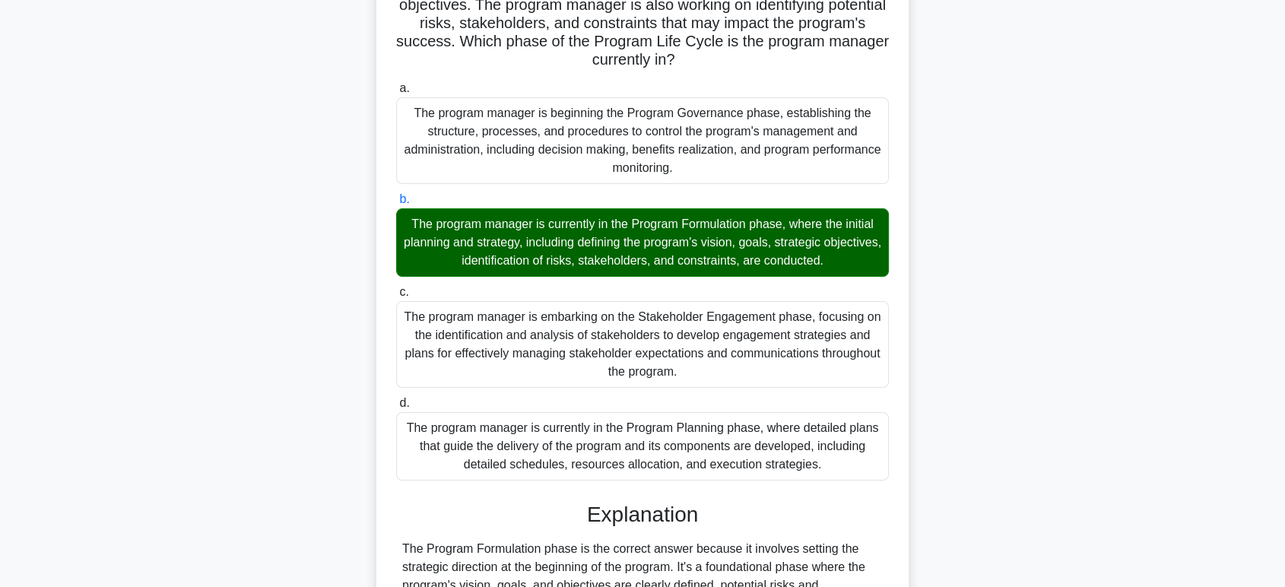
scroll to position [386, 0]
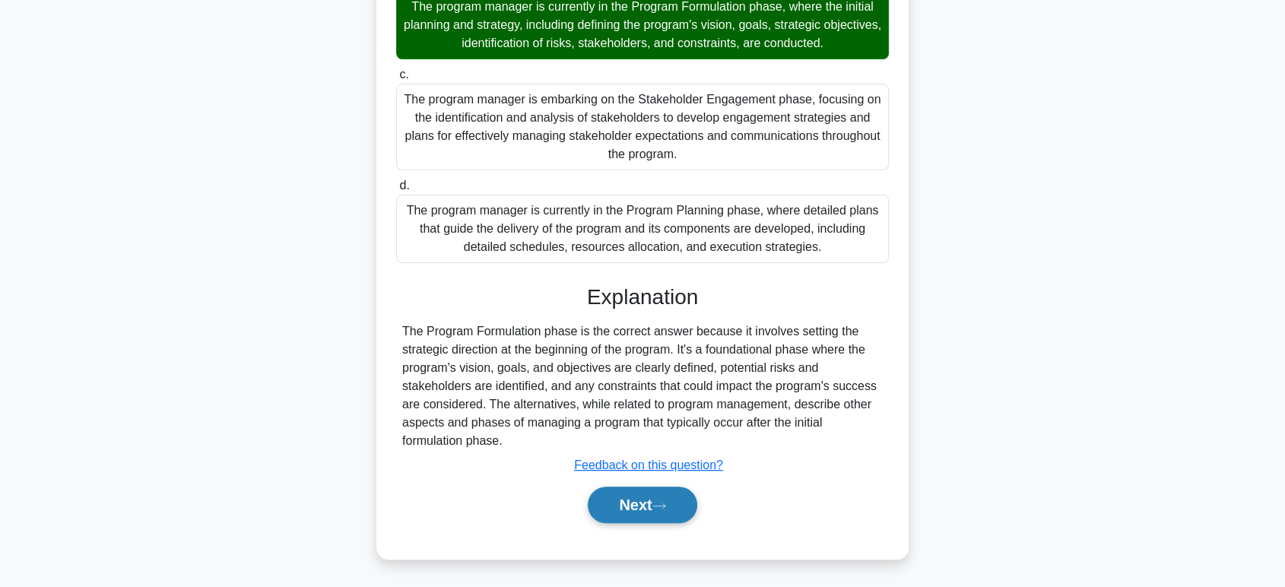
click at [646, 518] on button "Next" at bounding box center [642, 505] width 109 height 37
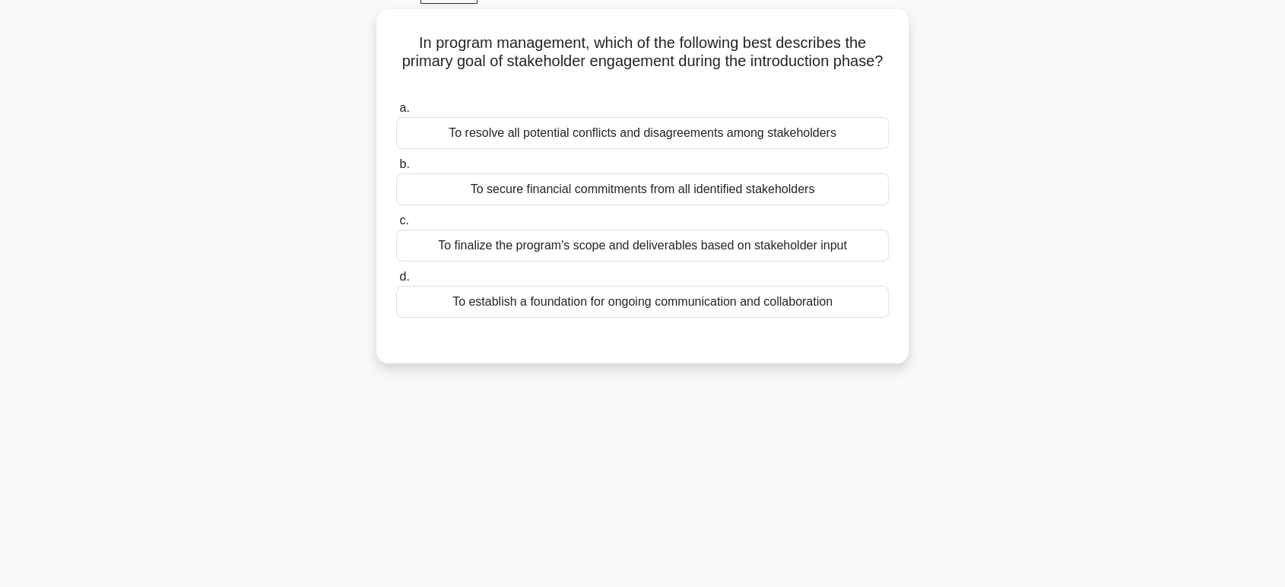
scroll to position [0, 0]
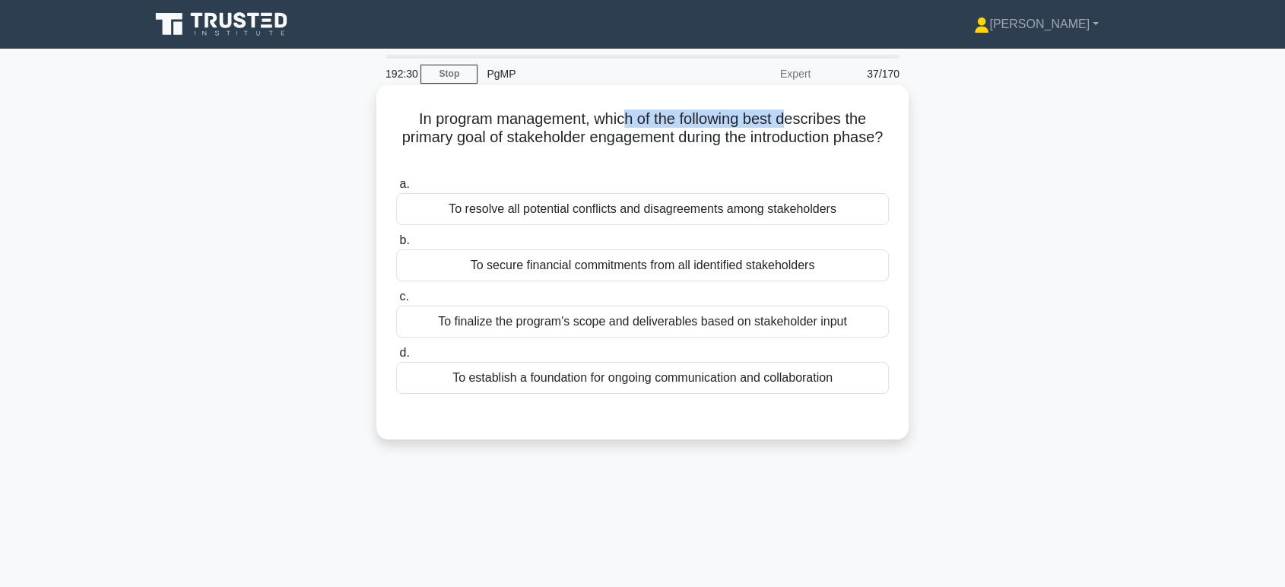
drag, startPoint x: 629, startPoint y: 120, endPoint x: 748, endPoint y: 168, distance: 128.6
click at [795, 120] on h5 "In program management, which of the following best describes the primary goal o…" at bounding box center [643, 138] width 496 height 56
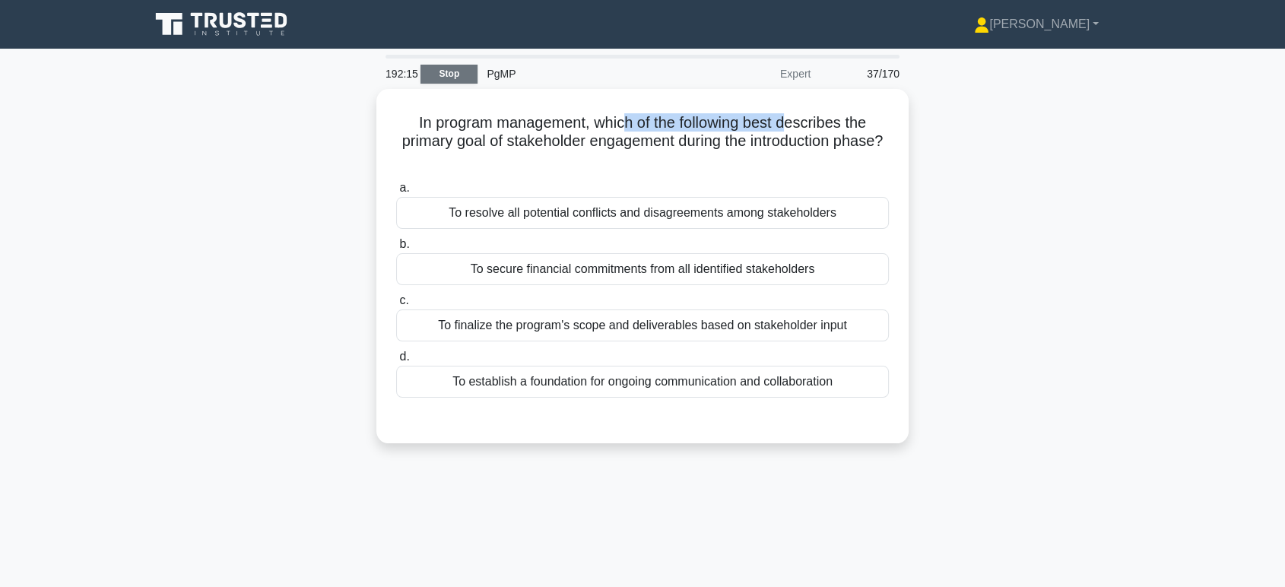
click at [452, 78] on link "Stop" at bounding box center [449, 74] width 57 height 19
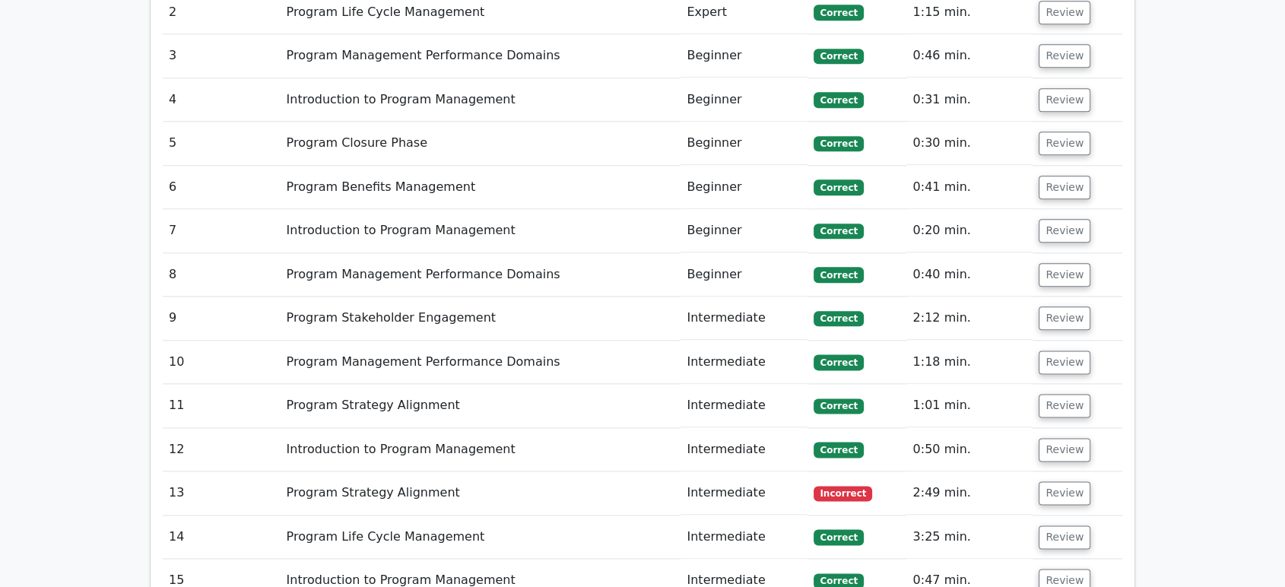
scroll to position [1859, 0]
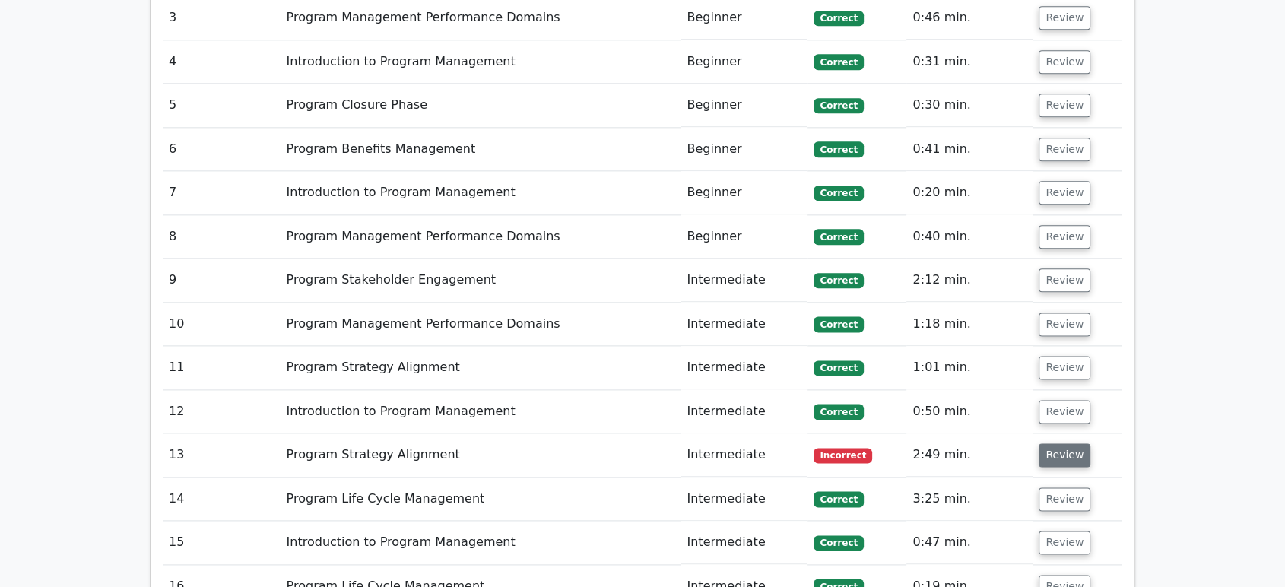
click at [1062, 443] on button "Review" at bounding box center [1065, 455] width 52 height 24
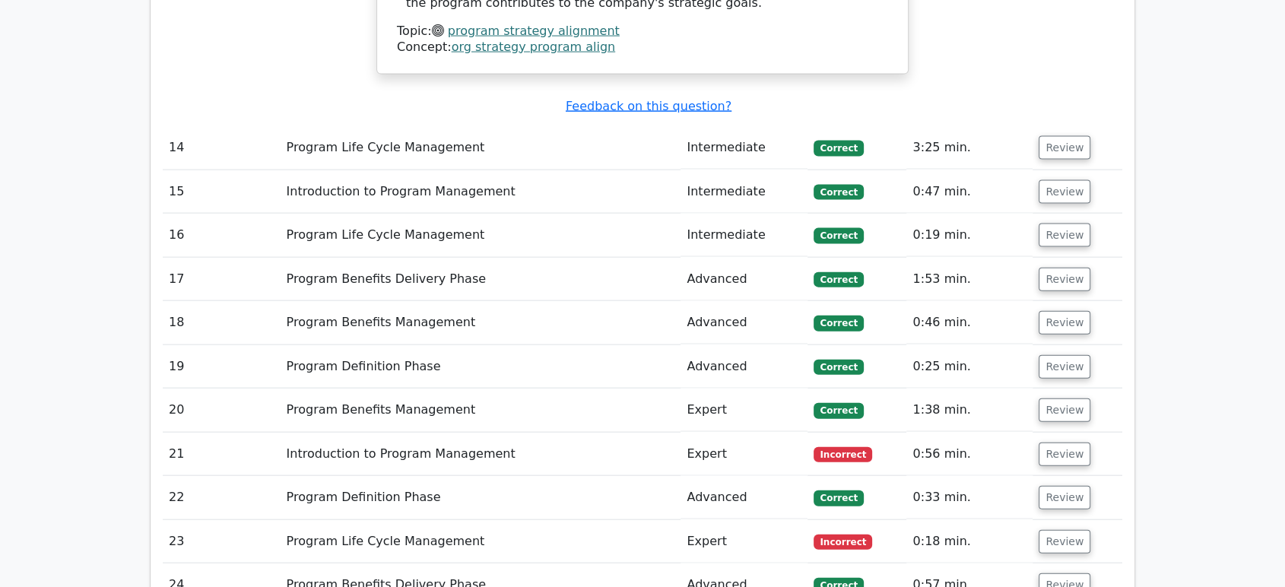
scroll to position [3379, 0]
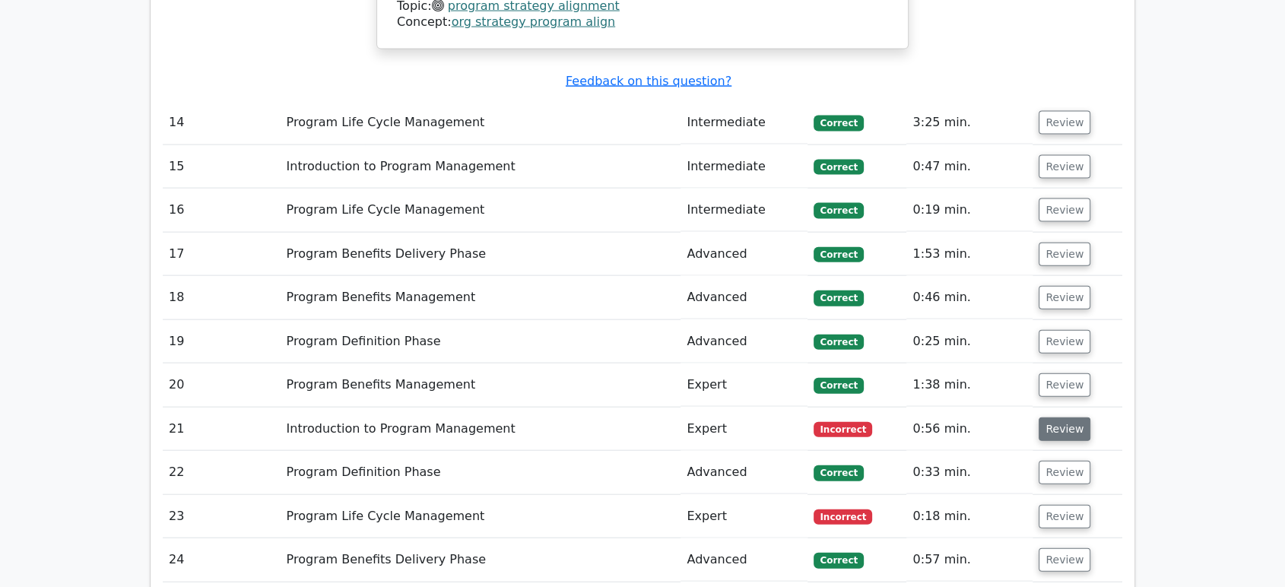
click at [1049, 417] on button "Review" at bounding box center [1065, 429] width 52 height 24
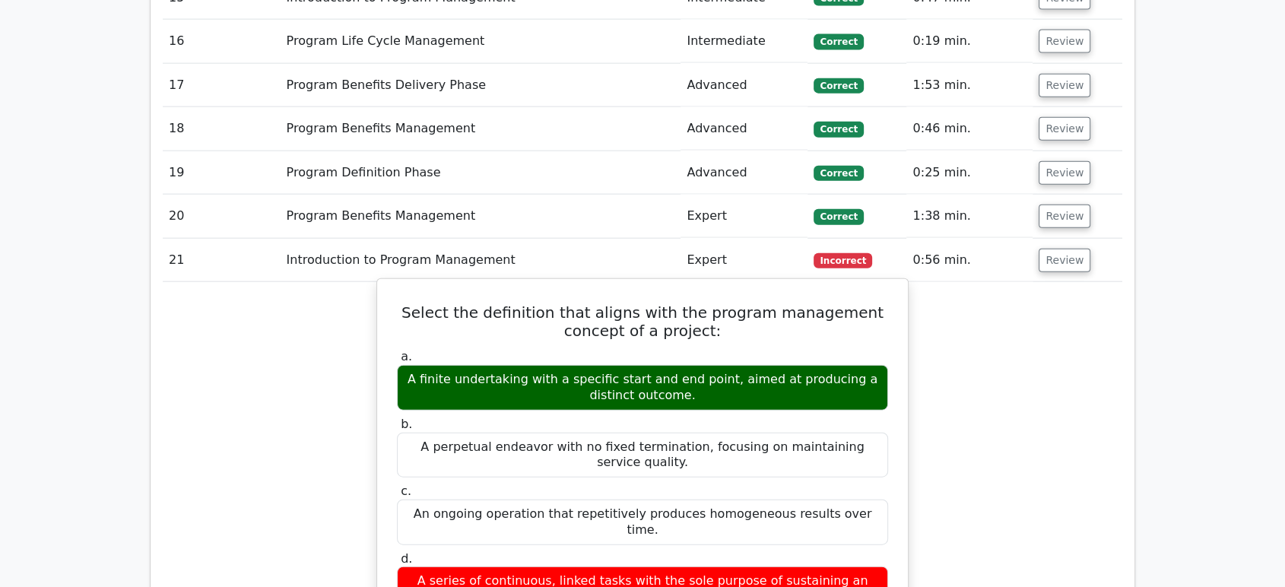
scroll to position [3633, 0]
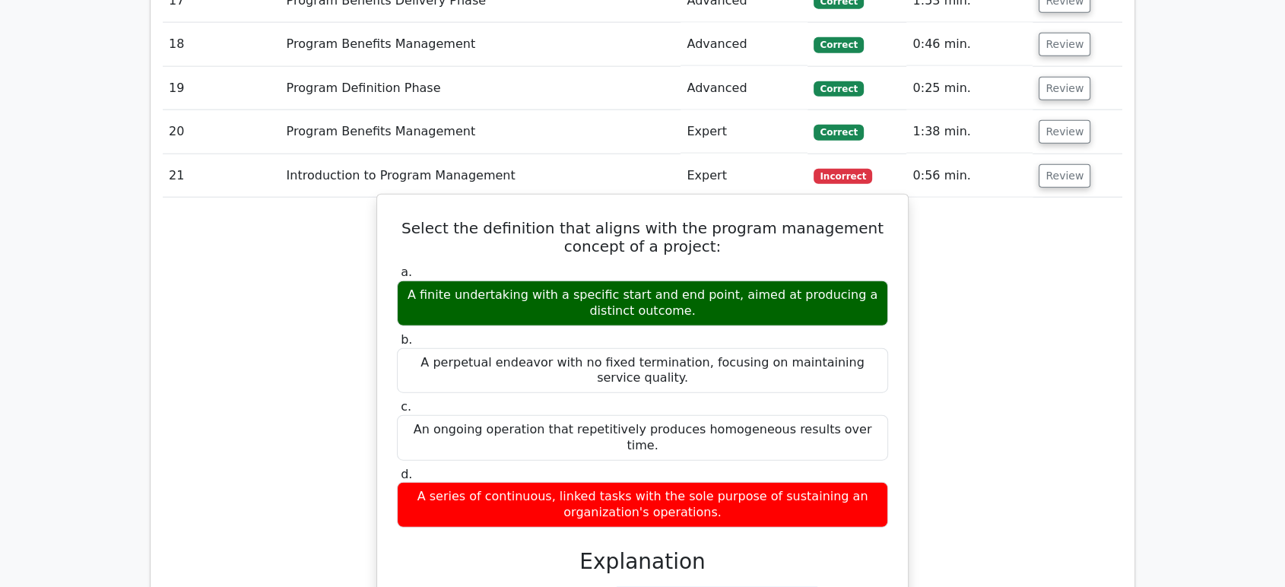
drag, startPoint x: 478, startPoint y: 477, endPoint x: 827, endPoint y: 479, distance: 349.8
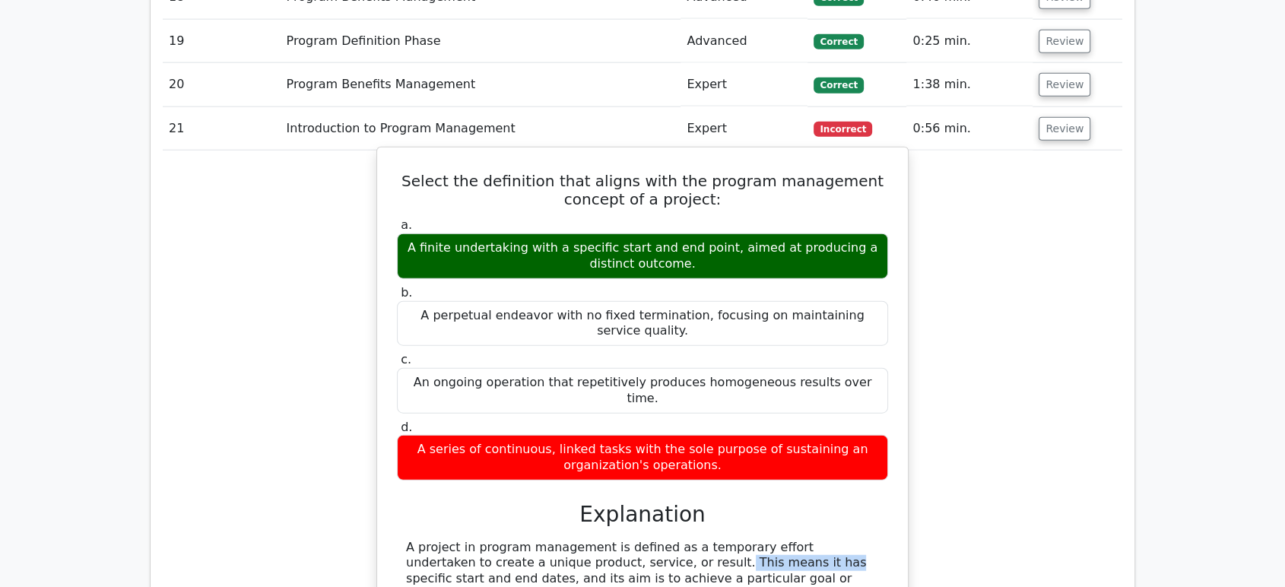
scroll to position [3717, 0]
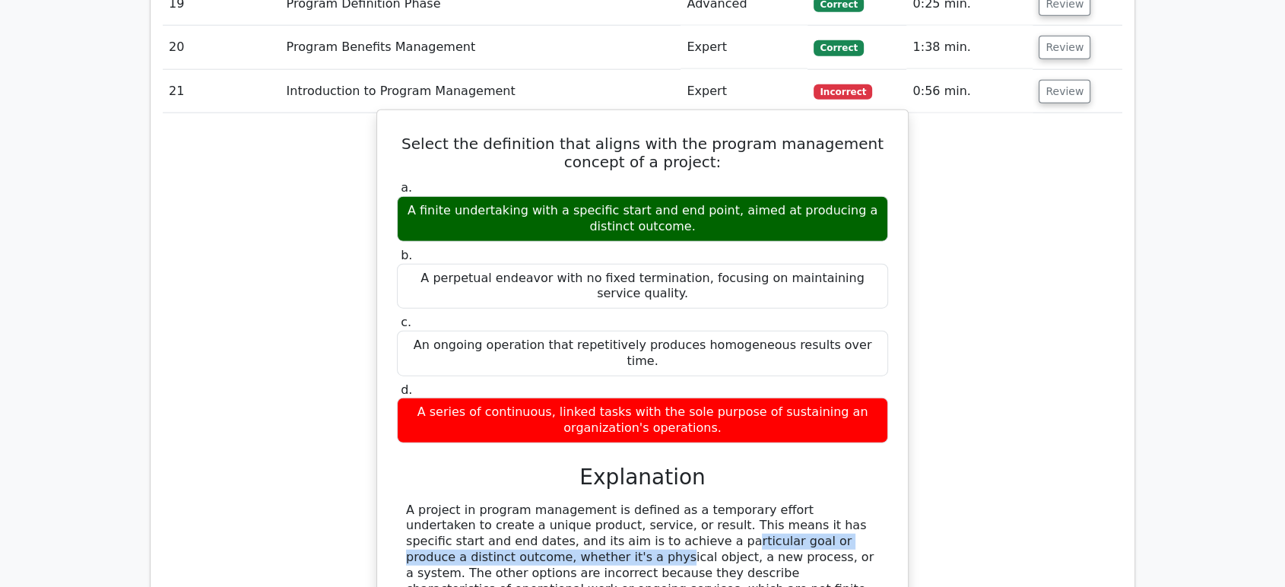
drag, startPoint x: 449, startPoint y: 426, endPoint x: 788, endPoint y: 426, distance: 339.2
click at [788, 503] on div "A project in program management is defined as a temporary effort undertaken to …" at bounding box center [642, 598] width 473 height 190
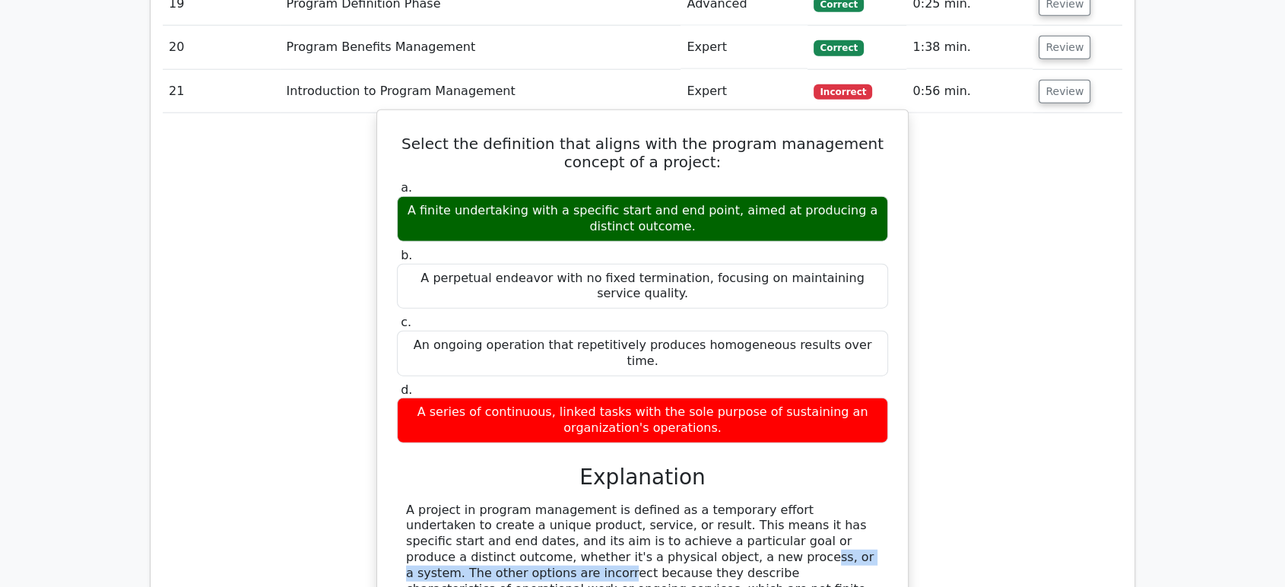
drag, startPoint x: 465, startPoint y: 438, endPoint x: 703, endPoint y: 442, distance: 237.3
click at [703, 503] on div "A project in program management is defined as a temporary effort undertaken to …" at bounding box center [642, 598] width 473 height 190
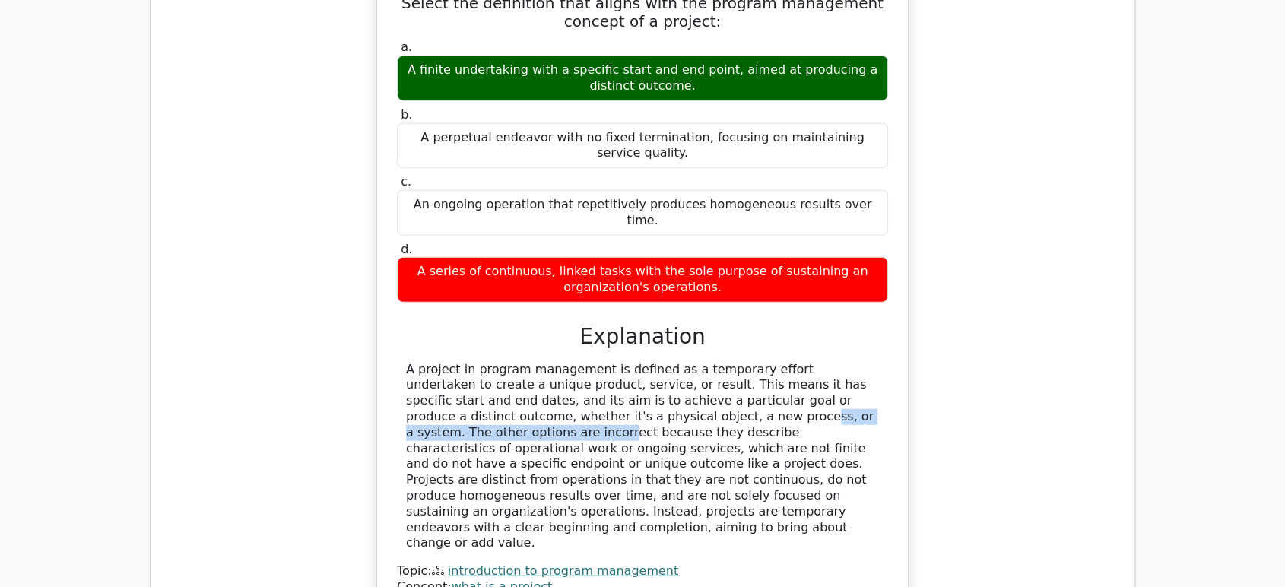
scroll to position [4055, 0]
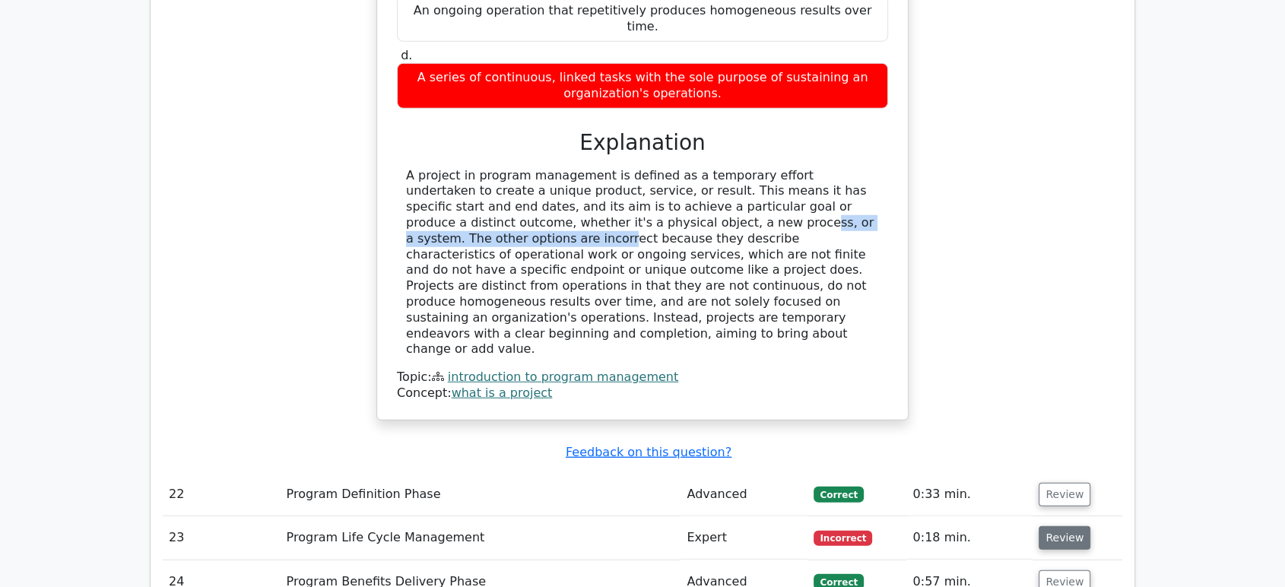
click at [1062, 526] on button "Review" at bounding box center [1065, 538] width 52 height 24
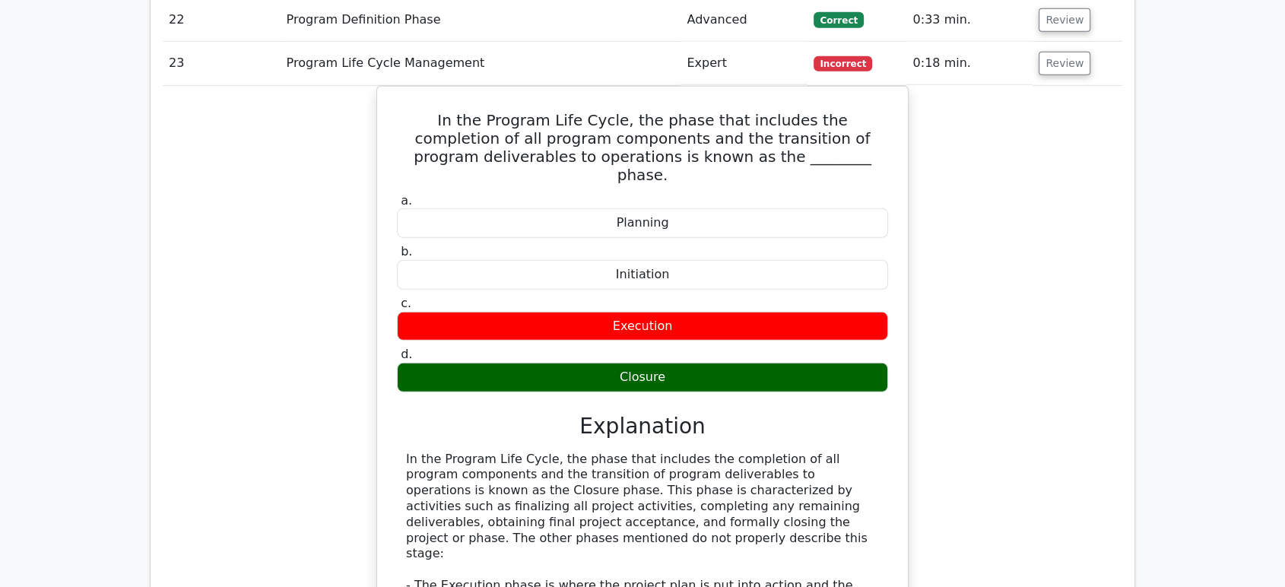
scroll to position [4563, 0]
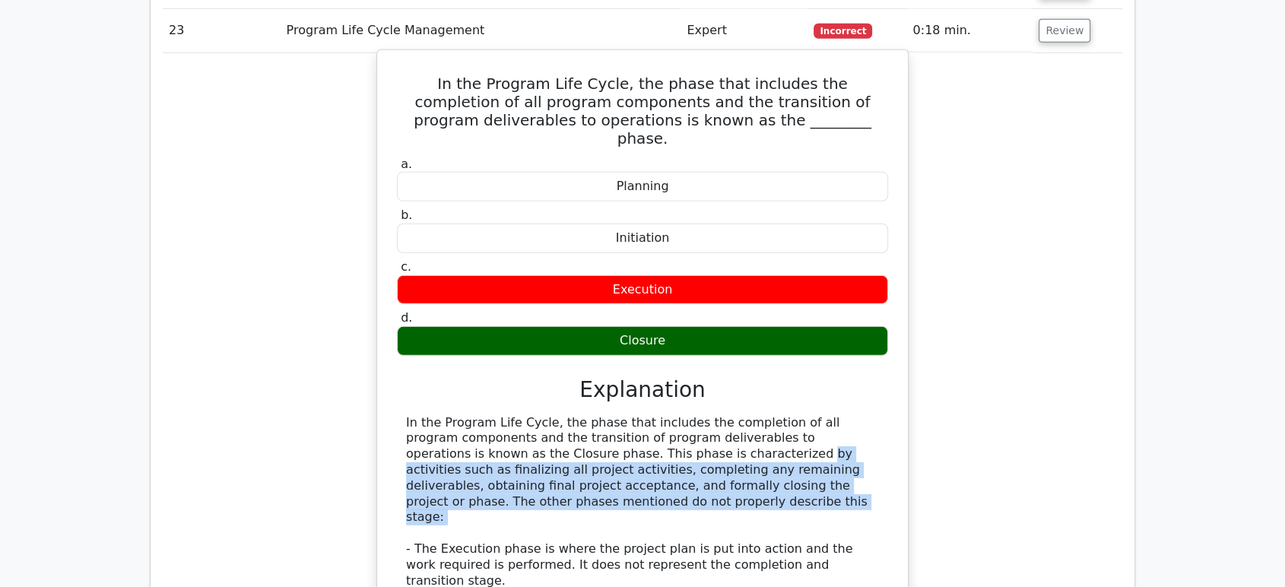
drag, startPoint x: 545, startPoint y: 293, endPoint x: 641, endPoint y: 344, distance: 108.5
click at [641, 415] on div "In the Program Life Cycle, the phase that includes the completion of all progra…" at bounding box center [642, 541] width 473 height 253
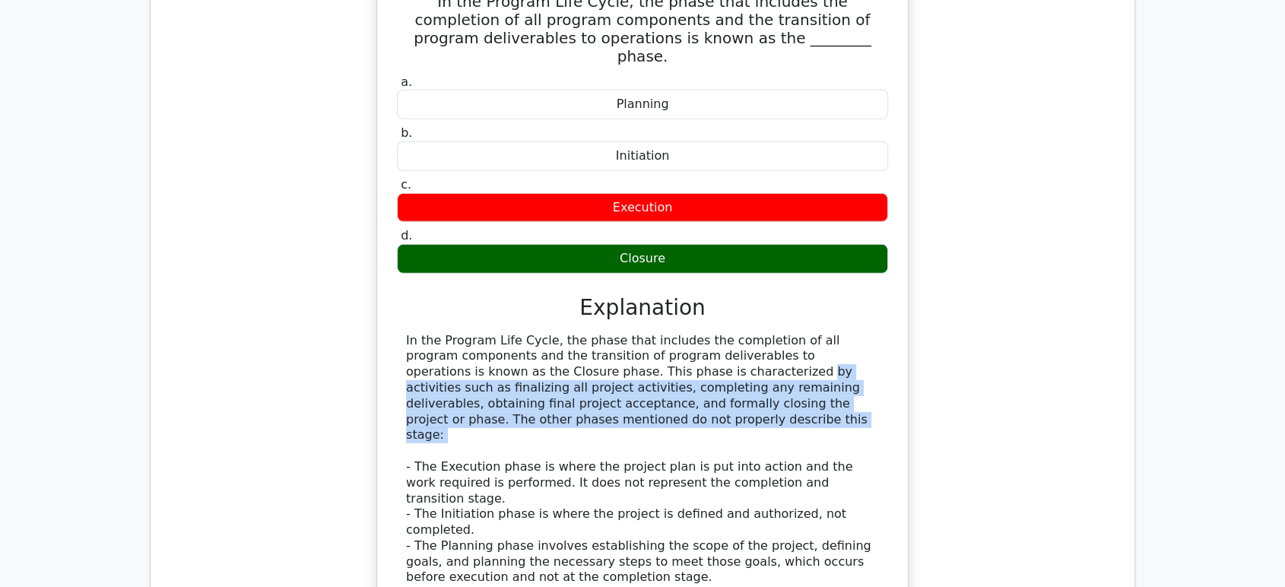
scroll to position [4900, 0]
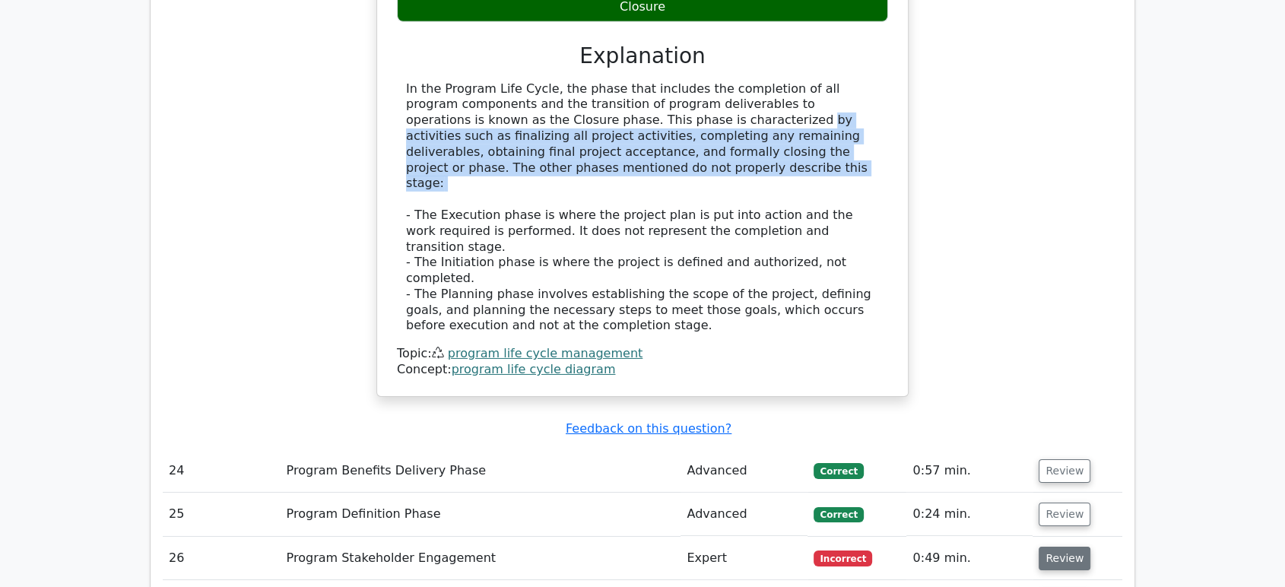
click at [1065, 547] on button "Review" at bounding box center [1065, 559] width 52 height 24
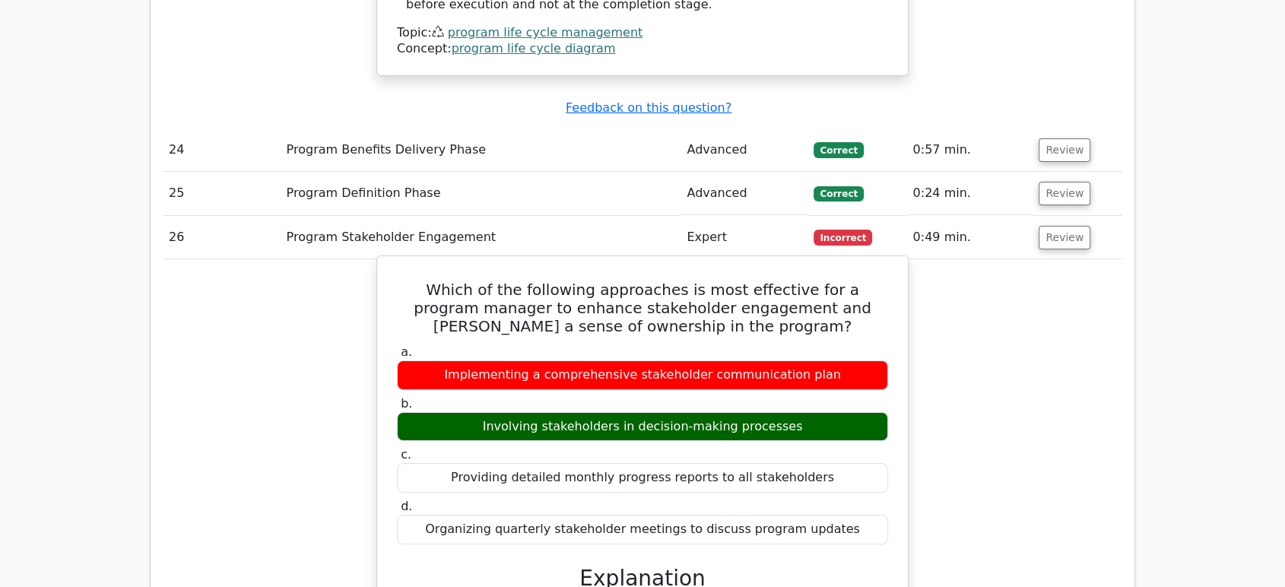
scroll to position [5323, 0]
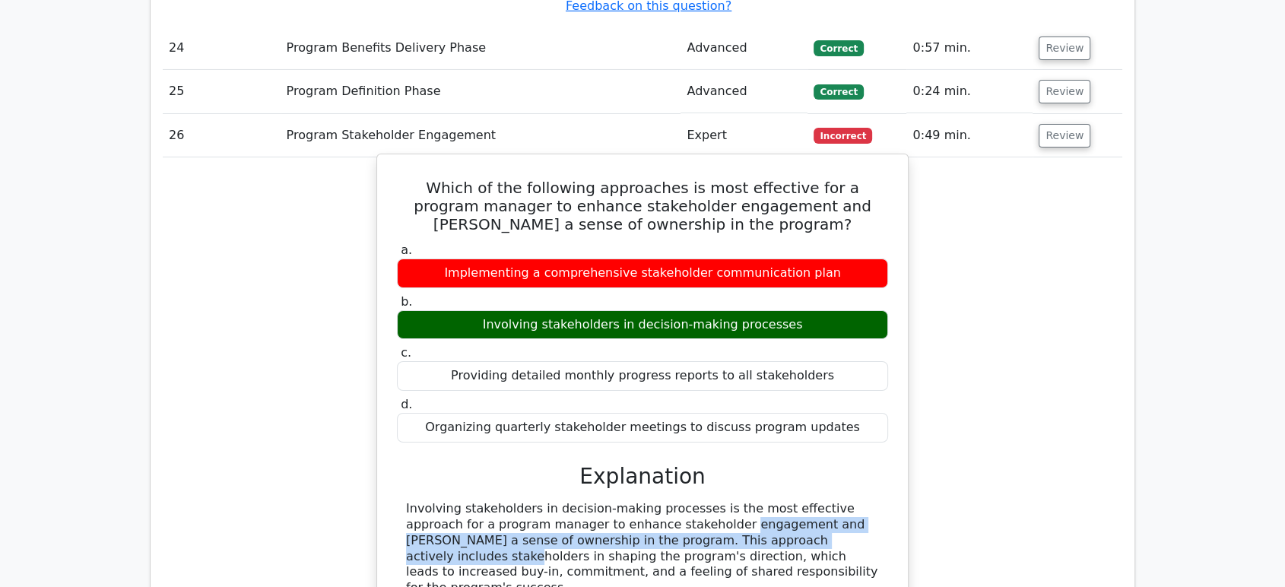
drag, startPoint x: 548, startPoint y: 317, endPoint x: 693, endPoint y: 319, distance: 144.5
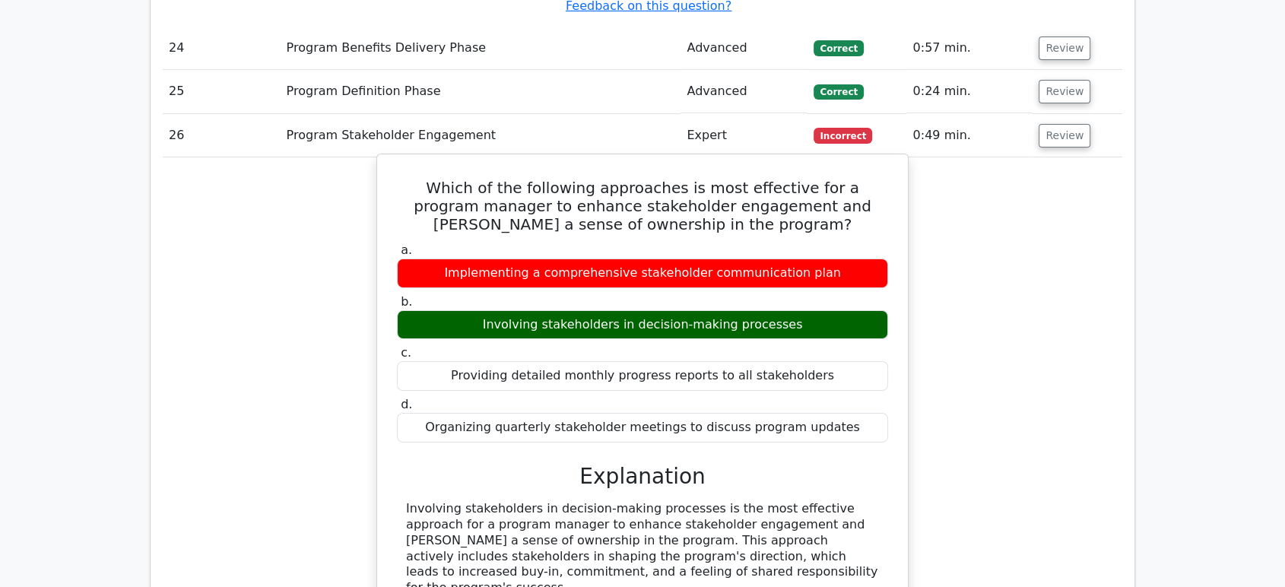
drag, startPoint x: 510, startPoint y: 395, endPoint x: 590, endPoint y: 413, distance: 81.9
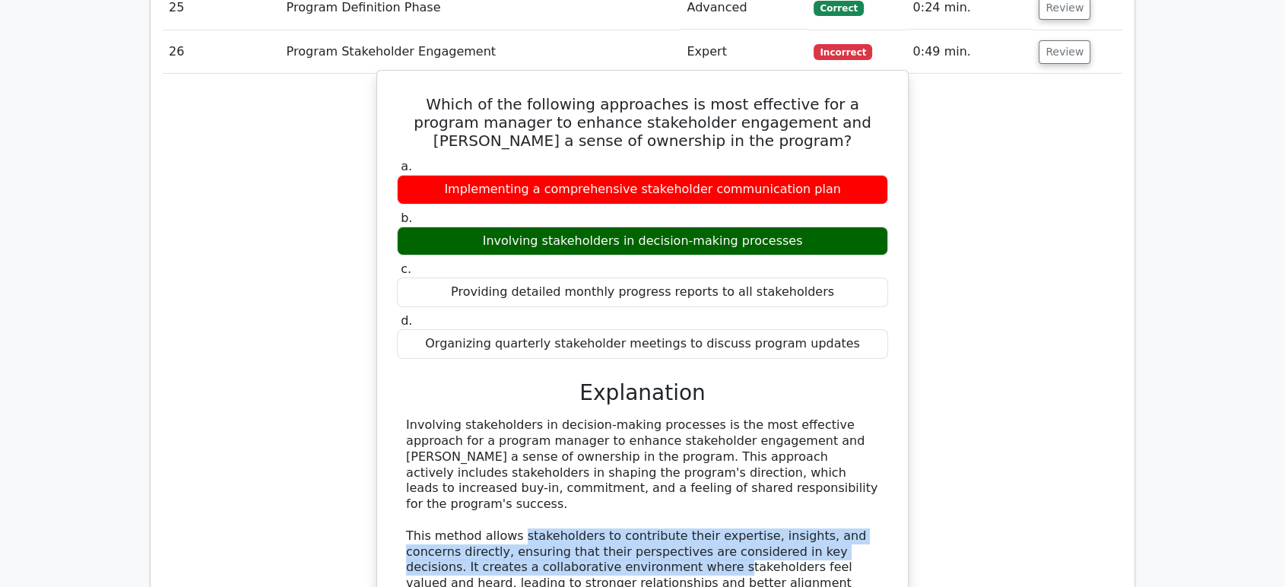
scroll to position [5408, 0]
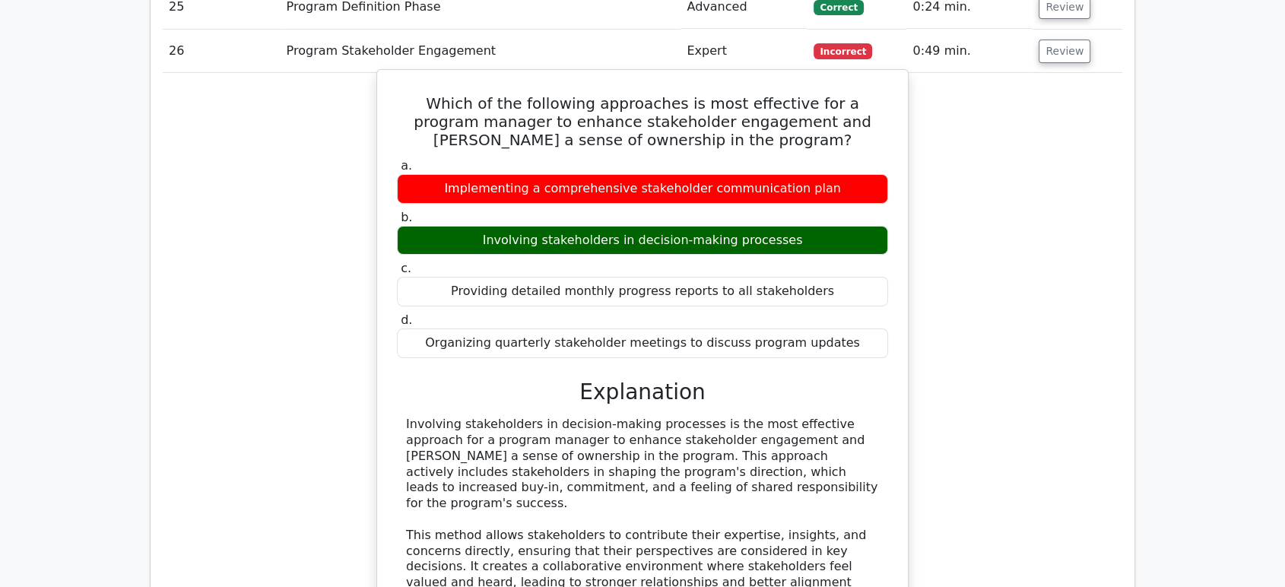
drag, startPoint x: 477, startPoint y: 480, endPoint x: 498, endPoint y: 482, distance: 21.4
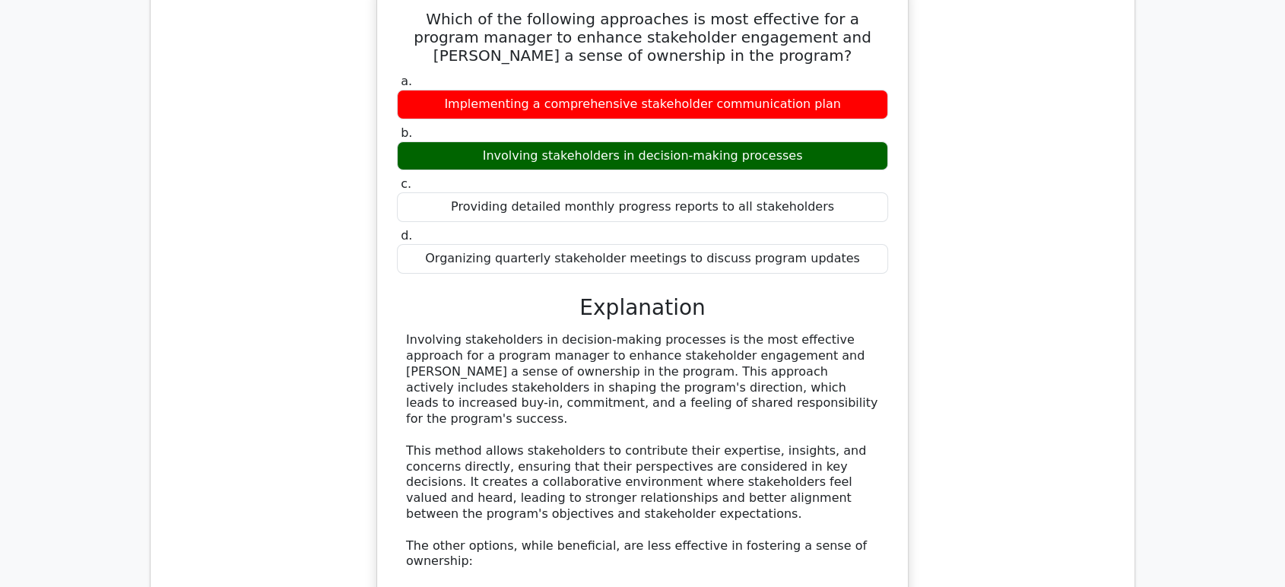
drag, startPoint x: 420, startPoint y: 474, endPoint x: 562, endPoint y: 475, distance: 142.2
click at [562, 475] on div "Involving stakeholders in decision-making processes is the most effective appro…" at bounding box center [642, 553] width 473 height 443
drag, startPoint x: 608, startPoint y: 459, endPoint x: 729, endPoint y: 459, distance: 120.9
click at [729, 459] on div "Involving stakeholders in decision-making processes is the most effective appro…" at bounding box center [642, 553] width 473 height 443
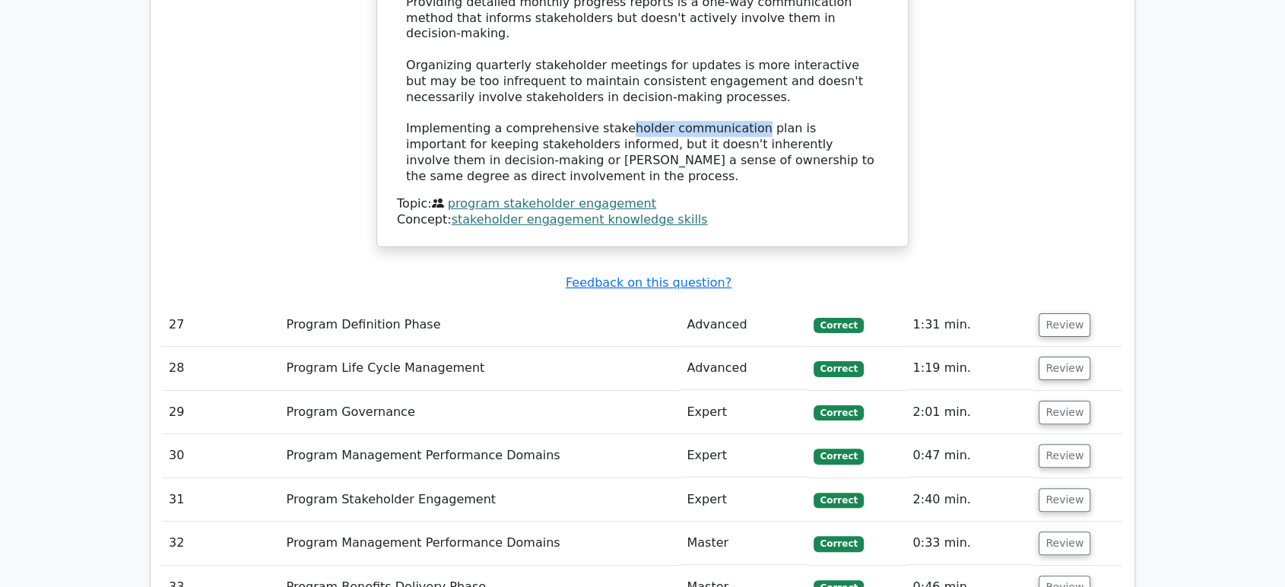
scroll to position [6084, 0]
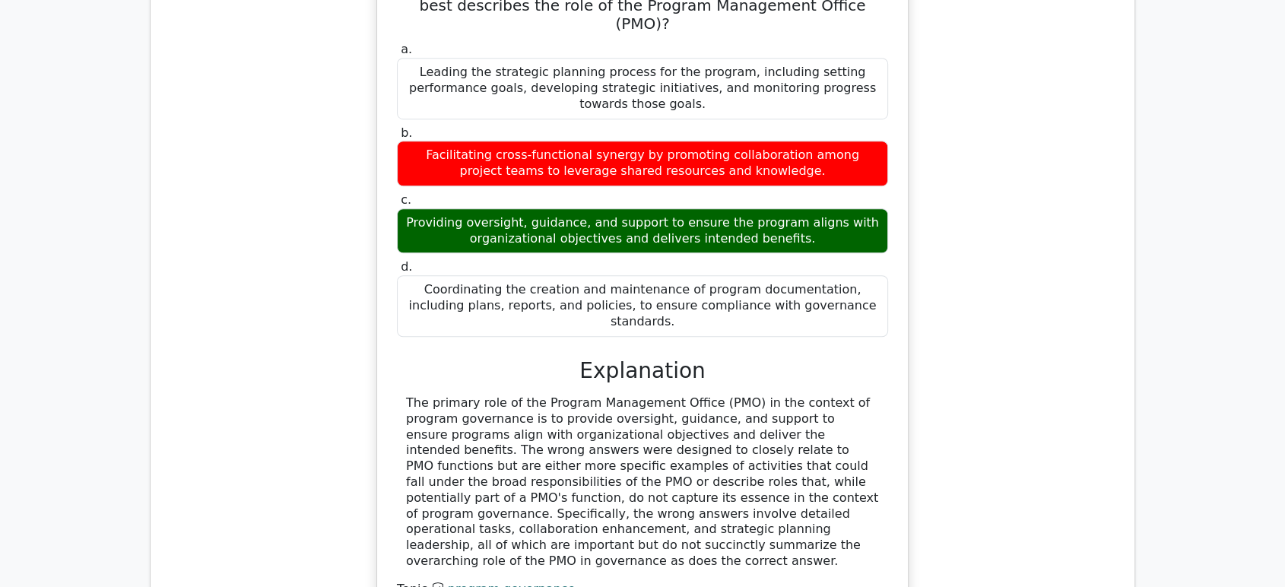
scroll to position [6844, 0]
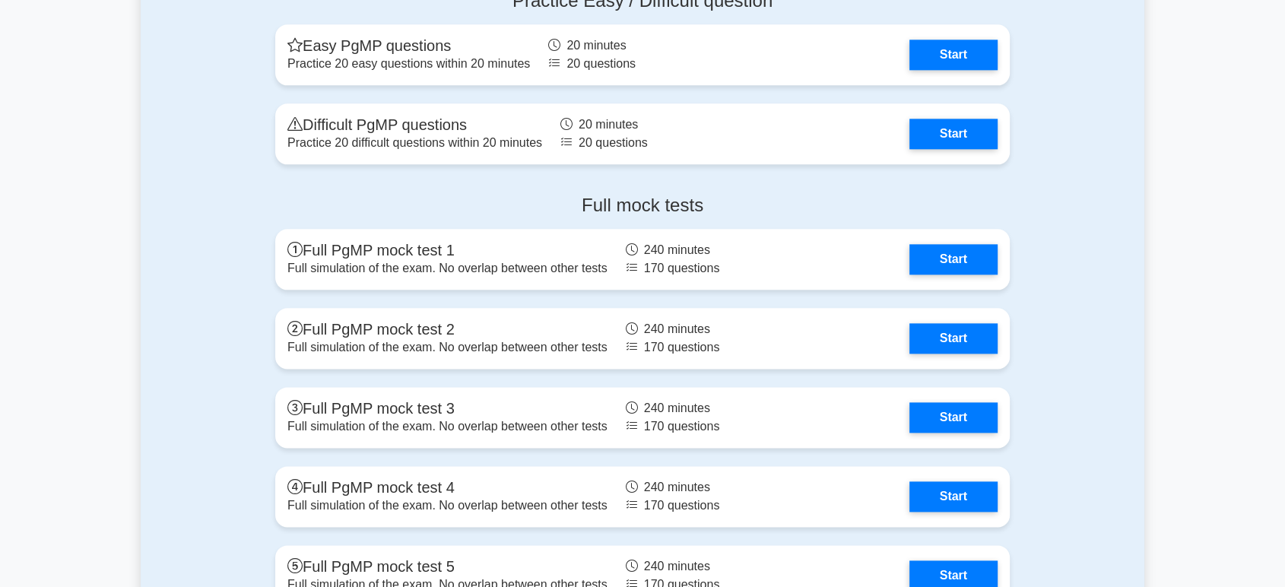
scroll to position [1859, 0]
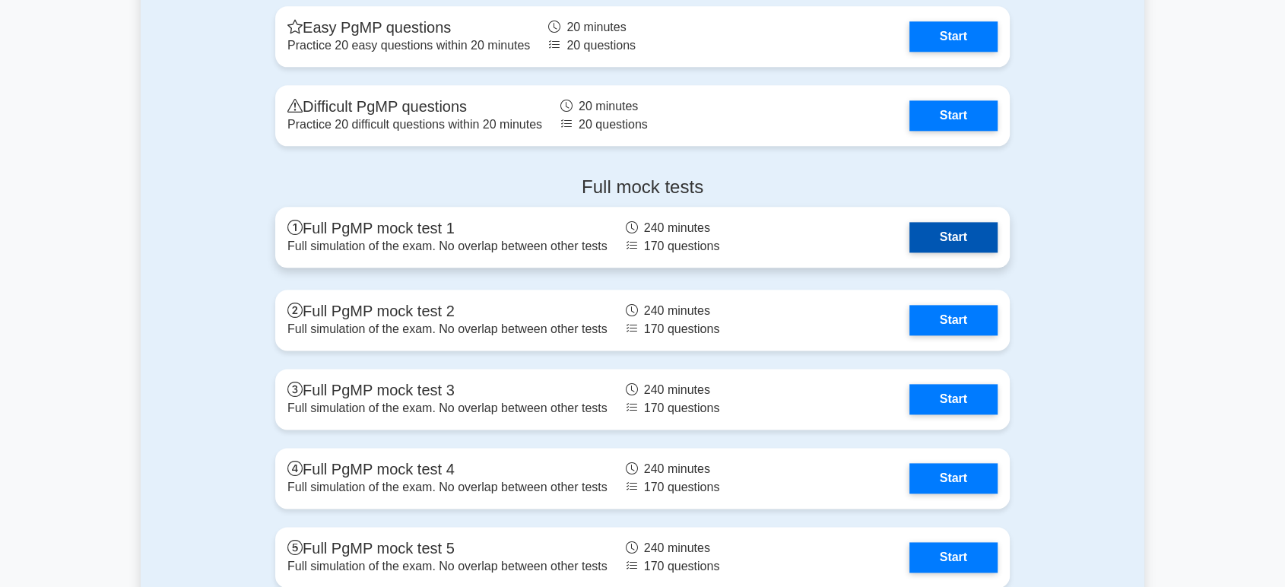
click at [934, 243] on link "Start" at bounding box center [954, 237] width 88 height 30
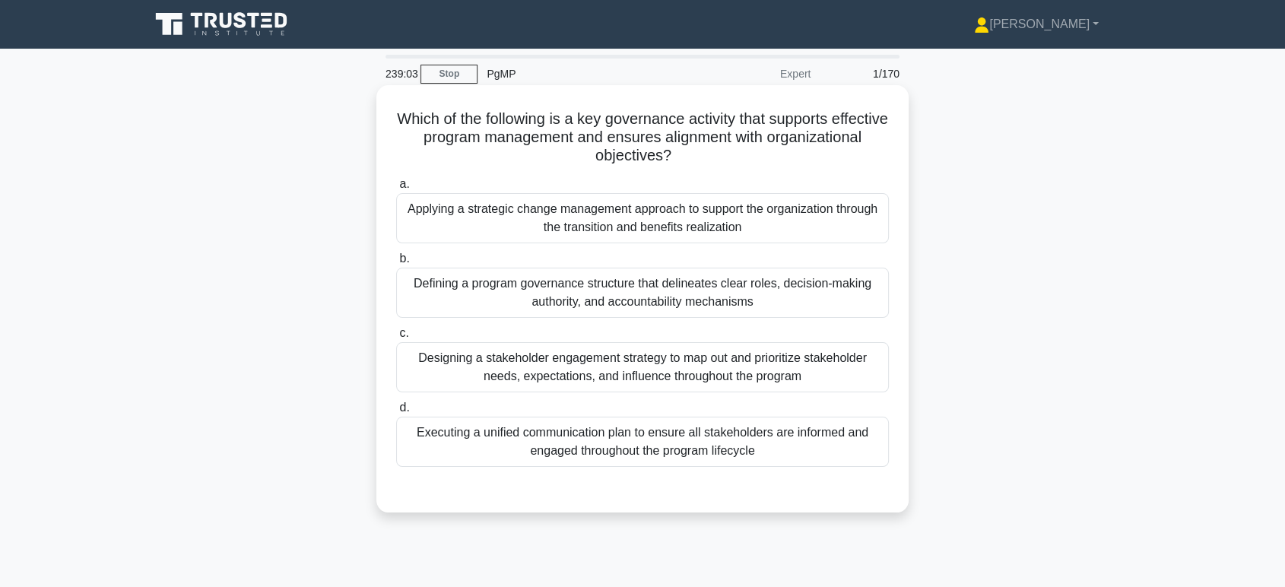
click at [607, 294] on div "Defining a program governance structure that delineates clear roles, decision-m…" at bounding box center [642, 293] width 493 height 50
click at [396, 264] on input "b. Defining a program governance structure that delineates clear roles, decisio…" at bounding box center [396, 259] width 0 height 10
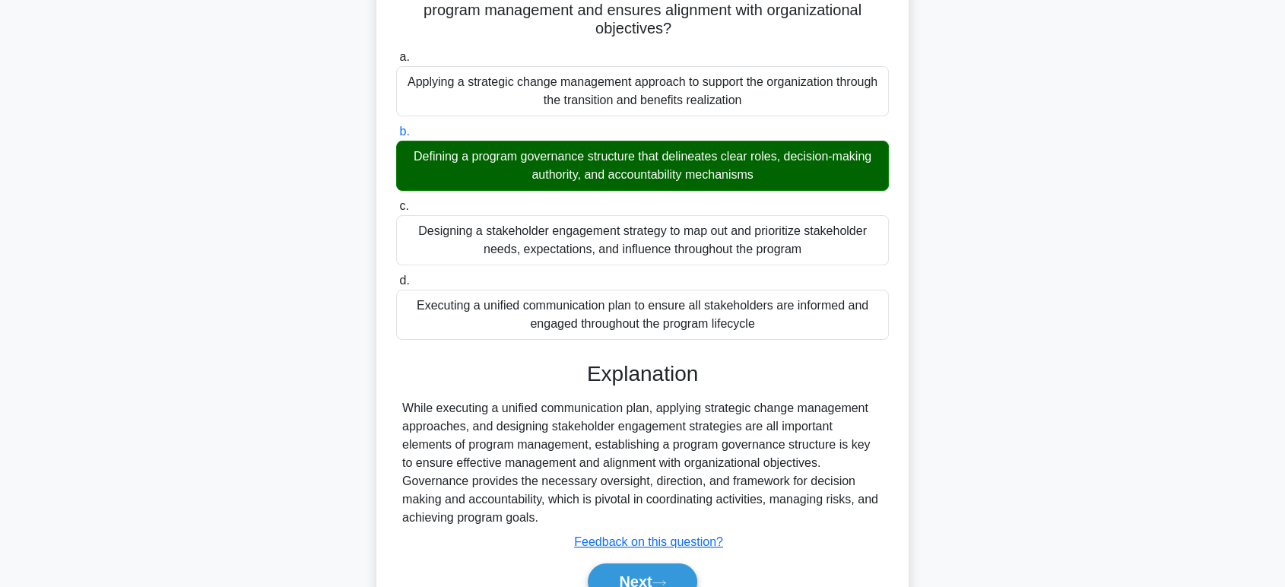
scroll to position [234, 0]
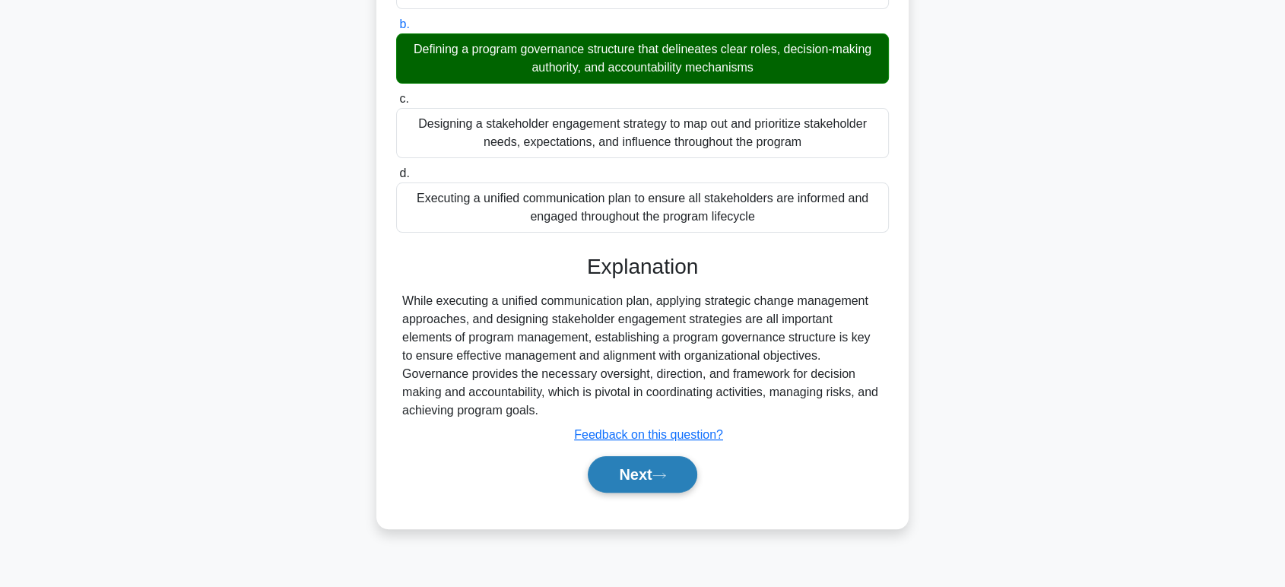
click at [625, 475] on button "Next" at bounding box center [642, 474] width 109 height 37
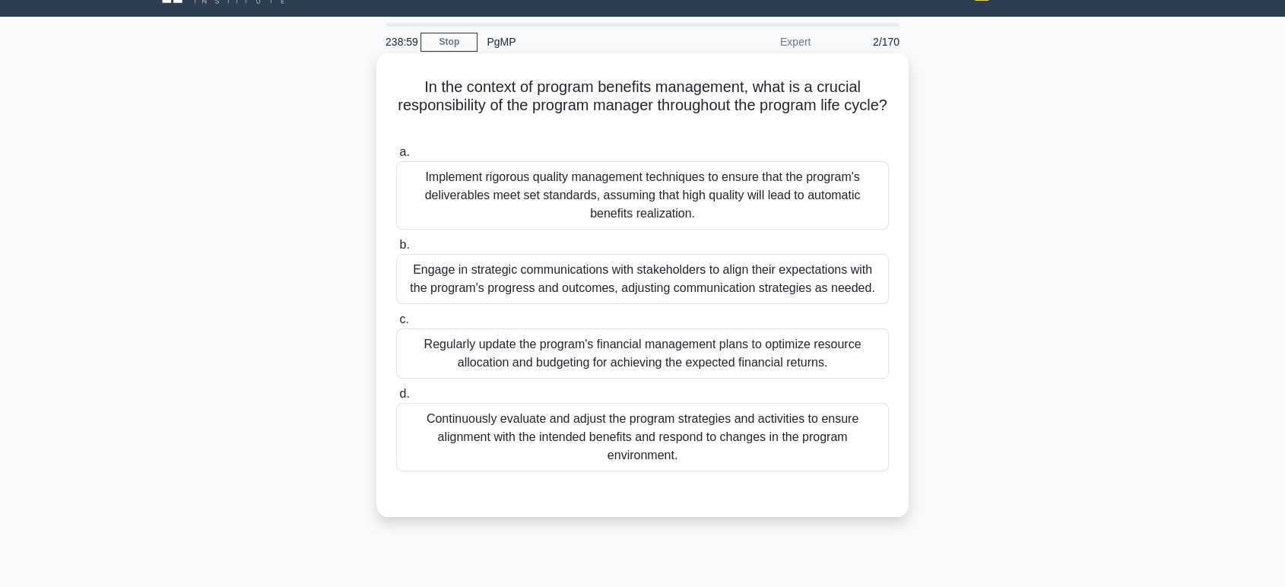
scroll to position [0, 0]
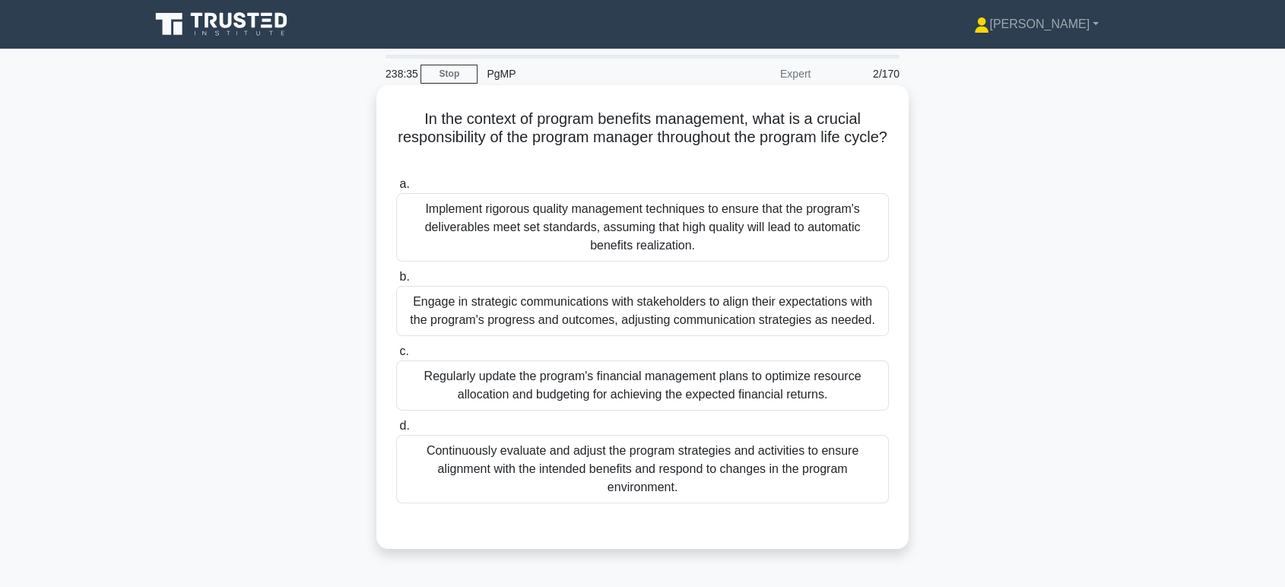
click at [627, 471] on div "Continuously evaluate and adjust the program strategies and activities to ensur…" at bounding box center [642, 469] width 493 height 68
click at [639, 471] on div "Continuously evaluate and adjust the program strategies and activities to ensur…" at bounding box center [642, 469] width 493 height 68
click at [396, 431] on input "d. Continuously evaluate and adjust the program strategies and activities to en…" at bounding box center [396, 426] width 0 height 10
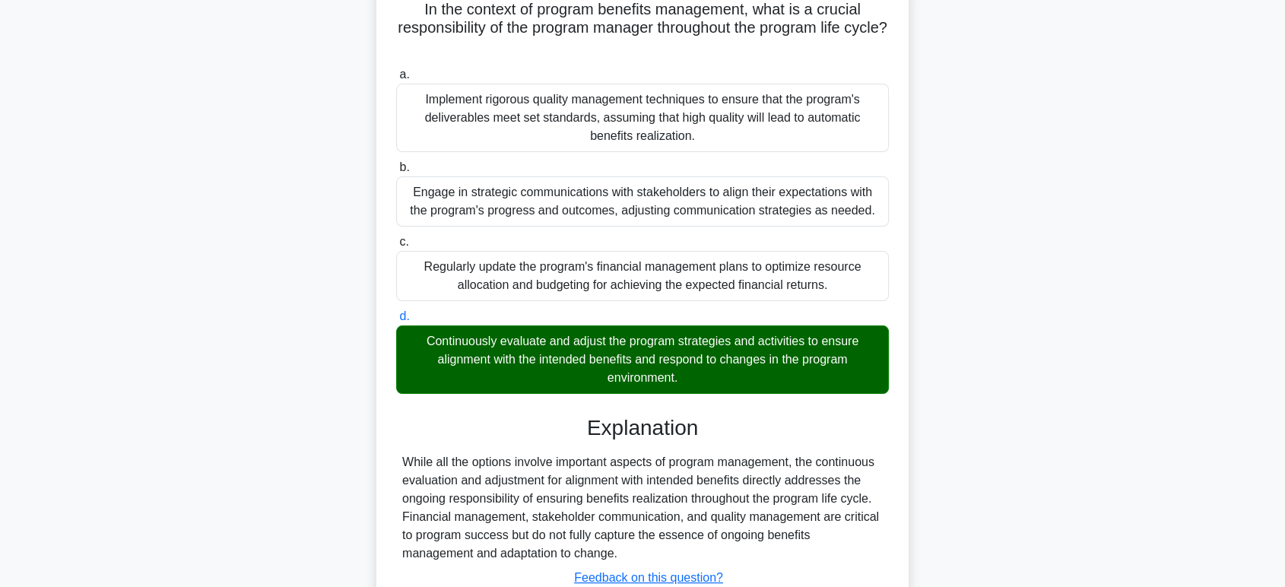
scroll to position [234, 0]
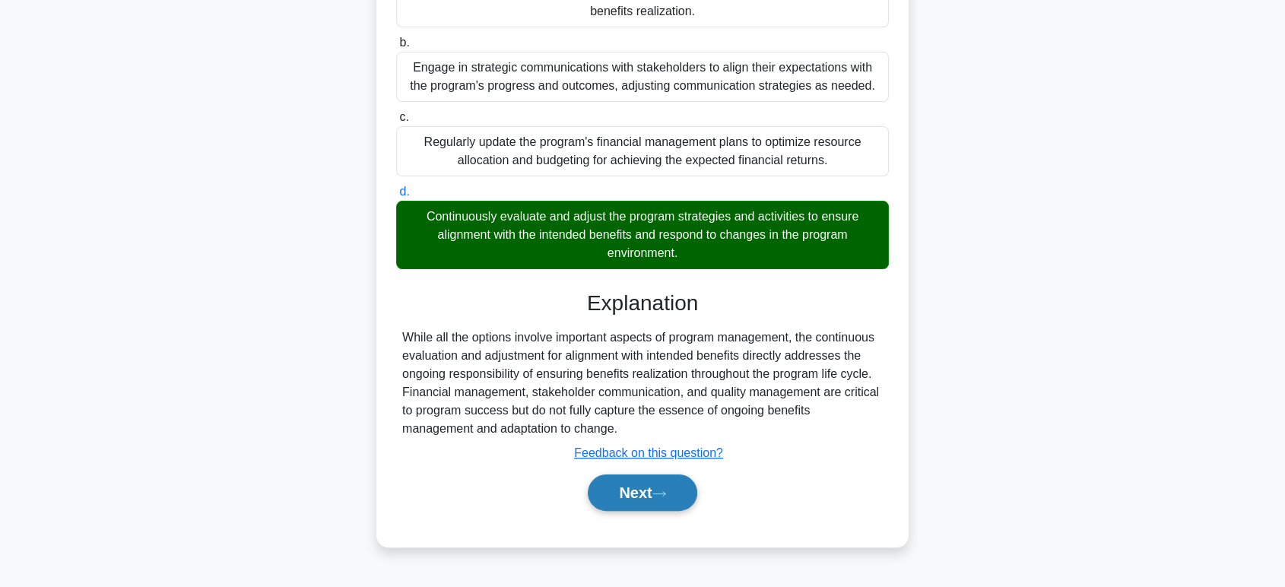
click at [636, 496] on button "Next" at bounding box center [642, 493] width 109 height 37
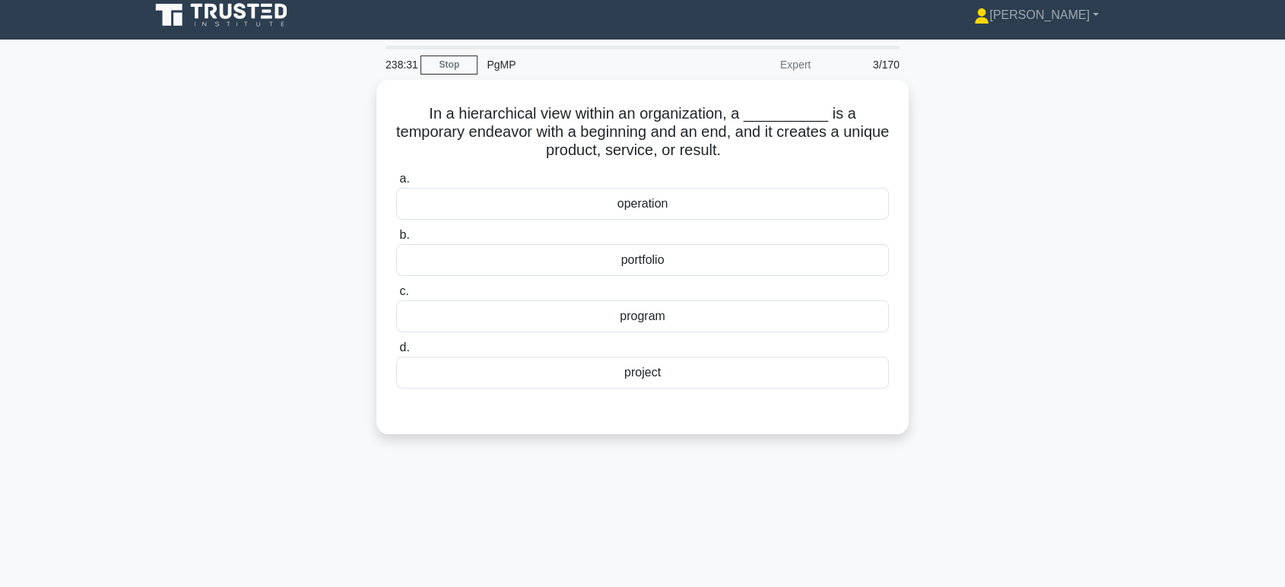
scroll to position [0, 0]
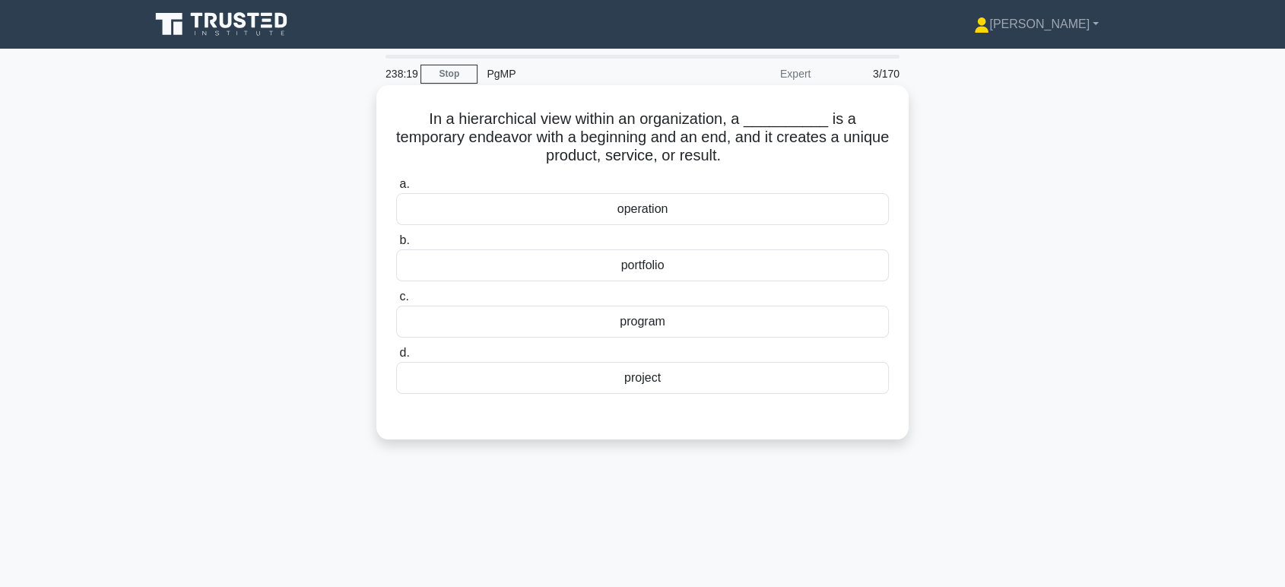
click at [639, 387] on div "project" at bounding box center [642, 378] width 493 height 32
click at [396, 358] on input "d. project" at bounding box center [396, 353] width 0 height 10
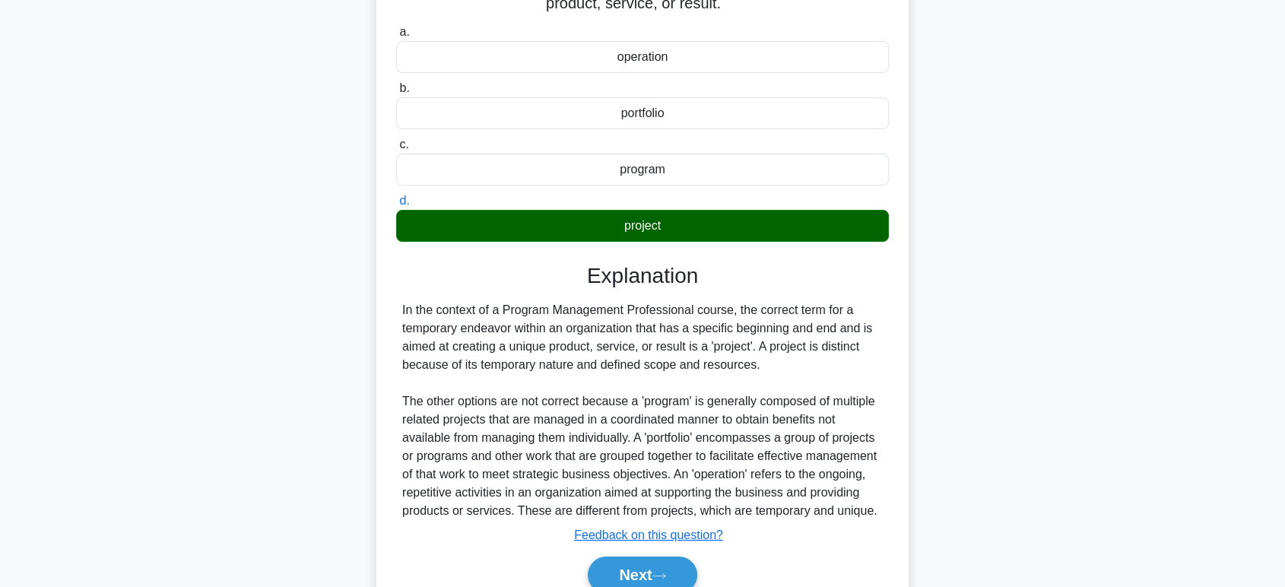
scroll to position [240, 0]
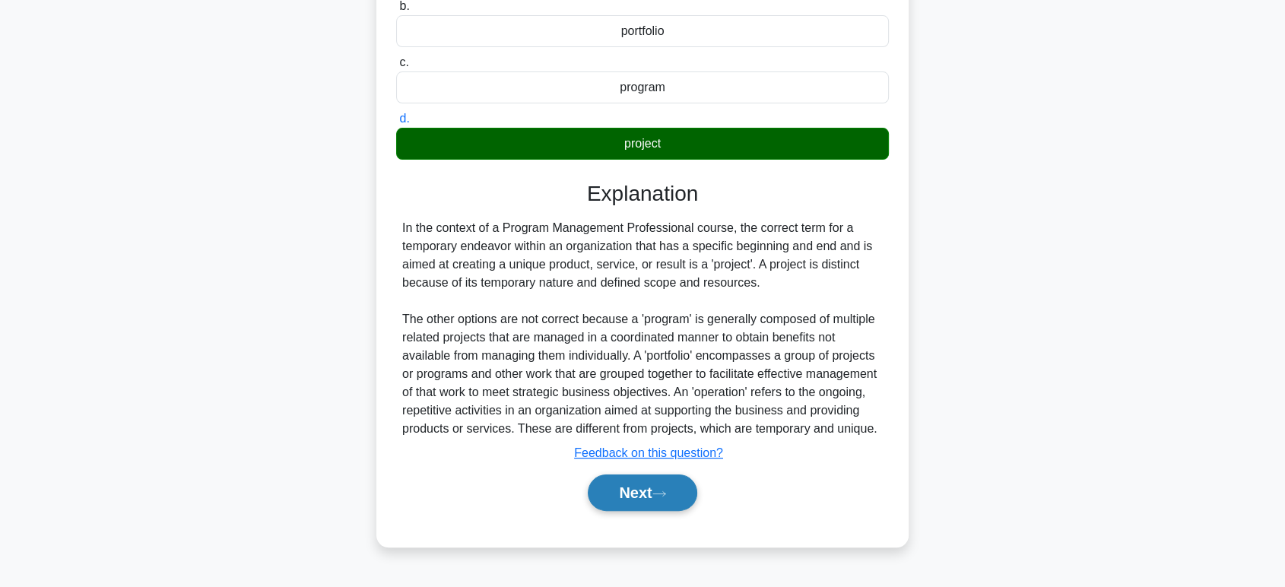
click at [645, 504] on button "Next" at bounding box center [642, 493] width 109 height 37
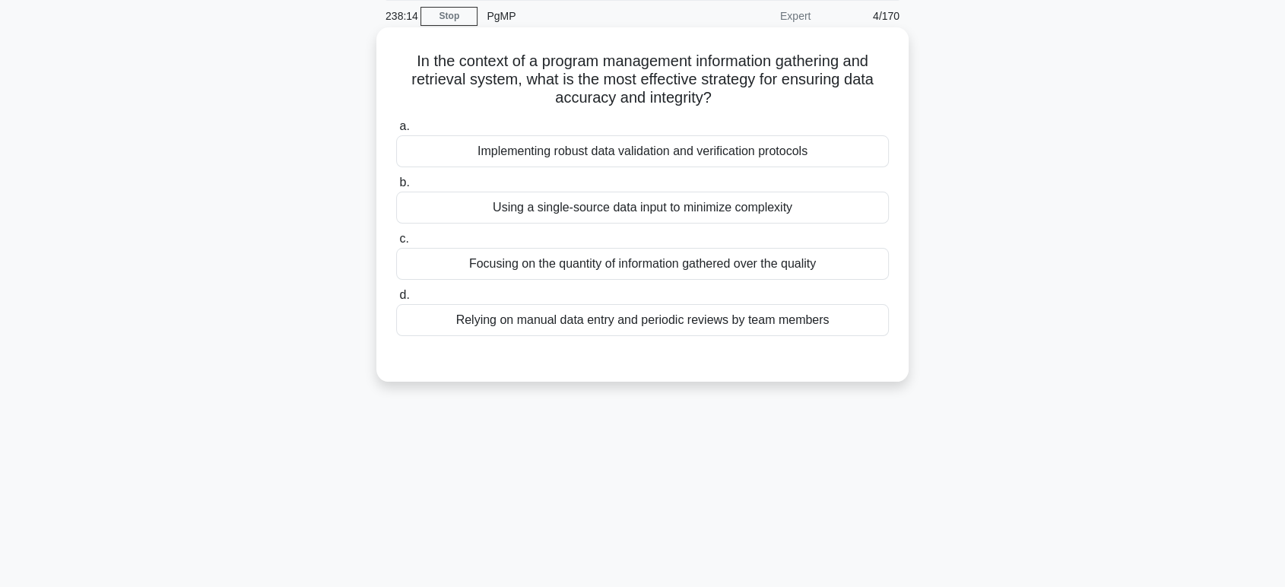
scroll to position [0, 0]
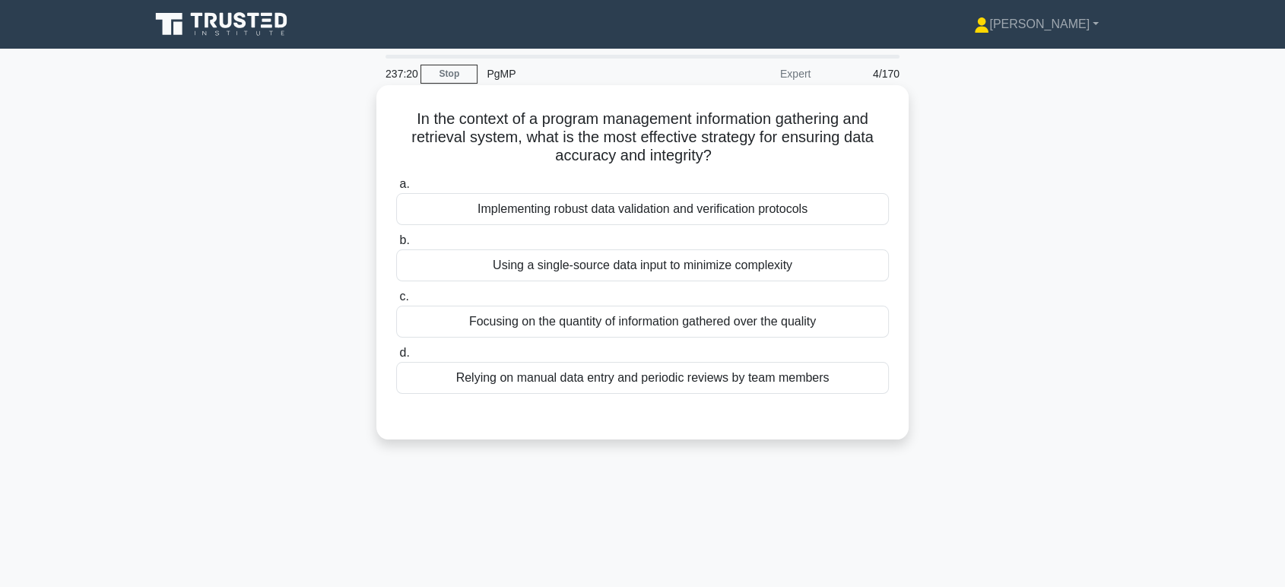
click at [581, 212] on div "Implementing robust data validation and verification protocols" at bounding box center [642, 209] width 493 height 32
click at [396, 189] on input "a. Implementing robust data validation and verification protocols" at bounding box center [396, 184] width 0 height 10
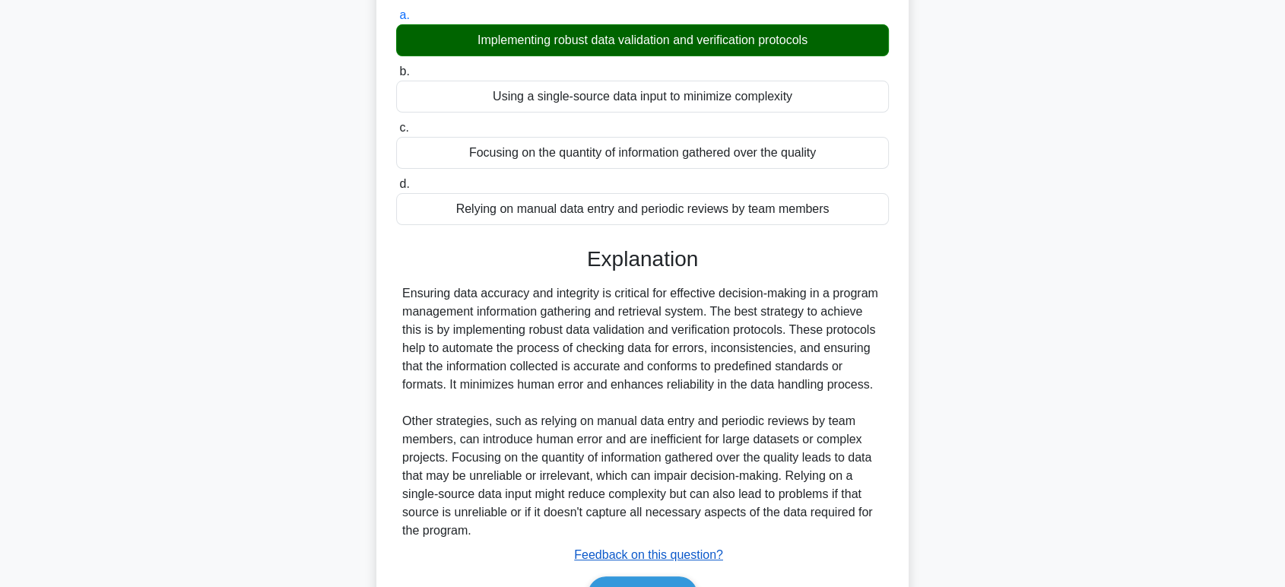
scroll to position [259, 0]
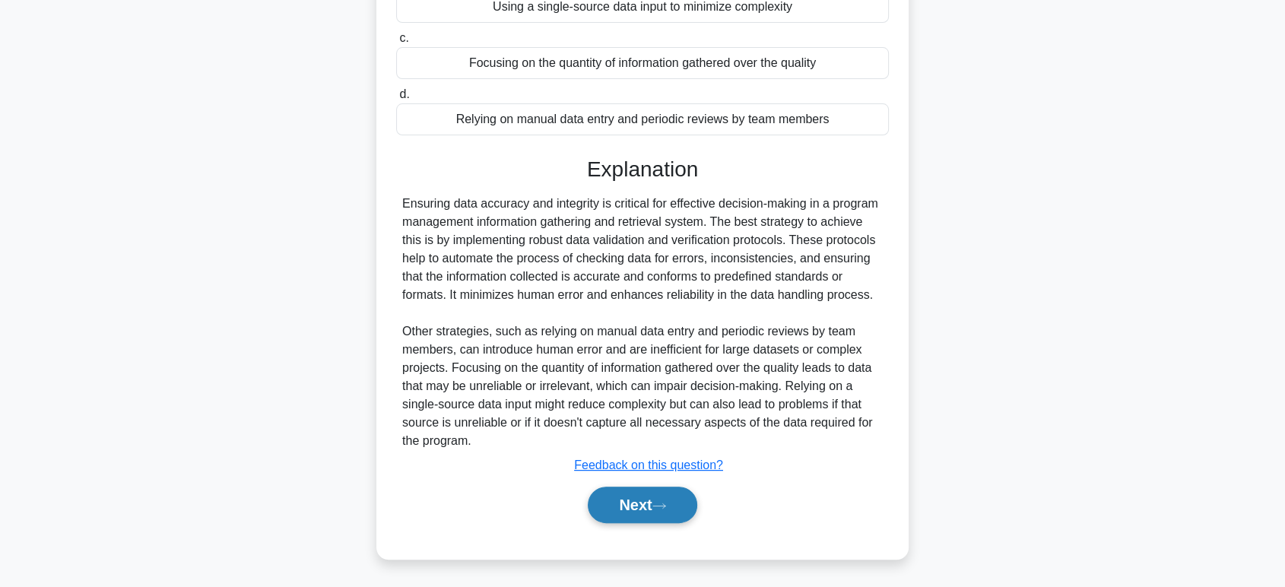
click at [654, 511] on button "Next" at bounding box center [642, 505] width 109 height 37
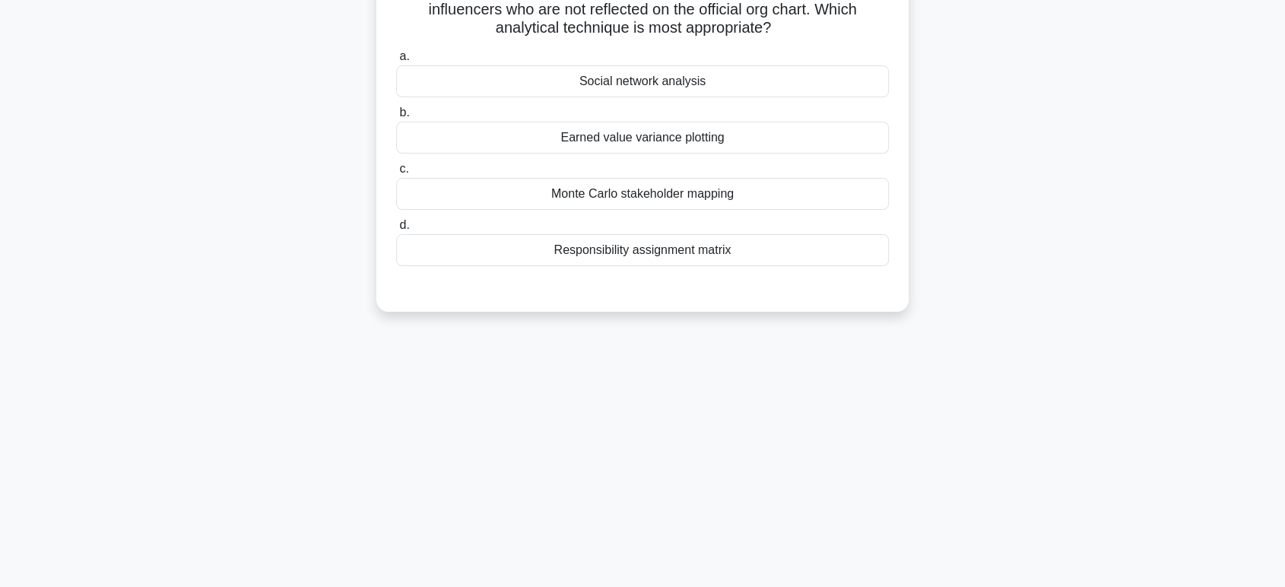
scroll to position [65, 0]
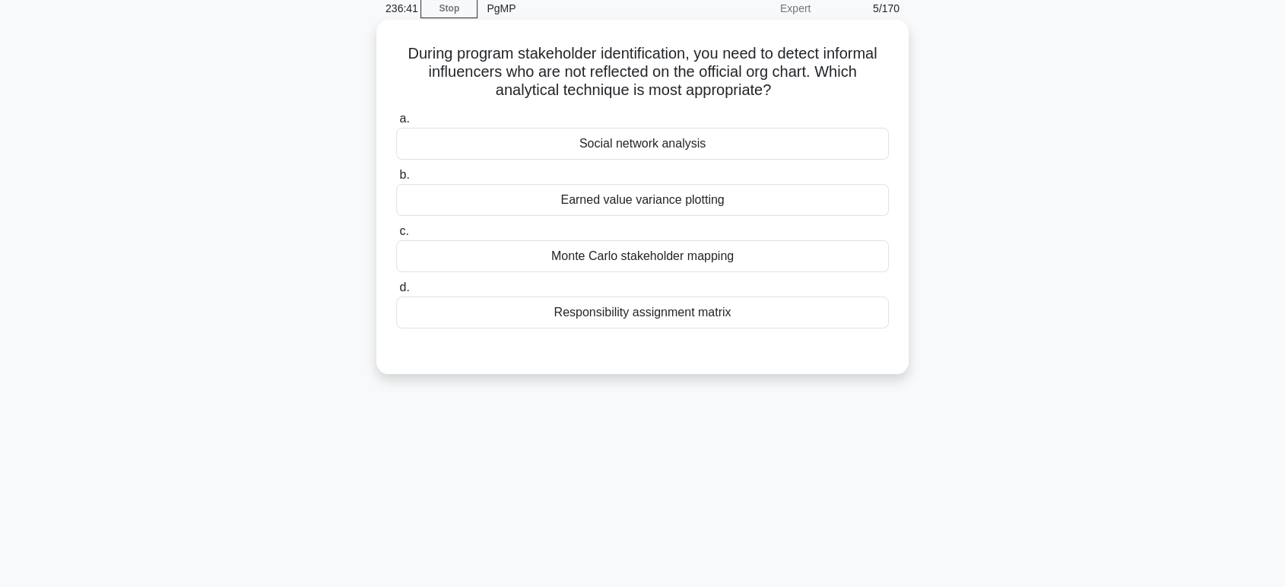
click at [651, 153] on div "Social network analysis" at bounding box center [642, 144] width 493 height 32
click at [396, 124] on input "a. Social network analysis" at bounding box center [396, 119] width 0 height 10
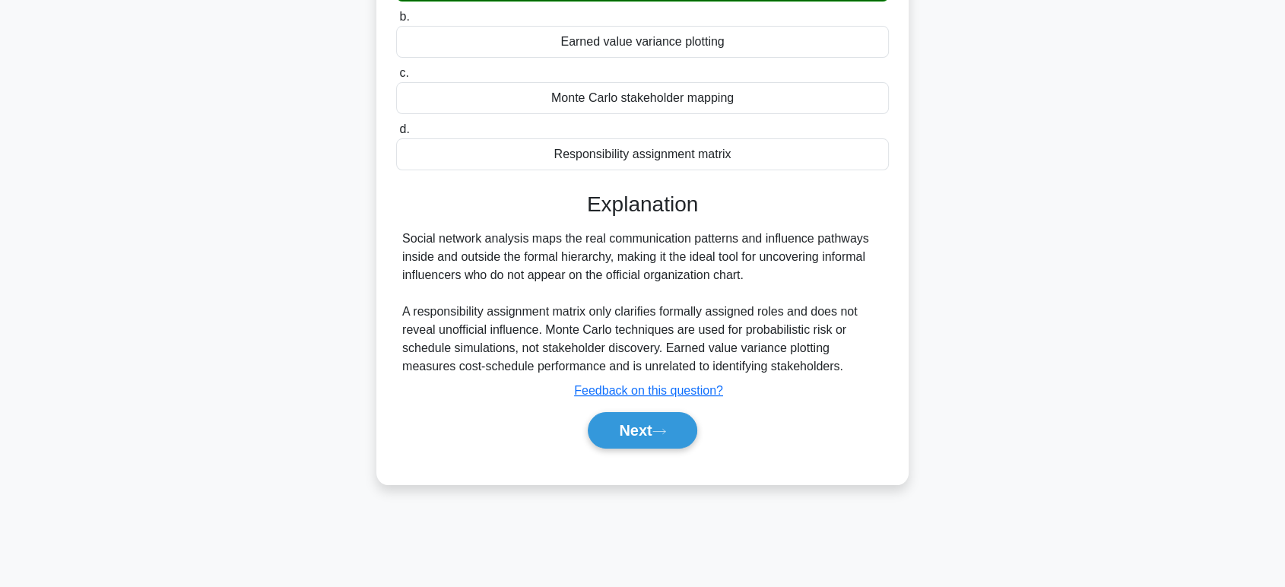
scroll to position [234, 0]
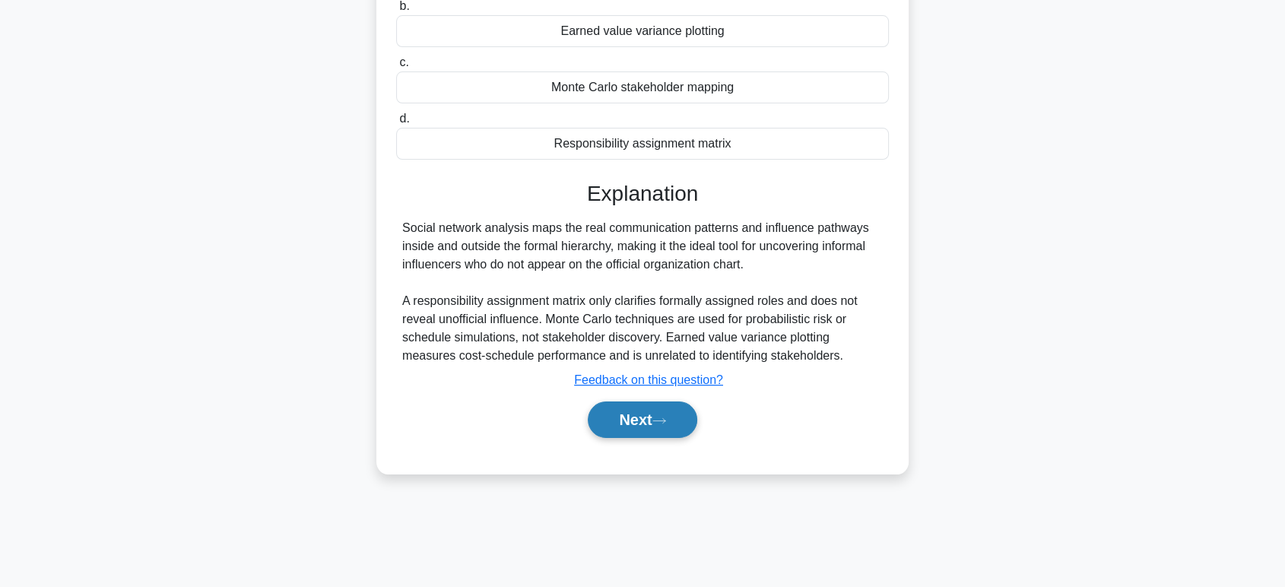
click at [658, 423] on icon at bounding box center [659, 421] width 14 height 8
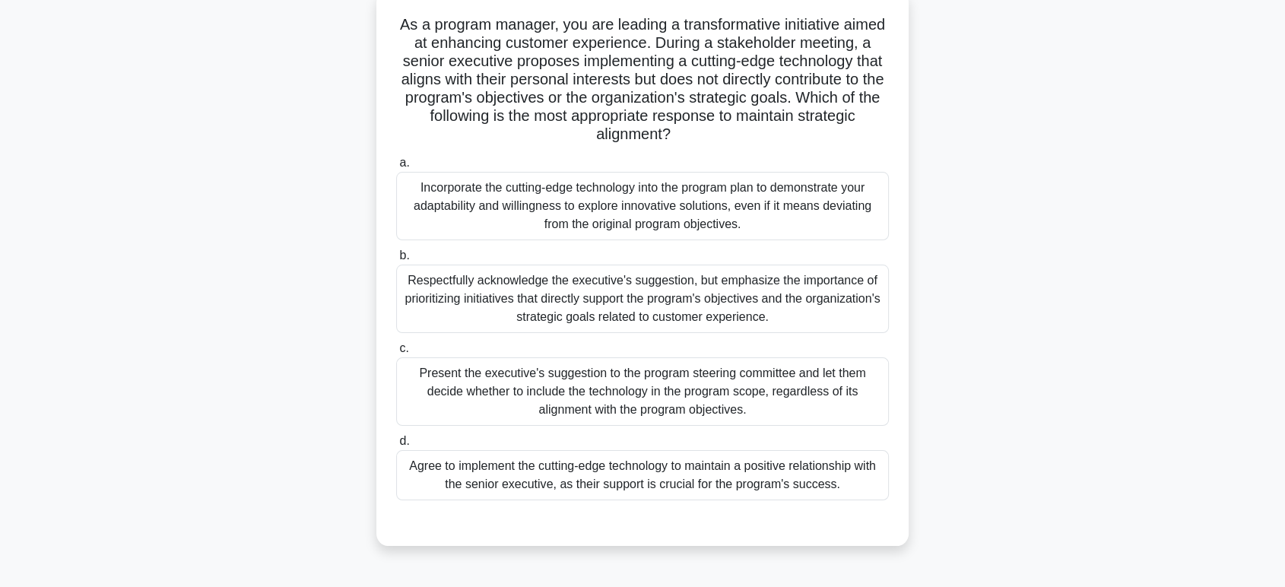
scroll to position [0, 0]
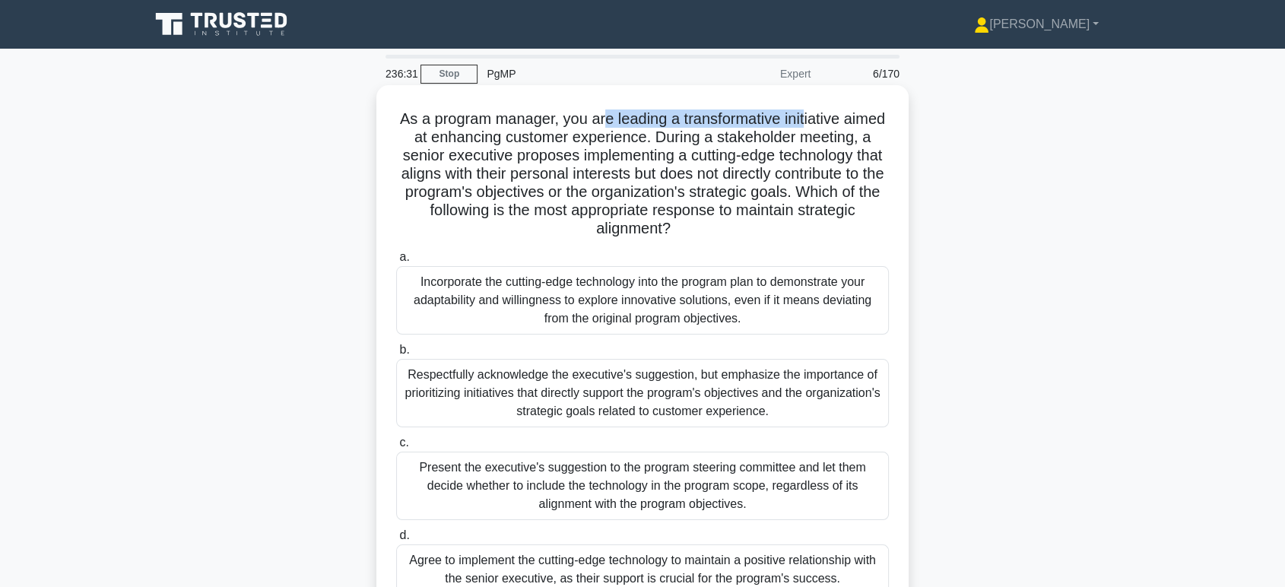
drag, startPoint x: 627, startPoint y: 119, endPoint x: 830, endPoint y: 124, distance: 202.4
click at [830, 124] on h5 "As a program manager, you are leading a transformative initiative aimed at enha…" at bounding box center [643, 174] width 496 height 129
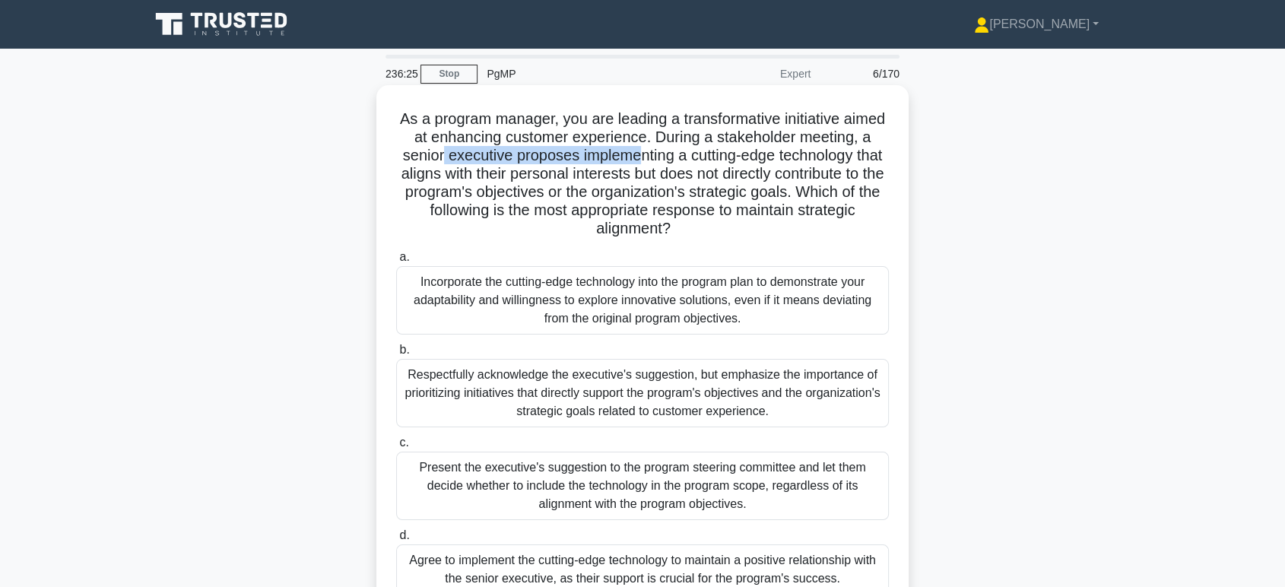
drag, startPoint x: 528, startPoint y: 153, endPoint x: 732, endPoint y: 158, distance: 203.9
click at [732, 158] on h5 "As a program manager, you are leading a transformative initiative aimed at enha…" at bounding box center [643, 174] width 496 height 129
drag, startPoint x: 551, startPoint y: 175, endPoint x: 782, endPoint y: 176, distance: 231.2
click at [782, 176] on h5 "As a program manager, you are leading a transformative initiative aimed at enha…" at bounding box center [643, 174] width 496 height 129
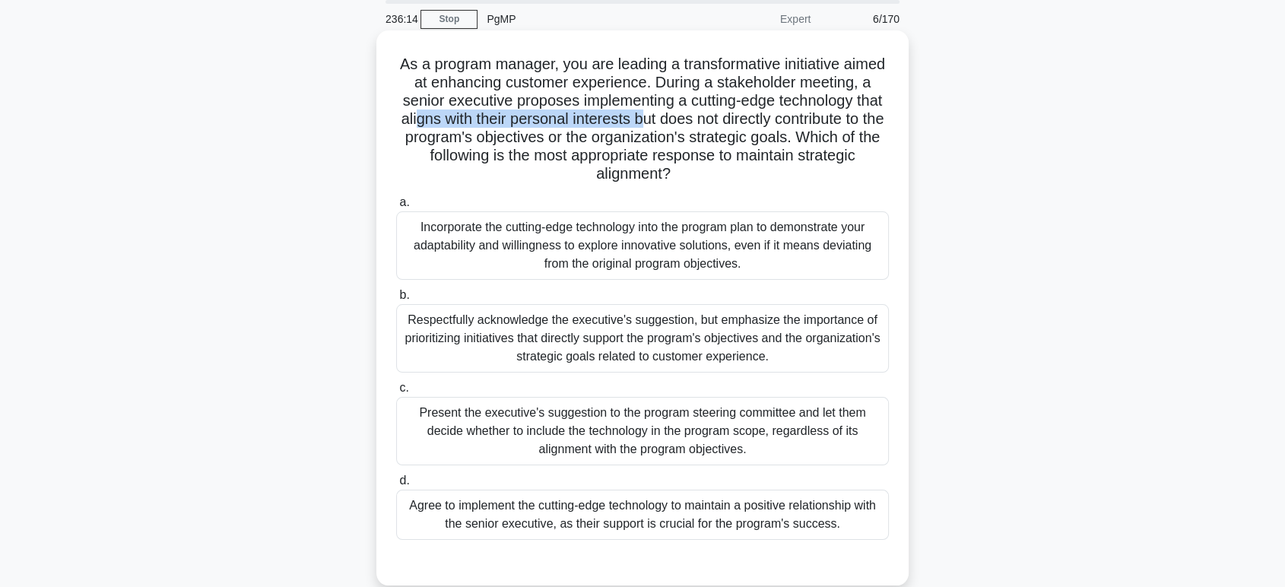
scroll to position [84, 0]
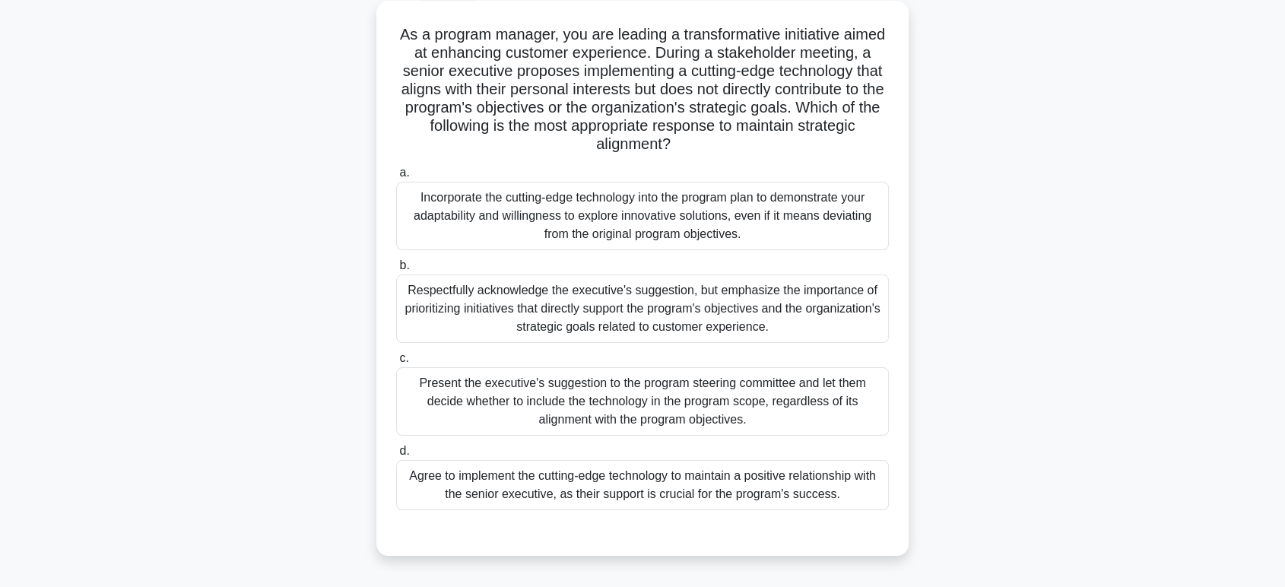
click at [589, 309] on div "Respectfully acknowledge the executive's suggestion, but emphasize the importan…" at bounding box center [642, 309] width 493 height 68
click at [396, 271] on input "b. Respectfully acknowledge the executive's suggestion, but emphasize the impor…" at bounding box center [396, 266] width 0 height 10
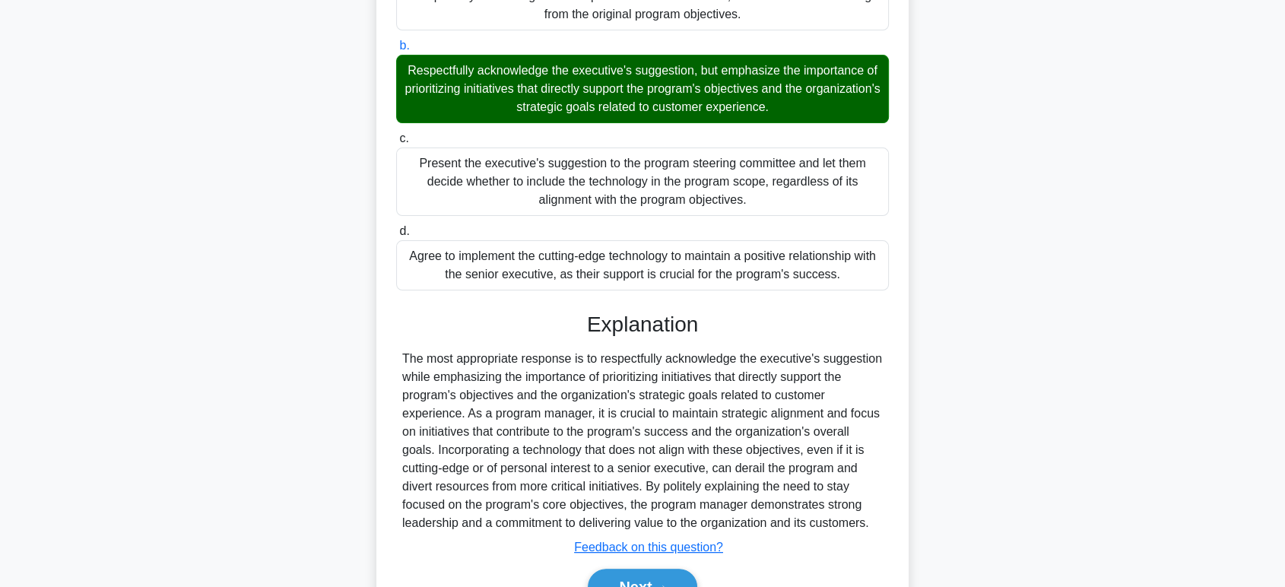
scroll to position [386, 0]
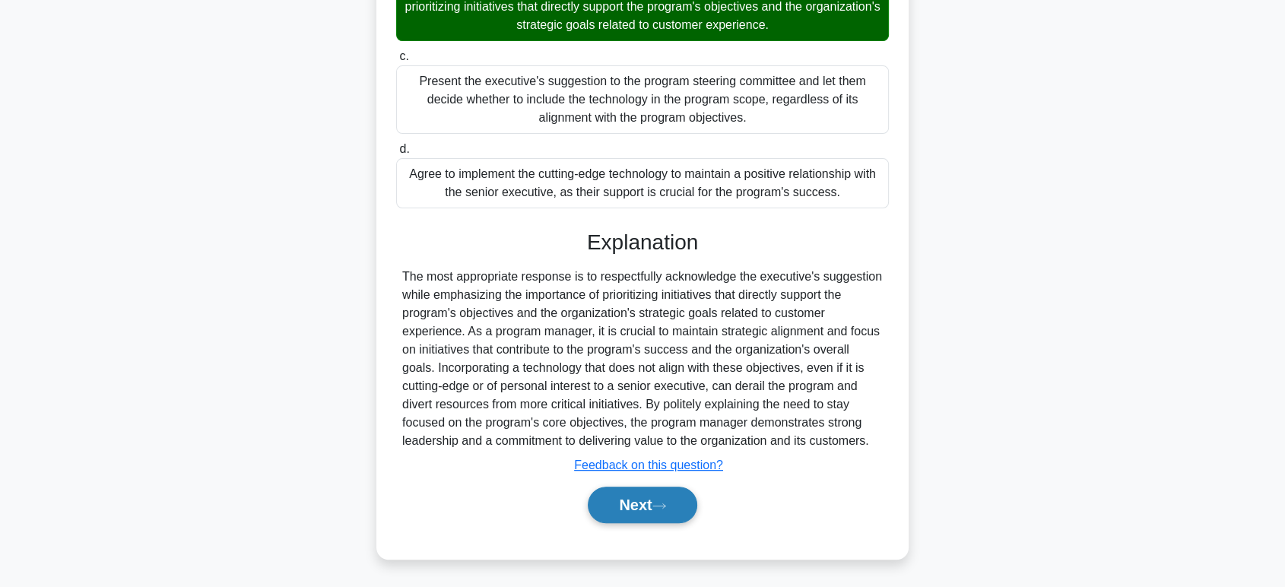
click at [640, 504] on button "Next" at bounding box center [642, 505] width 109 height 37
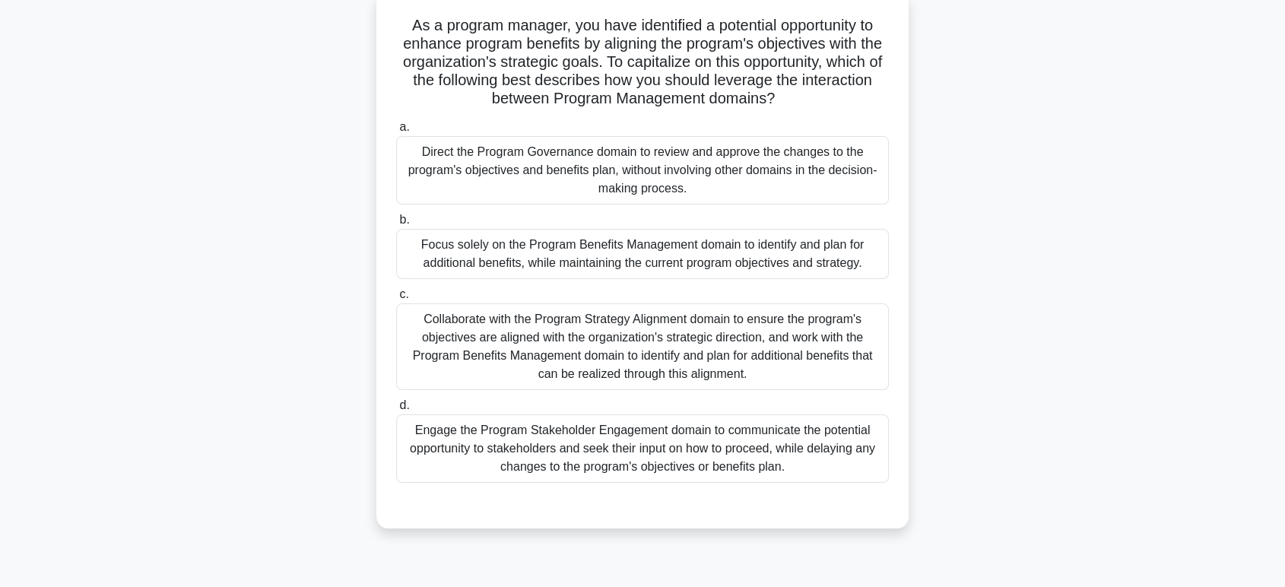
scroll to position [0, 0]
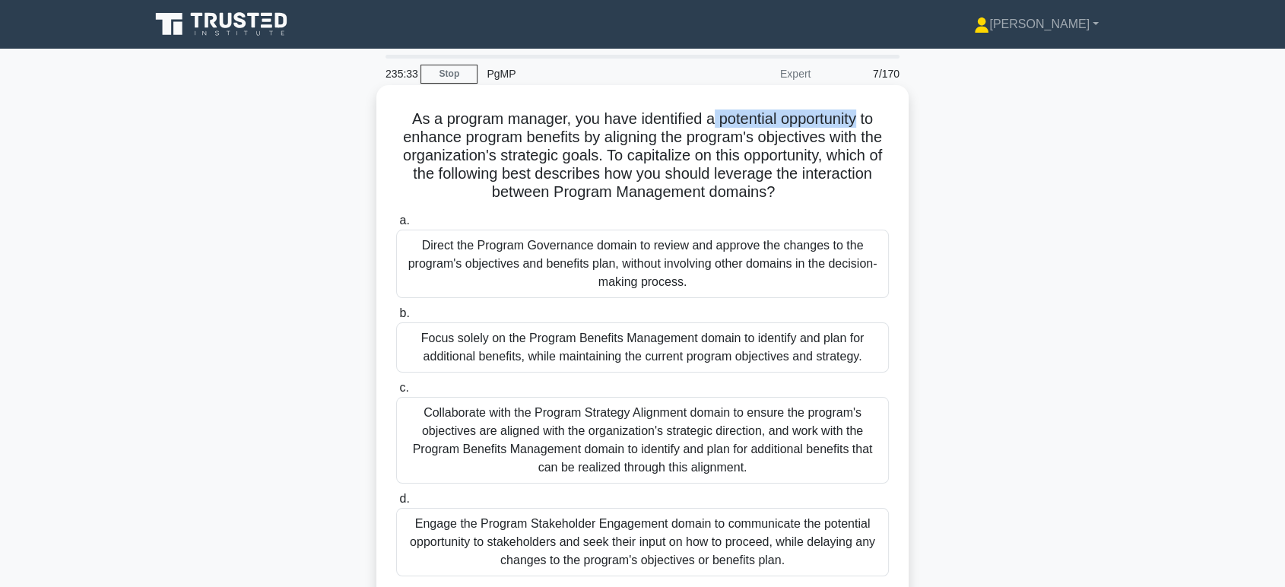
drag, startPoint x: 709, startPoint y: 119, endPoint x: 865, endPoint y: 125, distance: 156.0
click at [865, 125] on h5 "As a program manager, you have identified a potential opportunity to enhance pr…" at bounding box center [643, 156] width 496 height 93
drag, startPoint x: 500, startPoint y: 134, endPoint x: 602, endPoint y: 132, distance: 102.7
click at [602, 132] on h5 "As a program manager, you have identified a potential opportunity to enhance pr…" at bounding box center [643, 156] width 496 height 93
click at [651, 139] on h5 "As a program manager, you have identified a potential opportunity to enhance pr…" at bounding box center [643, 156] width 496 height 93
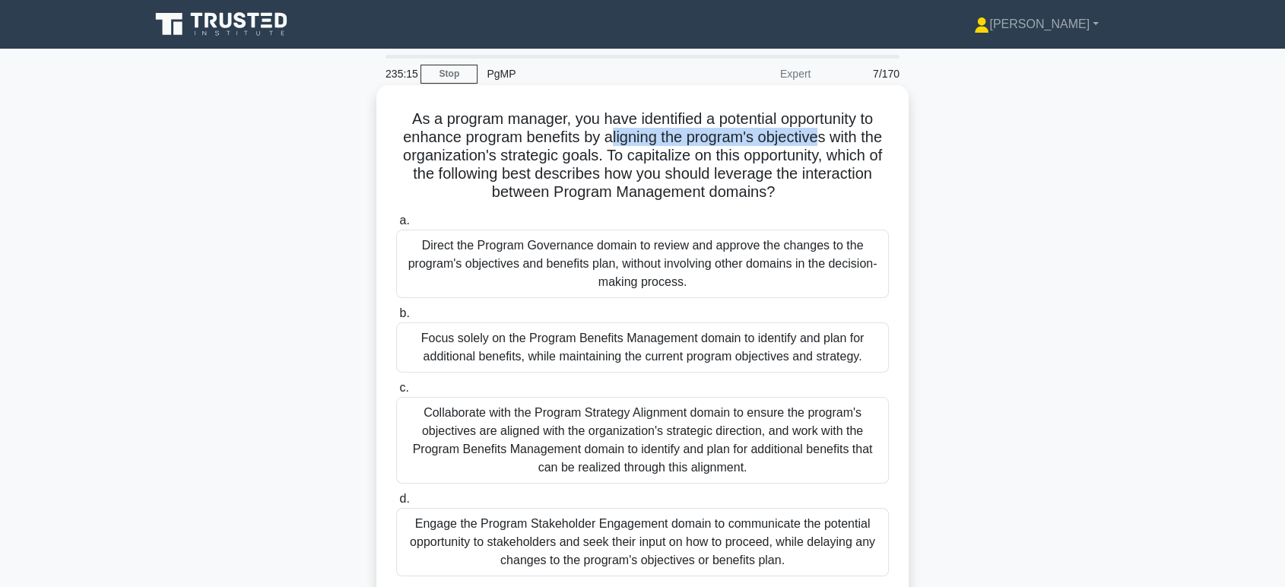
drag, startPoint x: 620, startPoint y: 139, endPoint x: 834, endPoint y: 140, distance: 214.4
click at [834, 140] on h5 "As a program manager, you have identified a potential opportunity to enhance pr…" at bounding box center [643, 156] width 496 height 93
drag, startPoint x: 476, startPoint y: 241, endPoint x: 712, endPoint y: 240, distance: 235.7
click at [712, 240] on div "Direct the Program Governance domain to review and approve the changes to the p…" at bounding box center [642, 264] width 493 height 68
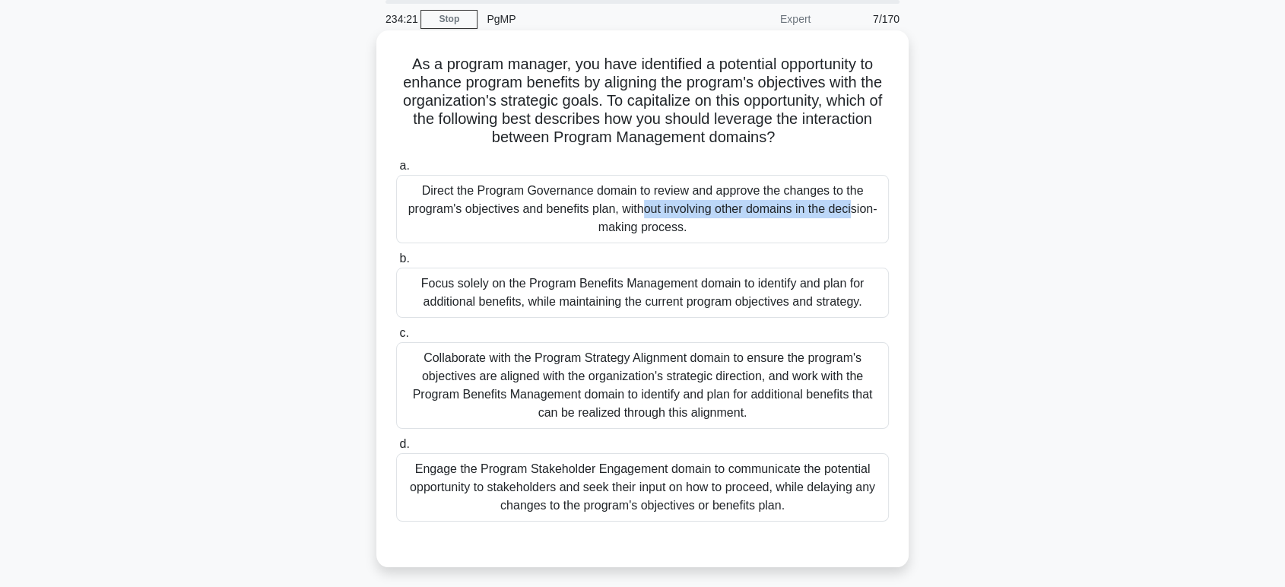
scroll to position [84, 0]
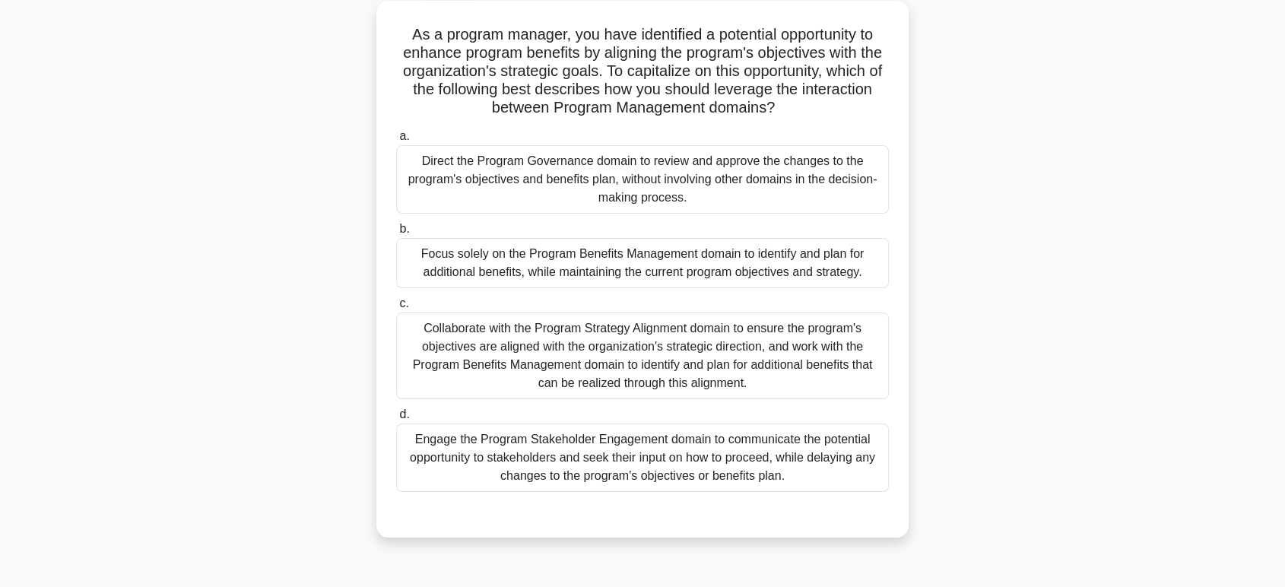
click at [601, 372] on div "Collaborate with the Program Strategy Alignment domain to ensure the program's …" at bounding box center [642, 356] width 493 height 87
click at [396, 309] on input "c. Collaborate with the Program Strategy Alignment domain to ensure the program…" at bounding box center [396, 304] width 0 height 10
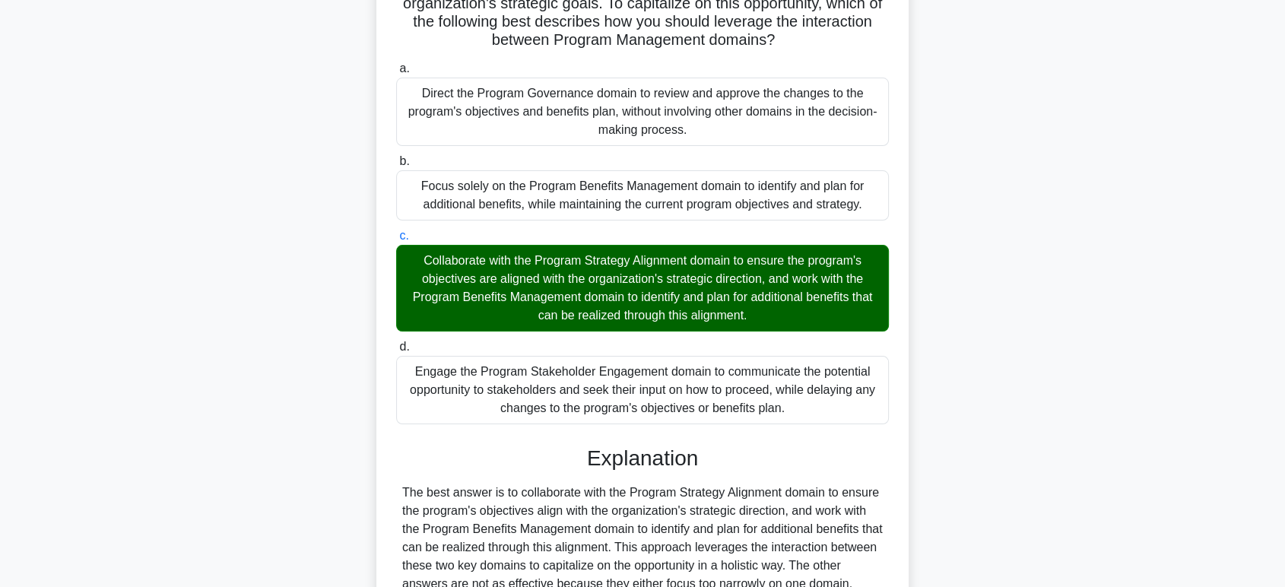
scroll to position [338, 0]
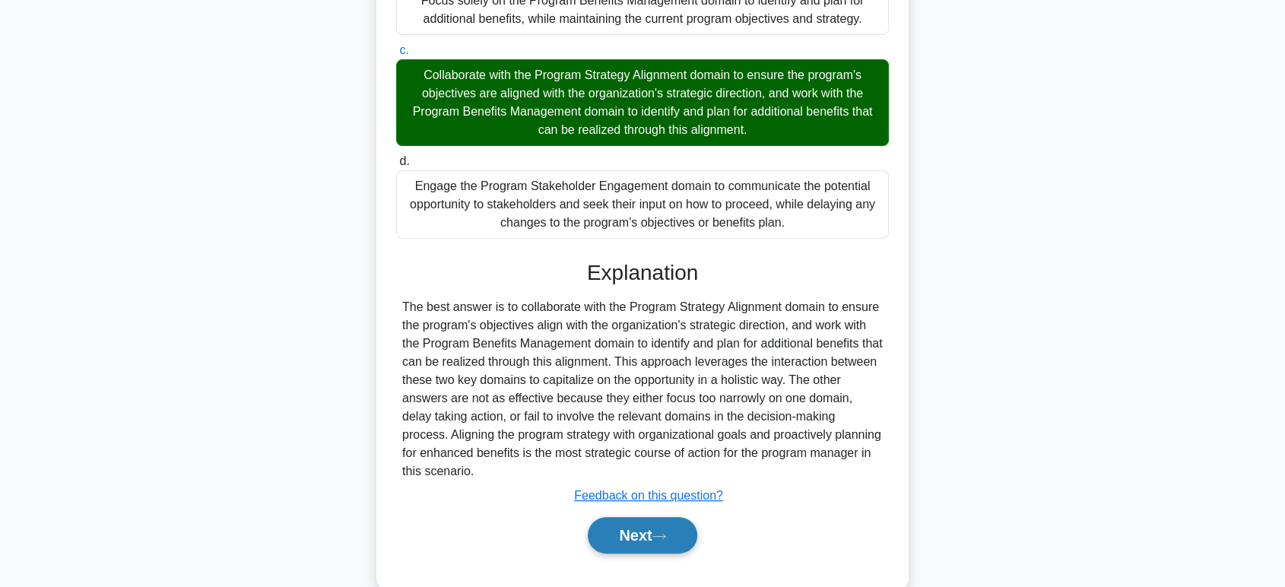
click at [630, 551] on button "Next" at bounding box center [642, 535] width 109 height 37
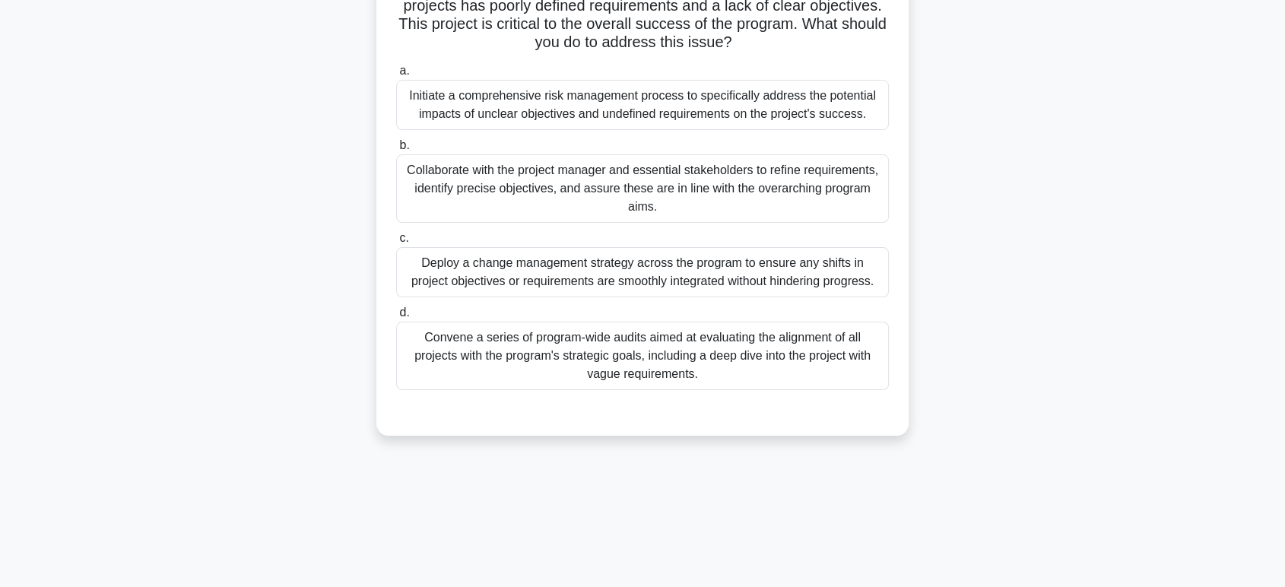
scroll to position [65, 0]
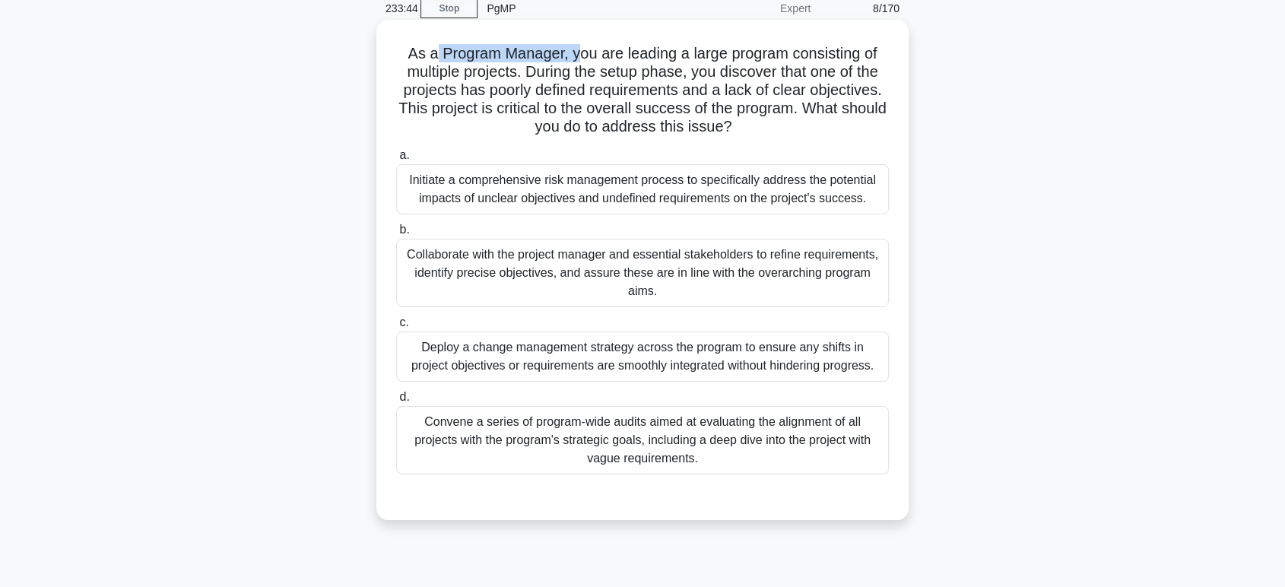
drag, startPoint x: 432, startPoint y: 60, endPoint x: 573, endPoint y: 60, distance: 140.7
click at [573, 60] on h5 "As a Program Manager, you are leading a large program consisting of multiple pr…" at bounding box center [643, 90] width 496 height 93
click at [600, 61] on h5 "As a Program Manager, you are leading a large program consisting of multiple pr…" at bounding box center [643, 90] width 496 height 93
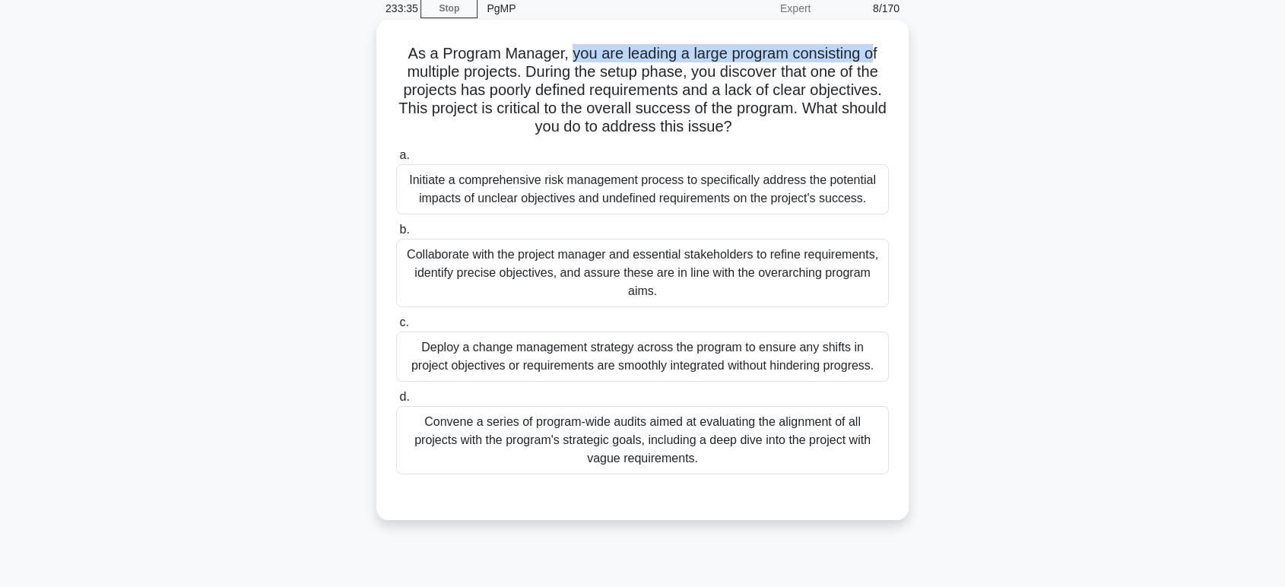
drag, startPoint x: 566, startPoint y: 54, endPoint x: 874, endPoint y: 55, distance: 308.0
click at [874, 55] on h5 "As a Program Manager, you are leading a large program consisting of multiple pr…" at bounding box center [643, 90] width 496 height 93
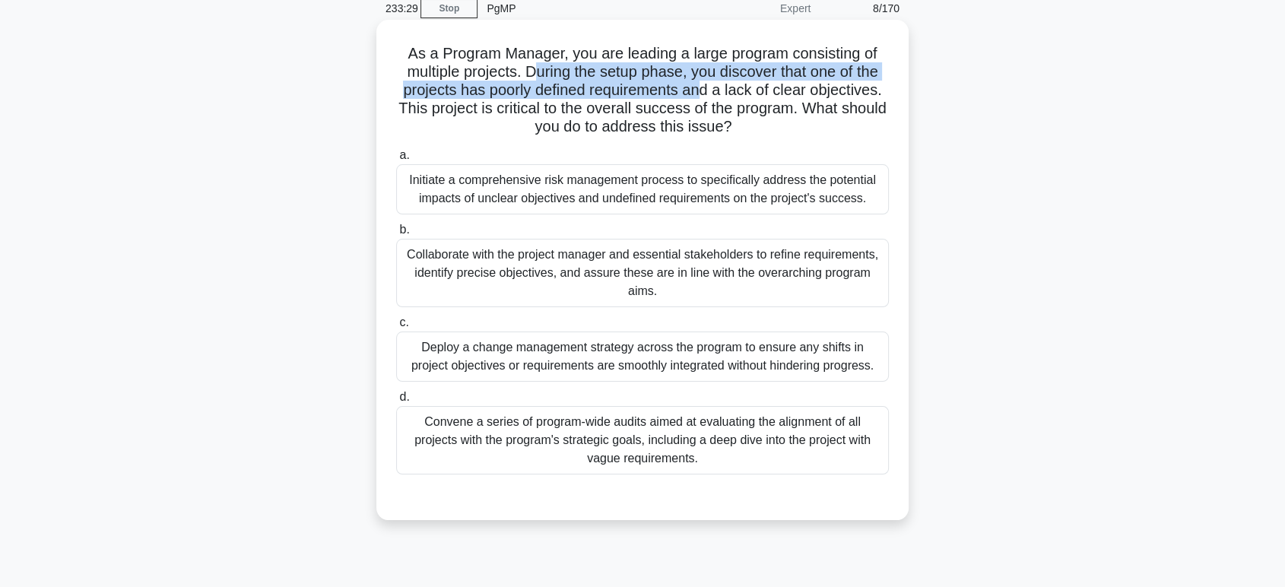
drag, startPoint x: 554, startPoint y: 75, endPoint x: 703, endPoint y: 83, distance: 150.0
click at [703, 83] on h5 "As a Program Manager, you are leading a large program consisting of multiple pr…" at bounding box center [643, 90] width 496 height 93
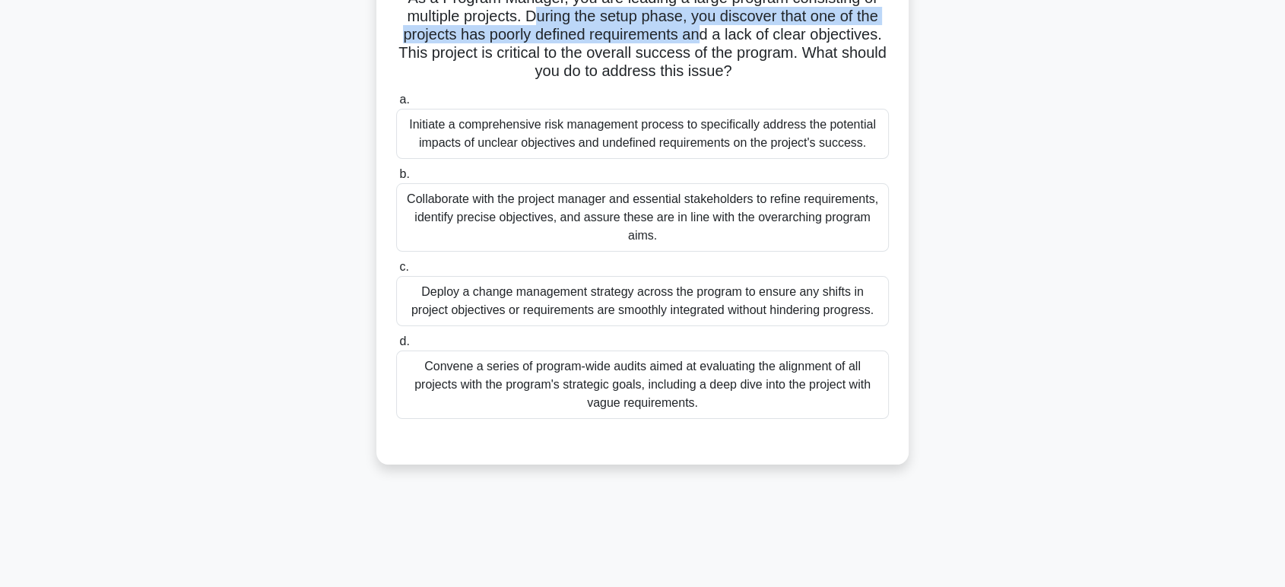
scroll to position [150, 0]
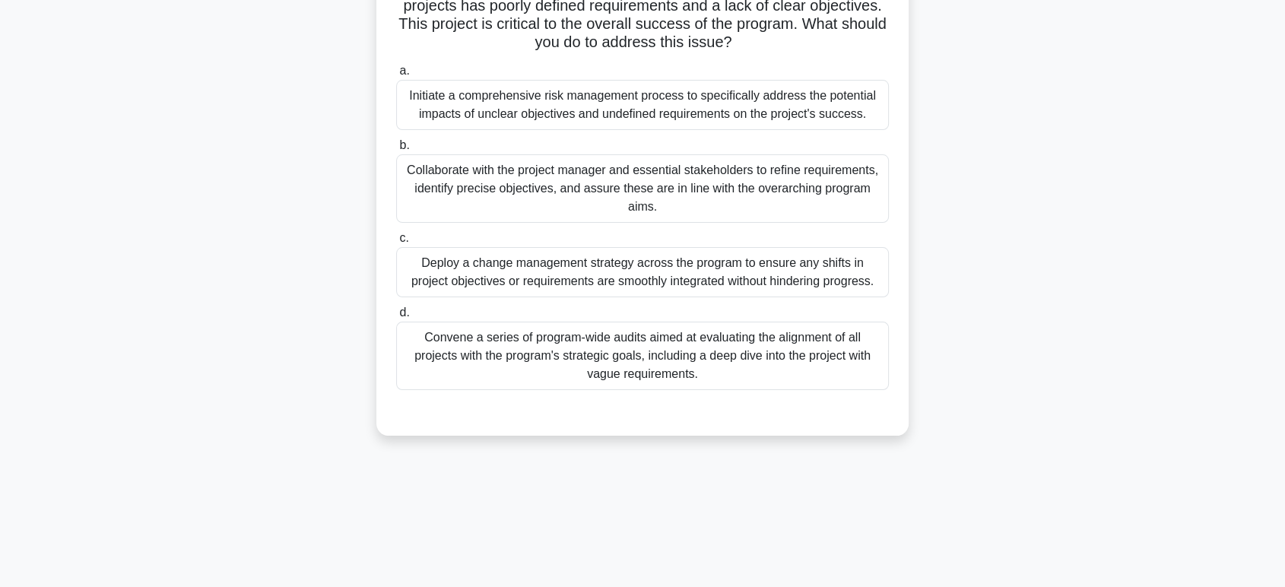
click at [505, 355] on div "Convene a series of program-wide audits aimed at evaluating the alignment of al…" at bounding box center [642, 356] width 493 height 68
click at [396, 318] on input "d. Convene a series of program-wide audits aimed at evaluating the alignment of…" at bounding box center [396, 313] width 0 height 10
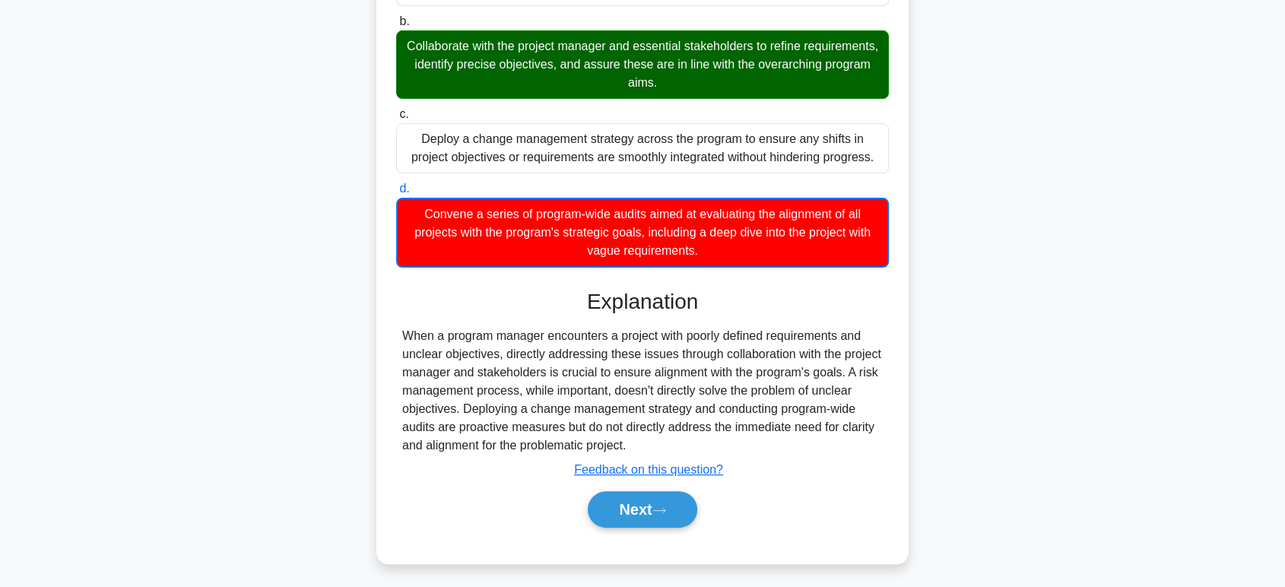
scroll to position [278, 0]
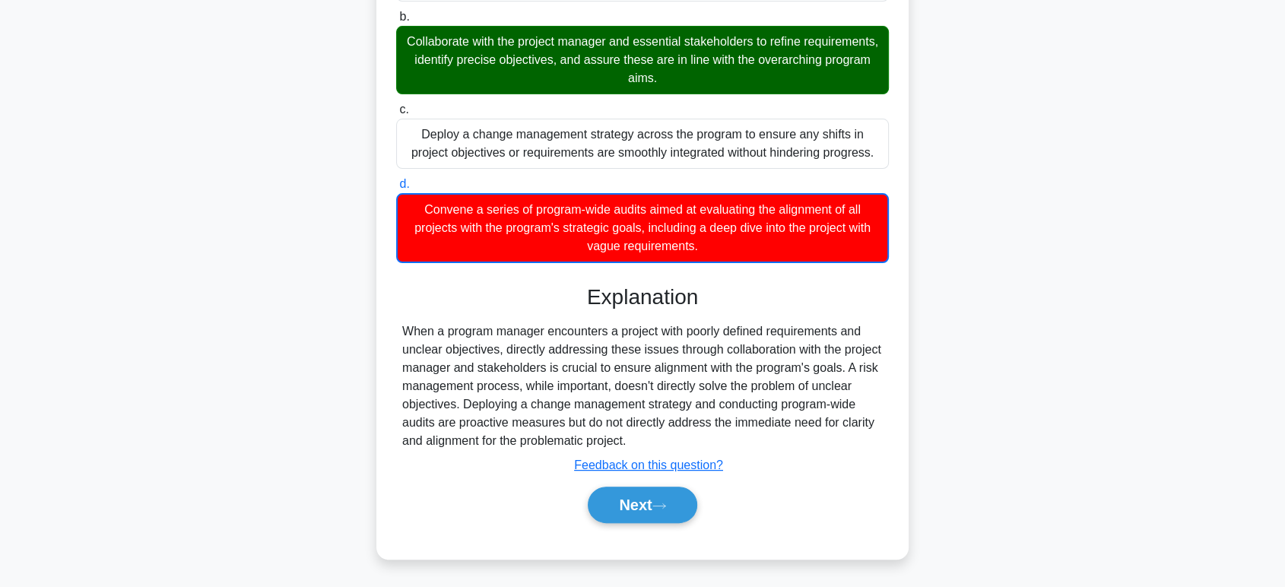
drag, startPoint x: 495, startPoint y: 355, endPoint x: 614, endPoint y: 439, distance: 145.2
click at [614, 439] on div "When a program manager encounters a project with poorly defined requirements an…" at bounding box center [642, 386] width 481 height 128
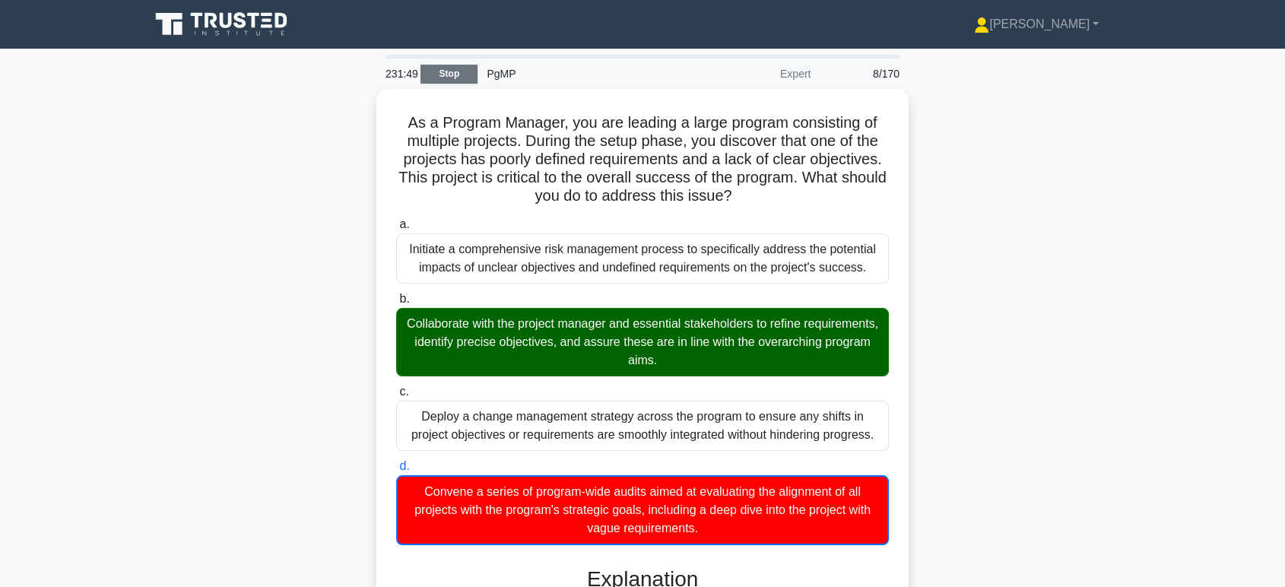
click at [451, 79] on link "Stop" at bounding box center [449, 74] width 57 height 19
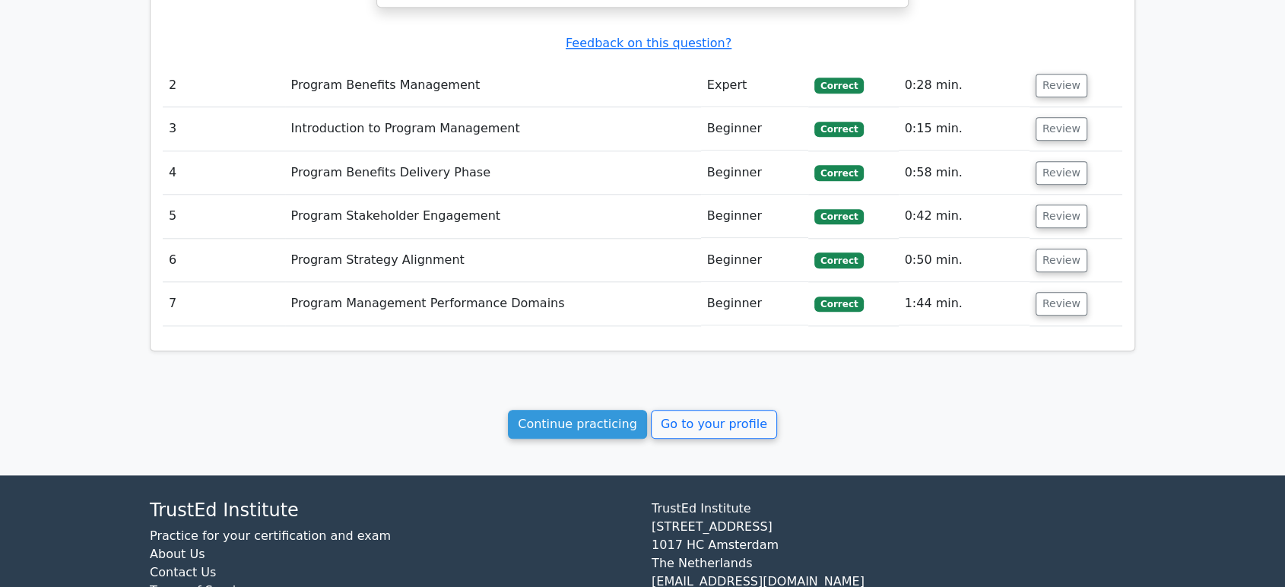
scroll to position [1589, 0]
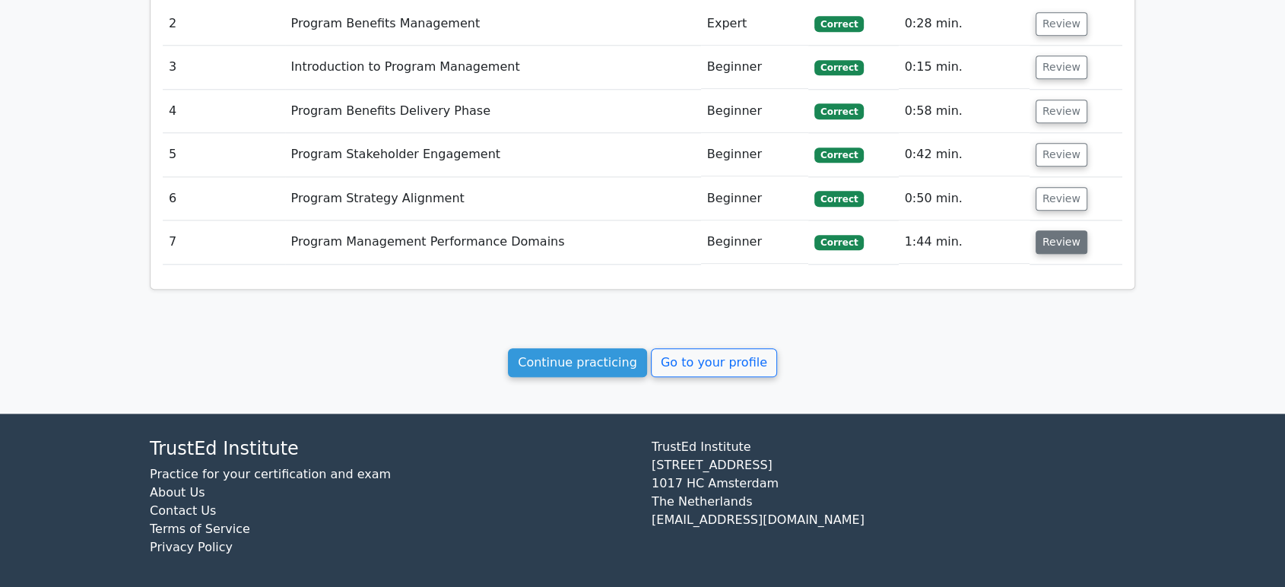
click at [1068, 230] on button "Review" at bounding box center [1062, 242] width 52 height 24
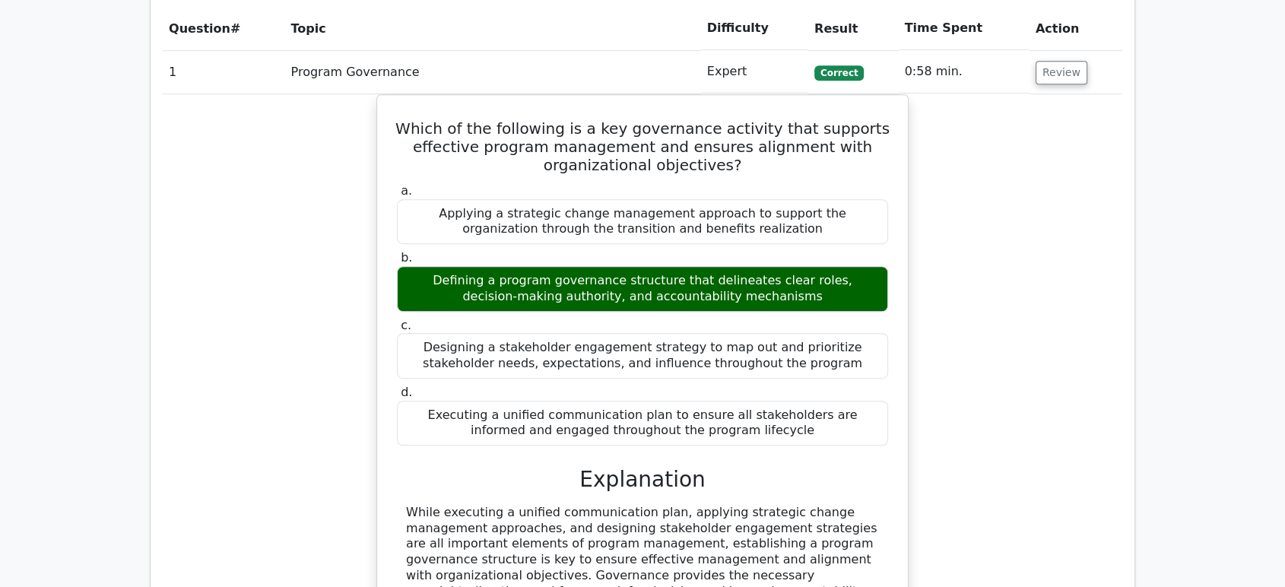
scroll to position [659, 0]
